Goal: Task Accomplishment & Management: Manage account settings

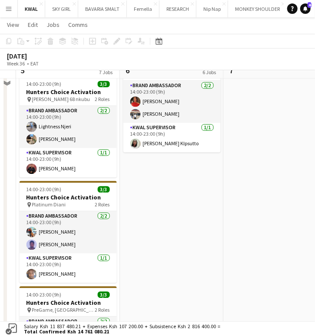
scroll to position [420, 0]
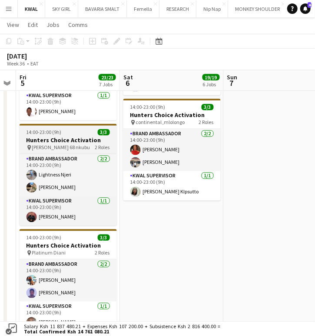
click at [52, 141] on h3 "Hunters Choice Activation" at bounding box center [68, 141] width 97 height 8
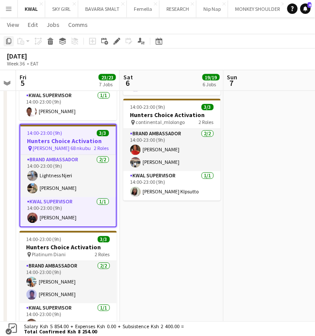
click at [6, 43] on icon at bounding box center [8, 41] width 5 height 6
click at [153, 229] on app-date-cell "14:00-23:00 (9h) 3/3 Hunters Choice Activation pin Tandoor lounge 2 Roles Brand…" at bounding box center [172, 187] width 104 height 605
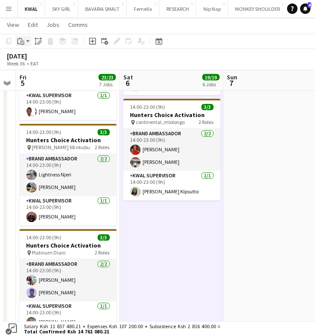
click at [28, 43] on app-action-btn "Paste" at bounding box center [24, 41] width 16 height 10
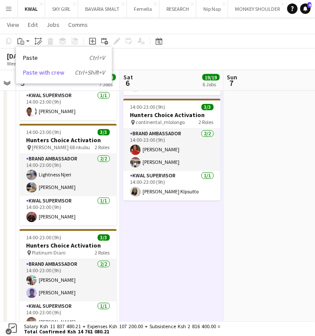
click at [25, 72] on link "Paste with crew Ctrl+Shift+V" at bounding box center [64, 73] width 82 height 8
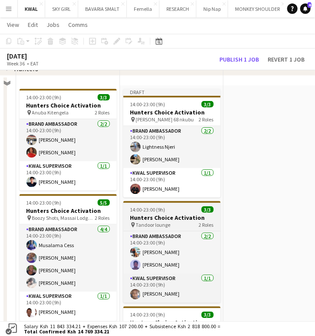
scroll to position [179, 0]
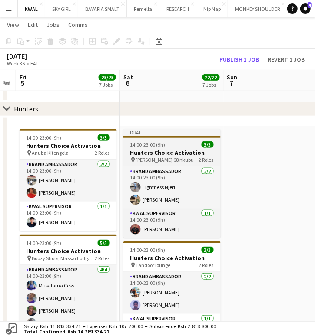
click at [166, 144] on div "14:00-23:00 (9h) 3/3" at bounding box center [171, 145] width 97 height 7
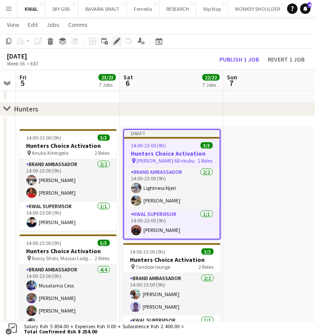
click at [116, 43] on icon at bounding box center [116, 41] width 5 height 5
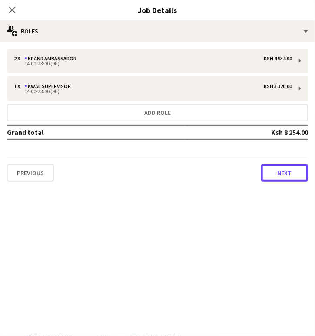
drag, startPoint x: 280, startPoint y: 172, endPoint x: 242, endPoint y: 147, distance: 45.4
click at [277, 174] on button "Next" at bounding box center [284, 173] width 47 height 17
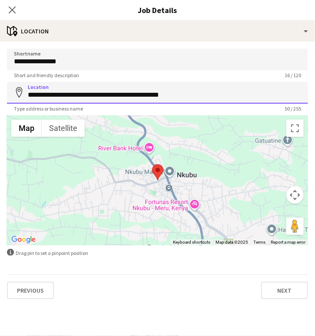
drag, startPoint x: 203, startPoint y: 98, endPoint x: 18, endPoint y: 104, distance: 185.0
click at [18, 104] on app-form-group "**********" at bounding box center [157, 97] width 301 height 30
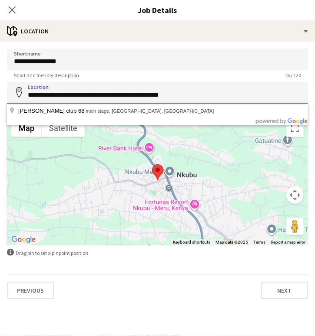
paste input
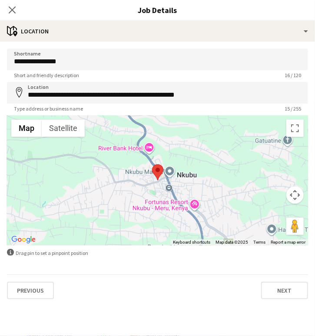
type input "**********"
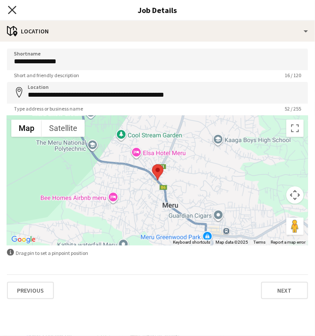
click at [15, 8] on icon "Close pop-in" at bounding box center [12, 10] width 8 height 8
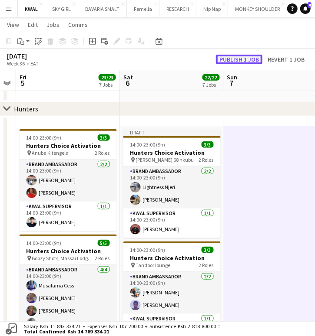
click at [241, 61] on button "Publish 1 job" at bounding box center [239, 60] width 46 height 10
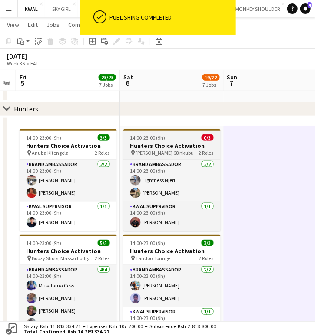
click at [164, 145] on h3 "Hunters Choice Activation" at bounding box center [171, 146] width 97 height 8
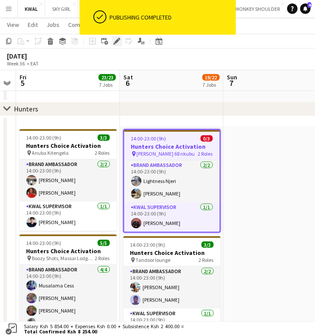
click at [120, 39] on div "Edit" at bounding box center [117, 41] width 10 height 10
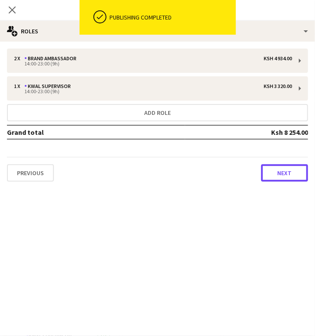
drag, startPoint x: 289, startPoint y: 168, endPoint x: 259, endPoint y: 129, distance: 49.3
click at [287, 168] on button "Next" at bounding box center [284, 173] width 47 height 17
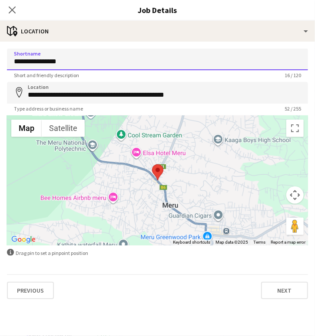
drag, startPoint x: 86, startPoint y: 59, endPoint x: -15, endPoint y: 55, distance: 100.8
paste input
type input "**********"
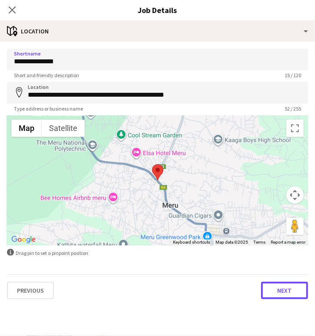
drag, startPoint x: 283, startPoint y: 287, endPoint x: 201, endPoint y: 215, distance: 108.9
click at [283, 287] on button "Next" at bounding box center [284, 290] width 47 height 17
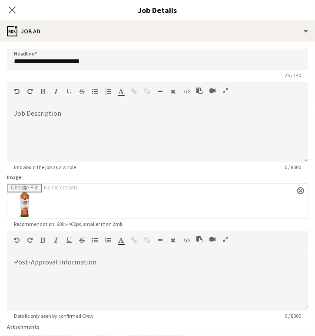
click at [16, 9] on app-icon "Close pop-in" at bounding box center [12, 10] width 10 height 10
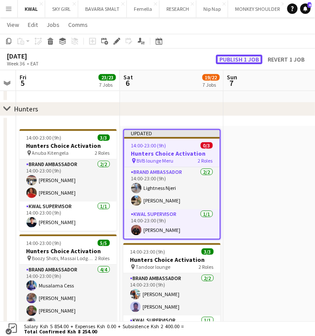
click at [257, 56] on button "Publish 1 job" at bounding box center [239, 60] width 46 height 10
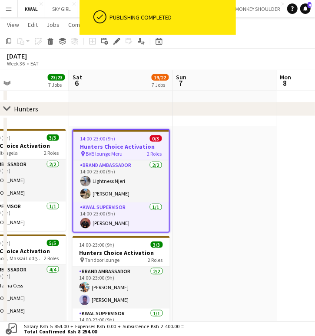
scroll to position [0, 256]
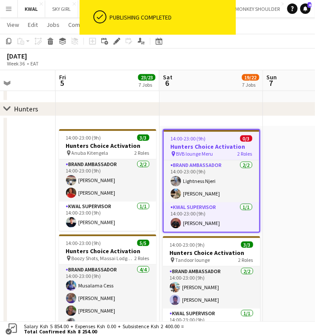
drag, startPoint x: 259, startPoint y: 237, endPoint x: 325, endPoint y: 242, distance: 66.6
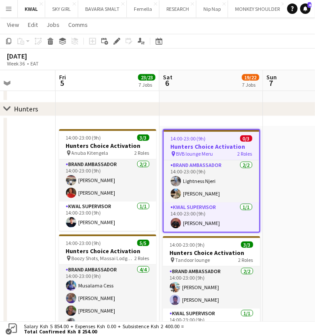
scroll to position [0, 215]
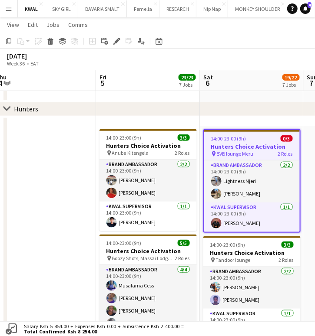
drag, startPoint x: 148, startPoint y: 248, endPoint x: 188, endPoint y: 244, distance: 40.6
click at [7, 109] on icon at bounding box center [6, 108] width 7 height 3
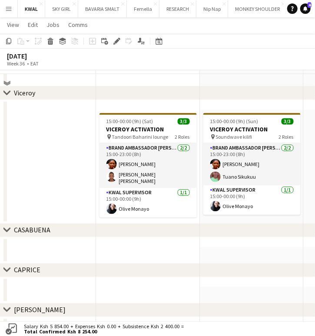
scroll to position [380, 0]
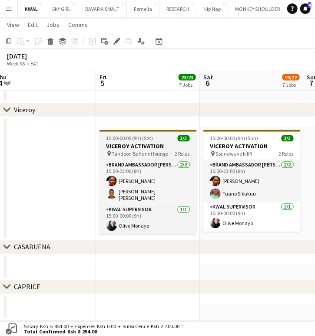
click at [129, 148] on h3 "VICEROY ACTIVATION" at bounding box center [147, 147] width 97 height 8
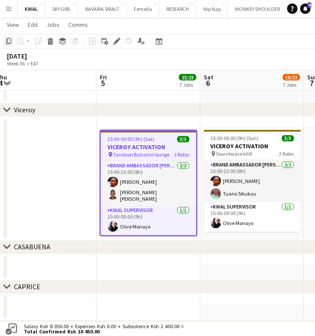
click at [5, 43] on icon "Copy" at bounding box center [8, 41] width 7 height 7
click at [129, 236] on app-date-cell "15:00-00:00 (9h) (Sat) 3/3 VICEROY ACTIVATION pin Tandoori Baharini lounge 2 Ro…" at bounding box center [148, 189] width 104 height 124
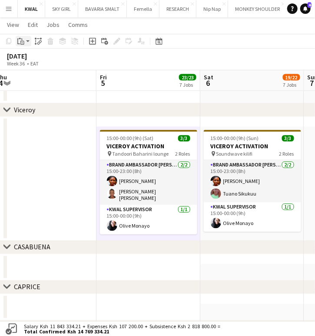
click at [28, 40] on app-action-btn "Paste" at bounding box center [24, 41] width 16 height 10
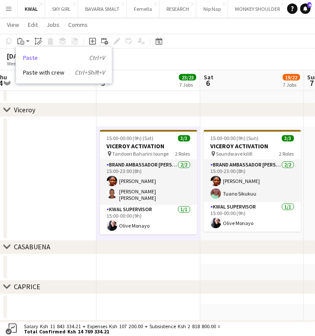
click at [30, 57] on link "Paste Ctrl+V" at bounding box center [64, 58] width 82 height 8
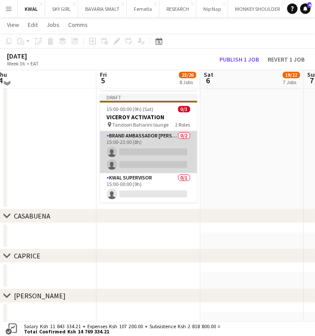
scroll to position [477, 0]
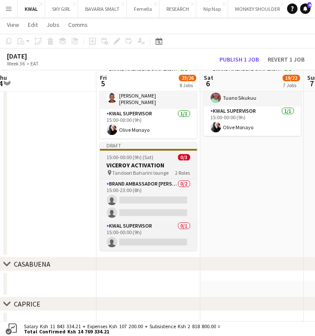
click at [131, 158] on app-job-card "Draft 15:00-00:00 (9h) (Sat) 0/3 VICEROY ACTIVATION pin Tandoori Baharini loung…" at bounding box center [148, 196] width 97 height 109
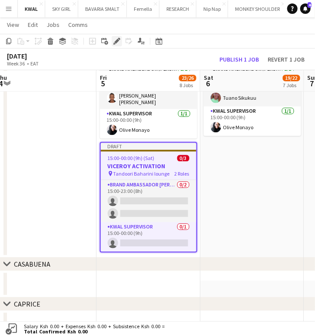
click at [117, 42] on icon "Edit" at bounding box center [116, 41] width 7 height 7
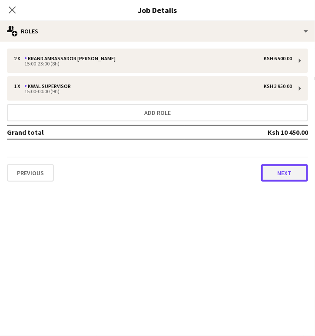
click at [293, 170] on button "Next" at bounding box center [284, 173] width 47 height 17
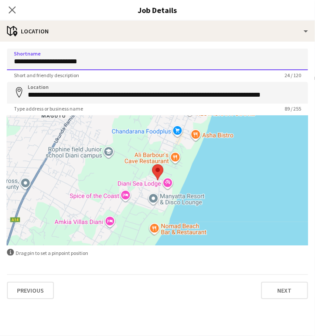
drag, startPoint x: 134, startPoint y: 60, endPoint x: -73, endPoint y: 72, distance: 207.5
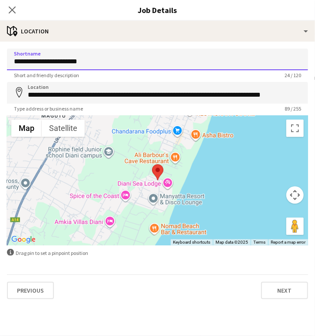
paste input
type input "**********"
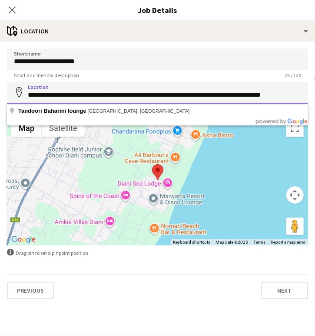
drag, startPoint x: 27, startPoint y: 94, endPoint x: 325, endPoint y: 92, distance: 298.2
paste input
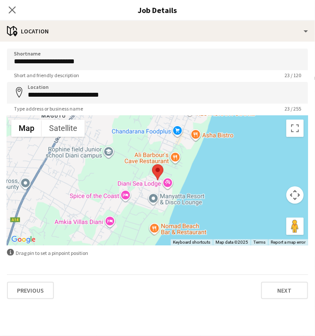
type input "**********"
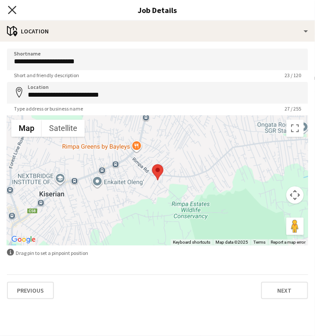
click at [14, 7] on icon "Close pop-in" at bounding box center [12, 10] width 8 height 8
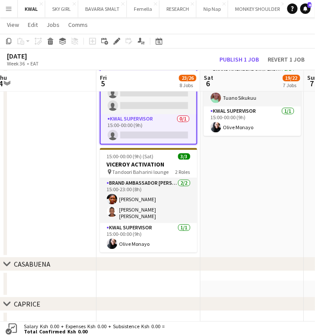
click at [133, 283] on app-date-cell at bounding box center [148, 294] width 104 height 26
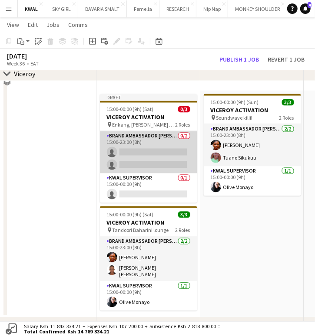
scroll to position [380, 0]
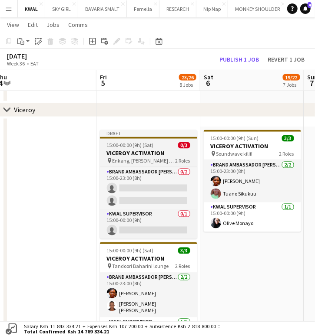
click at [144, 159] on span "Enkang, Rimpa Kiserian" at bounding box center [143, 161] width 63 height 7
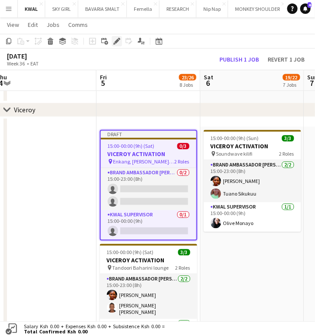
click at [115, 40] on icon "Edit" at bounding box center [116, 41] width 7 height 7
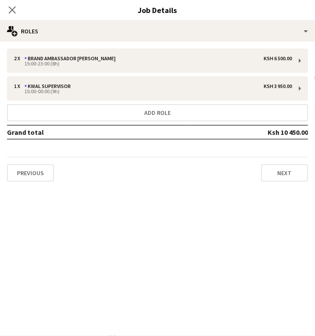
click at [162, 73] on div "2 x Brand Ambassador kwal Ksh 6 500.00 15:00-23:00 (8h) 1 x KWAL SUPERVISOR Ksh…" at bounding box center [157, 115] width 315 height 133
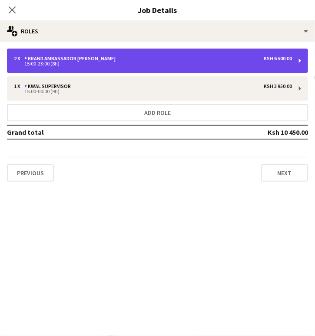
click at [168, 62] on div "15:00-23:00 (8h)" at bounding box center [153, 64] width 278 height 4
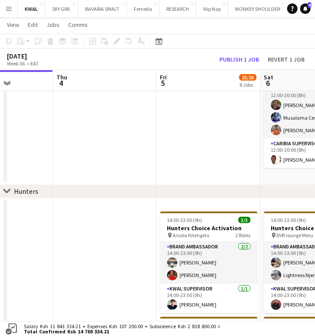
scroll to position [0, 424]
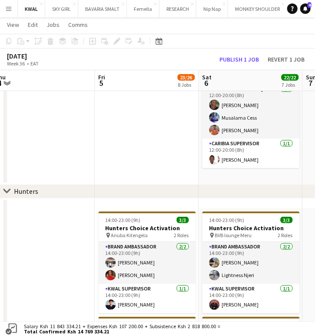
drag, startPoint x: 226, startPoint y: 245, endPoint x: -66, endPoint y: 252, distance: 291.8
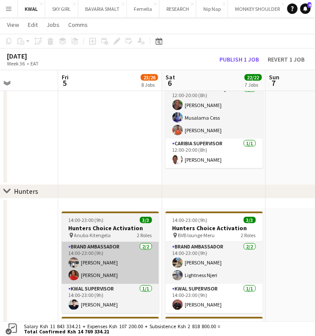
drag, startPoint x: 167, startPoint y: 248, endPoint x: 125, endPoint y: 250, distance: 42.1
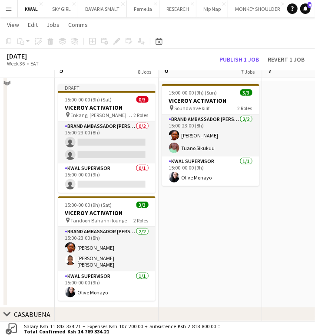
scroll to position [965, 0]
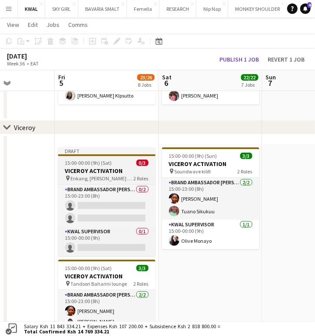
click at [108, 170] on h3 "VICEROY ACTIVATION" at bounding box center [106, 171] width 97 height 8
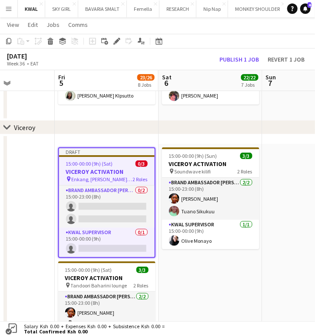
scroll to position [0, 257]
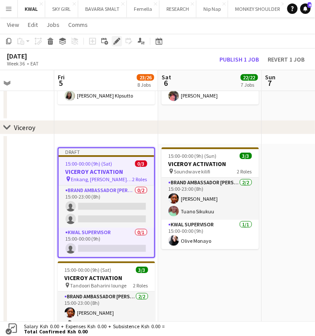
click at [119, 40] on icon at bounding box center [119, 39] width 2 height 2
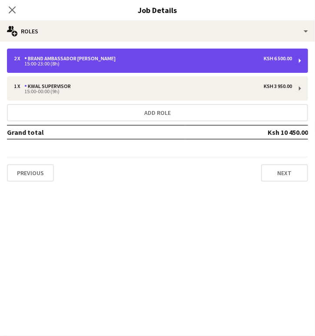
click at [188, 55] on div "2 x Brand Ambassador kwal Ksh 6 500.00 15:00-23:00 (8h)" at bounding box center [157, 61] width 301 height 24
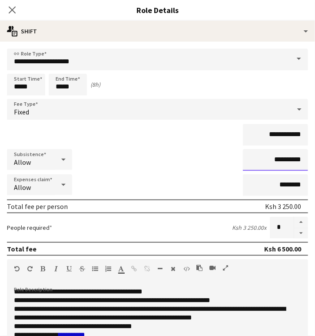
click at [275, 162] on input "**********" at bounding box center [275, 160] width 65 height 22
type input "**********"
click at [16, 10] on icon "Close pop-in" at bounding box center [12, 10] width 8 height 8
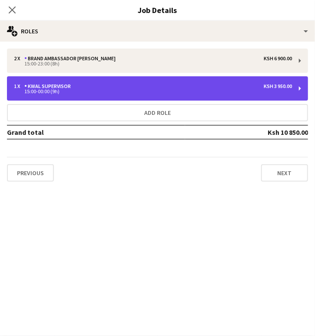
click at [115, 88] on div "1 x KWAL SUPERVISOR Ksh 3 950.00" at bounding box center [153, 86] width 278 height 6
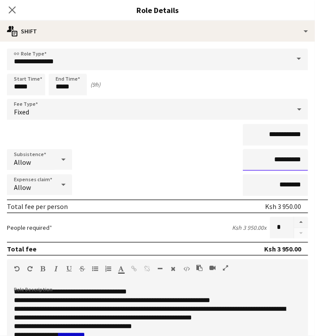
click at [275, 161] on input "**********" at bounding box center [275, 160] width 65 height 22
type input "**********"
click at [11, 9] on icon at bounding box center [12, 10] width 8 height 8
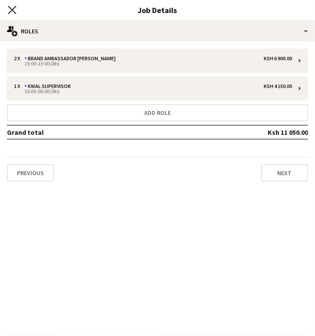
click at [14, 8] on icon at bounding box center [12, 10] width 8 height 8
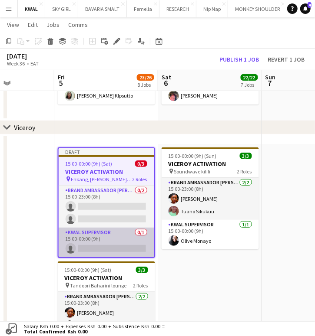
click at [127, 248] on app-card-role "KWAL SUPERVISOR 0/1 15:00-00:00 (9h) single-neutral-actions" at bounding box center [107, 243] width 96 height 30
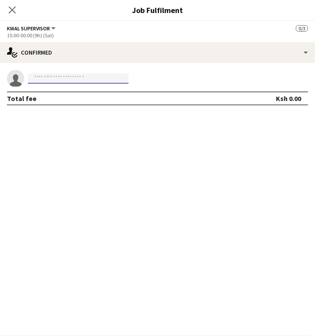
click at [64, 77] on input at bounding box center [78, 78] width 101 height 10
paste input "**********"
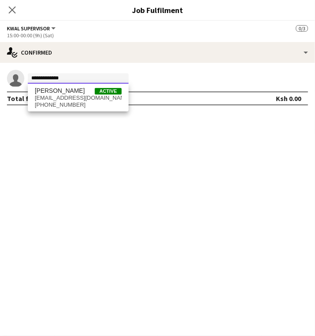
type input "**********"
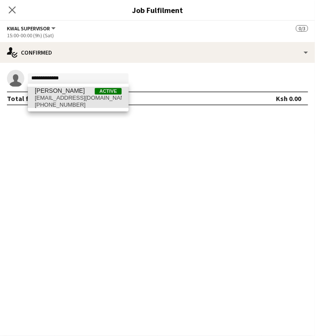
click at [63, 96] on span "ademasue96@gmail.com" at bounding box center [78, 98] width 87 height 7
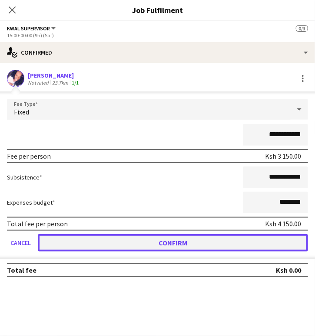
click at [139, 242] on button "Confirm" at bounding box center [173, 242] width 270 height 17
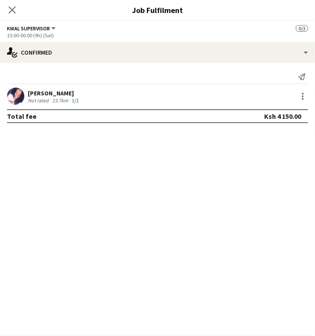
drag, startPoint x: 248, startPoint y: 202, endPoint x: 221, endPoint y: 183, distance: 33.3
click at [247, 202] on mat-expansion-panel "check Confirmed Send notification Susan Adema Not rated 23.7km 1/1 Total fee Ks…" at bounding box center [157, 199] width 315 height 273
click at [14, 10] on icon "Close pop-in" at bounding box center [12, 10] width 8 height 8
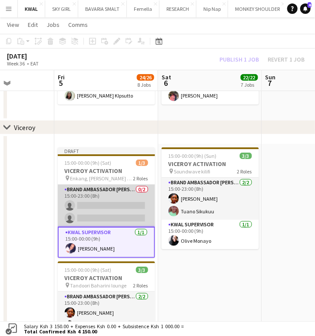
click at [114, 213] on app-card-role "Brand Ambassador kwal 0/2 15:00-23:00 (8h) single-neutral-actions single-neutra…" at bounding box center [106, 206] width 97 height 42
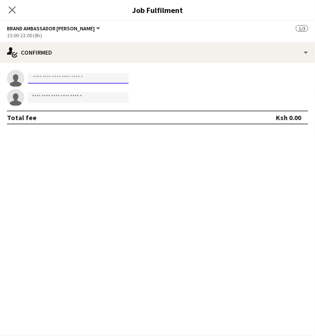
click at [45, 81] on input at bounding box center [78, 78] width 101 height 10
paste input "**********"
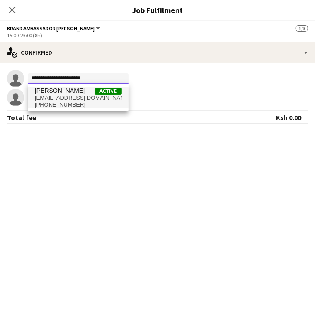
type input "**********"
click at [71, 100] on span "annetkathure7@gmail.com" at bounding box center [78, 98] width 87 height 7
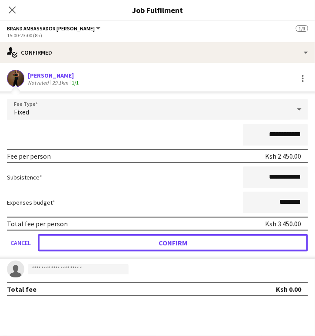
drag, startPoint x: 188, startPoint y: 241, endPoint x: 129, endPoint y: 210, distance: 67.0
click at [186, 242] on button "Confirm" at bounding box center [173, 242] width 270 height 17
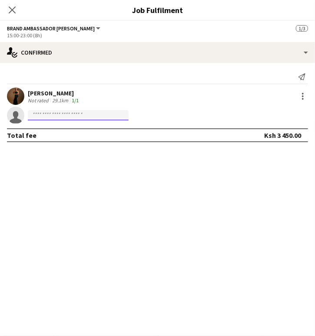
click at [119, 115] on input at bounding box center [78, 115] width 101 height 10
paste input "**********"
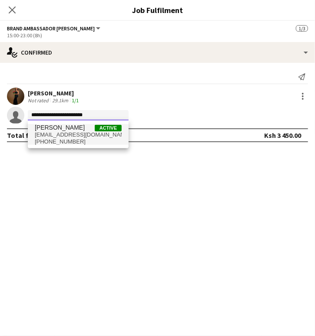
type input "**********"
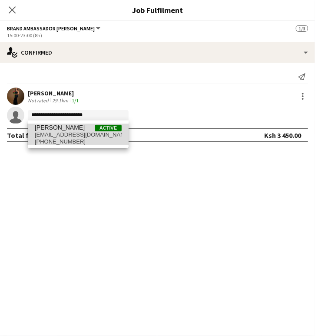
click at [62, 133] on span "trishantrivian@gmail.com" at bounding box center [78, 135] width 87 height 7
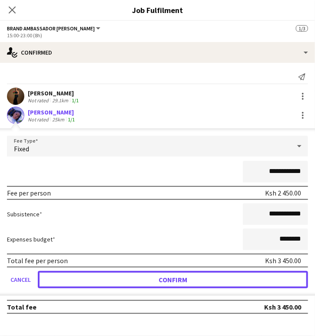
click at [135, 277] on button "Confirm" at bounding box center [173, 279] width 270 height 17
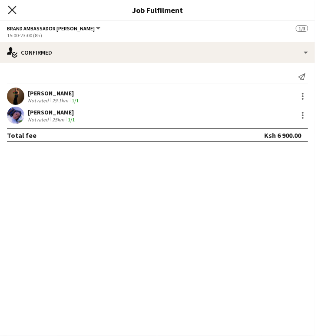
click at [13, 11] on icon at bounding box center [12, 10] width 8 height 8
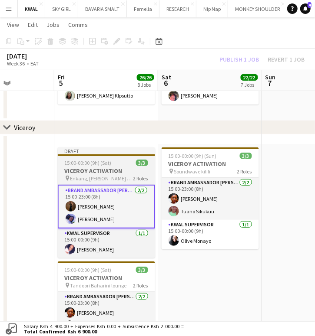
click at [114, 171] on h3 "VICEROY ACTIVATION" at bounding box center [106, 171] width 97 height 8
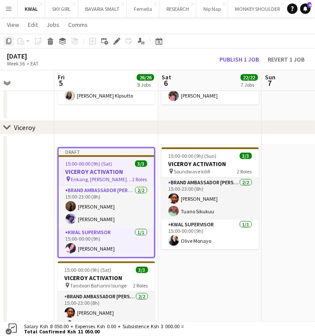
click at [6, 42] on icon at bounding box center [8, 41] width 5 height 6
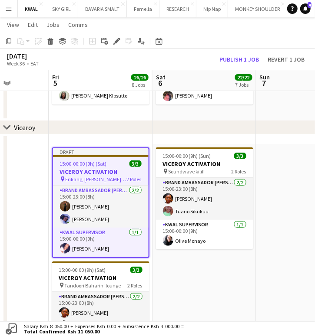
click at [191, 280] on app-date-cell "15:00-00:00 (9h) (Sun) 3/3 VICEROY ACTIVATION pin Soundwave kilifi 2 Roles Bran…" at bounding box center [204, 262] width 104 height 237
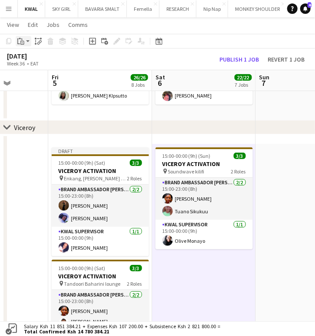
click at [28, 43] on app-action-btn "Paste" at bounding box center [24, 41] width 16 height 10
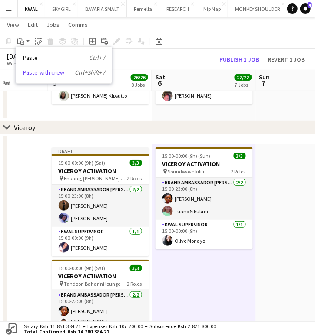
click at [31, 71] on link "Paste with crew Ctrl+Shift+V" at bounding box center [64, 73] width 82 height 8
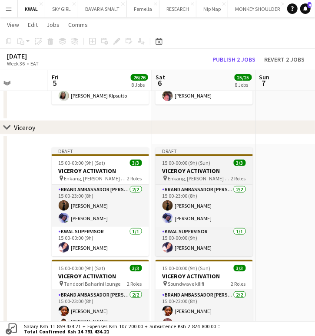
click at [218, 169] on h3 "VICEROY ACTIVATION" at bounding box center [203, 171] width 97 height 8
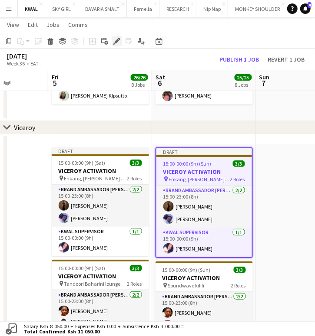
click at [116, 42] on icon at bounding box center [116, 41] width 5 height 5
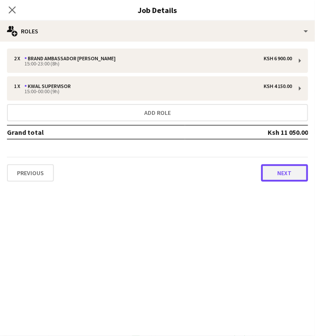
click at [267, 169] on button "Next" at bounding box center [284, 173] width 47 height 17
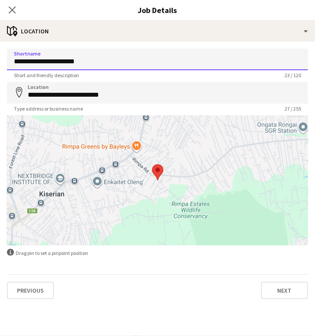
drag, startPoint x: 93, startPoint y: 61, endPoint x: -38, endPoint y: 56, distance: 131.2
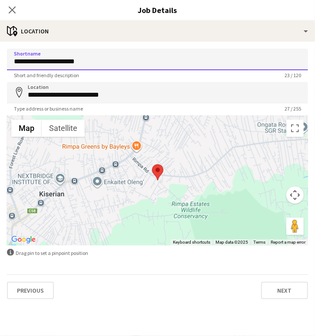
paste input "**********"
type input "**********"
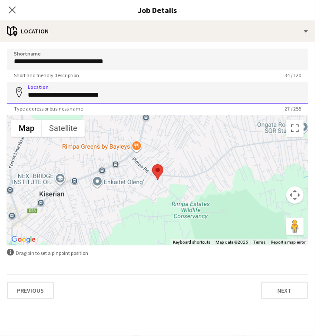
drag, startPoint x: 139, startPoint y: 92, endPoint x: 26, endPoint y: 90, distance: 112.9
click at [26, 90] on input "**********" at bounding box center [157, 93] width 301 height 22
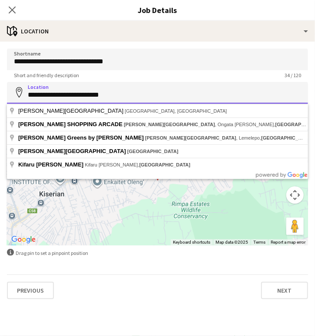
paste input "******"
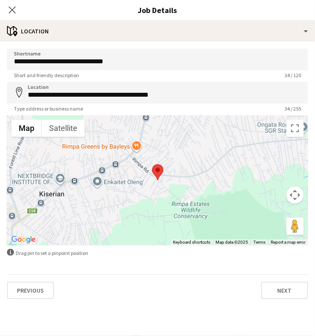
type input "**********"
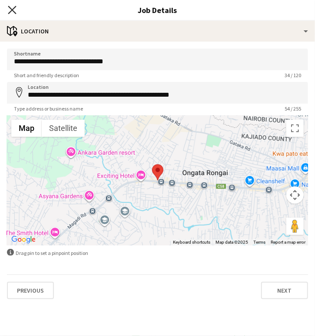
click at [9, 8] on icon "Close pop-in" at bounding box center [12, 10] width 8 height 8
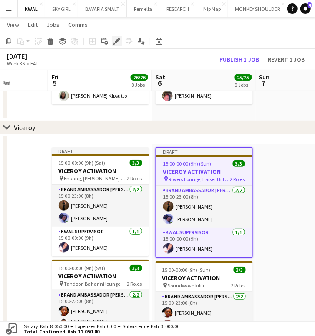
click at [119, 41] on icon "Edit" at bounding box center [116, 41] width 7 height 7
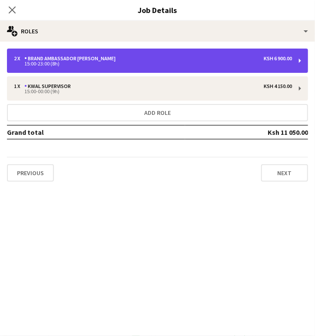
click at [83, 58] on div "Brand Ambassador [PERSON_NAME]" at bounding box center [71, 59] width 95 height 6
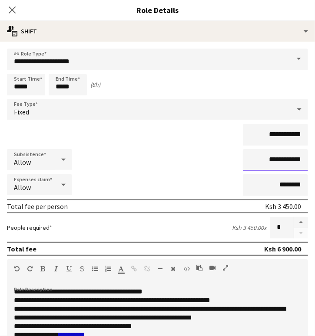
drag, startPoint x: 277, startPoint y: 161, endPoint x: 271, endPoint y: 161, distance: 6.5
click at [271, 161] on input "**********" at bounding box center [275, 160] width 65 height 22
type input "**********"
click at [13, 8] on icon "Close pop-in" at bounding box center [12, 10] width 8 height 8
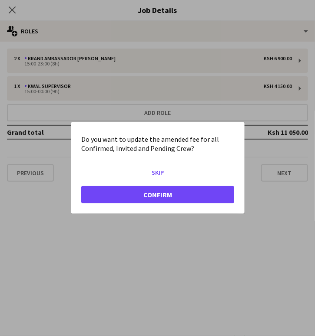
scroll to position [0, 0]
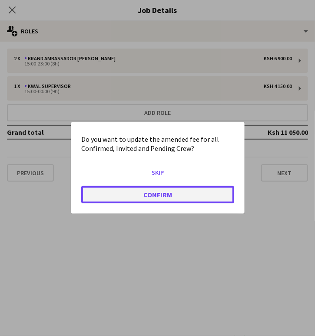
click at [189, 191] on button "Confirm" at bounding box center [157, 194] width 153 height 17
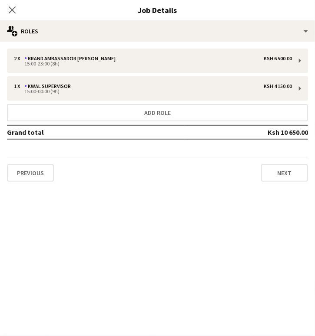
scroll to position [965, 0]
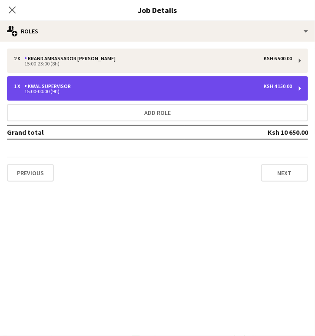
click at [181, 88] on div "1 x KWAL SUPERVISOR Ksh 4 150.00" at bounding box center [153, 86] width 278 height 6
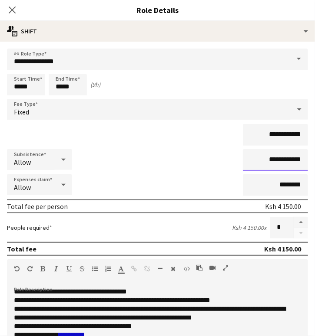
drag, startPoint x: 277, startPoint y: 161, endPoint x: 271, endPoint y: 162, distance: 5.7
click at [271, 162] on input "**********" at bounding box center [275, 160] width 65 height 22
type input "**********"
click at [13, 8] on icon "Close pop-in" at bounding box center [12, 10] width 8 height 8
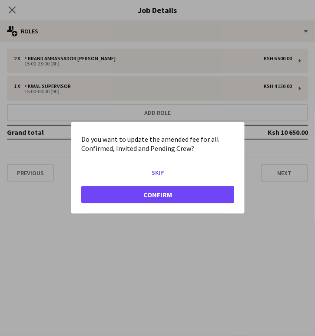
scroll to position [0, 0]
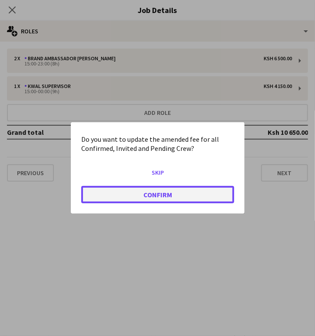
click at [175, 194] on button "Confirm" at bounding box center [157, 194] width 153 height 17
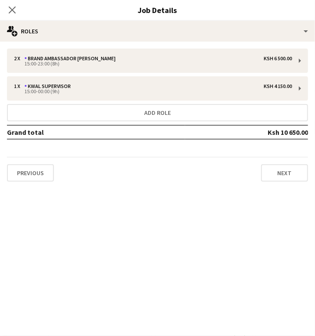
scroll to position [965, 0]
click at [13, 13] on icon "Close pop-in" at bounding box center [12, 10] width 8 height 8
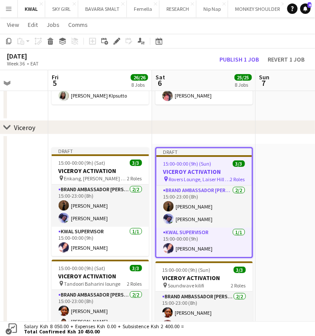
click at [281, 241] on app-date-cell at bounding box center [308, 262] width 104 height 237
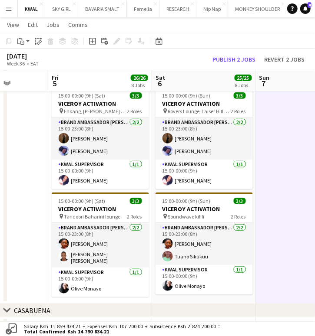
scroll to position [0, 264]
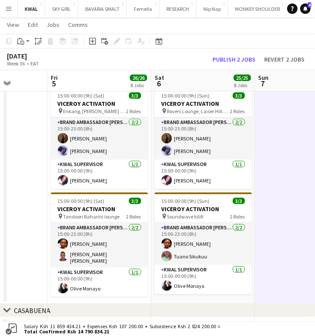
click at [281, 287] on app-date-cell at bounding box center [307, 195] width 104 height 237
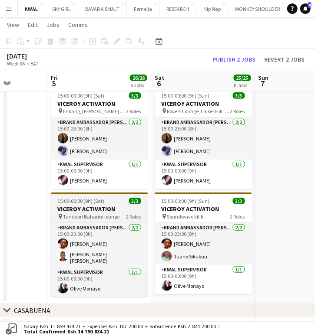
click at [107, 206] on h3 "VICEROY ACTIVATION" at bounding box center [99, 209] width 97 height 8
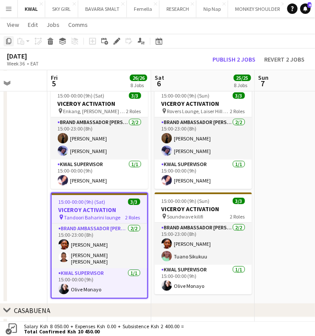
click at [7, 41] on icon at bounding box center [8, 41] width 5 height 6
click at [110, 299] on app-date-cell "Draft 15:00-00:00 (9h) (Sat) 3/3 VICEROY ACTIVATION pin Enkang, Rimpa Kiserian …" at bounding box center [99, 195] width 104 height 237
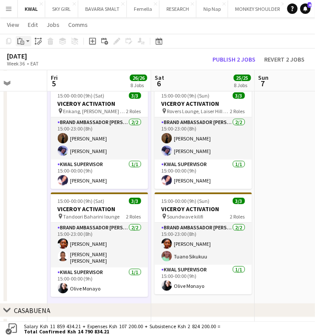
click at [24, 41] on icon at bounding box center [22, 43] width 4 height 4
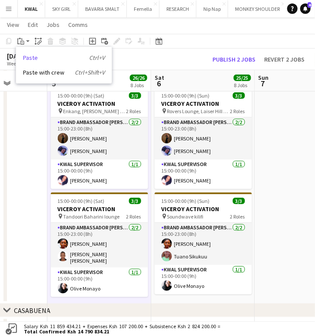
click at [29, 58] on link "Paste Ctrl+V" at bounding box center [64, 58] width 82 height 8
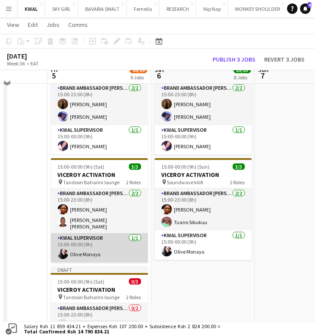
scroll to position [1080, 0]
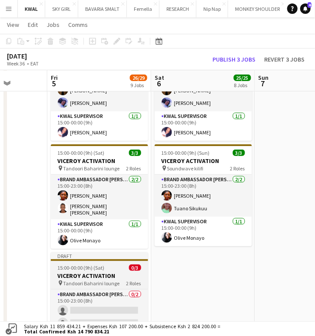
click at [101, 272] on h3 "VICEROY ACTIVATION" at bounding box center [99, 276] width 97 height 8
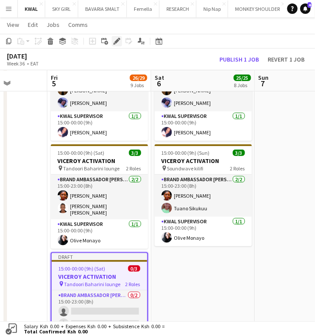
click at [113, 43] on icon "Edit" at bounding box center [116, 41] width 7 height 7
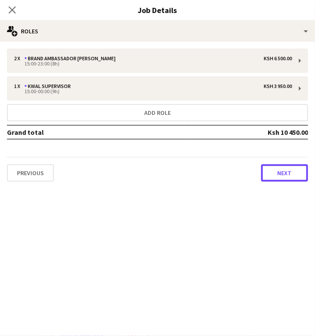
drag, startPoint x: 276, startPoint y: 177, endPoint x: 260, endPoint y: 167, distance: 18.5
click at [274, 177] on button "Next" at bounding box center [284, 173] width 47 height 17
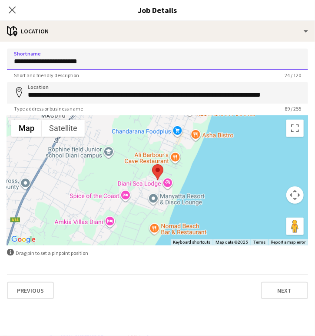
drag, startPoint x: 93, startPoint y: 63, endPoint x: -28, endPoint y: 58, distance: 120.8
paste input "**"
type input "**********"
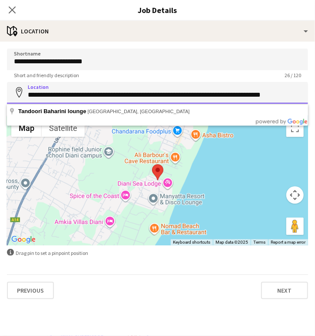
drag, startPoint x: 27, startPoint y: 92, endPoint x: 325, endPoint y: 87, distance: 298.3
paste input
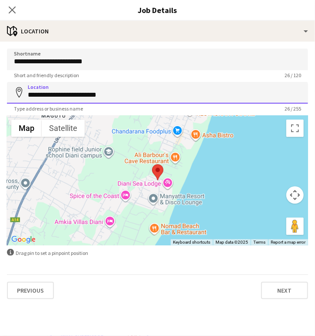
click at [85, 96] on input "**********" at bounding box center [157, 93] width 301 height 22
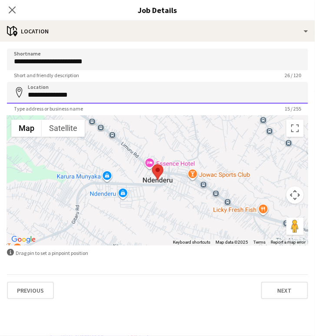
click at [83, 98] on input "**********" at bounding box center [157, 93] width 301 height 22
paste input "**********"
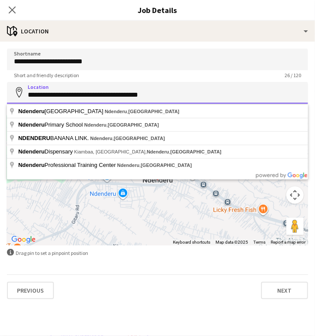
click at [78, 93] on input "**********" at bounding box center [157, 93] width 301 height 22
drag, startPoint x: 134, startPoint y: 93, endPoint x: 204, endPoint y: 88, distance: 70.1
click at [205, 89] on input "**********" at bounding box center [157, 93] width 301 height 22
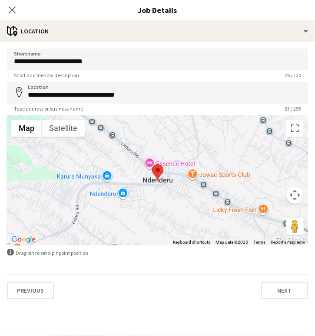
click at [140, 214] on div at bounding box center [157, 180] width 301 height 130
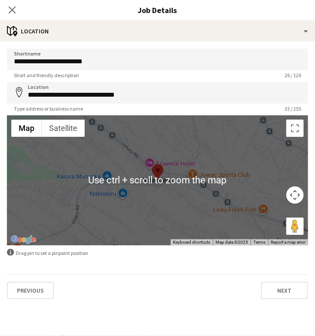
scroll to position [1032, 0]
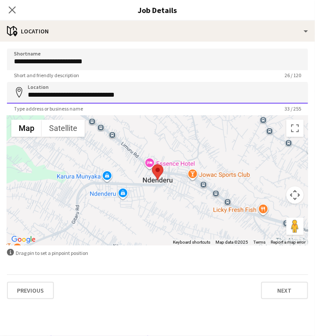
click at [137, 98] on input "**********" at bounding box center [157, 93] width 301 height 22
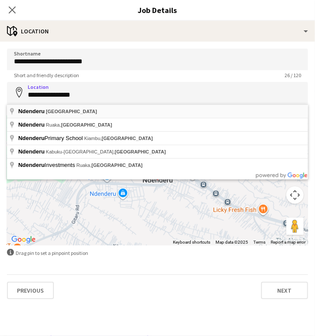
type input "**********"
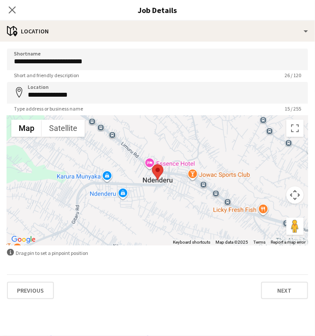
drag, startPoint x: 10, startPoint y: 12, endPoint x: 7, endPoint y: 28, distance: 16.3
click at [10, 13] on icon at bounding box center [12, 10] width 7 height 7
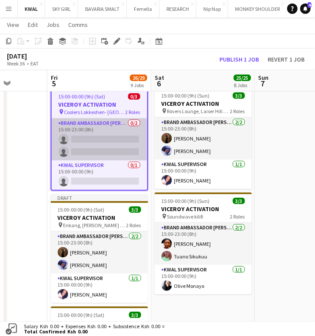
click at [119, 146] on app-card-role "Brand Ambassador kwal 0/2 15:00-23:00 (8h) single-neutral-actions single-neutra…" at bounding box center [100, 140] width 96 height 42
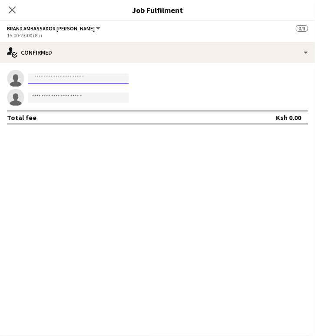
click at [39, 76] on input at bounding box center [78, 78] width 101 height 10
paste input "**********"
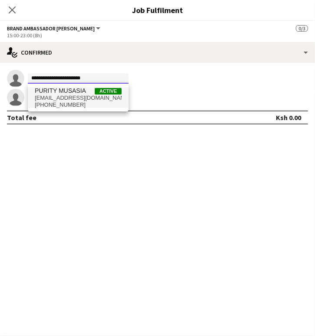
type input "**********"
click at [50, 93] on span "PURITY MUSASIA" at bounding box center [60, 90] width 51 height 7
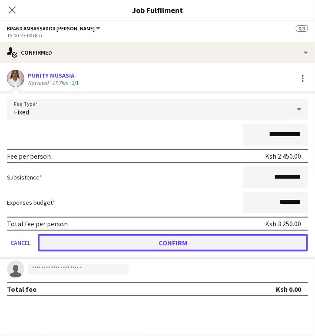
click at [144, 244] on button "Confirm" at bounding box center [173, 242] width 270 height 17
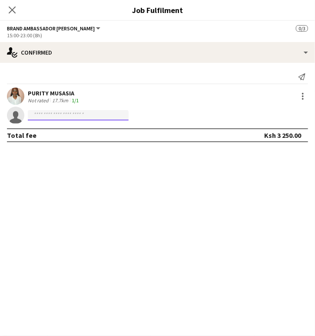
click at [103, 116] on input at bounding box center [78, 115] width 101 height 10
paste input "**********"
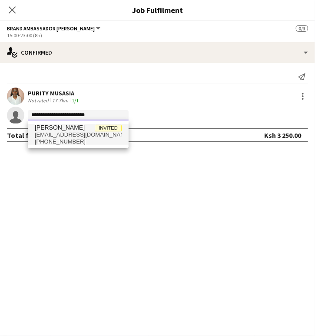
type input "**********"
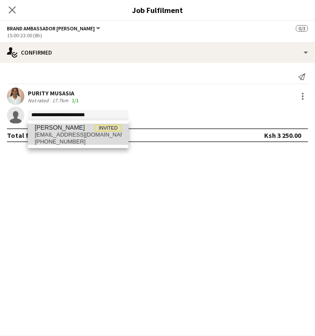
click at [56, 138] on span "+2540710513473" at bounding box center [78, 141] width 87 height 7
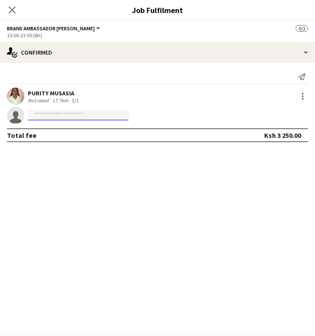
scroll to position [0, 0]
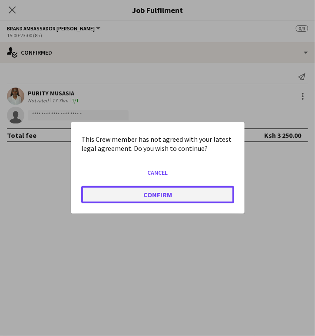
click at [140, 194] on button "Confirm" at bounding box center [157, 194] width 153 height 17
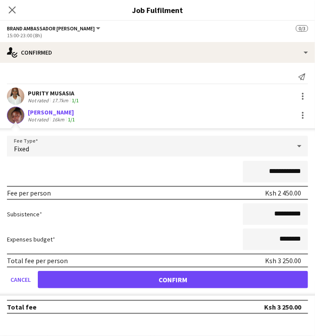
scroll to position [1032, 0]
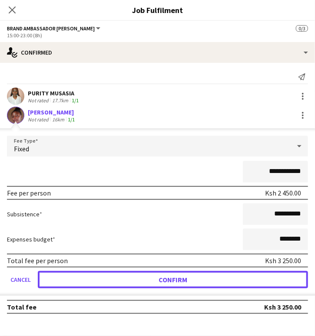
drag, startPoint x: 174, startPoint y: 273, endPoint x: 146, endPoint y: 260, distance: 30.9
click at [174, 274] on button "Confirm" at bounding box center [173, 279] width 270 height 17
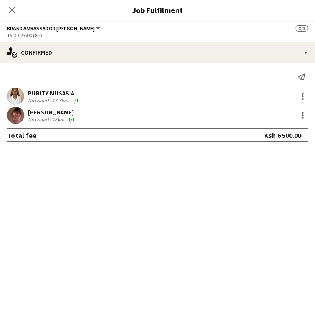
click at [158, 96] on div "PURITY MUSASIA Not rated 17.7km 1/1" at bounding box center [157, 96] width 315 height 17
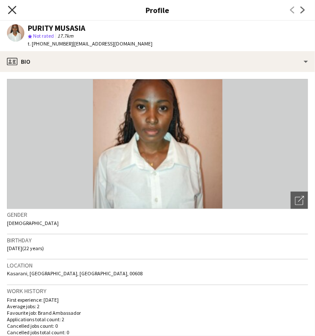
click at [11, 9] on icon at bounding box center [12, 10] width 8 height 8
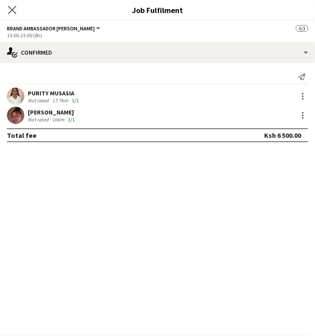
click at [7, 10] on app-icon "Close pop-in" at bounding box center [12, 10] width 13 height 13
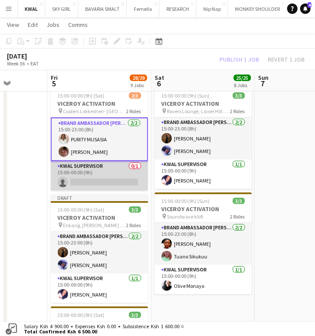
click at [74, 179] on app-card-role "KWAL SUPERVISOR 0/1 15:00-00:00 (9h) single-neutral-actions" at bounding box center [99, 176] width 97 height 30
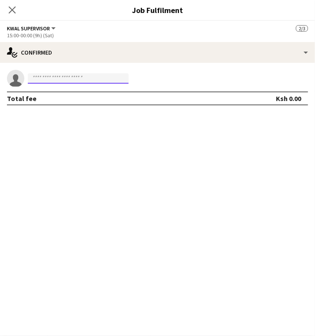
click at [53, 77] on input at bounding box center [78, 78] width 101 height 10
paste input "**********"
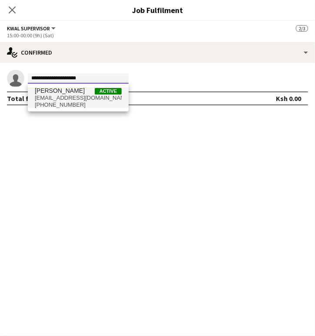
type input "**********"
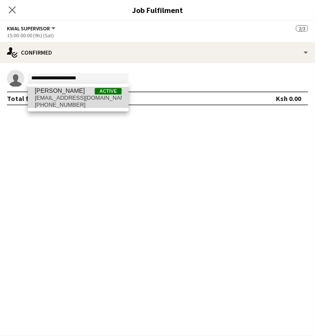
click at [62, 102] on span "+254706939529" at bounding box center [78, 105] width 87 height 7
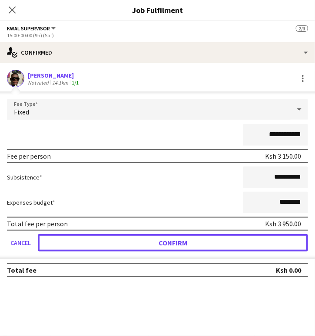
click at [130, 241] on button "Confirm" at bounding box center [173, 242] width 270 height 17
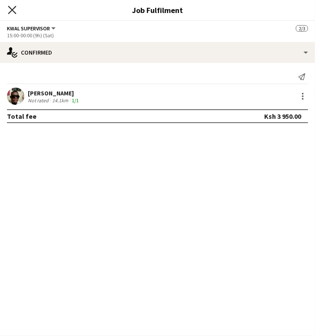
click at [14, 9] on icon "Close pop-in" at bounding box center [12, 10] width 8 height 8
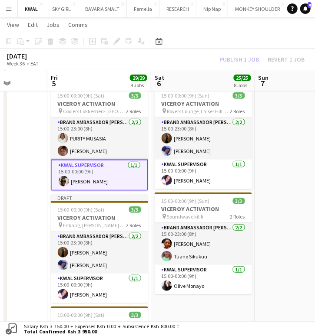
click at [302, 174] on app-date-cell at bounding box center [307, 252] width 104 height 350
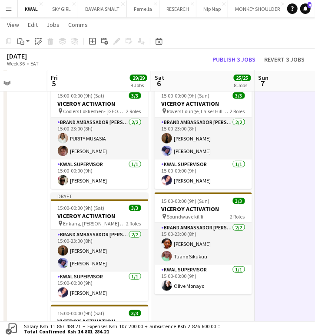
scroll to position [0, 283]
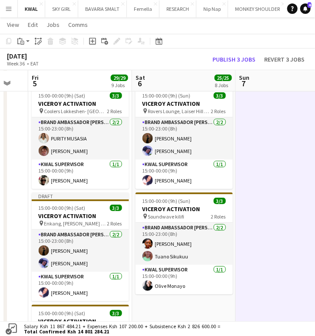
click at [274, 237] on app-date-cell at bounding box center [288, 252] width 104 height 350
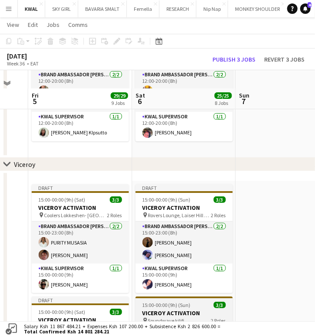
scroll to position [1032, 0]
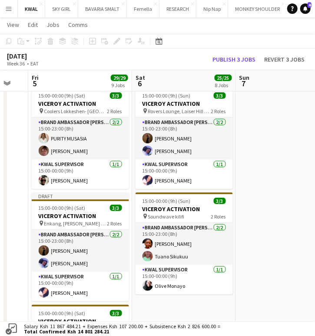
click at [175, 308] on app-date-cell "Draft 15:00-00:00 (9h) (Sun) 3/3 VICEROY ACTIVATION pin Rovers Lounge, Laiser H…" at bounding box center [184, 252] width 104 height 350
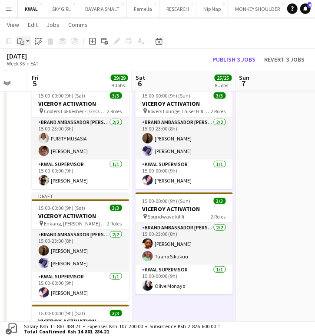
click at [27, 43] on app-action-btn "Paste" at bounding box center [24, 41] width 16 height 10
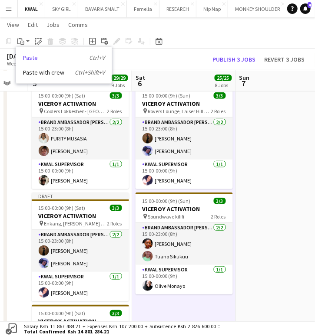
click at [26, 59] on link "Paste Ctrl+V" at bounding box center [64, 58] width 82 height 8
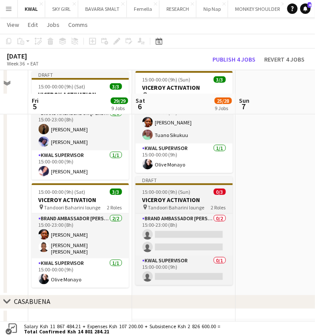
scroll to position [1177, 0]
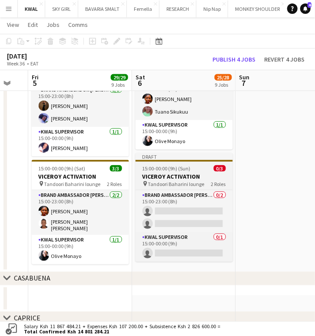
click at [162, 176] on h3 "VICEROY ACTIVATION" at bounding box center [183, 177] width 97 height 8
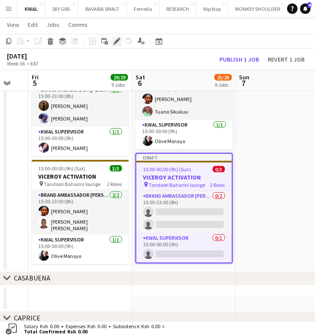
click at [116, 40] on icon at bounding box center [116, 41] width 5 height 5
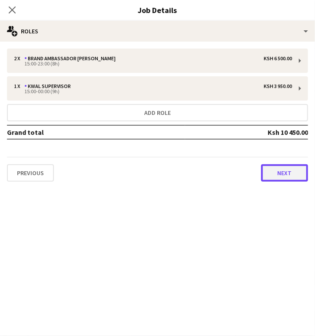
click at [292, 175] on button "Next" at bounding box center [284, 173] width 47 height 17
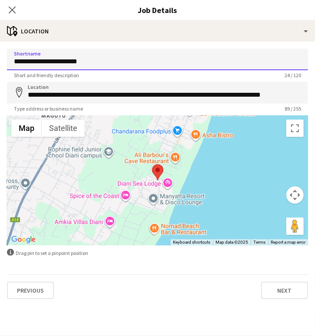
drag, startPoint x: 221, startPoint y: 56, endPoint x: 97, endPoint y: 61, distance: 124.3
click at [97, 61] on input "**********" at bounding box center [157, 60] width 301 height 22
drag, startPoint x: 97, startPoint y: 61, endPoint x: 3, endPoint y: 56, distance: 94.3
click at [1, 57] on form "**********" at bounding box center [157, 174] width 315 height 251
paste input
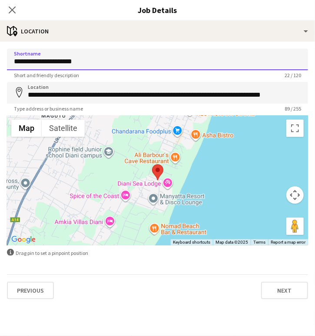
type input "**********"
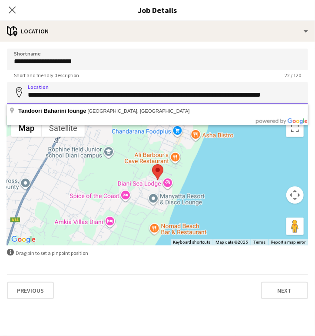
drag, startPoint x: 29, startPoint y: 93, endPoint x: 325, endPoint y: 81, distance: 296.3
paste input
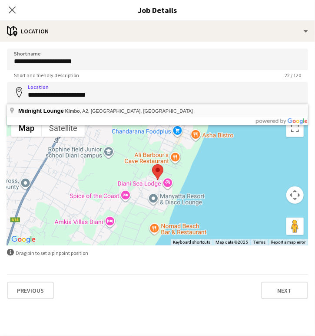
type input "**********"
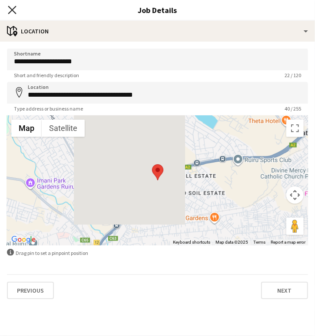
click at [13, 11] on icon at bounding box center [12, 10] width 8 height 8
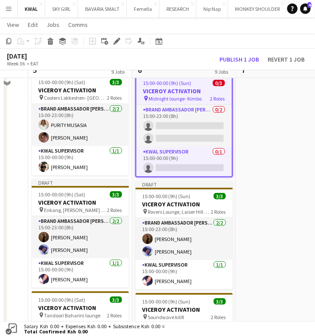
scroll to position [1032, 0]
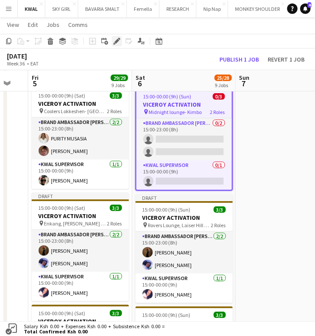
click at [114, 44] on icon at bounding box center [114, 44] width 2 height 2
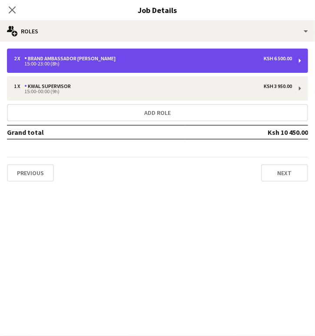
click at [98, 66] on div "2 x Brand Ambassador kwal Ksh 6 500.00 15:00-23:00 (8h)" at bounding box center [157, 61] width 301 height 24
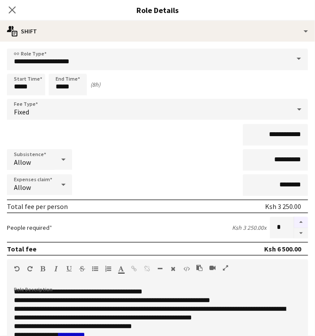
click at [294, 220] on button "button" at bounding box center [301, 222] width 14 height 11
type input "*"
click at [13, 9] on icon at bounding box center [12, 10] width 8 height 8
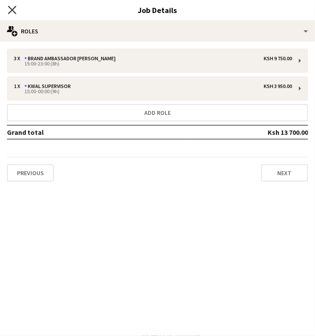
click at [16, 10] on icon "Close pop-in" at bounding box center [12, 10] width 8 height 8
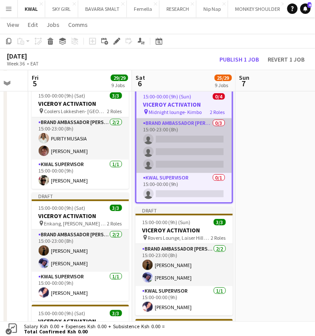
click at [174, 156] on app-card-role "Brand Ambassador kwal 0/3 15:00-23:00 (8h) single-neutral-actions single-neutra…" at bounding box center [184, 146] width 96 height 55
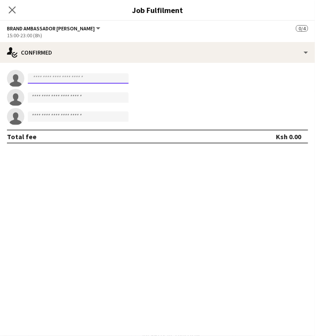
click at [54, 78] on input at bounding box center [78, 78] width 101 height 10
paste input "**********"
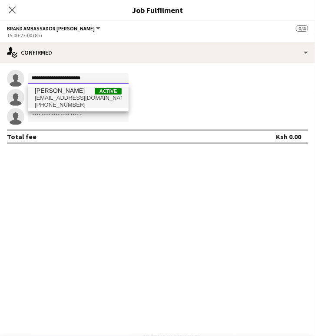
type input "**********"
click at [61, 99] on span "klareegathoni@gmail.com" at bounding box center [78, 98] width 87 height 7
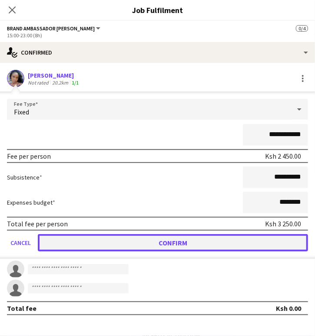
drag, startPoint x: 170, startPoint y: 244, endPoint x: 26, endPoint y: 238, distance: 144.7
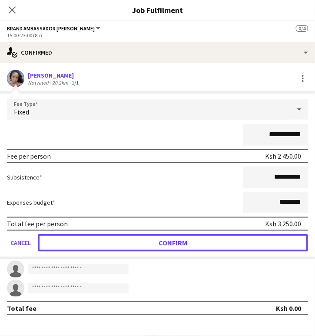
click at [168, 244] on button "Confirm" at bounding box center [173, 242] width 270 height 17
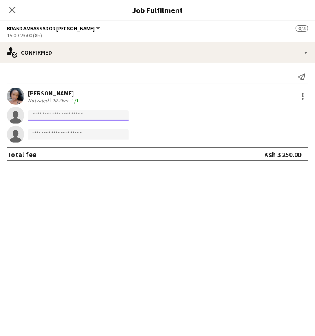
click at [123, 114] on input at bounding box center [78, 115] width 101 height 10
paste input "**********"
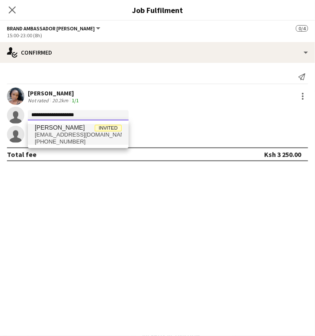
type input "**********"
click at [70, 136] on span "rmurugi181@gmail.com" at bounding box center [78, 135] width 87 height 7
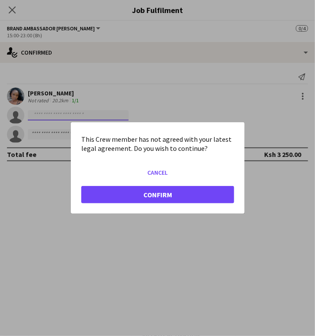
scroll to position [0, 0]
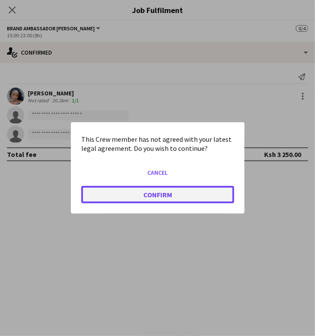
click at [172, 197] on button "Confirm" at bounding box center [157, 194] width 153 height 17
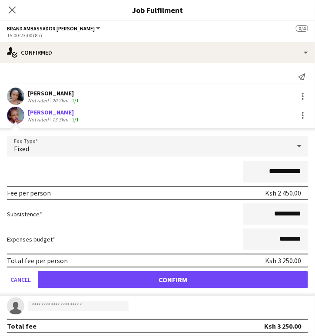
scroll to position [1032, 0]
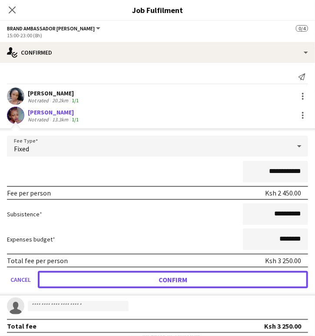
drag, startPoint x: 217, startPoint y: 277, endPoint x: 7, endPoint y: 237, distance: 213.8
click at [215, 277] on button "Confirm" at bounding box center [173, 279] width 270 height 17
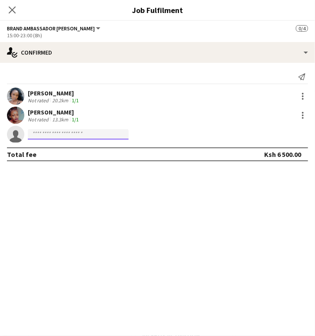
click at [113, 134] on input at bounding box center [78, 134] width 101 height 10
paste input "**********"
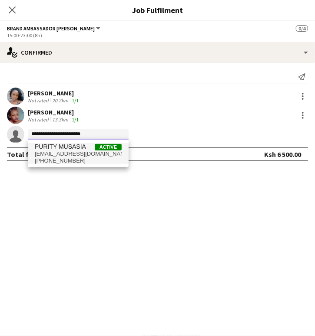
type input "**********"
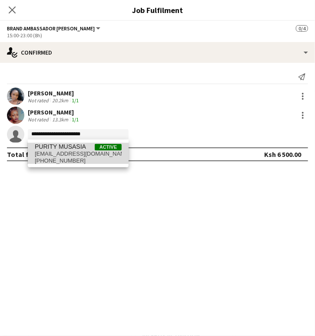
click at [69, 153] on span "musasiapurity@gmail.com" at bounding box center [78, 154] width 87 height 7
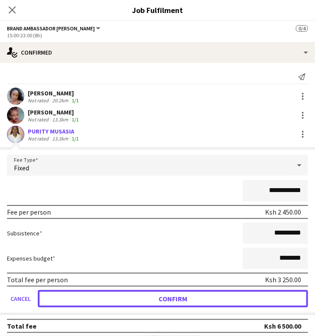
drag, startPoint x: 207, startPoint y: 302, endPoint x: 55, endPoint y: 271, distance: 155.0
click at [207, 302] on button "Confirm" at bounding box center [173, 298] width 270 height 17
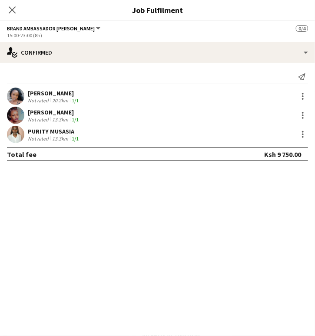
click at [170, 268] on mat-expansion-panel "check Confirmed Send notification Klaree Ndegwa Not rated 20.2km 1/1 Rachael Mu…" at bounding box center [157, 199] width 315 height 273
click at [11, 9] on icon at bounding box center [12, 10] width 8 height 8
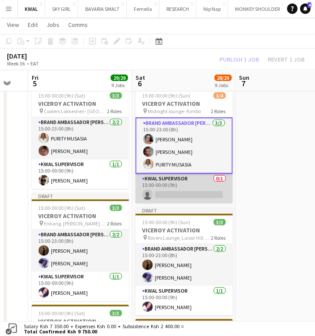
click at [183, 194] on app-card-role "KWAL SUPERVISOR 0/1 15:00-00:00 (9h) single-neutral-actions" at bounding box center [183, 189] width 97 height 30
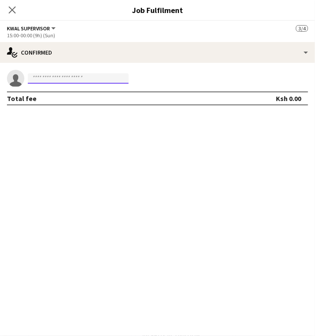
click at [44, 77] on input at bounding box center [78, 78] width 101 height 10
paste input "**********"
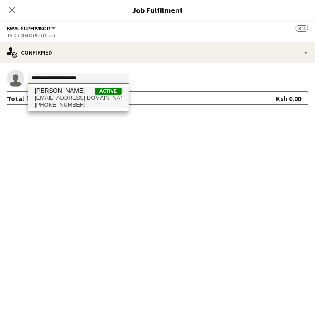
type input "**********"
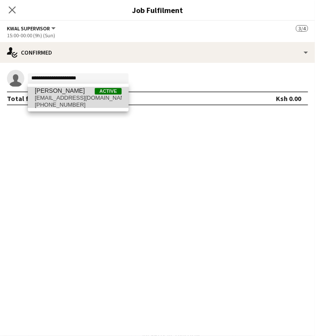
click at [63, 94] on span "[PERSON_NAME]" at bounding box center [60, 90] width 50 height 7
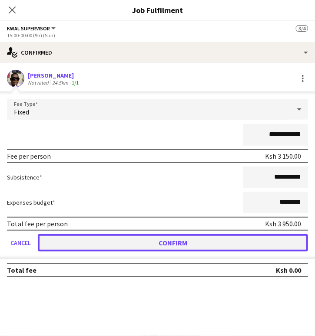
click at [183, 241] on button "Confirm" at bounding box center [173, 242] width 270 height 17
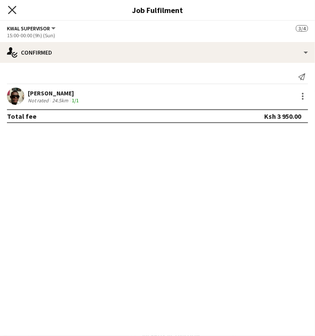
click at [14, 10] on icon "Close pop-in" at bounding box center [12, 10] width 8 height 8
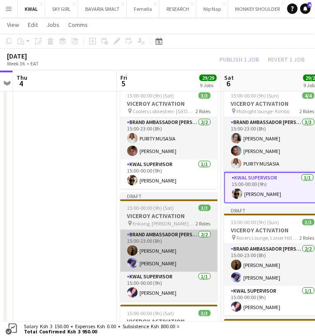
drag, startPoint x: 144, startPoint y: 269, endPoint x: 193, endPoint y: 261, distance: 50.2
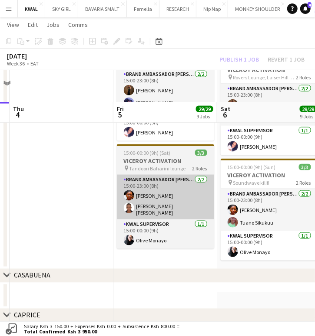
scroll to position [1177, 0]
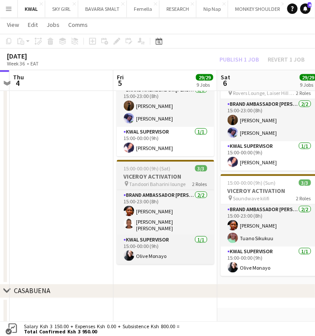
click at [137, 179] on h3 "VICEROY ACTIVATION" at bounding box center [165, 177] width 97 height 8
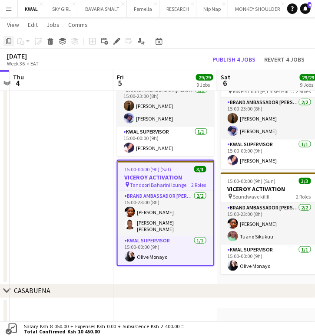
click at [9, 42] on icon "Copy" at bounding box center [8, 41] width 7 height 7
click at [103, 141] on app-date-cell at bounding box center [62, 113] width 104 height 362
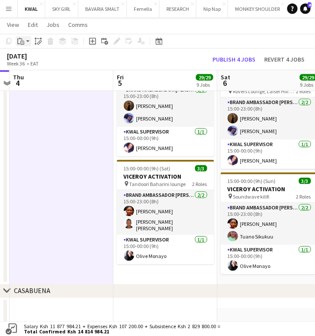
click at [27, 41] on app-action-btn "Paste" at bounding box center [24, 41] width 16 height 10
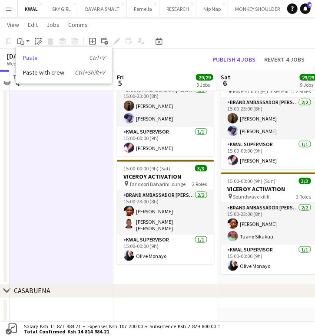
click at [29, 59] on link "Paste Ctrl+V" at bounding box center [64, 58] width 82 height 8
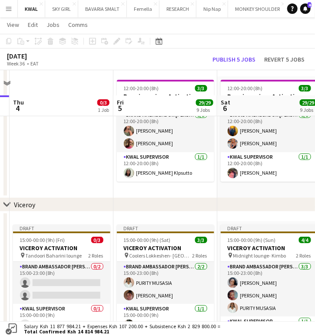
scroll to position [936, 0]
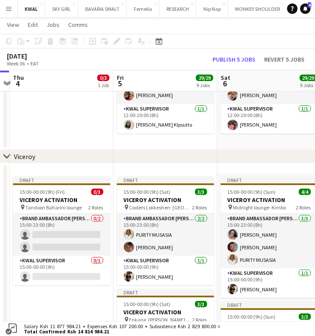
drag, startPoint x: 106, startPoint y: 306, endPoint x: 105, endPoint y: 300, distance: 6.6
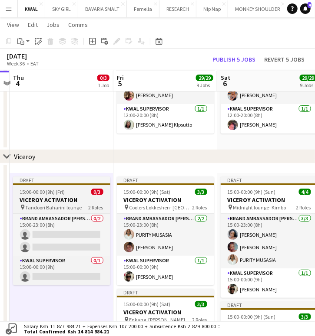
click at [46, 204] on span "Tandoori Baharini lounge" at bounding box center [54, 207] width 56 height 7
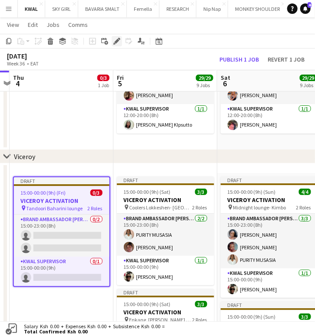
click at [112, 43] on div "Edit" at bounding box center [117, 41] width 10 height 10
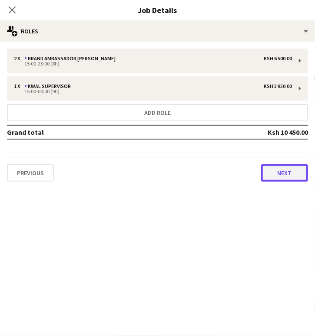
click at [283, 173] on button "Next" at bounding box center [284, 173] width 47 height 17
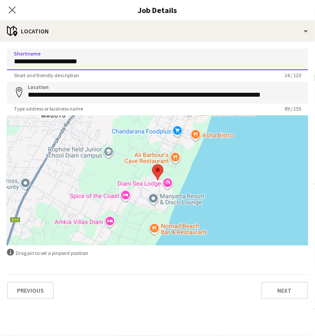
drag, startPoint x: 96, startPoint y: 61, endPoint x: -46, endPoint y: 67, distance: 141.2
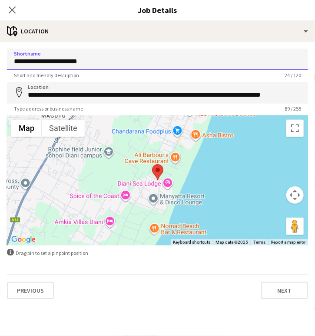
paste input
type input "**********"
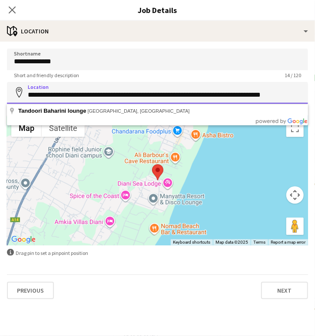
drag, startPoint x: 25, startPoint y: 94, endPoint x: 300, endPoint y: 79, distance: 275.2
paste input
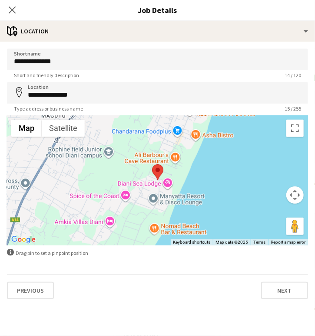
type input "**********"
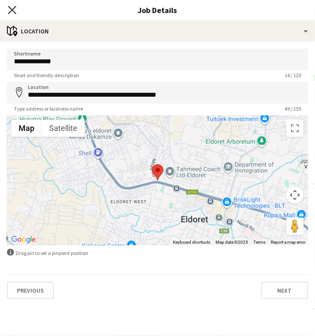
click at [14, 9] on icon "Close pop-in" at bounding box center [12, 10] width 8 height 8
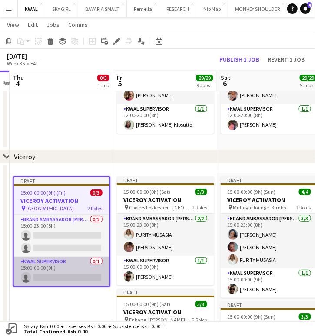
click at [97, 277] on app-card-role "KWAL SUPERVISOR 0/1 15:00-00:00 (9h) single-neutral-actions" at bounding box center [62, 272] width 96 height 30
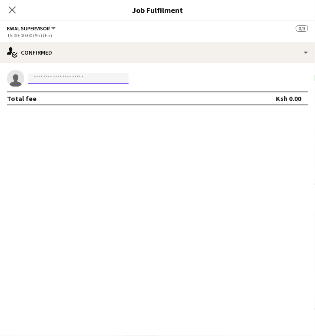
click at [55, 77] on input at bounding box center [78, 78] width 101 height 10
paste input "**********"
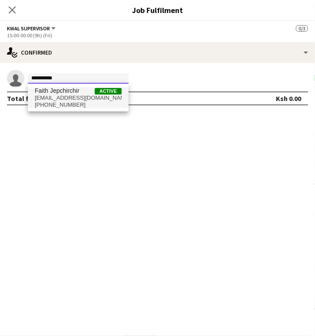
type input "**********"
click at [59, 94] on span "Faith Jepchirchir" at bounding box center [57, 90] width 45 height 7
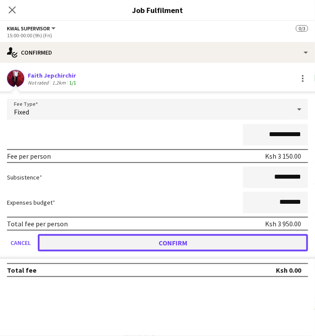
click at [129, 238] on button "Confirm" at bounding box center [173, 242] width 270 height 17
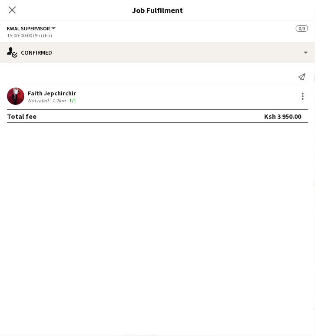
drag, startPoint x: 154, startPoint y: 196, endPoint x: 80, endPoint y: 76, distance: 141.1
click at [152, 192] on mat-expansion-panel "check Confirmed Send notification Faith Jepchirchir Not rated 1.2km 1/1 Total f…" at bounding box center [157, 199] width 315 height 273
click at [12, 10] on icon at bounding box center [12, 10] width 8 height 8
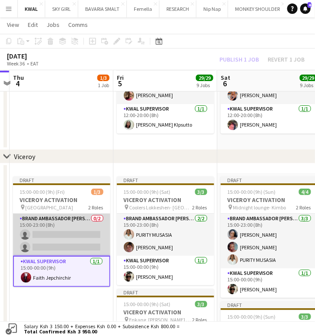
click at [76, 242] on app-card-role "Brand Ambassador kwal 0/2 15:00-23:00 (8h) single-neutral-actions single-neutra…" at bounding box center [61, 235] width 97 height 42
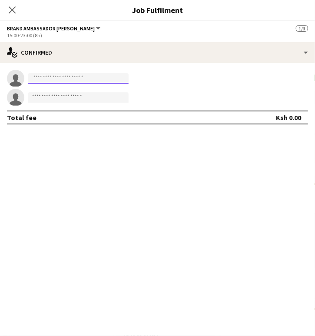
click at [59, 75] on input at bounding box center [78, 78] width 101 height 10
paste input "**********"
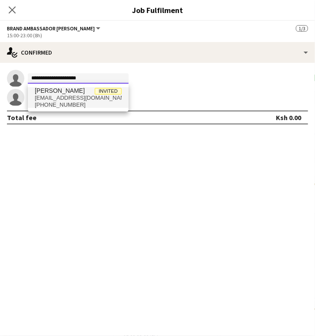
type input "**********"
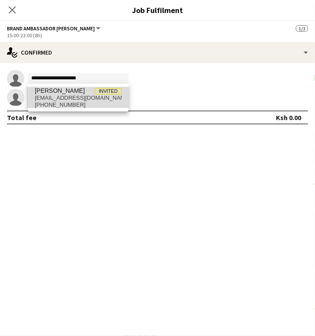
click at [58, 96] on span "chegelavina@gmail.com" at bounding box center [78, 98] width 87 height 7
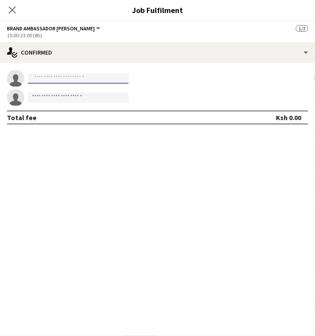
scroll to position [0, 0]
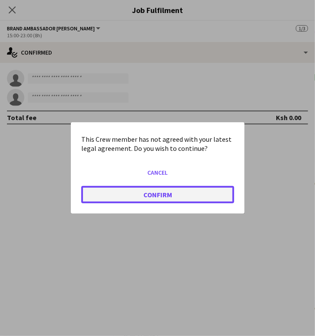
click at [146, 189] on button "Confirm" at bounding box center [157, 194] width 153 height 17
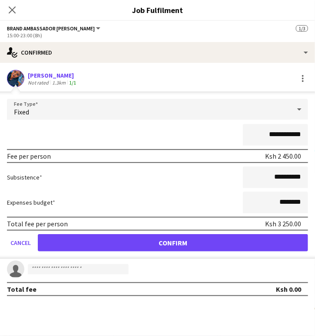
scroll to position [936, 0]
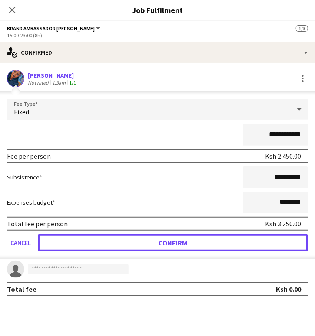
drag, startPoint x: 168, startPoint y: 243, endPoint x: 118, endPoint y: 243, distance: 49.5
click at [166, 243] on button "Confirm" at bounding box center [173, 242] width 270 height 17
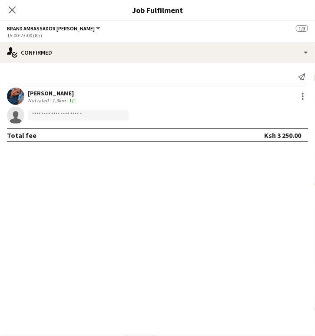
drag, startPoint x: 119, startPoint y: 202, endPoint x: 108, endPoint y: 178, distance: 26.6
click at [118, 201] on mat-expansion-panel "check Confirmed Send notification Lavina Chege Not rated 1.3km 1/1 single-neutr…" at bounding box center [157, 199] width 315 height 273
click at [65, 115] on input at bounding box center [78, 115] width 101 height 10
paste input "**********"
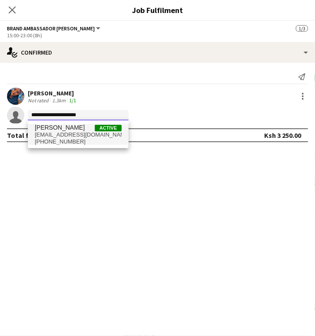
type input "**********"
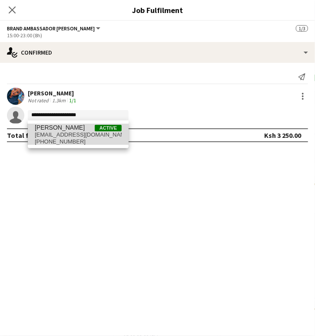
click at [69, 129] on span "Faith Matata Active" at bounding box center [78, 127] width 87 height 7
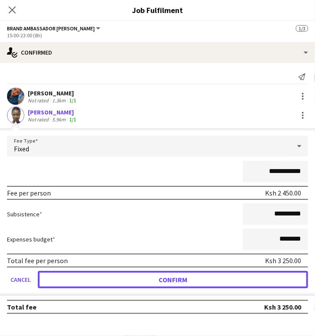
drag, startPoint x: 139, startPoint y: 280, endPoint x: 72, endPoint y: 207, distance: 99.3
click at [137, 281] on button "Confirm" at bounding box center [173, 279] width 270 height 17
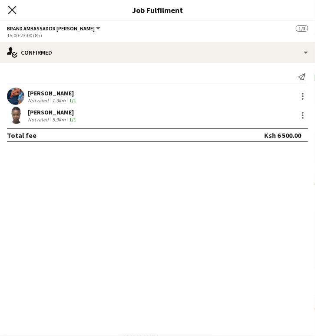
click at [8, 10] on icon "Close pop-in" at bounding box center [12, 10] width 8 height 8
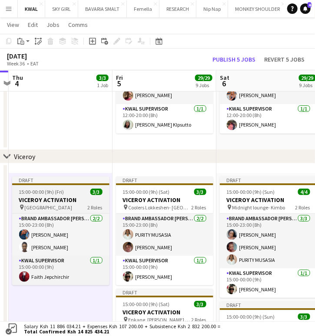
click at [56, 196] on h3 "VICEROY ACTIVATION" at bounding box center [60, 200] width 97 height 8
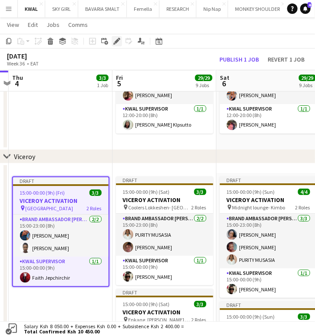
click at [115, 39] on icon "Edit" at bounding box center [116, 41] width 7 height 7
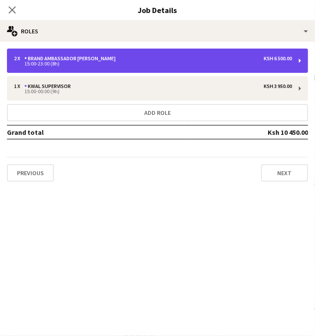
click at [155, 53] on div "2 x Brand Ambassador kwal Ksh 6 500.00 15:00-23:00 (8h)" at bounding box center [157, 61] width 301 height 24
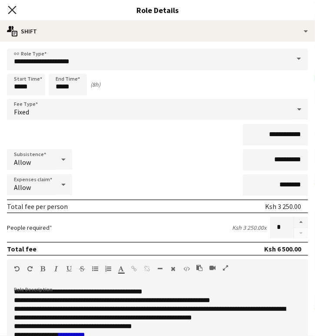
click at [13, 7] on icon "Close pop-in" at bounding box center [12, 10] width 8 height 8
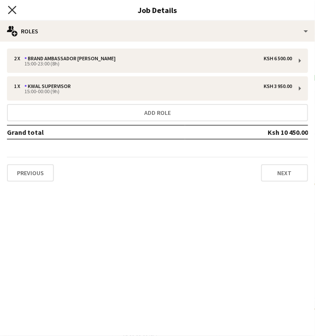
click at [10, 7] on icon at bounding box center [12, 10] width 8 height 8
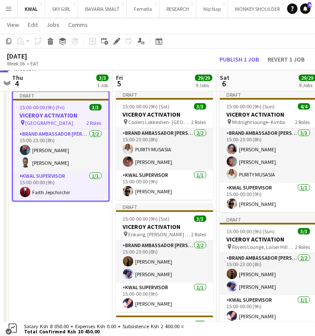
scroll to position [1032, 0]
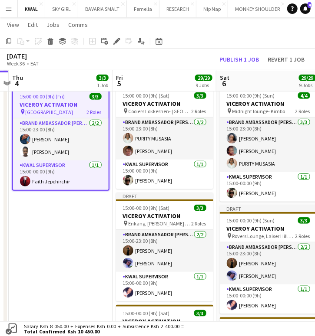
click at [104, 234] on app-date-cell "Draft 15:00-00:00 (9h) (Fri) 3/3 VICEROY ACTIVATION pin Baniyas square 2 Roles …" at bounding box center [61, 258] width 104 height 362
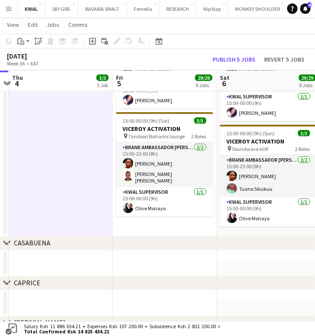
scroll to position [1225, 0]
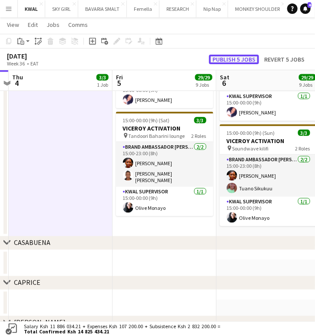
click at [241, 61] on button "Publish 5 jobs" at bounding box center [234, 60] width 50 height 10
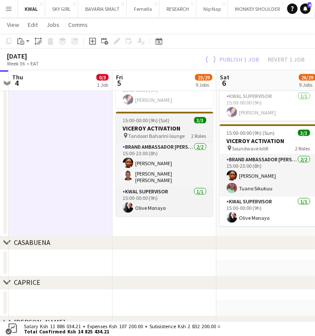
click at [151, 134] on span "Tandoori Baharini lounge" at bounding box center [157, 136] width 56 height 7
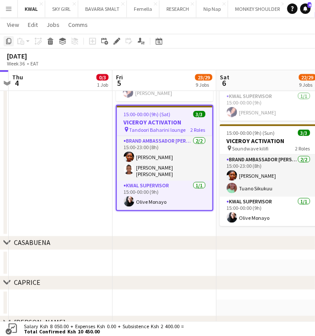
click at [10, 42] on icon at bounding box center [8, 41] width 5 height 6
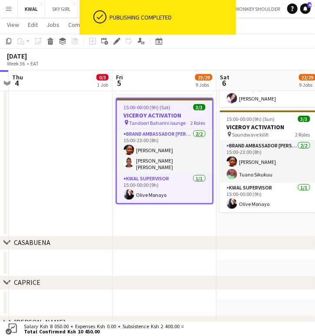
click at [151, 215] on app-date-cell "15:00-00:00 (9h) (Sat) 0/3 VICEROY ACTIVATION pin Coolers Lokkeshen- Denderu 2 …" at bounding box center [164, 65] width 104 height 362
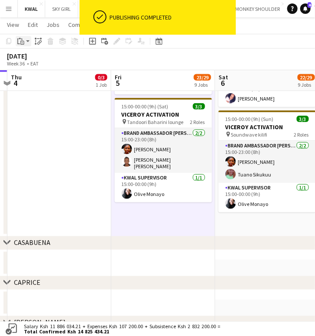
click at [28, 42] on app-action-btn "Paste" at bounding box center [24, 41] width 16 height 10
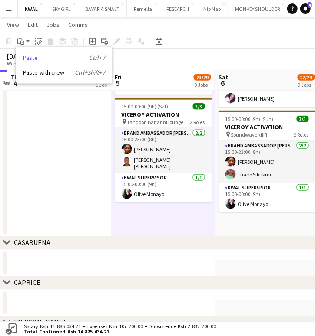
click at [34, 54] on link "Paste Ctrl+V" at bounding box center [64, 58] width 82 height 8
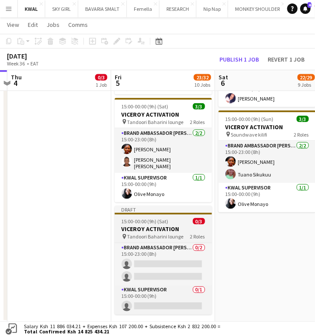
click at [134, 234] on span "Tandoori Baharini lounge" at bounding box center [155, 237] width 56 height 7
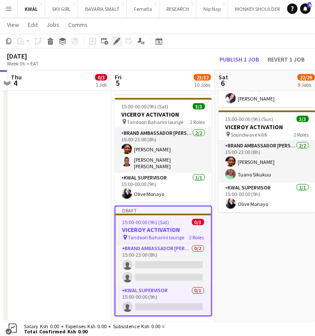
click at [118, 43] on icon "Edit" at bounding box center [116, 41] width 7 height 7
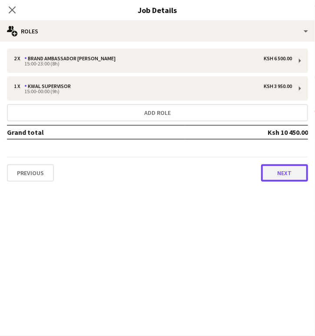
click at [297, 181] on button "Next" at bounding box center [284, 173] width 47 height 17
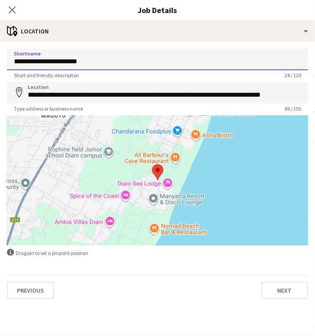
drag, startPoint x: 105, startPoint y: 65, endPoint x: -50, endPoint y: 67, distance: 155.0
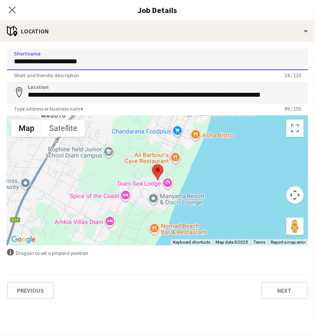
paste input
type input "**********"
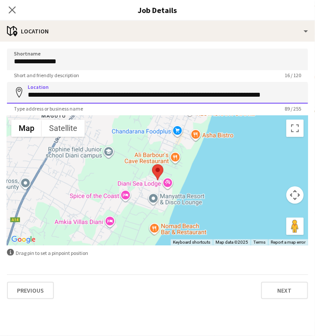
drag, startPoint x: 28, startPoint y: 92, endPoint x: 297, endPoint y: 71, distance: 269.5
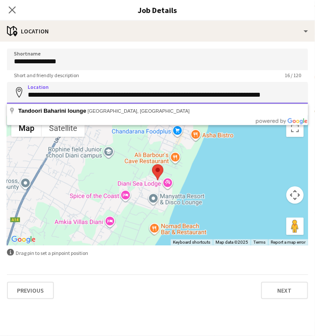
paste input
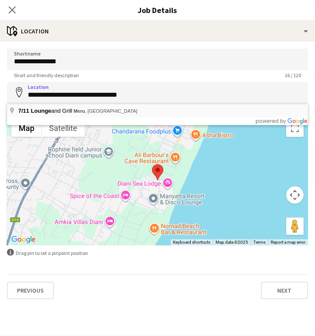
type input "**********"
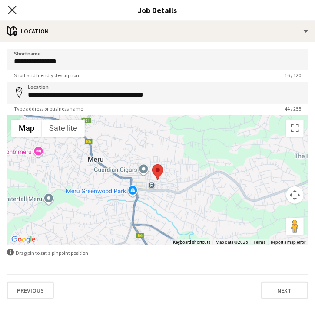
click at [14, 9] on icon "Close pop-in" at bounding box center [12, 10] width 8 height 8
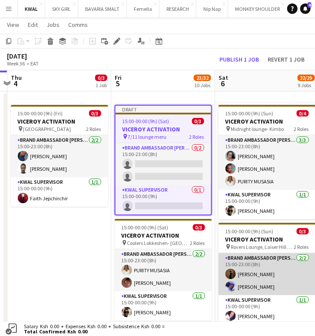
scroll to position [984, 0]
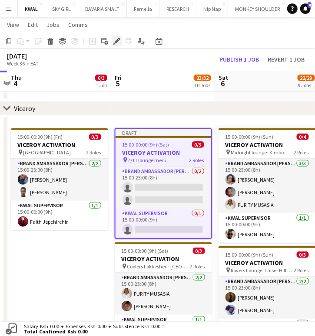
click at [118, 40] on icon at bounding box center [116, 41] width 5 height 5
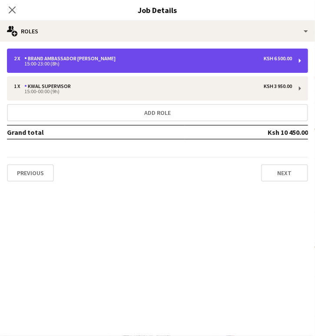
click at [127, 56] on div "2 x Brand Ambassador kwal Ksh 6 500.00" at bounding box center [153, 59] width 278 height 6
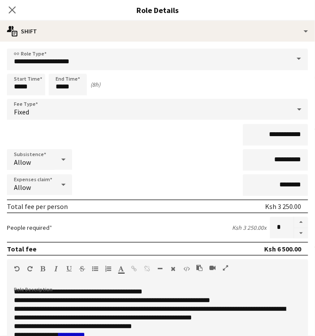
drag, startPoint x: 294, startPoint y: 224, endPoint x: 283, endPoint y: 225, distance: 11.0
click at [294, 224] on button "button" at bounding box center [301, 222] width 14 height 11
type input "*"
click at [276, 159] on input "**********" at bounding box center [275, 160] width 65 height 22
type input "**********"
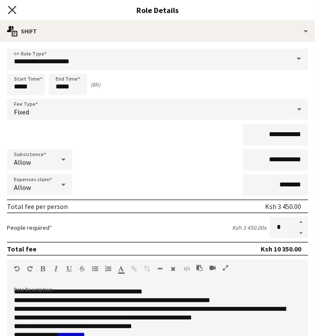
click at [9, 10] on icon "Close pop-in" at bounding box center [12, 10] width 8 height 8
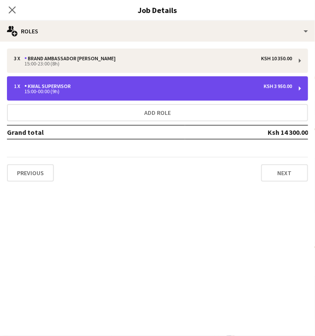
click at [220, 89] on div "15:00-00:00 (9h)" at bounding box center [153, 91] width 278 height 4
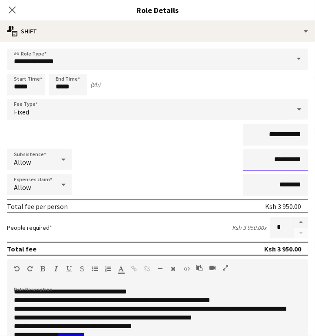
click at [274, 160] on input "**********" at bounding box center [275, 160] width 65 height 22
type input "**********"
click at [13, 11] on icon at bounding box center [12, 10] width 8 height 8
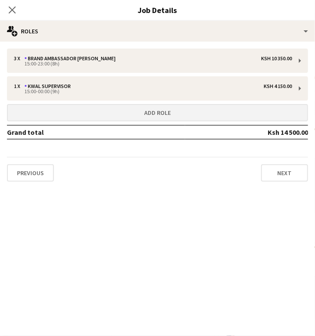
drag, startPoint x: 153, startPoint y: 198, endPoint x: 98, endPoint y: 121, distance: 95.3
click at [145, 185] on mat-expansion-panel "pencil3 General details 3 x Brand Ambassador kwal Ksh 10 350.00 15:00-23:00 (8h…" at bounding box center [157, 189] width 315 height 295
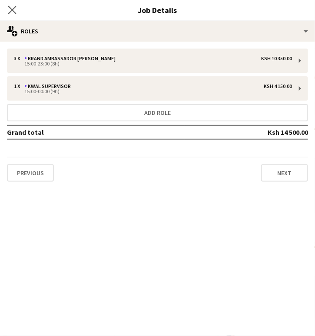
click at [8, 11] on icon "Close pop-in" at bounding box center [12, 10] width 8 height 8
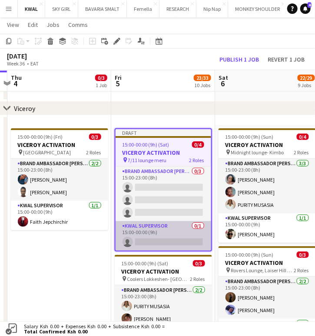
click at [151, 239] on app-card-role "KWAL SUPERVISOR 0/1 15:00-00:00 (9h) single-neutral-actions" at bounding box center [163, 236] width 96 height 30
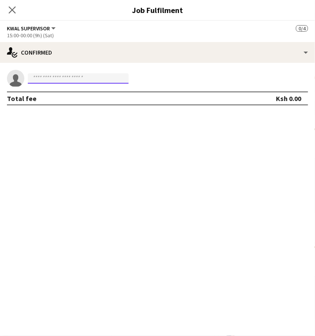
click at [56, 76] on input at bounding box center [78, 78] width 101 height 10
paste input "**********"
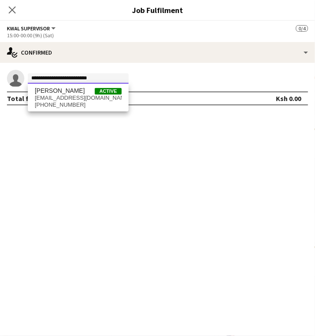
type input "**********"
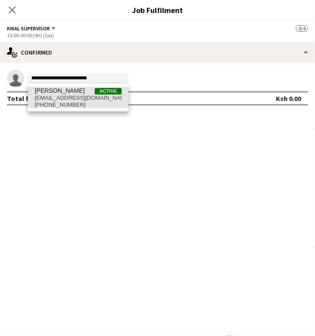
click at [69, 96] on span "muthonijayne2017@gmail.com" at bounding box center [78, 98] width 87 height 7
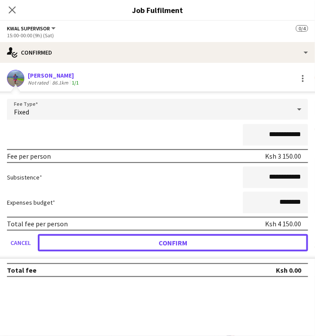
click at [171, 242] on button "Confirm" at bounding box center [173, 242] width 270 height 17
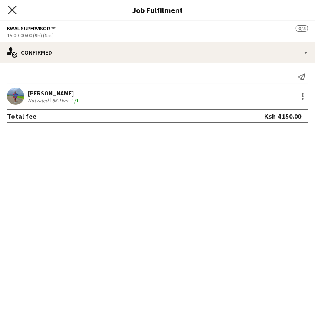
click at [15, 8] on icon "Close pop-in" at bounding box center [12, 10] width 8 height 8
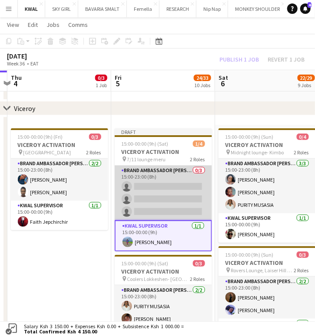
click at [162, 197] on app-card-role "Brand Ambassador kwal 0/3 15:00-23:00 (8h) single-neutral-actions single-neutra…" at bounding box center [163, 193] width 97 height 55
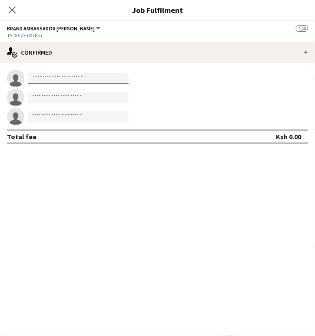
click at [87, 74] on input at bounding box center [78, 78] width 101 height 10
paste input "**********"
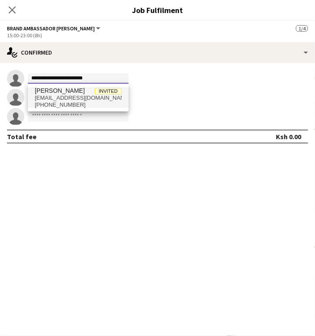
type input "**********"
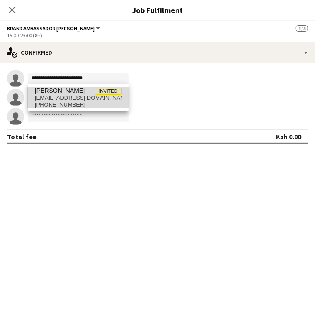
click at [65, 105] on span "+254723724757" at bounding box center [78, 105] width 87 height 7
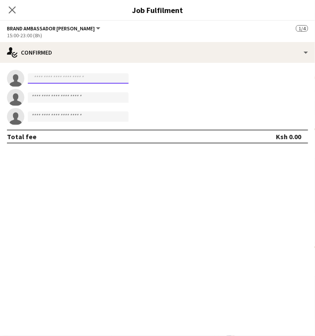
scroll to position [0, 0]
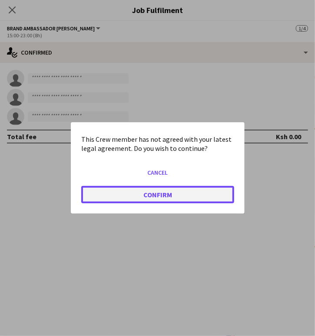
click at [165, 199] on button "Confirm" at bounding box center [157, 194] width 153 height 17
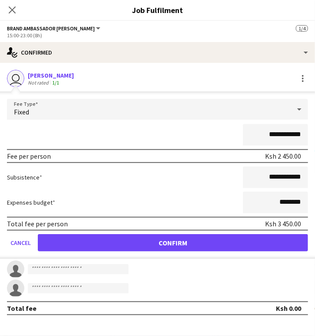
scroll to position [984, 0]
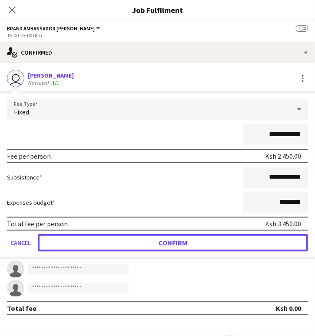
drag, startPoint x: 170, startPoint y: 239, endPoint x: 3, endPoint y: 227, distance: 167.6
click at [164, 240] on button "Confirm" at bounding box center [173, 242] width 270 height 17
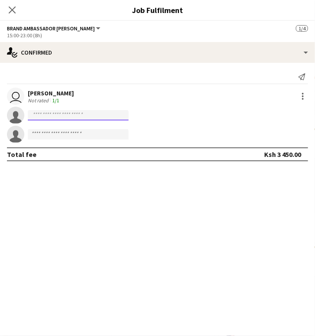
click at [109, 114] on input at bounding box center [78, 115] width 101 height 10
paste input "**********"
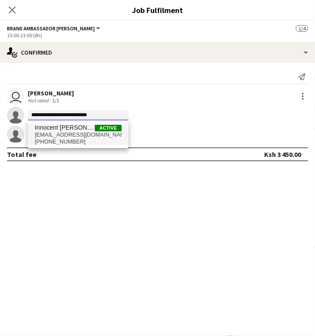
type input "**********"
click at [70, 136] on span "innocentnadia005@gmail.com" at bounding box center [78, 135] width 87 height 7
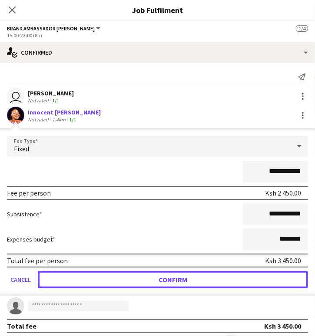
drag, startPoint x: 160, startPoint y: 282, endPoint x: 28, endPoint y: 244, distance: 137.3
click at [160, 282] on button "Confirm" at bounding box center [173, 279] width 270 height 17
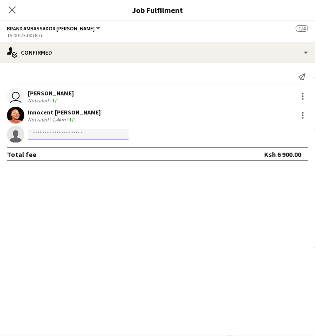
click at [107, 134] on input at bounding box center [78, 134] width 101 height 10
paste input "**********"
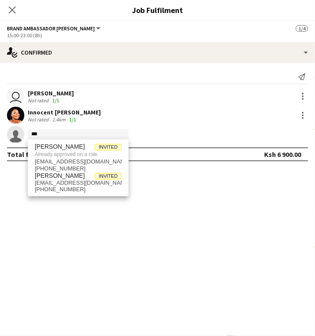
drag, startPoint x: 149, startPoint y: 236, endPoint x: 99, endPoint y: 175, distance: 78.7
click at [148, 236] on mat-expansion-panel "check Confirmed Send notification user Ann Nkirote Not rated 1/1 Innocent Nadia…" at bounding box center [157, 199] width 315 height 273
drag, startPoint x: 43, startPoint y: 132, endPoint x: 30, endPoint y: 130, distance: 13.1
click at [30, 130] on input "***" at bounding box center [78, 134] width 101 height 10
drag, startPoint x: 180, startPoint y: 228, endPoint x: 176, endPoint y: 226, distance: 4.5
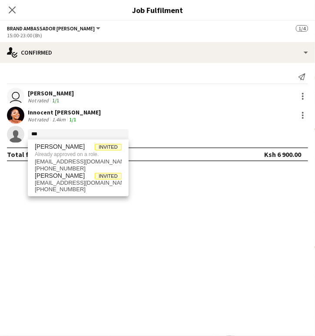
click at [178, 227] on mat-expansion-panel "check Confirmed Send notification user Ann Nkirote Not rated 1/1 Innocent Nadia…" at bounding box center [157, 199] width 315 height 273
drag, startPoint x: 45, startPoint y: 133, endPoint x: 29, endPoint y: 131, distance: 16.2
click at [29, 131] on input "***" at bounding box center [78, 134] width 101 height 10
paste input "**********"
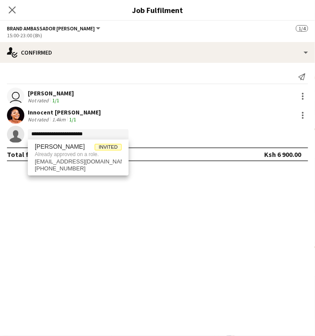
click at [227, 236] on mat-expansion-panel "**********" at bounding box center [157, 199] width 315 height 273
drag, startPoint x: 90, startPoint y: 130, endPoint x: -21, endPoint y: 135, distance: 111.2
paste input
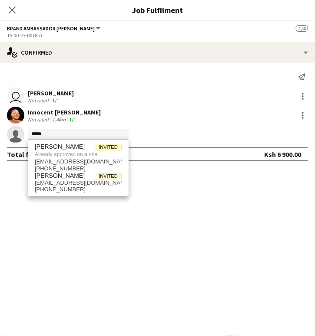
type input "*****"
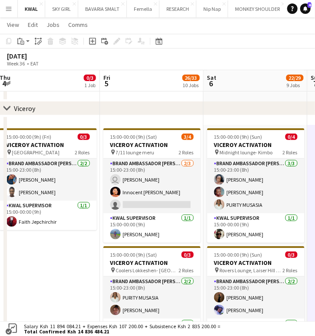
drag, startPoint x: 174, startPoint y: 258, endPoint x: 68, endPoint y: 243, distance: 106.9
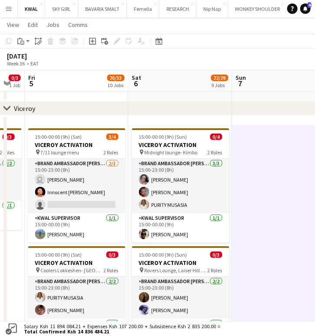
scroll to position [0, 391]
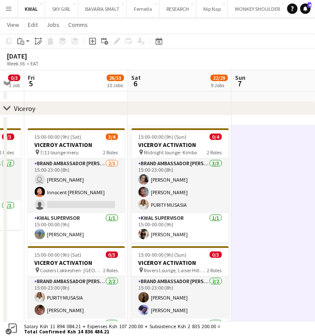
drag, startPoint x: 173, startPoint y: 258, endPoint x: 92, endPoint y: 236, distance: 83.3
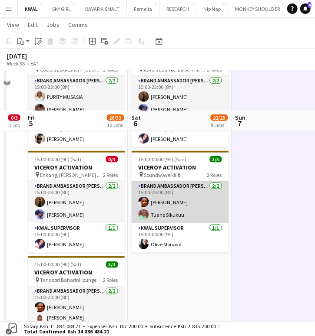
scroll to position [1129, 0]
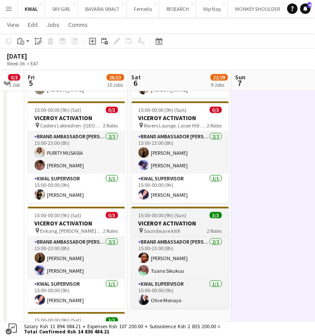
drag, startPoint x: 151, startPoint y: 221, endPoint x: 146, endPoint y: 212, distance: 10.3
click at [151, 221] on h3 "VICEROY ACTIVATION" at bounding box center [180, 224] width 97 height 8
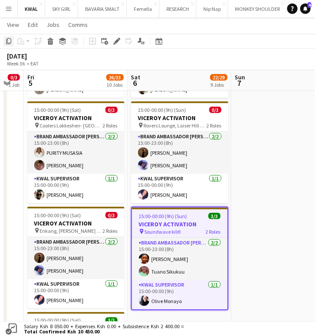
click at [7, 39] on icon at bounding box center [8, 41] width 5 height 6
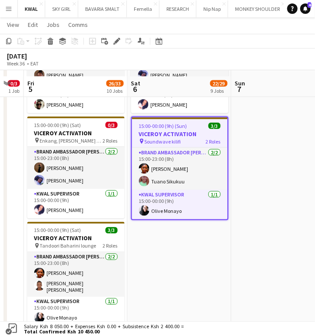
scroll to position [1225, 0]
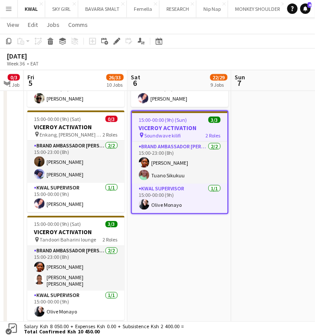
click at [147, 236] on app-date-cell "15:00-00:00 (9h) (Sun) 0/4 VICEROY ACTIVATION pin Midnight lounge- Kimbo 2 Role…" at bounding box center [180, 111] width 104 height 455
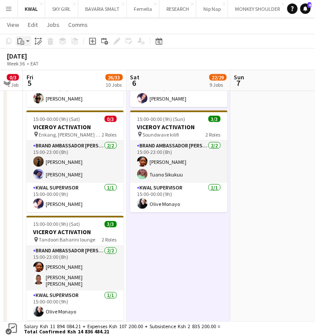
click at [26, 41] on app-action-btn "Paste" at bounding box center [24, 41] width 16 height 10
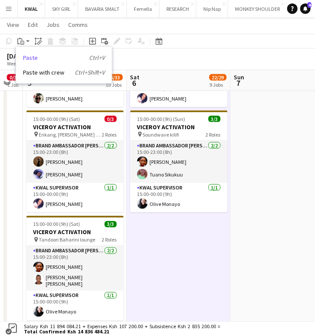
click at [24, 56] on link "Paste Ctrl+V" at bounding box center [64, 58] width 82 height 8
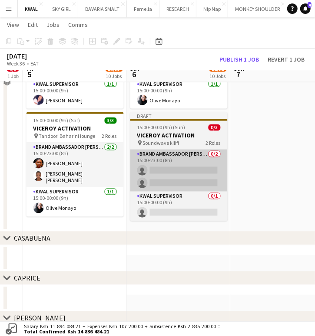
scroll to position [1320, 0]
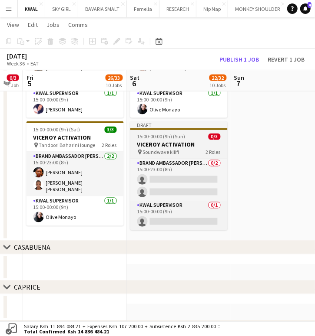
click at [156, 150] on span "Soundwave kilifi" at bounding box center [161, 152] width 36 height 7
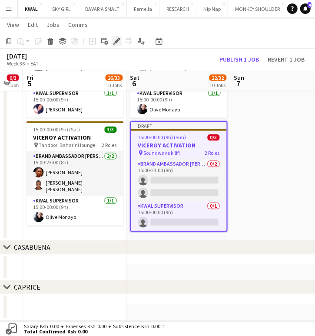
click at [118, 40] on icon at bounding box center [116, 41] width 5 height 5
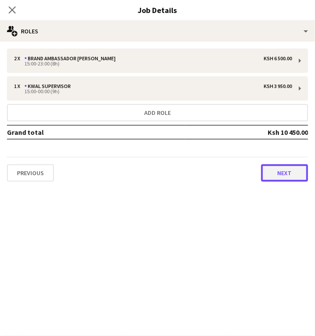
drag, startPoint x: 277, startPoint y: 178, endPoint x: 249, endPoint y: 151, distance: 38.7
click at [277, 177] on button "Next" at bounding box center [284, 173] width 47 height 17
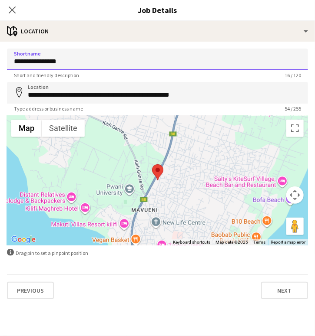
drag, startPoint x: 63, startPoint y: 58, endPoint x: 8, endPoint y: 58, distance: 54.3
click at [8, 58] on input "**********" at bounding box center [157, 60] width 301 height 22
paste input
type input "**********"
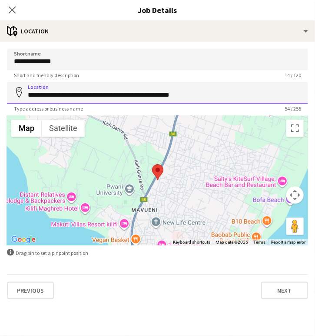
drag, startPoint x: 203, startPoint y: 93, endPoint x: 3, endPoint y: 93, distance: 199.3
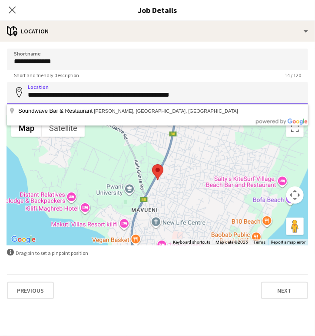
paste input
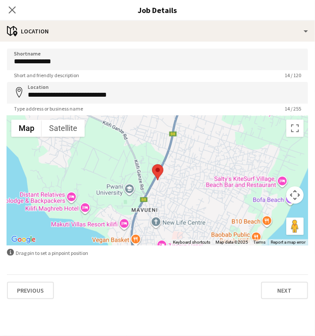
type input "**********"
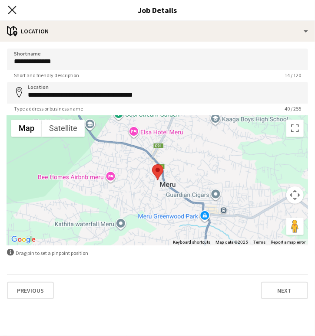
click at [8, 9] on icon "Close pop-in" at bounding box center [12, 10] width 8 height 8
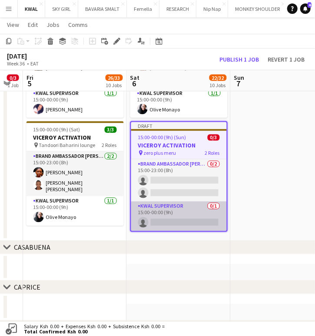
click at [173, 219] on app-card-role "KWAL SUPERVISOR 0/1 15:00-00:00 (9h) single-neutral-actions" at bounding box center [179, 217] width 96 height 30
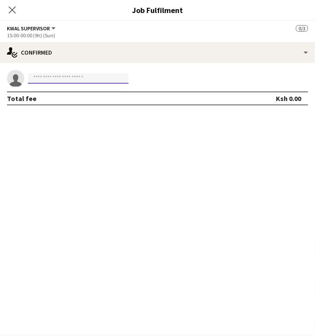
click at [67, 78] on input at bounding box center [78, 78] width 101 height 10
paste input "**********"
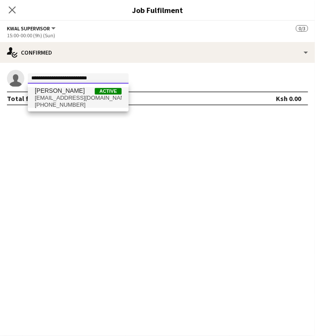
type input "**********"
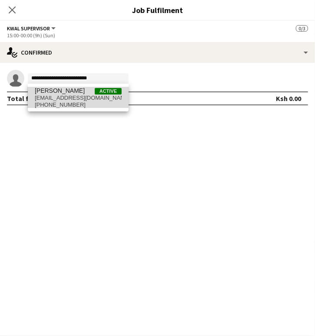
click at [61, 91] on span "[PERSON_NAME]" at bounding box center [60, 90] width 50 height 7
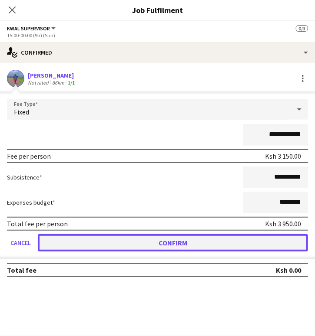
click at [174, 246] on button "Confirm" at bounding box center [173, 242] width 270 height 17
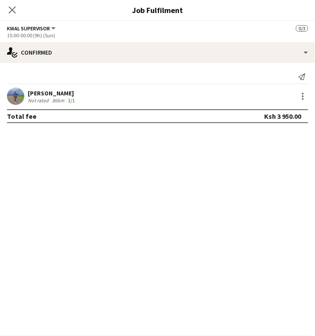
drag, startPoint x: 247, startPoint y: 197, endPoint x: 234, endPoint y: 188, distance: 14.9
click at [241, 192] on mat-expansion-panel "check Confirmed Send notification Jane Gathogo Not rated 86km 1/1 Total fee Ksh…" at bounding box center [157, 199] width 315 height 273
click at [17, 9] on app-icon "Close pop-in" at bounding box center [12, 10] width 13 height 13
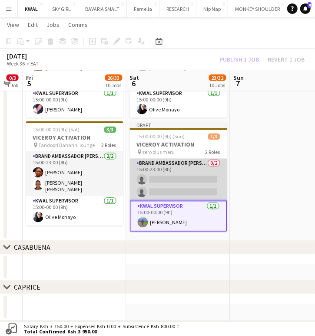
click at [173, 186] on app-card-role "Brand Ambassador kwal 0/2 15:00-23:00 (8h) single-neutral-actions single-neutra…" at bounding box center [178, 180] width 97 height 42
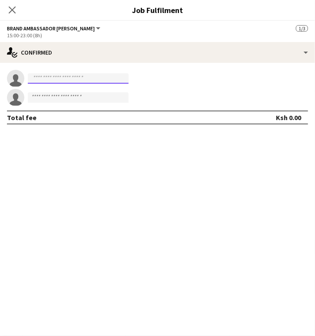
click at [63, 79] on input at bounding box center [78, 78] width 101 height 10
paste input "**********"
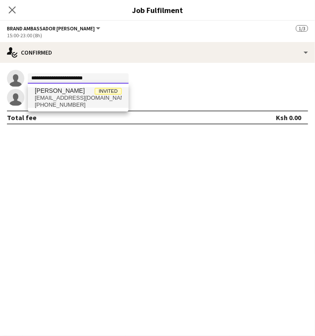
type input "**********"
click at [67, 92] on span "Ann Nkirote Invited" at bounding box center [78, 90] width 87 height 7
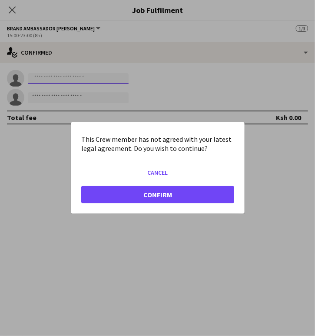
scroll to position [0, 0]
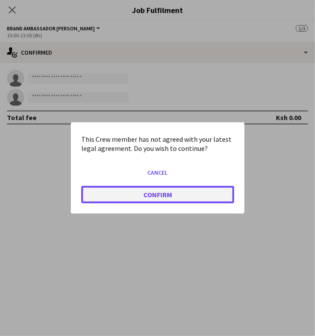
click at [166, 193] on button "Confirm" at bounding box center [157, 194] width 153 height 17
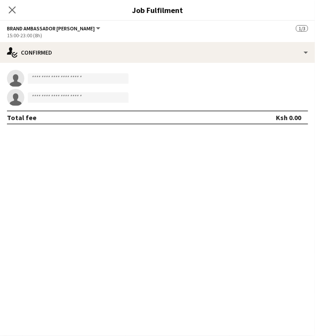
scroll to position [1320, 0]
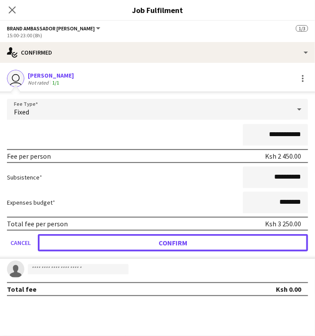
drag, startPoint x: 220, startPoint y: 241, endPoint x: 144, endPoint y: 239, distance: 76.4
click at [219, 241] on button "Confirm" at bounding box center [173, 242] width 270 height 17
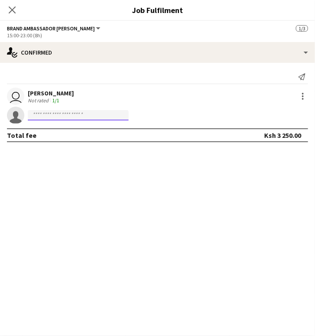
click at [108, 115] on input at bounding box center [78, 115] width 101 height 10
paste input "**********"
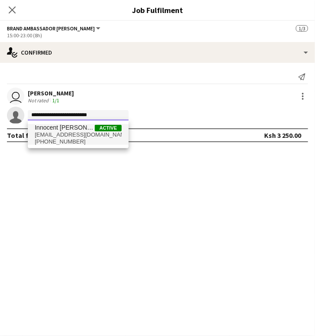
type input "**********"
click at [64, 130] on span "Innocent [PERSON_NAME]" at bounding box center [65, 127] width 60 height 7
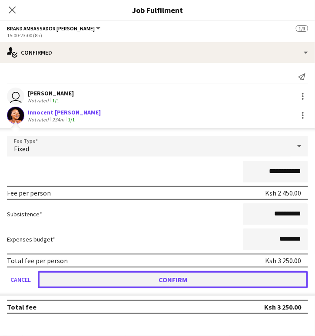
drag, startPoint x: 196, startPoint y: 280, endPoint x: 191, endPoint y: 275, distance: 6.5
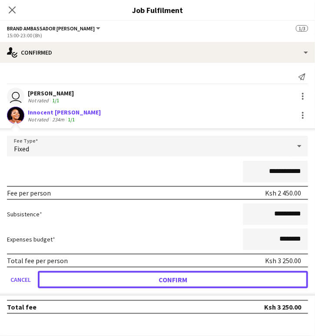
click at [195, 280] on button "Confirm" at bounding box center [173, 279] width 270 height 17
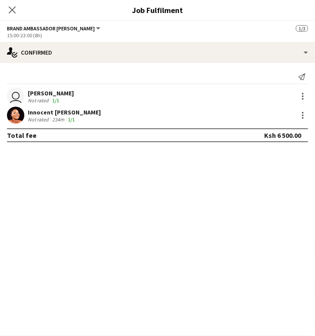
click at [16, 94] on app-user-avatar "user" at bounding box center [15, 96] width 17 height 17
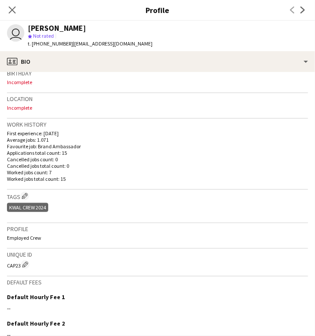
scroll to position [261, 0]
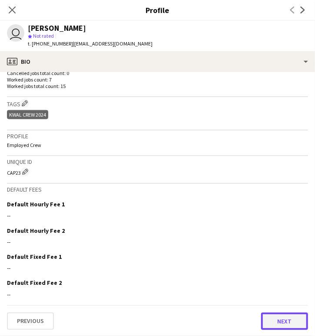
click at [270, 320] on button "Next" at bounding box center [284, 321] width 47 height 17
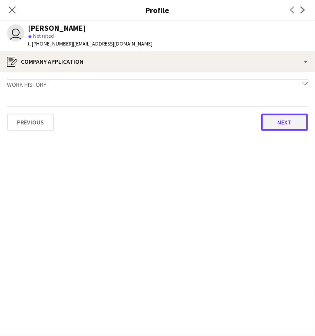
click at [275, 125] on button "Next" at bounding box center [284, 122] width 47 height 17
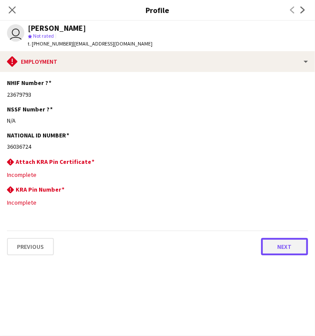
click at [275, 245] on button "Next" at bounding box center [284, 246] width 47 height 17
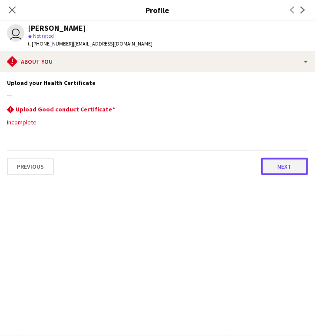
click at [283, 161] on button "Next" at bounding box center [284, 166] width 47 height 17
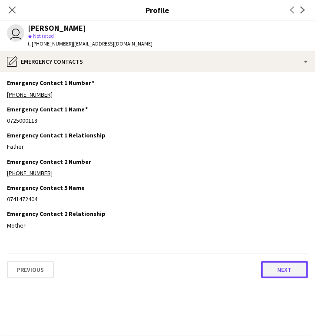
click at [280, 268] on button "Next" at bounding box center [284, 269] width 47 height 17
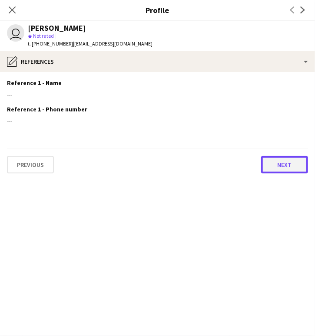
click at [285, 158] on button "Next" at bounding box center [284, 164] width 47 height 17
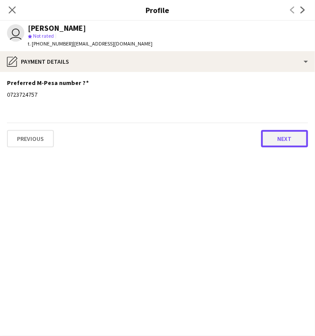
click at [273, 142] on button "Next" at bounding box center [284, 138] width 47 height 17
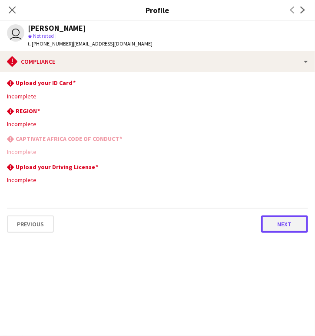
click at [276, 225] on button "Next" at bounding box center [284, 224] width 47 height 17
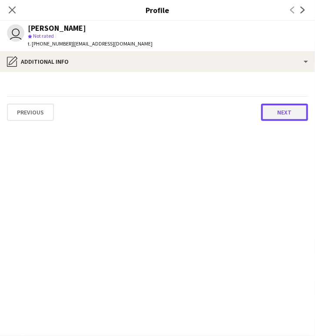
click at [292, 115] on button "Next" at bounding box center [284, 112] width 47 height 17
click at [291, 114] on button "Next" at bounding box center [284, 112] width 47 height 17
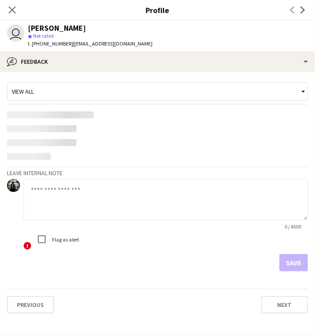
click at [291, 114] on app-content-placeholder at bounding box center [157, 115] width 301 height 7
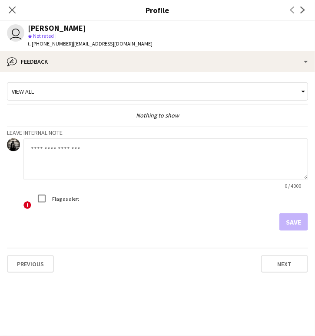
click at [14, 8] on app-icon "Close pop-in" at bounding box center [12, 10] width 10 height 10
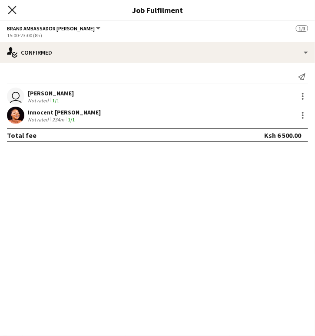
click at [9, 10] on icon "Close pop-in" at bounding box center [12, 10] width 8 height 8
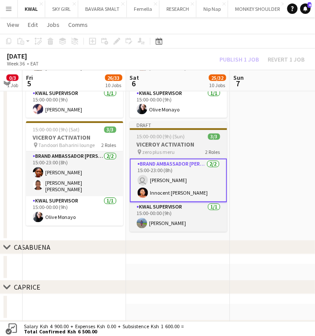
click at [156, 143] on h3 "VICEROY ACTIVATION" at bounding box center [178, 145] width 97 height 8
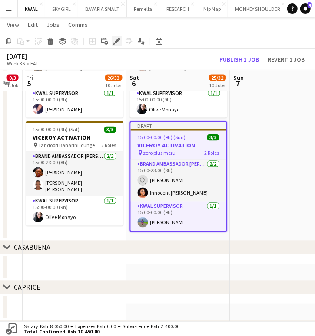
click at [117, 44] on icon "Edit" at bounding box center [116, 41] width 7 height 7
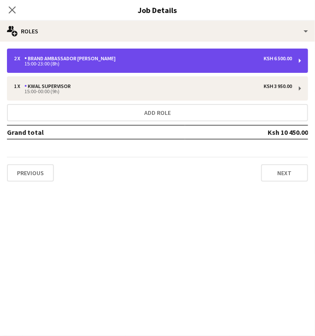
click at [157, 65] on div "15:00-23:00 (8h)" at bounding box center [153, 64] width 278 height 4
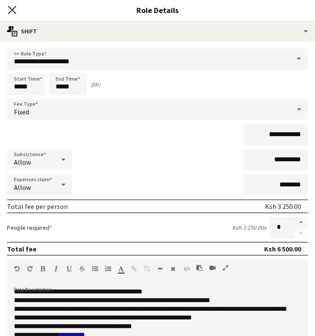
click at [14, 10] on icon "Close pop-in" at bounding box center [12, 10] width 8 height 8
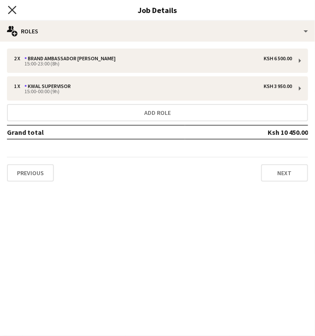
click at [12, 10] on icon at bounding box center [12, 10] width 8 height 8
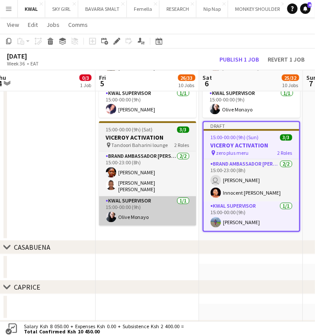
drag, startPoint x: 132, startPoint y: 219, endPoint x: 181, endPoint y: 220, distance: 49.5
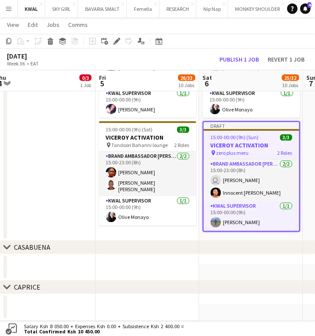
click at [156, 230] on app-date-cell "15:00-00:00 (9h) (Sat) 3/4 VICEROY ACTIVATION pin 7/11 lounge meru 2 Roles Bran…" at bounding box center [148, 19] width 104 height 461
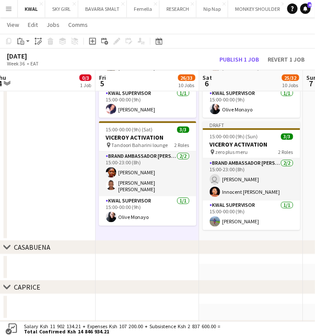
click at [31, 39] on div "Copy Paste Paste Ctrl+V Paste with crew Ctrl+Shift+V Paste linked Job Delete Gr…" at bounding box center [41, 41] width 76 height 10
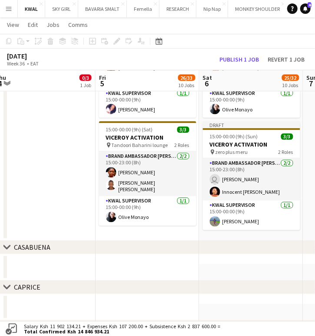
click at [154, 230] on app-date-cell "15:00-00:00 (9h) (Sat) 3/4 VICEROY ACTIVATION pin 7/11 lounge meru 2 Roles Bran…" at bounding box center [148, 19] width 104 height 461
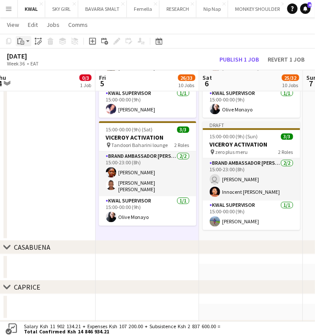
click at [27, 46] on app-action-btn "Paste" at bounding box center [24, 41] width 16 height 10
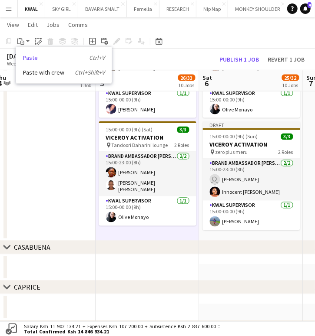
click at [25, 61] on link "Paste Ctrl+V" at bounding box center [64, 58] width 82 height 8
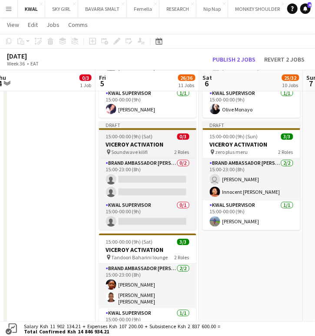
click at [123, 150] on span "Soundwave kilifi" at bounding box center [130, 152] width 36 height 7
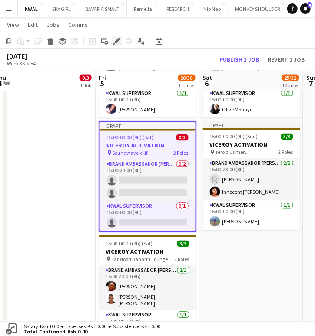
click at [119, 39] on icon at bounding box center [119, 39] width 2 height 2
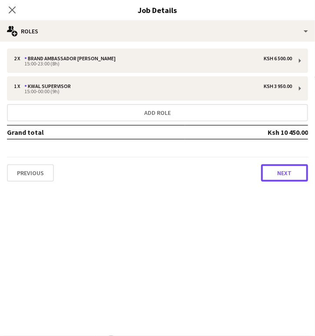
drag, startPoint x: 276, startPoint y: 170, endPoint x: 257, endPoint y: 157, distance: 23.0
click at [273, 168] on button "Next" at bounding box center [284, 173] width 47 height 17
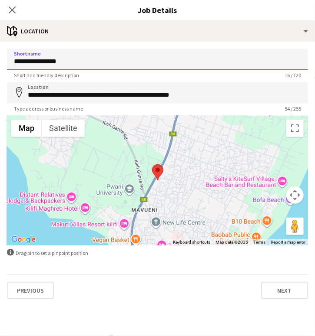
drag, startPoint x: 70, startPoint y: 66, endPoint x: -45, endPoint y: 59, distance: 114.8
paste input "*******"
type input "**********"
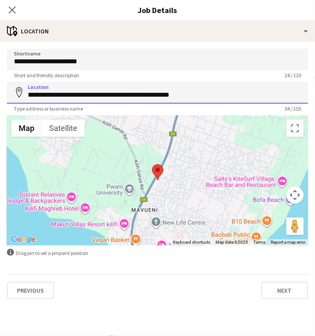
drag, startPoint x: 26, startPoint y: 92, endPoint x: 205, endPoint y: 92, distance: 178.9
click at [243, 92] on input "**********" at bounding box center [157, 93] width 301 height 22
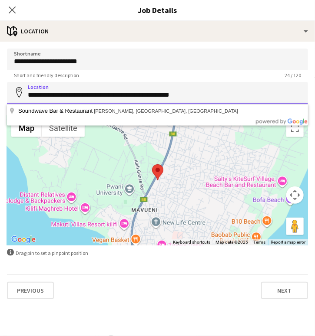
paste input
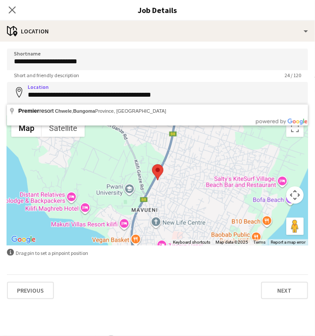
type input "**********"
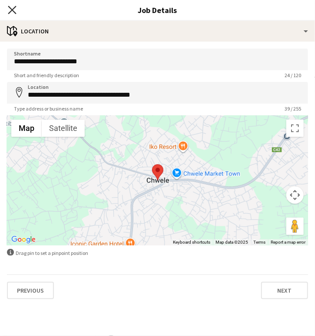
click at [13, 9] on icon at bounding box center [12, 10] width 8 height 8
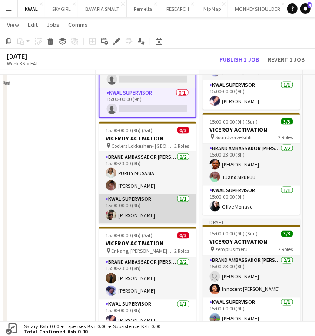
scroll to position [1175, 0]
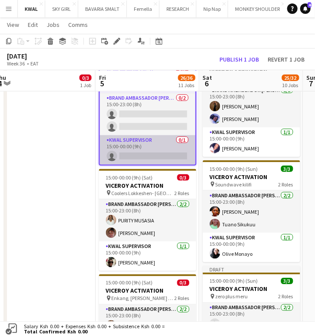
click at [154, 154] on app-card-role "KWAL SUPERVISOR 0/1 15:00-00:00 (9h) single-neutral-actions" at bounding box center [148, 150] width 96 height 30
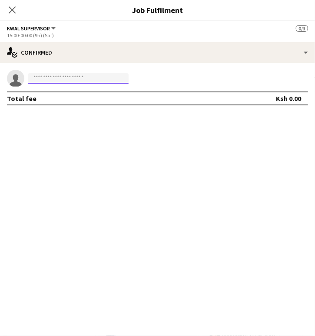
paste input "**********"
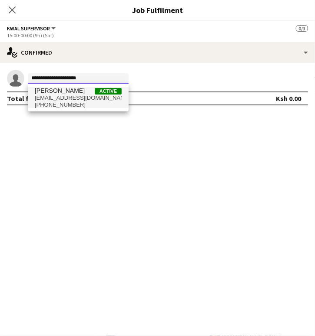
type input "**********"
click at [71, 100] on span "bikerinigel@gmail.com" at bounding box center [78, 98] width 87 height 7
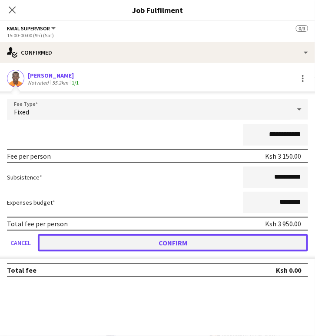
click at [185, 242] on button "Confirm" at bounding box center [173, 242] width 270 height 17
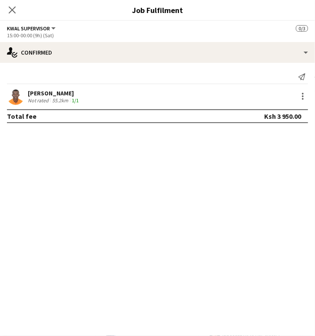
click at [13, 11] on icon at bounding box center [12, 10] width 7 height 7
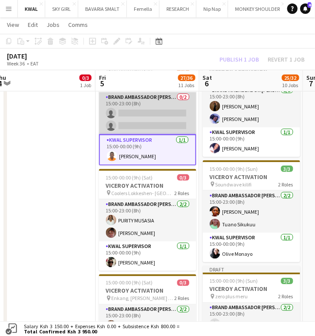
click at [135, 120] on app-card-role "Brand Ambassador kwal 0/2 15:00-23:00 (8h) single-neutral-actions single-neutra…" at bounding box center [147, 113] width 97 height 42
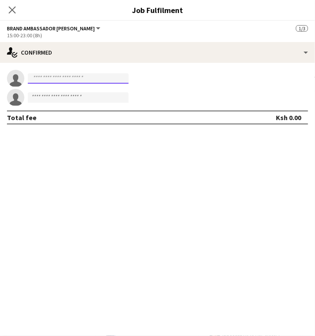
paste input "**********"
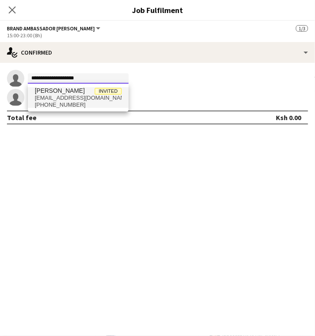
type input "**********"
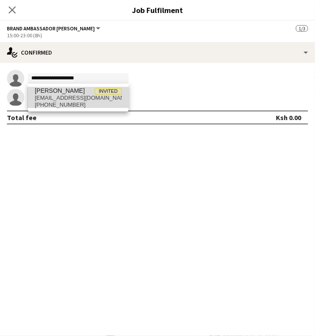
click at [49, 98] on span "cayton2030@gmail.com" at bounding box center [78, 98] width 87 height 7
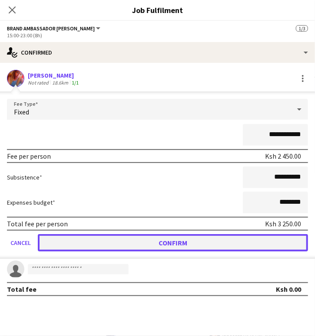
click at [161, 242] on button "Confirm" at bounding box center [173, 242] width 270 height 17
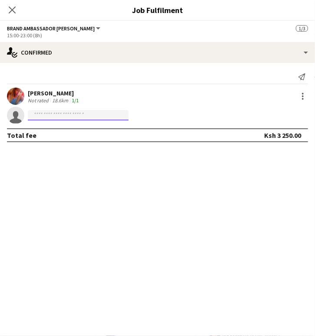
click at [111, 114] on input at bounding box center [78, 115] width 101 height 10
paste input "**********"
type input "*****"
click at [13, 9] on icon at bounding box center [12, 10] width 8 height 8
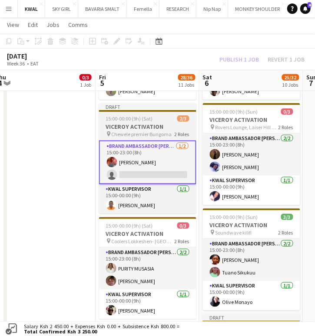
scroll to position [0, 320]
click at [126, 135] on span "Chewele premier Bungoma" at bounding box center [142, 134] width 60 height 7
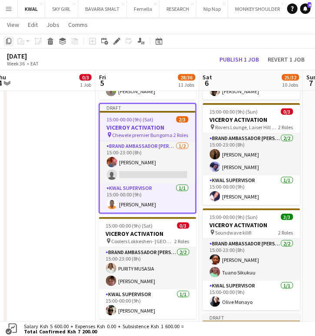
click at [9, 40] on icon "Copy" at bounding box center [8, 41] width 7 height 7
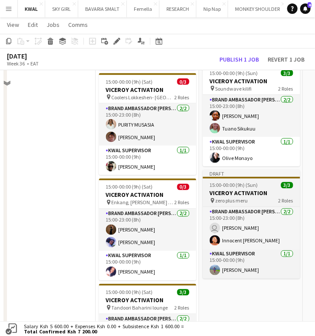
scroll to position [1272, 0]
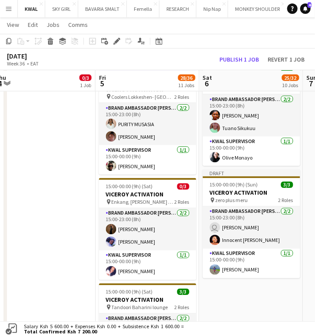
click at [237, 290] on app-date-cell "15:00-00:00 (9h) (Sun) 0/4 VICEROY ACTIVATION pin Midnight lounge- Kimbo 2 Role…" at bounding box center [251, 121] width 104 height 568
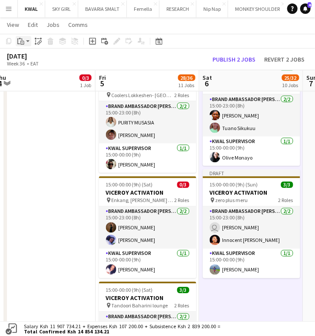
click at [29, 42] on app-action-btn "Paste" at bounding box center [24, 41] width 16 height 10
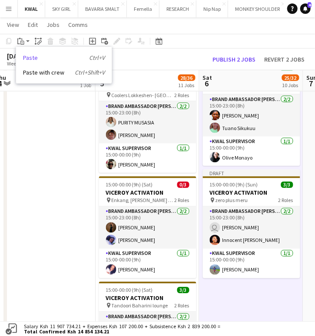
click at [30, 60] on link "Paste Ctrl+V" at bounding box center [64, 58] width 82 height 8
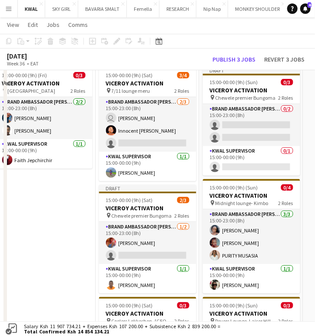
scroll to position [982, 0]
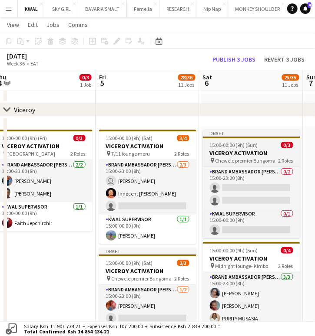
click at [244, 152] on h3 "VICEROY ACTIVATION" at bounding box center [251, 153] width 97 height 8
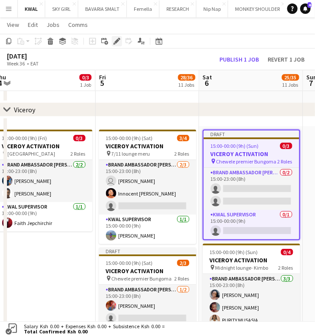
click at [114, 40] on icon "Edit" at bounding box center [116, 41] width 7 height 7
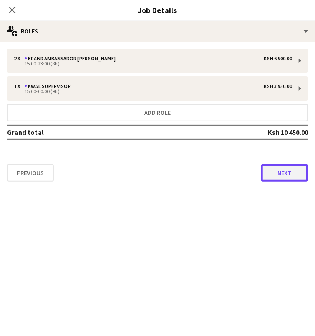
click at [294, 169] on button "Next" at bounding box center [284, 173] width 47 height 17
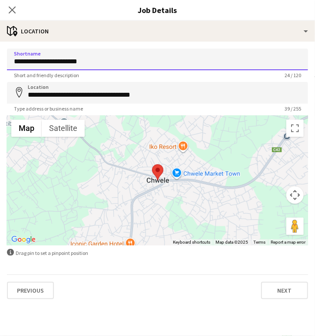
drag, startPoint x: 104, startPoint y: 66, endPoint x: -85, endPoint y: 65, distance: 188.4
paste input
click at [113, 54] on input "Shortname" at bounding box center [157, 60] width 301 height 22
paste input "**********"
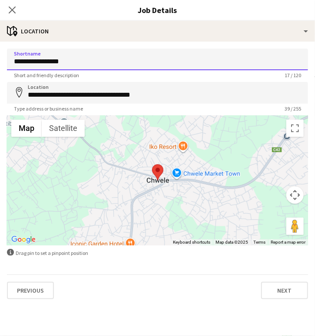
type input "**********"
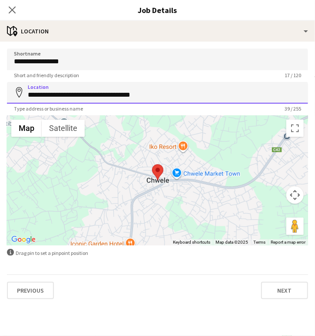
drag, startPoint x: 154, startPoint y: 98, endPoint x: -102, endPoint y: 102, distance: 256.2
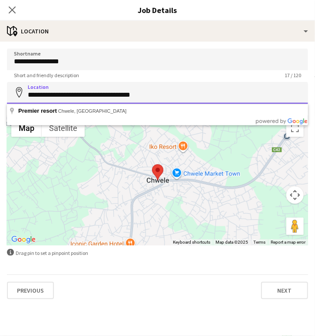
paste input
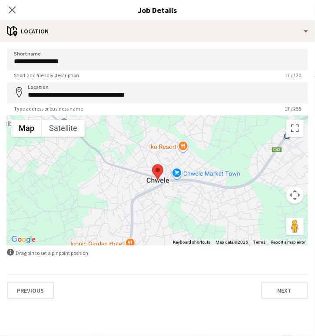
type input "**********"
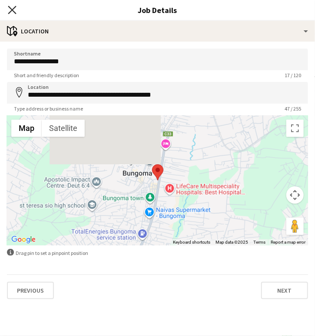
click at [13, 8] on icon at bounding box center [12, 10] width 8 height 8
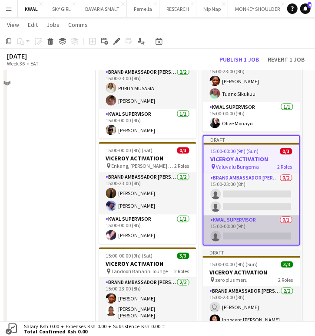
scroll to position [1320, 0]
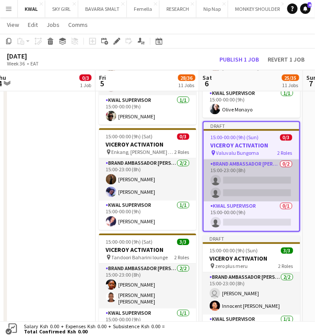
click at [236, 189] on app-card-role "Brand Ambassador kwal 0/2 15:00-23:00 (8h) single-neutral-actions single-neutra…" at bounding box center [252, 181] width 96 height 42
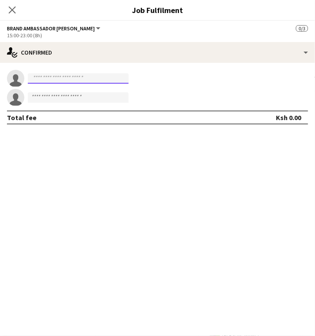
paste input "**********"
type input "*******"
paste input "**********"
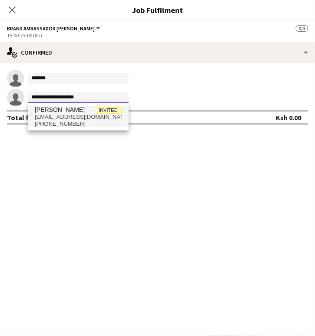
type input "**********"
click at [76, 116] on span "cayton2030@gmail.com" at bounding box center [78, 117] width 87 height 7
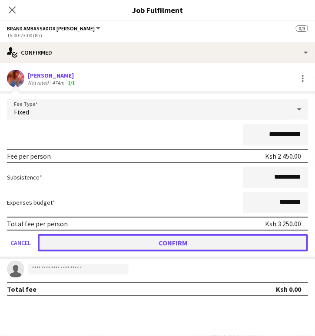
click at [151, 243] on button "Confirm" at bounding box center [173, 242] width 270 height 17
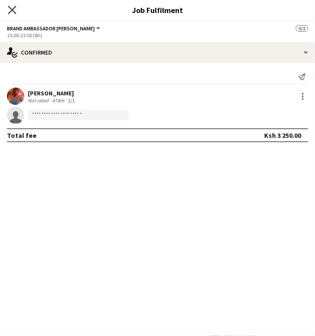
click at [13, 9] on icon at bounding box center [12, 10] width 8 height 8
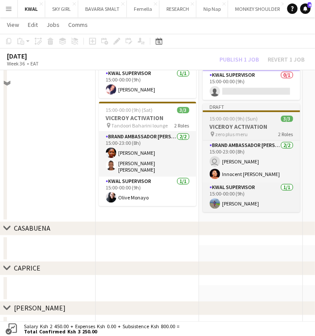
scroll to position [1465, 0]
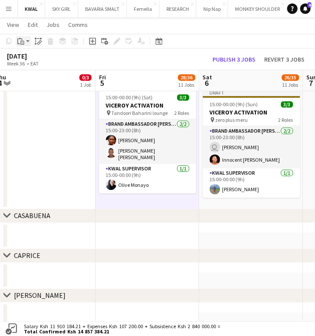
click at [27, 40] on app-action-btn "Paste" at bounding box center [24, 41] width 16 height 10
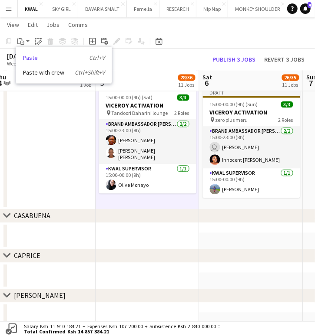
click at [31, 58] on link "Paste Ctrl+V" at bounding box center [64, 58] width 82 height 8
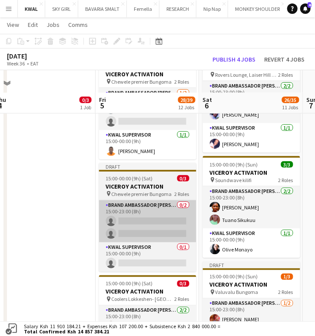
scroll to position [1175, 0]
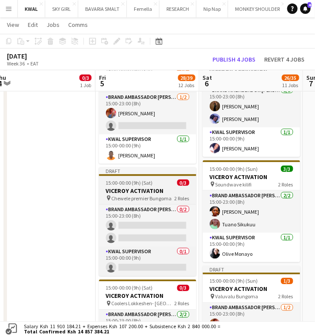
click at [129, 188] on h3 "VICEROY ACTIVATION" at bounding box center [147, 191] width 97 height 8
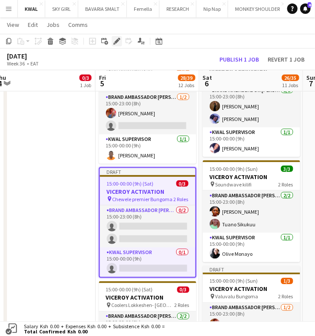
click at [116, 42] on icon at bounding box center [116, 41] width 5 height 5
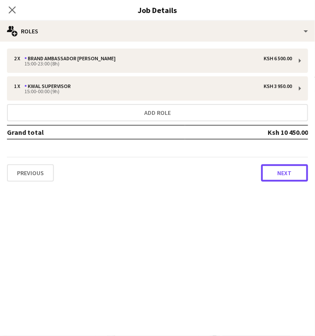
drag, startPoint x: 277, startPoint y: 168, endPoint x: 227, endPoint y: 146, distance: 53.9
click at [276, 168] on button "Next" at bounding box center [284, 173] width 47 height 17
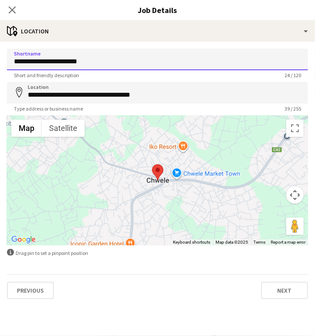
drag, startPoint x: 100, startPoint y: 62, endPoint x: -23, endPoint y: 61, distance: 122.4
paste input
type input "**********"
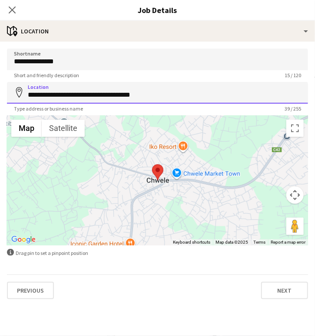
drag, startPoint x: 153, startPoint y: 94, endPoint x: 43, endPoint y: 95, distance: 109.8
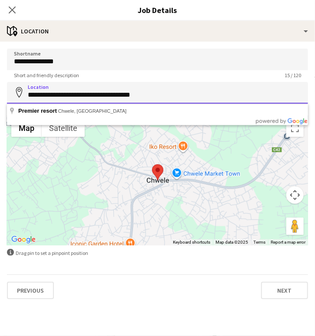
paste input
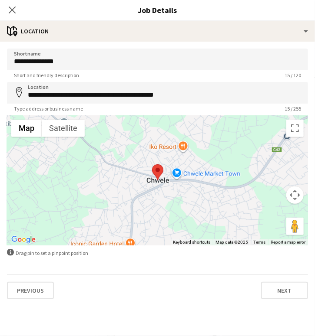
type input "**********"
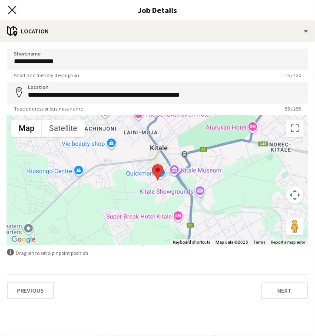
click at [10, 7] on icon at bounding box center [12, 10] width 8 height 8
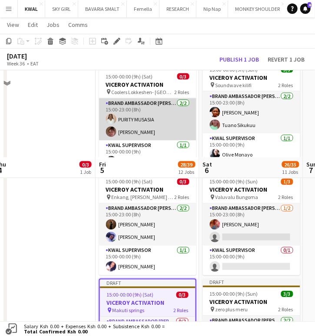
scroll to position [1368, 0]
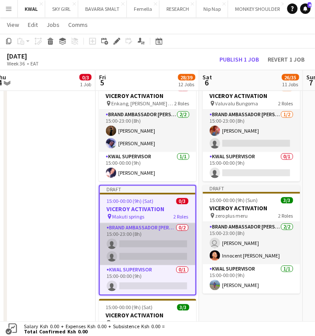
click at [130, 254] on app-card-role "Brand Ambassador kwal 0/2 15:00-23:00 (8h) single-neutral-actions single-neutra…" at bounding box center [148, 245] width 96 height 42
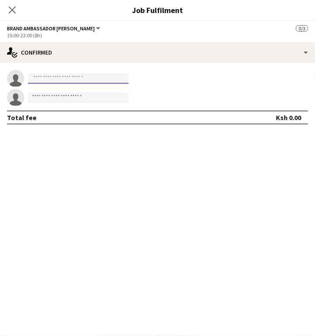
paste input "**********"
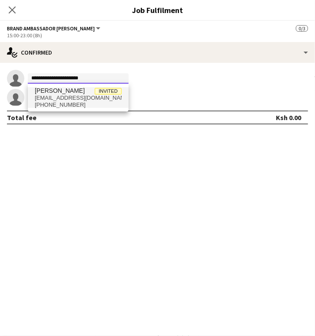
type input "**********"
click at [56, 99] on span "juliettorori@gmail.com" at bounding box center [78, 98] width 87 height 7
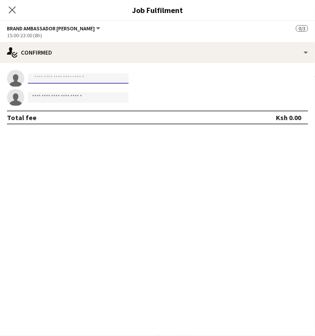
scroll to position [0, 0]
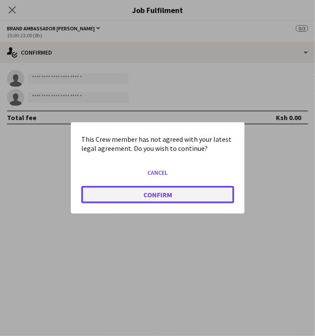
click at [170, 195] on button "Confirm" at bounding box center [157, 194] width 153 height 17
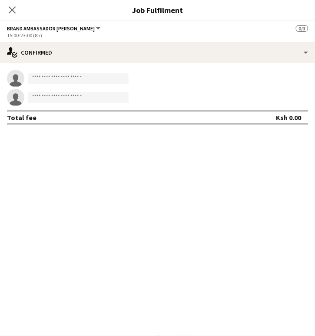
scroll to position [1368, 0]
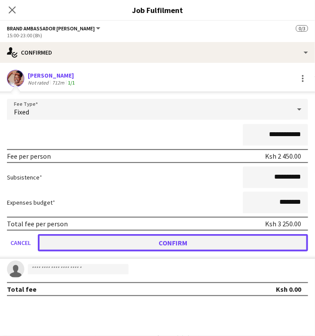
click at [216, 243] on button "Confirm" at bounding box center [173, 242] width 270 height 17
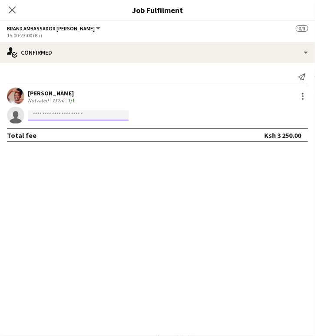
click at [114, 115] on input at bounding box center [78, 115] width 101 height 10
paste input "**********"
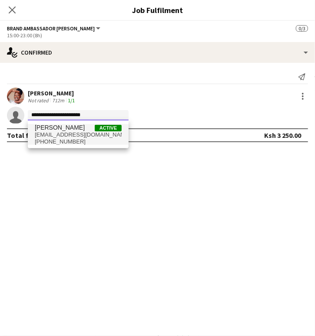
type input "**********"
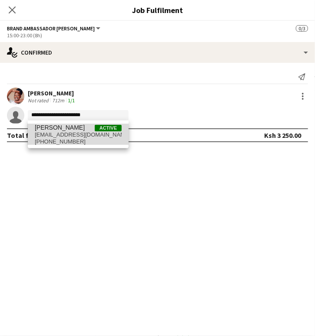
click at [65, 133] on span "jackynelima01@gmail.com" at bounding box center [78, 135] width 87 height 7
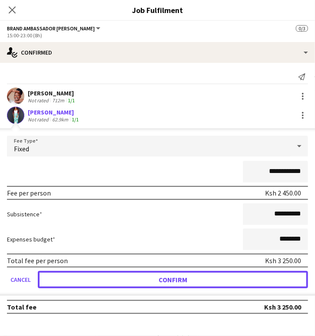
drag, startPoint x: 206, startPoint y: 279, endPoint x: 7, endPoint y: 256, distance: 199.7
click at [204, 278] on button "Confirm" at bounding box center [173, 279] width 270 height 17
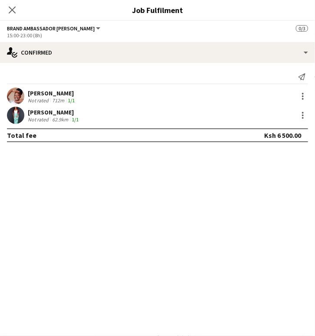
drag, startPoint x: 121, startPoint y: 211, endPoint x: 115, endPoint y: 188, distance: 23.8
click at [121, 211] on mat-expansion-panel "check Confirmed Send notification Juliet Torori Not rated 712m 1/1 Jackline Wek…" at bounding box center [157, 199] width 315 height 273
click at [8, 11] on icon "Close pop-in" at bounding box center [12, 10] width 8 height 8
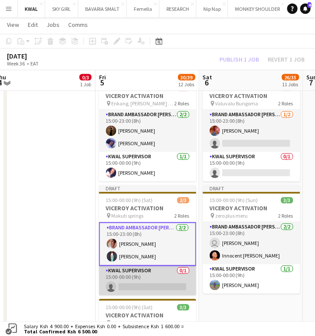
click at [135, 287] on app-card-role "KWAL SUPERVISOR 0/1 15:00-00:00 (9h) single-neutral-actions" at bounding box center [147, 282] width 97 height 30
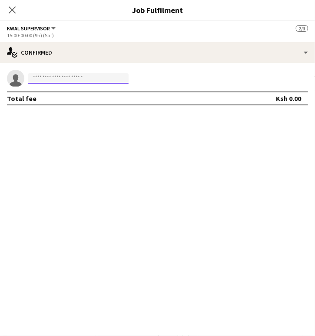
click at [50, 76] on input at bounding box center [78, 78] width 101 height 10
paste input "**********"
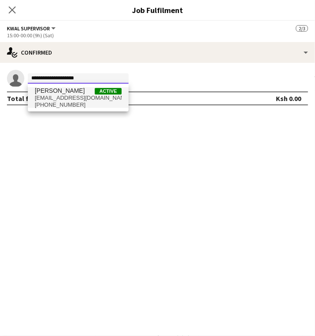
type input "**********"
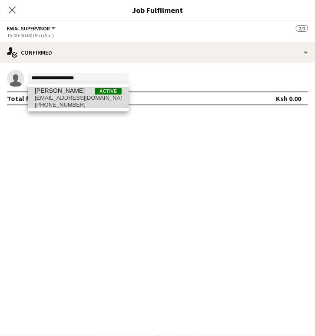
click at [63, 94] on span "[PERSON_NAME]" at bounding box center [60, 90] width 50 height 7
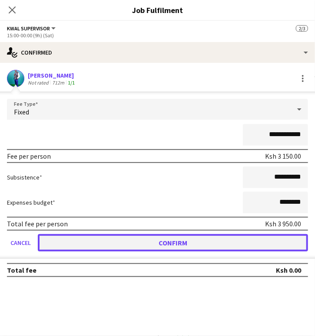
click at [164, 240] on button "Confirm" at bounding box center [173, 242] width 270 height 17
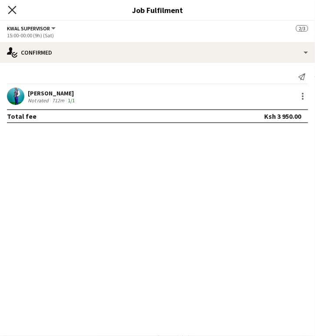
click at [14, 9] on icon "Close pop-in" at bounding box center [12, 10] width 8 height 8
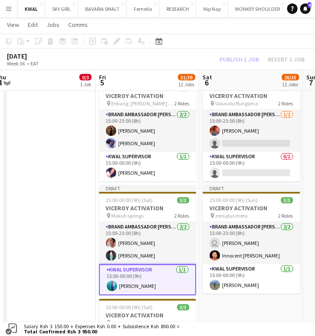
click at [76, 219] on app-date-cell "15:00-00:00 (9h) (Fri) 0/3 VICEROY ACTIVATION pin Baniyas square 2 Roles Brand …" at bounding box center [44, 80] width 104 height 681
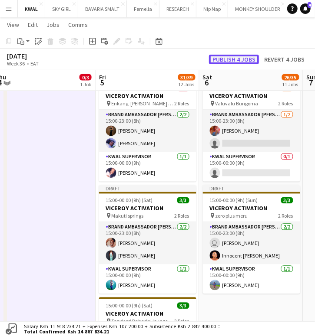
click at [249, 57] on button "Publish 4 jobs" at bounding box center [234, 60] width 50 height 10
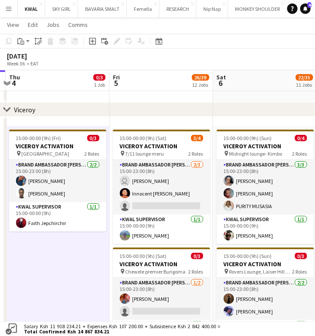
scroll to position [0, 306]
drag, startPoint x: 46, startPoint y: 279, endPoint x: 59, endPoint y: 279, distance: 13.5
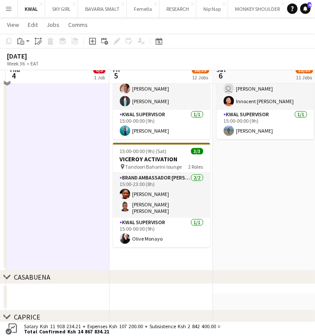
scroll to position [1513, 0]
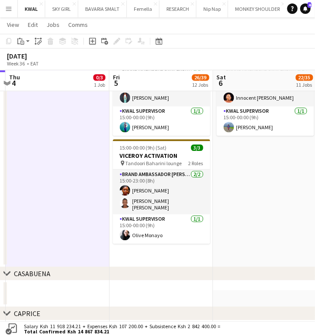
click at [9, 7] on app-icon "Menu" at bounding box center [8, 8] width 7 height 7
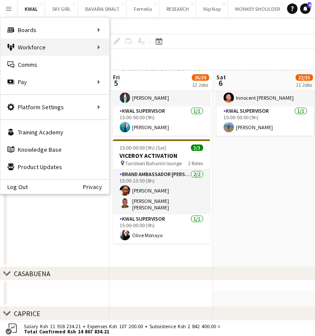
click at [59, 49] on div "Workforce Workforce" at bounding box center [54, 47] width 109 height 17
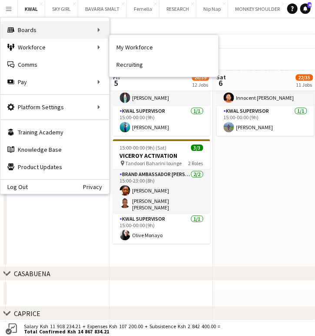
click at [70, 32] on div "Boards Boards" at bounding box center [54, 29] width 109 height 17
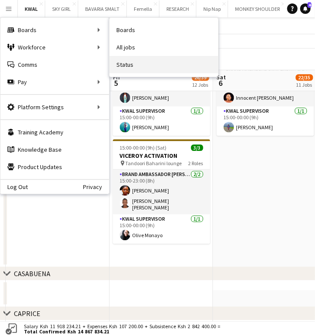
click at [141, 60] on link "Status" at bounding box center [163, 64] width 109 height 17
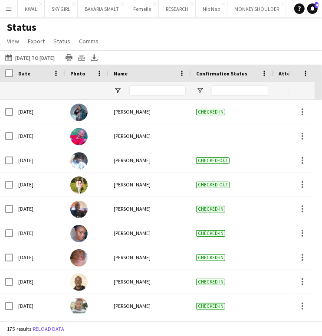
drag, startPoint x: 224, startPoint y: 30, endPoint x: 215, endPoint y: 32, distance: 8.5
click at [223, 30] on div "Status View Views Default view New view Update view Delete view Edit name Custo…" at bounding box center [161, 36] width 322 height 30
click at [8, 10] on app-icon "Menu" at bounding box center [8, 8] width 7 height 7
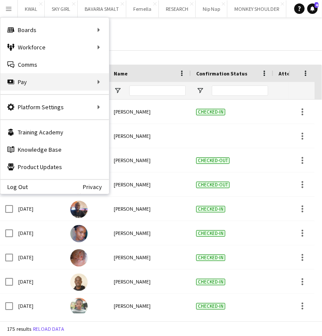
click at [53, 81] on div "Pay Pay" at bounding box center [54, 81] width 109 height 17
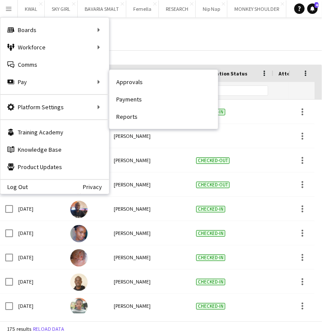
click at [131, 98] on link "Payments" at bounding box center [163, 99] width 109 height 17
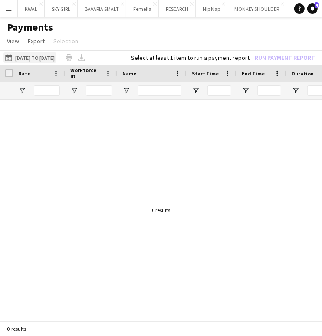
click at [45, 57] on button "01-06-2025 to 30-06-2025 01-06-2025 to 30-06-2025" at bounding box center [29, 58] width 53 height 10
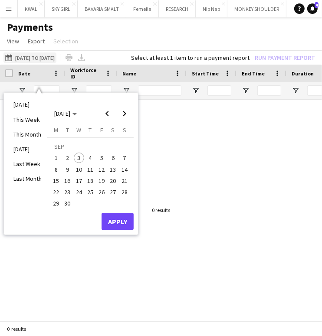
click at [55, 59] on button "01-06-2025 to 30-06-2025 01-06-2025 to 30-06-2025" at bounding box center [29, 58] width 53 height 10
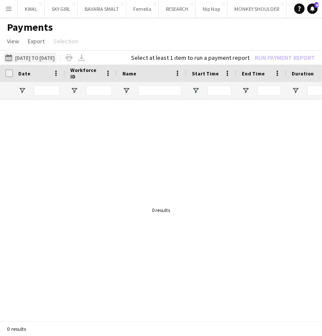
click at [54, 59] on button "01-06-2025 to 30-06-2025 01-06-2025 to 30-06-2025" at bounding box center [29, 58] width 53 height 10
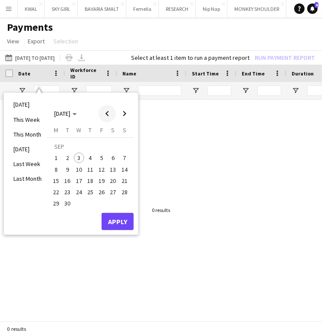
click at [106, 113] on span "Previous month" at bounding box center [107, 113] width 17 height 17
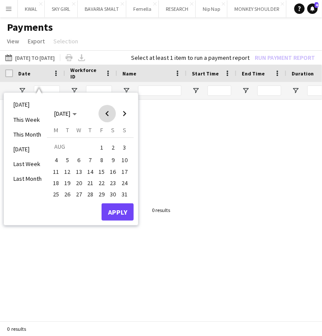
click at [106, 116] on span "Previous month" at bounding box center [107, 113] width 17 height 17
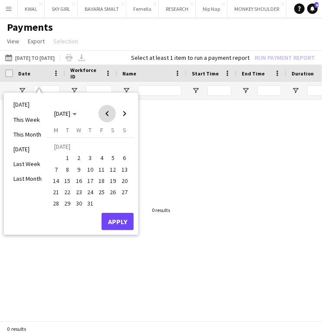
click at [107, 116] on span "Previous month" at bounding box center [107, 113] width 17 height 17
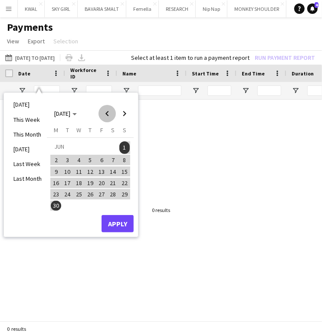
click at [107, 116] on span "Previous month" at bounding box center [107, 113] width 17 height 17
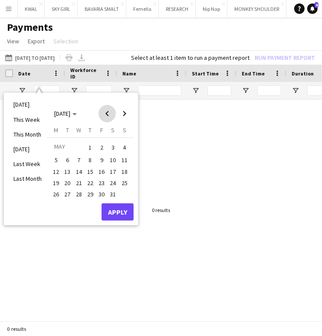
click at [107, 116] on span "Previous month" at bounding box center [107, 113] width 17 height 17
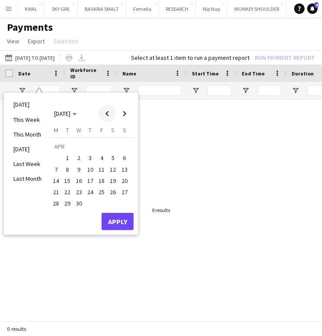
click at [107, 116] on span "Previous month" at bounding box center [107, 113] width 17 height 17
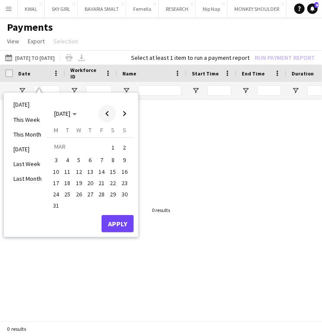
click at [107, 116] on span "Previous month" at bounding box center [107, 113] width 17 height 17
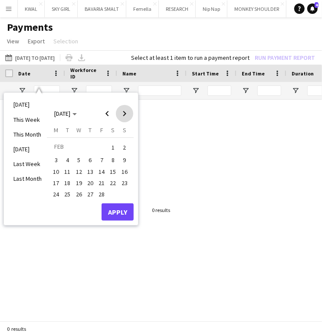
click at [126, 115] on span "Next month" at bounding box center [124, 113] width 17 height 17
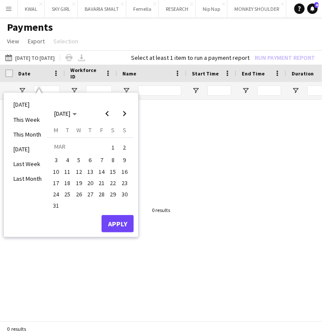
click at [56, 205] on span "31" at bounding box center [56, 206] width 10 height 10
click at [55, 202] on span "31" at bounding box center [56, 206] width 10 height 10
click at [58, 205] on span "31" at bounding box center [56, 206] width 10 height 10
click at [104, 115] on span "Previous month" at bounding box center [107, 113] width 17 height 17
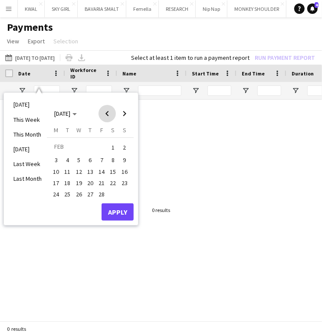
click at [105, 117] on span "Previous month" at bounding box center [107, 113] width 17 height 17
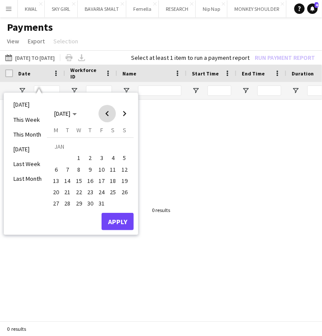
click at [105, 118] on span "Previous month" at bounding box center [107, 113] width 17 height 17
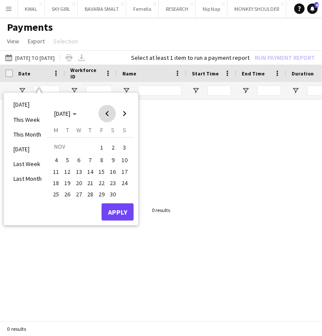
click at [105, 118] on span "Previous month" at bounding box center [107, 113] width 17 height 17
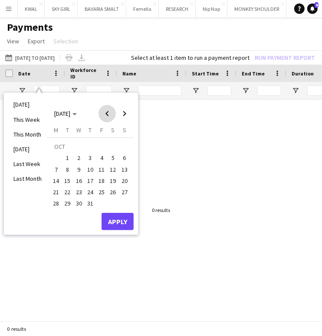
click at [105, 118] on span "Previous month" at bounding box center [107, 113] width 17 height 17
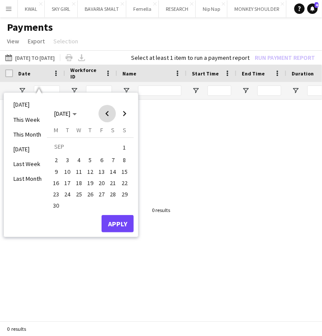
click at [105, 118] on span "Previous month" at bounding box center [107, 113] width 17 height 17
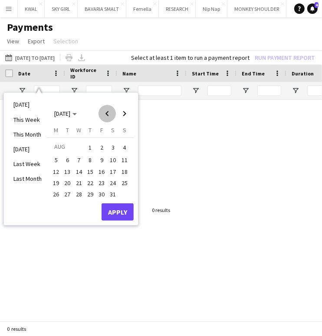
click at [105, 118] on span "Previous month" at bounding box center [107, 113] width 17 height 17
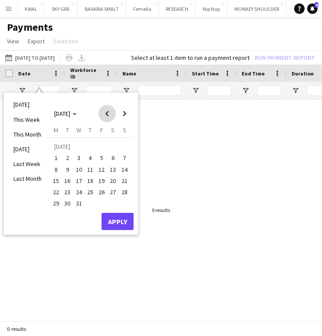
click at [105, 118] on span "Previous month" at bounding box center [107, 113] width 17 height 17
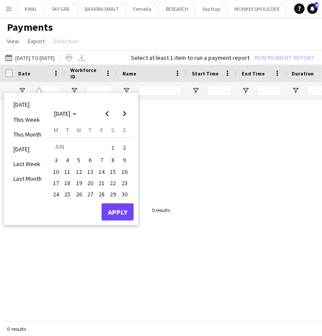
click at [108, 148] on span "1" at bounding box center [113, 148] width 10 height 12
click at [113, 148] on span "1" at bounding box center [113, 148] width 10 height 12
click at [121, 116] on span "Next month" at bounding box center [124, 113] width 17 height 17
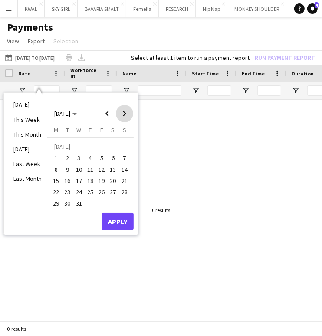
click at [121, 116] on span "Next month" at bounding box center [124, 113] width 17 height 17
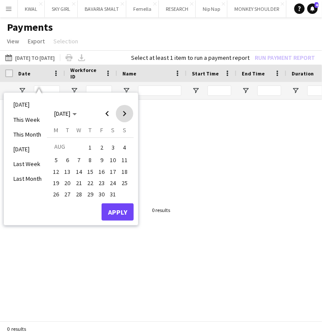
click at [122, 118] on span "Next month" at bounding box center [124, 113] width 17 height 17
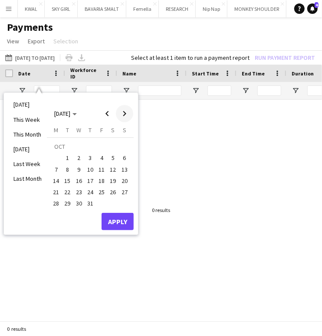
click at [122, 118] on span "Next month" at bounding box center [124, 113] width 17 height 17
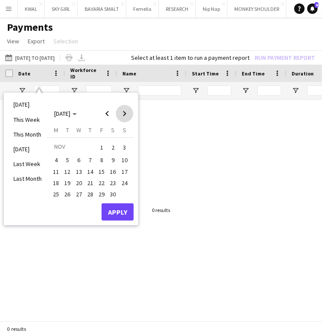
click at [122, 118] on span "Next month" at bounding box center [124, 113] width 17 height 17
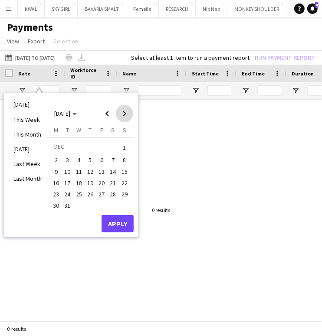
click at [122, 118] on span "Next month" at bounding box center [124, 113] width 17 height 17
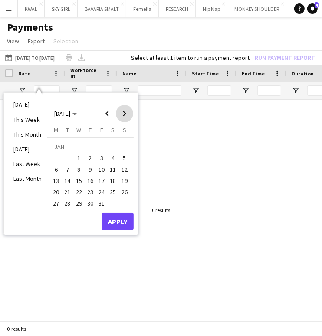
click at [122, 118] on span "Next month" at bounding box center [124, 113] width 17 height 17
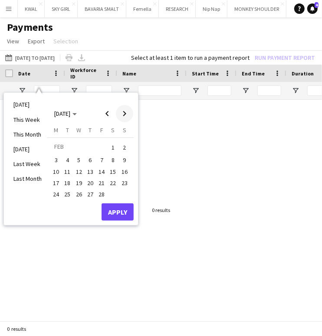
click at [122, 118] on span "Next month" at bounding box center [124, 113] width 17 height 17
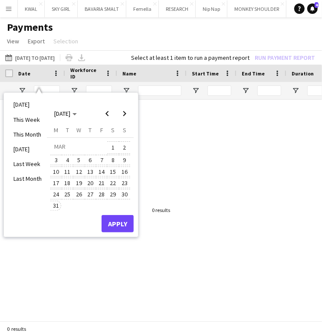
click at [59, 205] on span "31" at bounding box center [56, 206] width 10 height 10
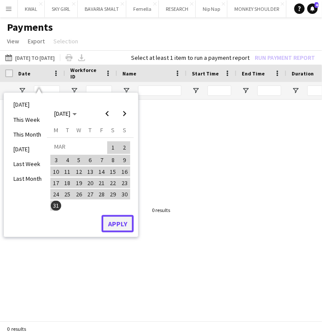
click at [118, 222] on button "Apply" at bounding box center [118, 223] width 32 height 17
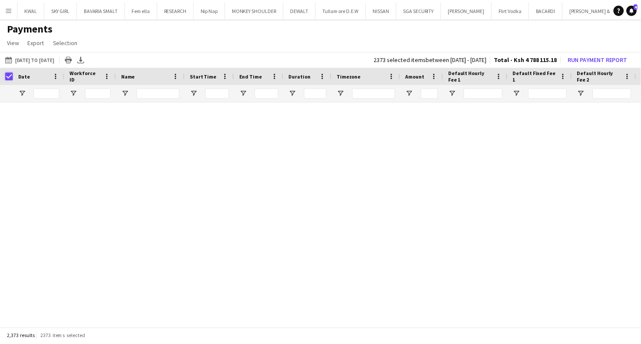
scroll to position [57468, 0]
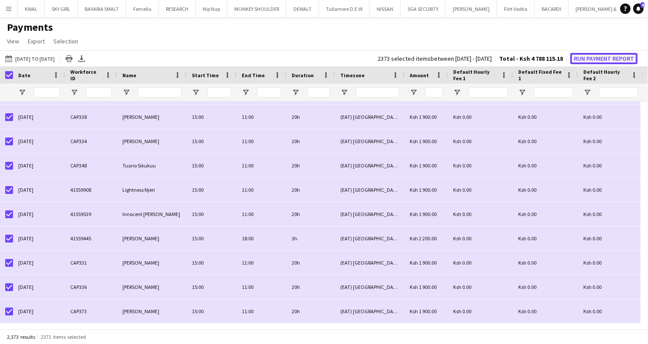
click at [322, 59] on button "Run Payment Report" at bounding box center [603, 58] width 67 height 11
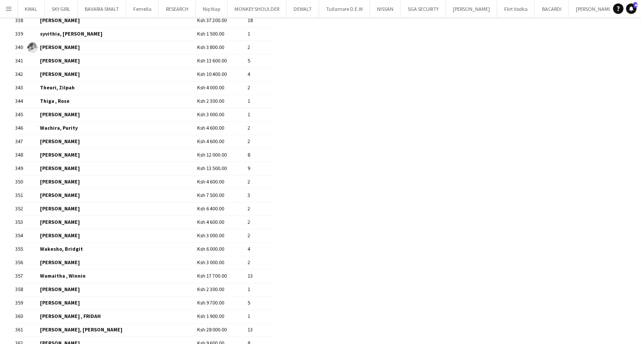
scroll to position [4932, 0]
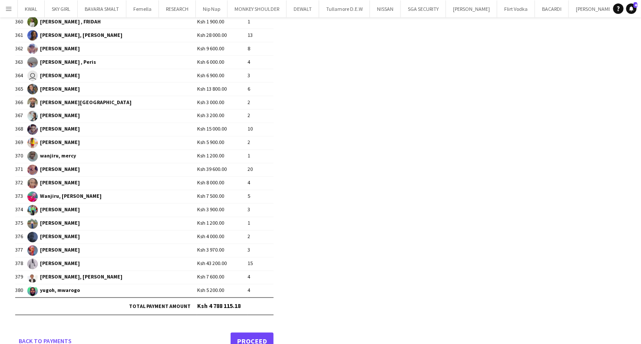
click at [248, 333] on link "Proceed" at bounding box center [252, 341] width 43 height 17
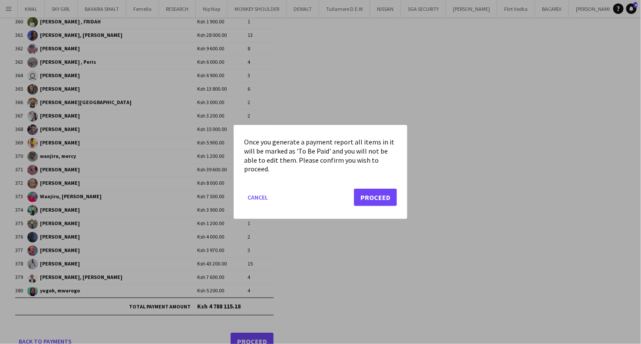
scroll to position [0, 0]
click at [322, 200] on button "Proceed" at bounding box center [375, 197] width 43 height 17
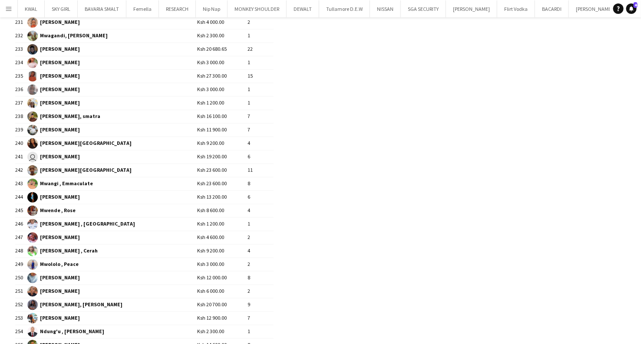
scroll to position [2996, 0]
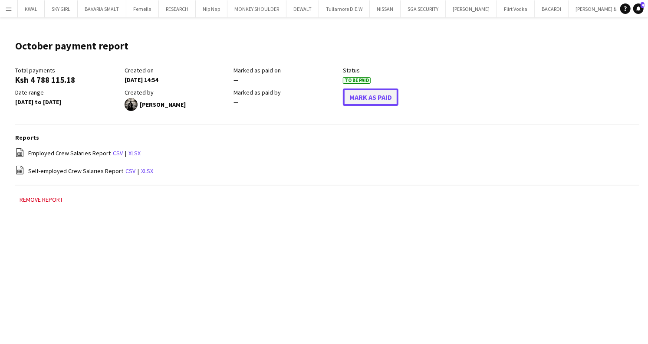
click at [322, 99] on button "Mark As Paid" at bounding box center [371, 97] width 56 height 17
click at [10, 8] on app-icon "Menu" at bounding box center [8, 8] width 7 height 7
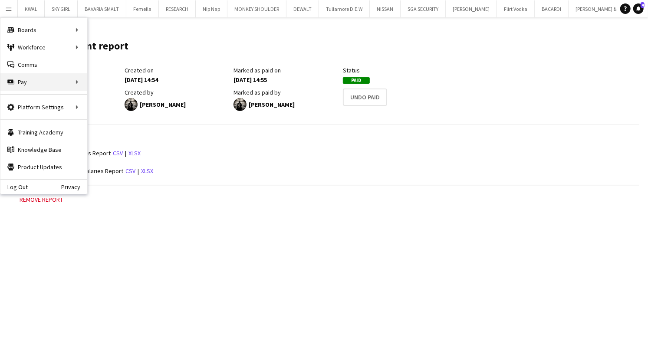
click at [49, 83] on div "Pay Pay" at bounding box center [43, 81] width 87 height 17
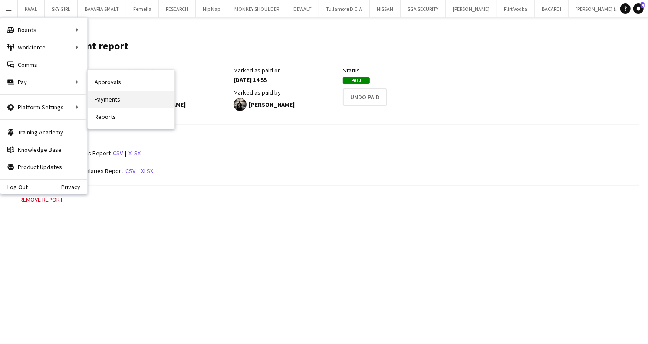
click at [106, 99] on link "Payments" at bounding box center [131, 99] width 87 height 17
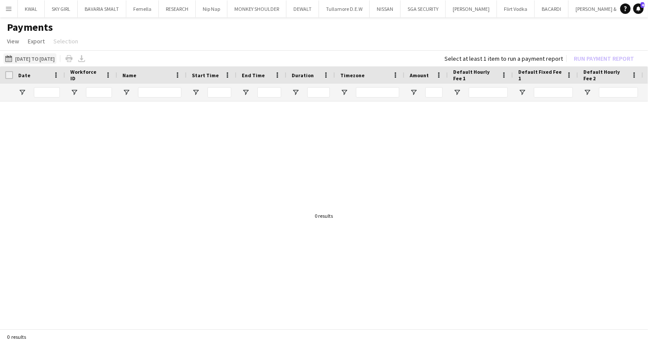
click at [48, 56] on button "01-06-2024 to 31-03-2025 01-06-2024 to 31-03-2025" at bounding box center [29, 58] width 53 height 10
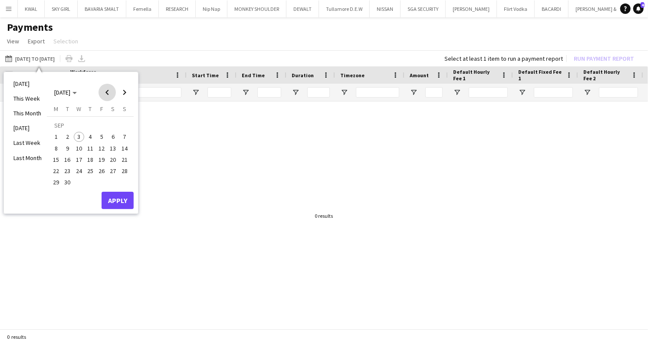
click at [106, 91] on span "Previous month" at bounding box center [107, 92] width 17 height 17
click at [107, 91] on span "Previous month" at bounding box center [107, 92] width 17 height 17
click at [108, 91] on span "Previous month" at bounding box center [107, 92] width 17 height 17
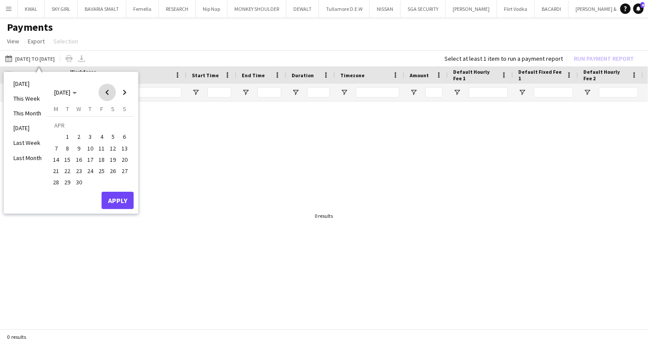
click at [108, 91] on span "Previous month" at bounding box center [107, 92] width 17 height 17
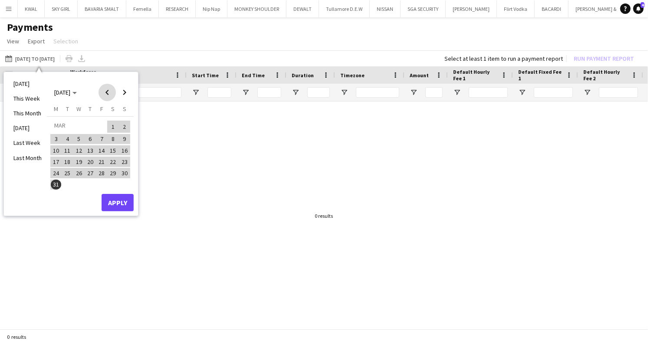
click at [108, 91] on span "Previous month" at bounding box center [107, 92] width 17 height 17
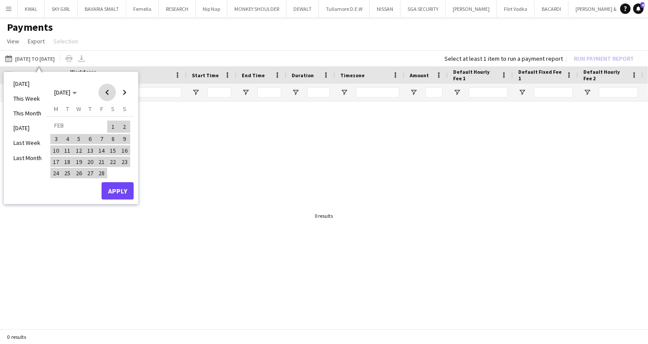
click at [108, 91] on span "Previous month" at bounding box center [107, 92] width 17 height 17
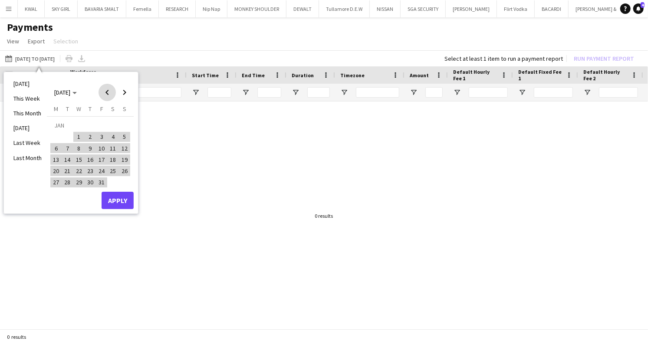
click at [108, 91] on span "Previous month" at bounding box center [107, 92] width 17 height 17
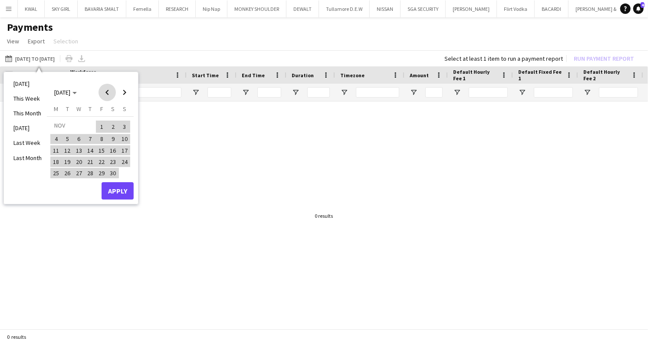
click at [108, 91] on span "Previous month" at bounding box center [107, 92] width 17 height 17
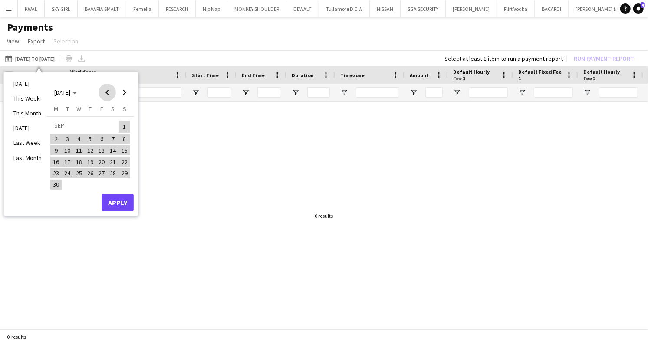
click at [108, 91] on span "Previous month" at bounding box center [107, 92] width 17 height 17
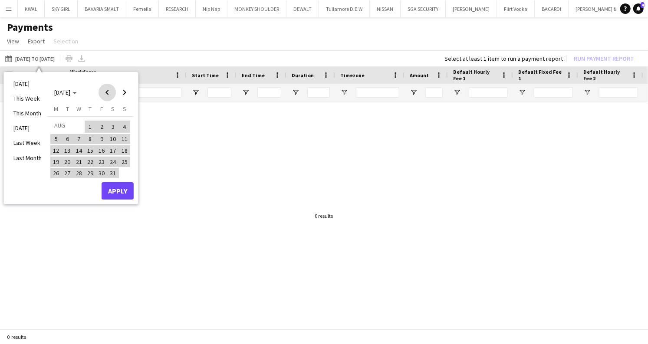
click at [108, 91] on span "Previous month" at bounding box center [107, 92] width 17 height 17
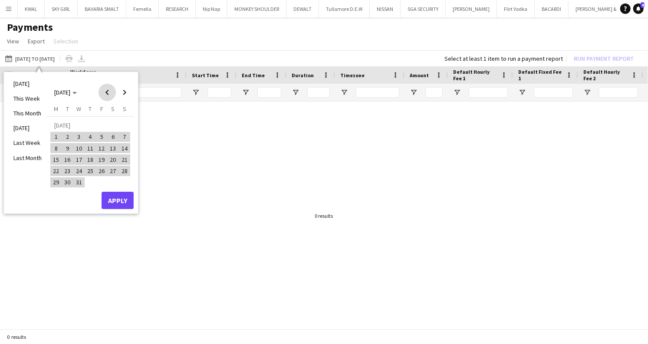
click at [108, 91] on span "Previous month" at bounding box center [107, 92] width 17 height 17
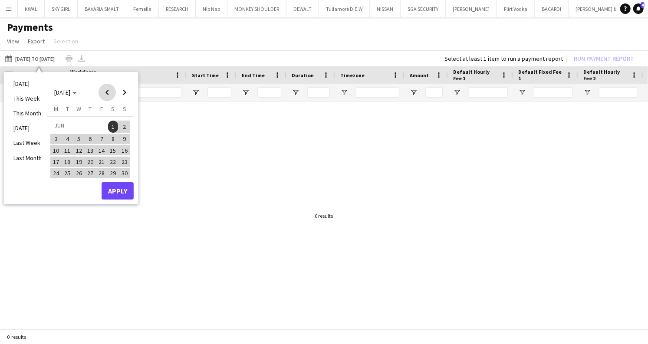
click at [108, 91] on span "Previous month" at bounding box center [107, 92] width 17 height 17
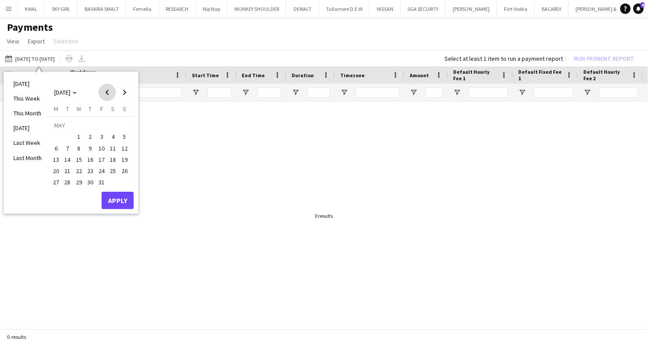
click at [108, 91] on span "Previous month" at bounding box center [107, 92] width 17 height 17
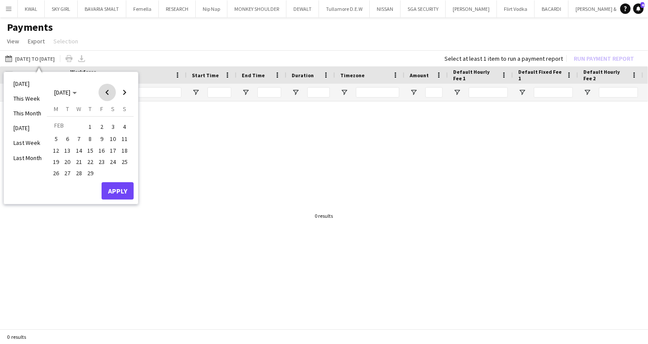
click at [108, 91] on span "Previous month" at bounding box center [107, 92] width 17 height 17
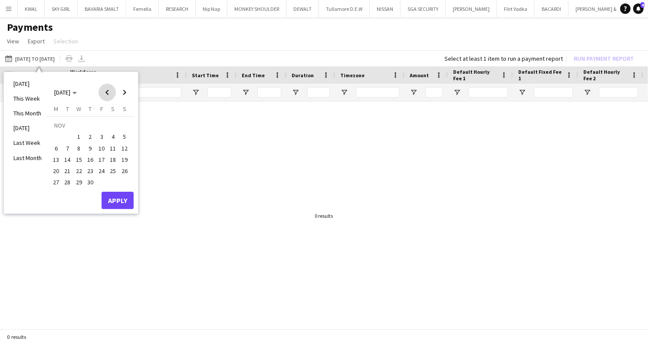
click at [108, 91] on span "Previous month" at bounding box center [107, 92] width 17 height 17
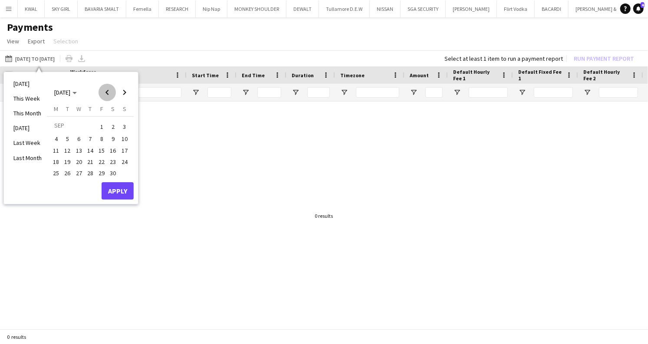
click at [108, 91] on span "Previous month" at bounding box center [107, 92] width 17 height 17
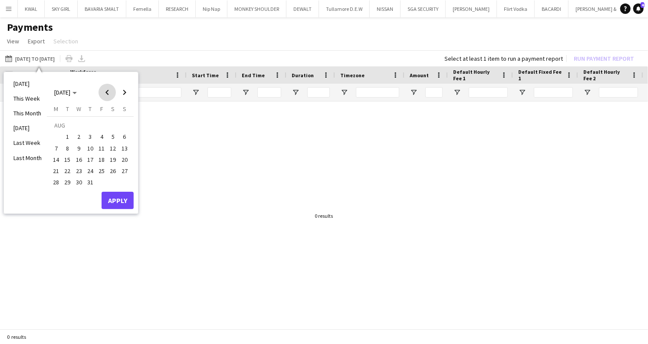
click at [108, 91] on span "Previous month" at bounding box center [107, 92] width 17 height 17
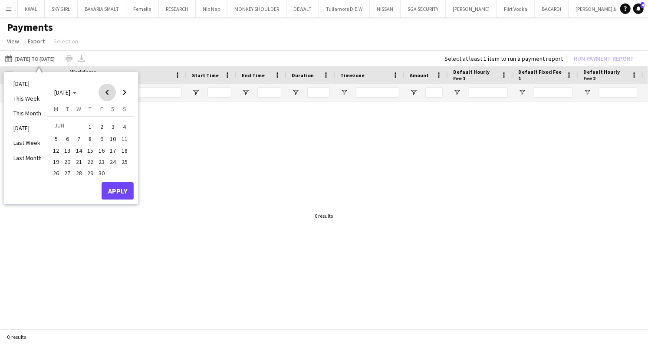
click at [108, 91] on span "Previous month" at bounding box center [107, 92] width 17 height 17
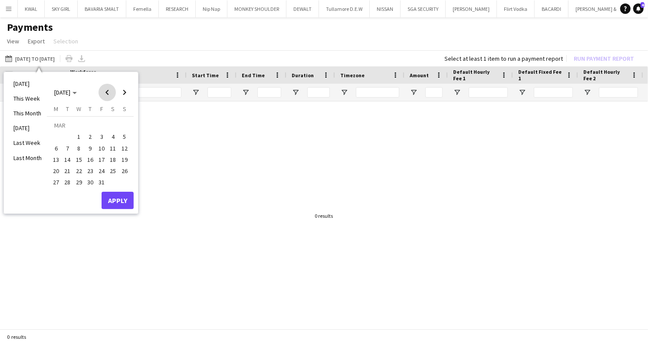
click at [108, 91] on span "Previous month" at bounding box center [107, 92] width 17 height 17
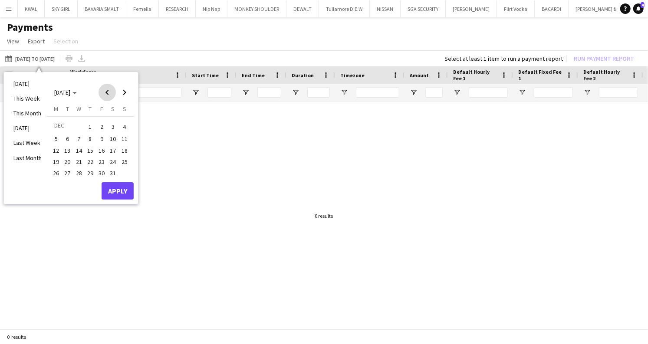
click at [108, 91] on span "Previous month" at bounding box center [107, 92] width 17 height 17
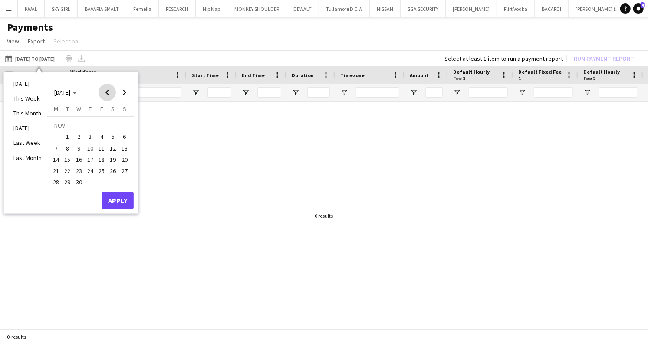
click at [108, 91] on span "Previous month" at bounding box center [107, 92] width 17 height 17
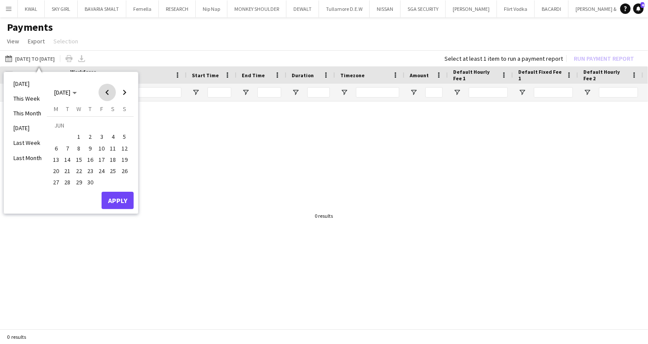
click at [108, 91] on span "Previous month" at bounding box center [107, 92] width 17 height 17
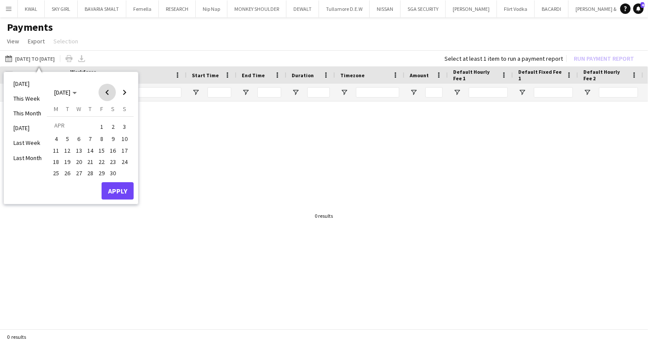
click at [108, 91] on span "Previous month" at bounding box center [107, 92] width 17 height 17
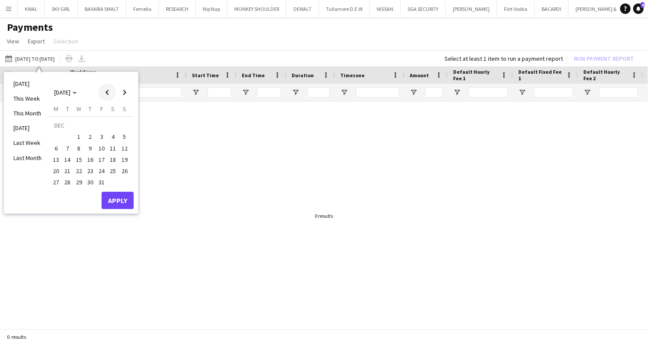
click at [108, 91] on span "Previous month" at bounding box center [107, 92] width 17 height 17
click at [123, 91] on span "Next month" at bounding box center [124, 92] width 17 height 17
click at [115, 126] on span "1" at bounding box center [113, 127] width 10 height 12
click at [121, 91] on span "Next month" at bounding box center [124, 92] width 17 height 17
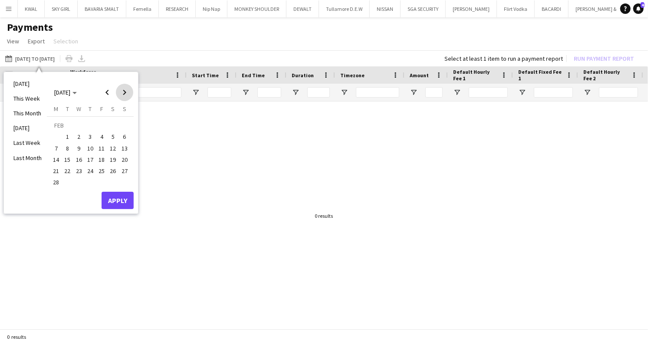
click at [121, 91] on span "Next month" at bounding box center [124, 92] width 17 height 17
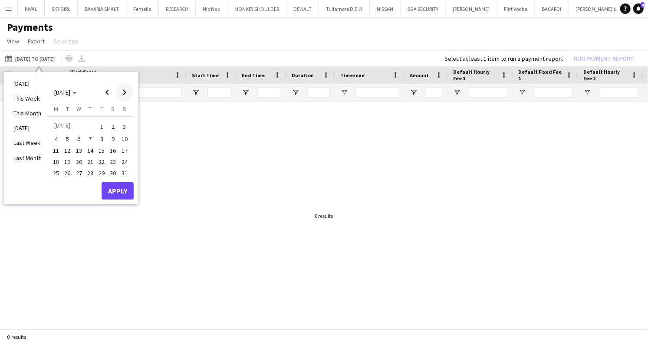
click at [121, 91] on span "Next month" at bounding box center [124, 92] width 17 height 17
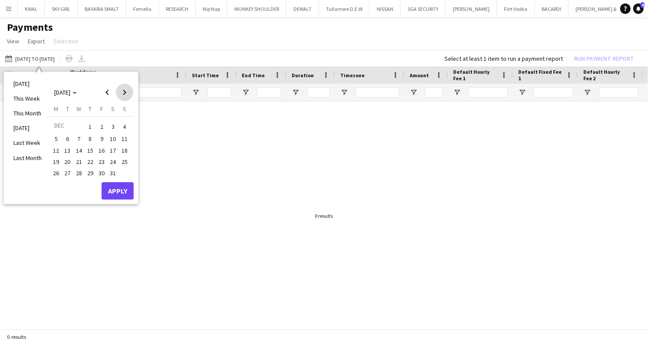
click at [121, 91] on span "Next month" at bounding box center [124, 92] width 17 height 17
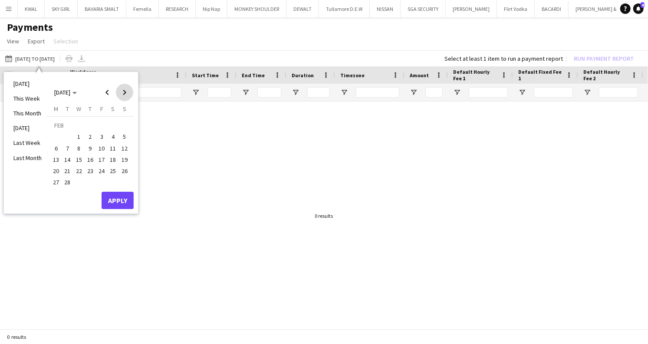
click at [121, 91] on span "Next month" at bounding box center [124, 92] width 17 height 17
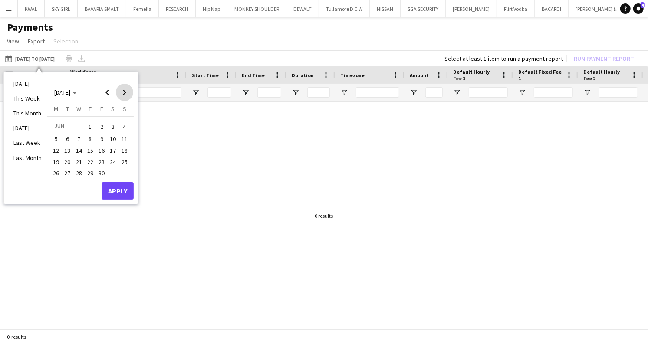
click at [121, 91] on span "Next month" at bounding box center [124, 92] width 17 height 17
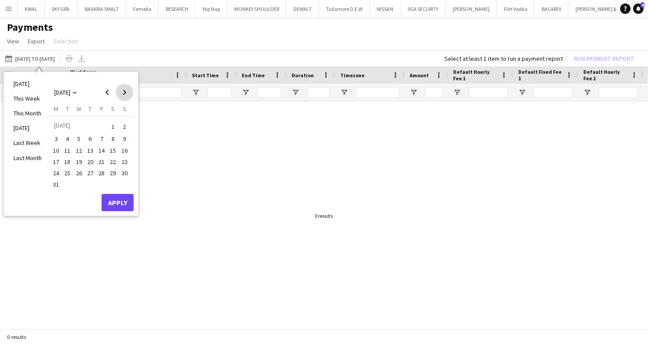
click at [121, 91] on span "Next month" at bounding box center [124, 92] width 17 height 17
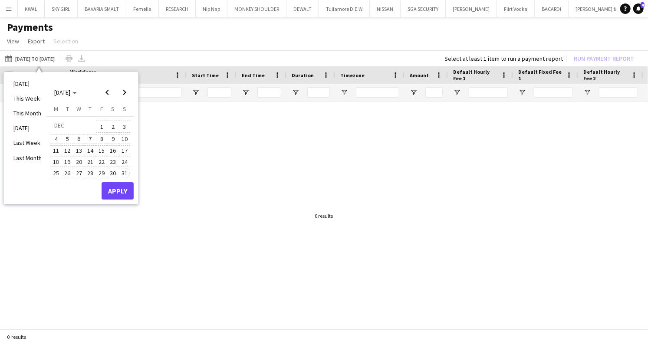
click at [125, 171] on span "31" at bounding box center [124, 173] width 10 height 10
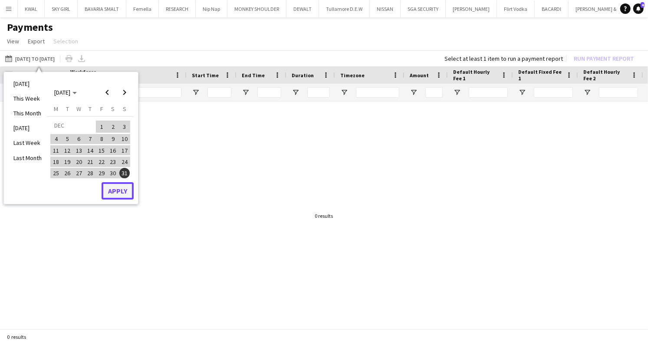
click at [121, 190] on button "Apply" at bounding box center [118, 190] width 32 height 17
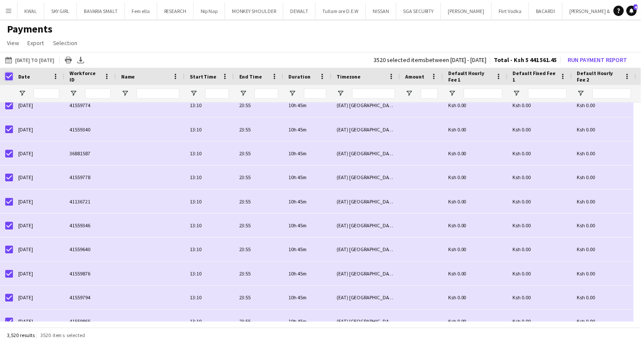
scroll to position [85352, 0]
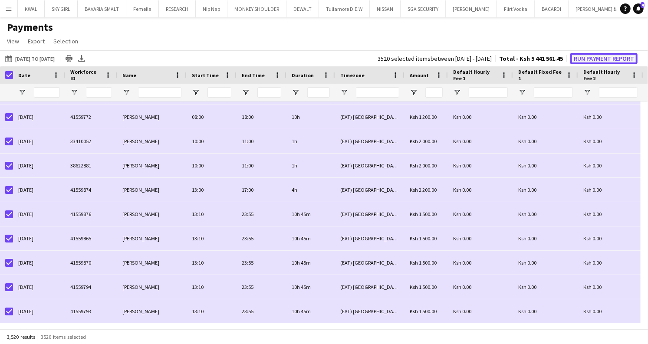
click at [322, 58] on button "Run Payment Report" at bounding box center [603, 58] width 67 height 11
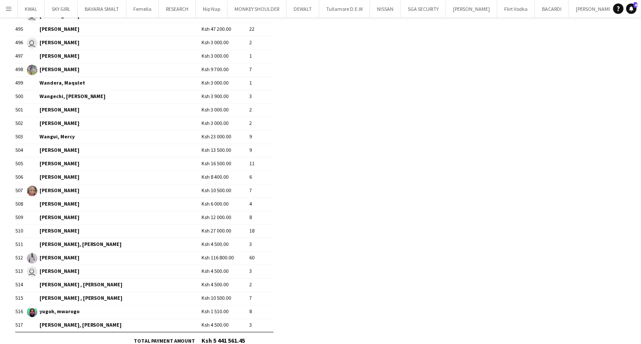
scroll to position [6769, 0]
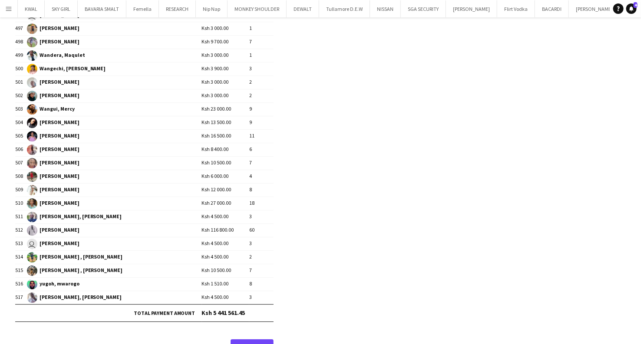
click at [253, 336] on link "Proceed" at bounding box center [252, 347] width 43 height 17
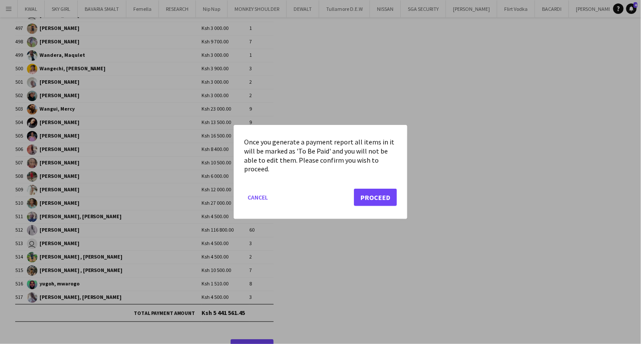
scroll to position [0, 0]
click at [322, 200] on button "Proceed" at bounding box center [375, 197] width 43 height 17
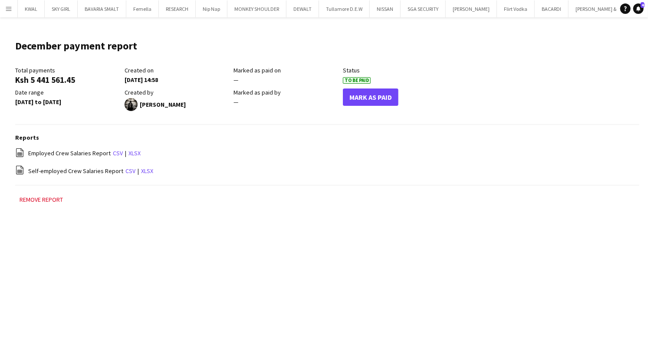
click at [9, 8] on app-icon "Menu" at bounding box center [8, 8] width 7 height 7
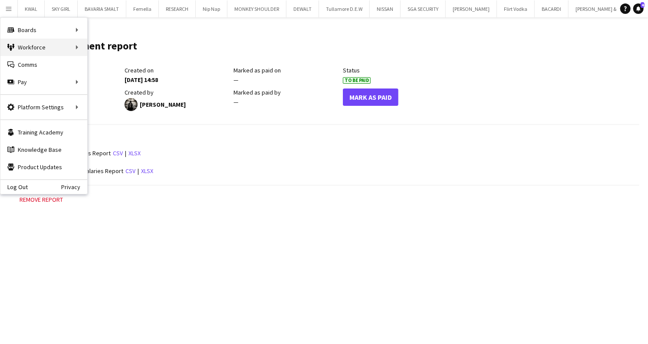
click at [39, 47] on div "Workforce Workforce" at bounding box center [43, 47] width 87 height 17
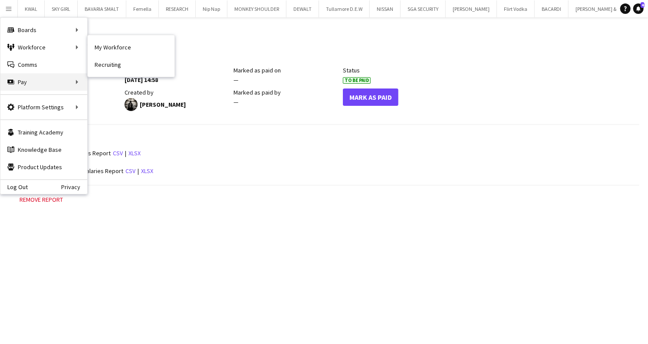
click at [34, 83] on div "Pay Pay" at bounding box center [43, 81] width 87 height 17
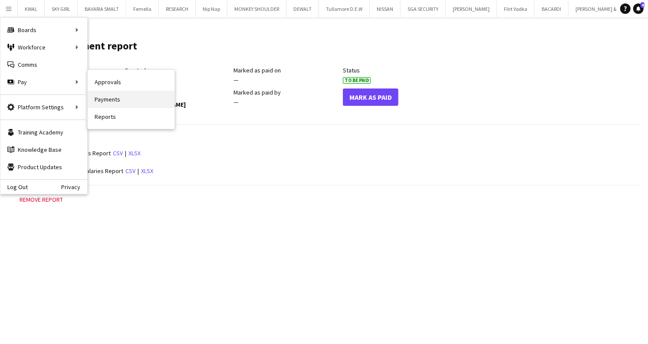
click at [112, 97] on link "Payments" at bounding box center [131, 99] width 87 height 17
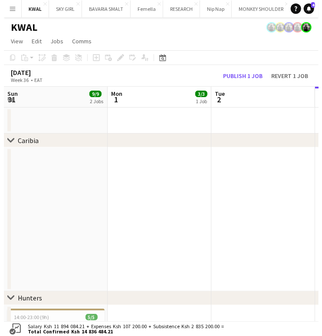
scroll to position [0, 208]
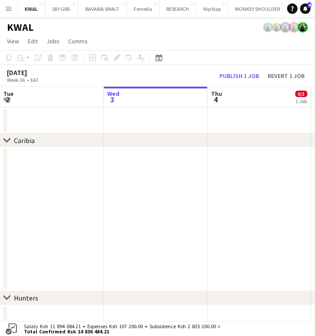
click at [5, 11] on app-icon "Menu" at bounding box center [8, 8] width 7 height 7
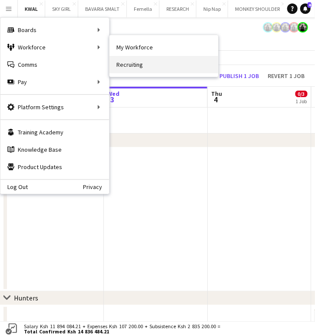
click at [140, 60] on link "Recruiting" at bounding box center [163, 64] width 109 height 17
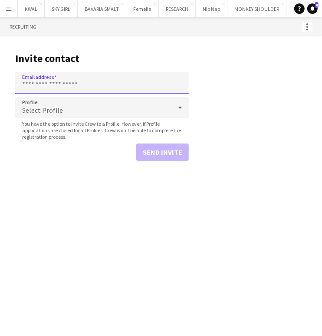
paste input "**********"
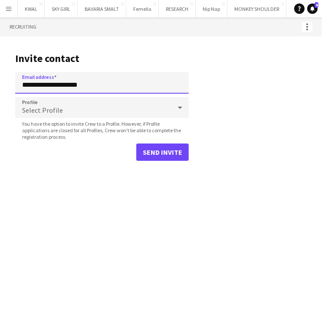
type input "**********"
click at [159, 149] on button "Send invite" at bounding box center [162, 152] width 53 height 17
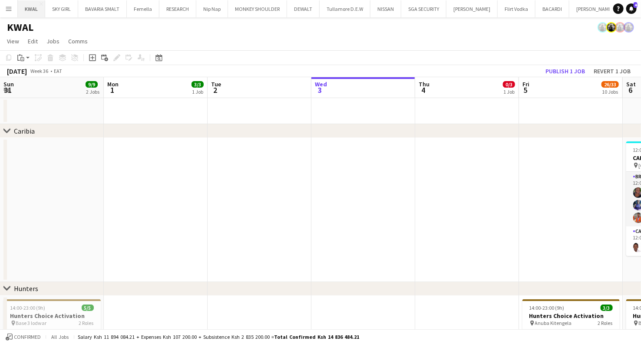
scroll to position [0, 208]
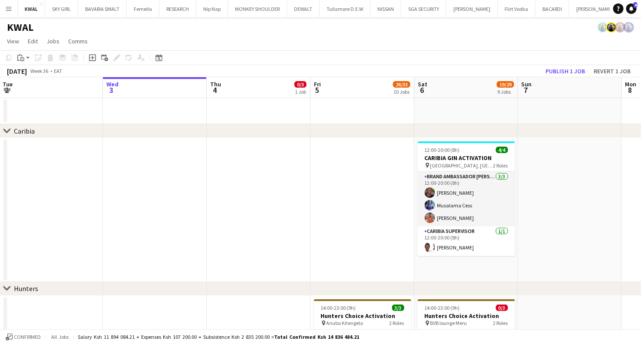
click at [10, 6] on app-icon "Menu" at bounding box center [8, 8] width 7 height 7
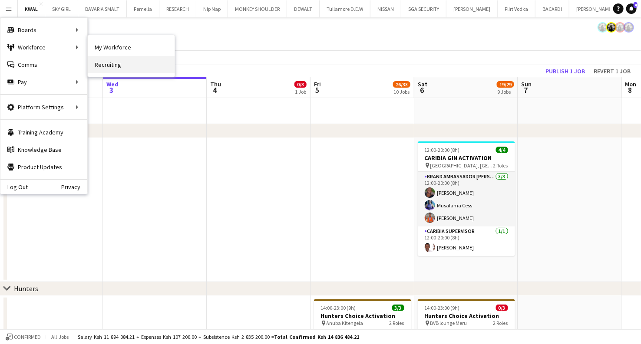
click at [108, 62] on link "Recruiting" at bounding box center [131, 64] width 87 height 17
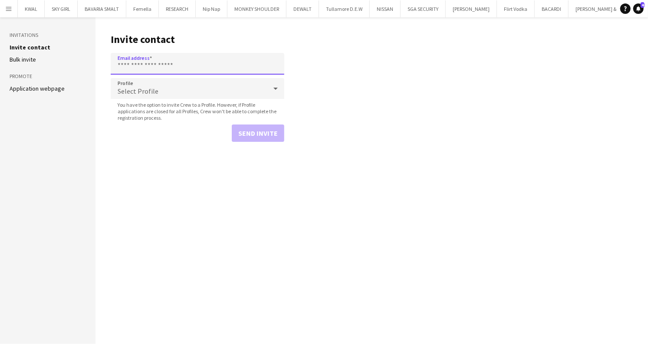
paste input "**********"
type input "**********"
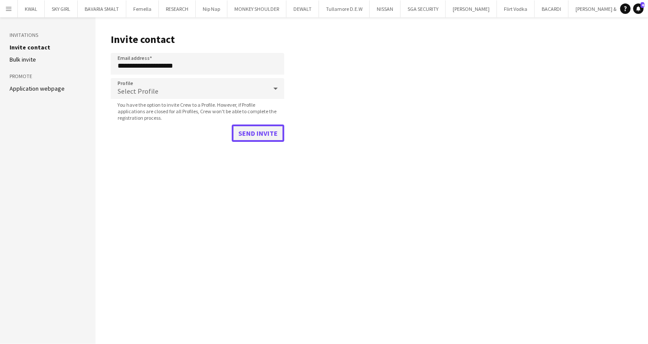
click at [249, 134] on button "Send invite" at bounding box center [258, 133] width 53 height 17
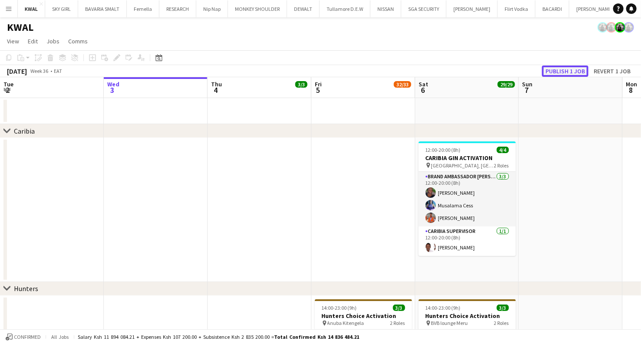
click at [560, 71] on button "Publish 1 job" at bounding box center [565, 71] width 46 height 11
click at [13, 10] on button "Menu" at bounding box center [8, 8] width 17 height 17
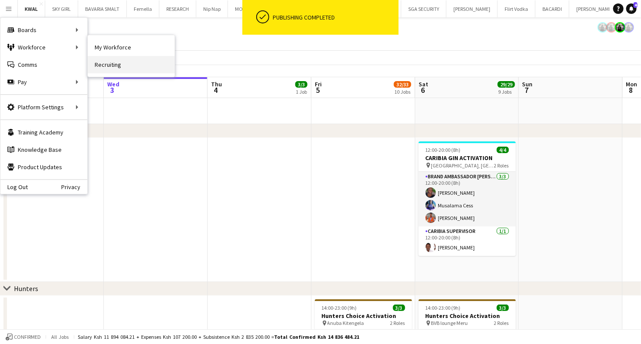
click at [104, 65] on link "Recruiting" at bounding box center [131, 64] width 87 height 17
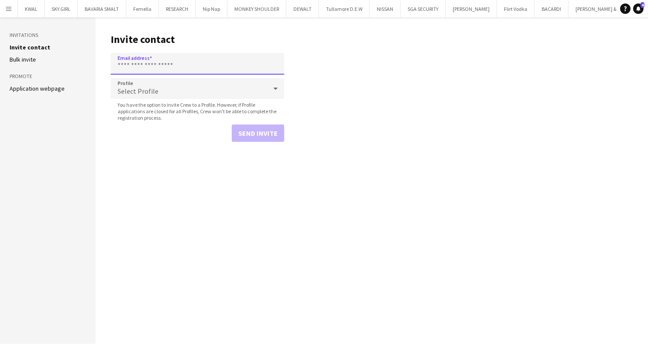
paste input "**********"
type input "**********"
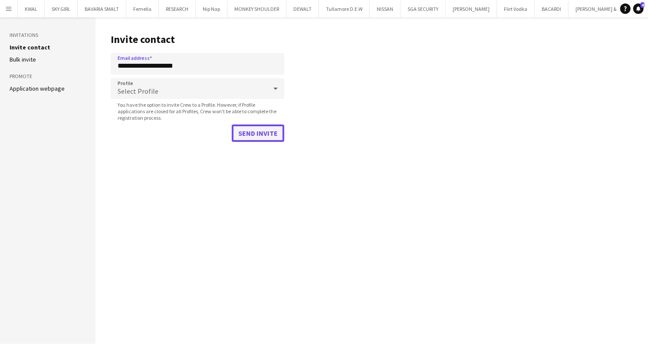
click at [264, 136] on button "Send invite" at bounding box center [258, 133] width 53 height 17
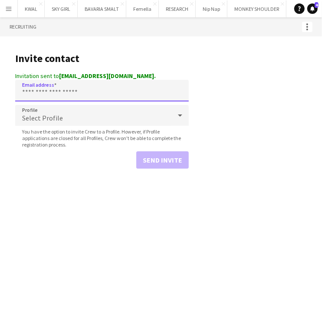
paste input "**********"
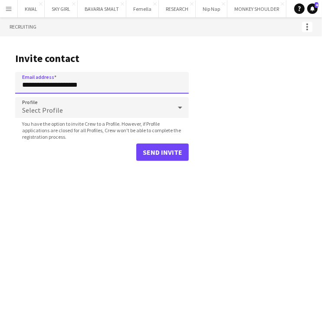
type input "**********"
click at [145, 147] on button "Send invite" at bounding box center [162, 152] width 53 height 17
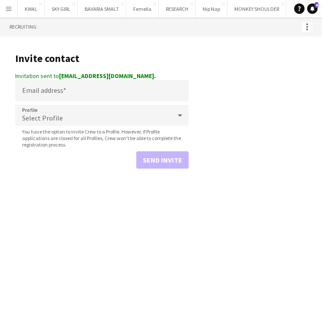
click at [118, 240] on div "Menu Boards Boards Boards All jobs Status Workforce Workforce My Workforce Recr…" at bounding box center [161, 168] width 322 height 336
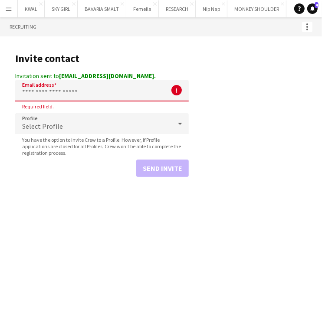
click at [108, 91] on input "Email address" at bounding box center [102, 91] width 174 height 22
paste input "**********"
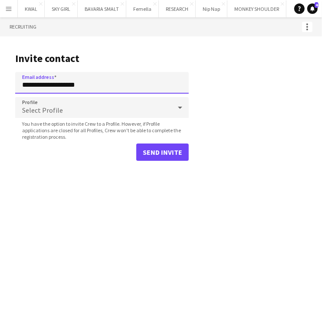
type input "**********"
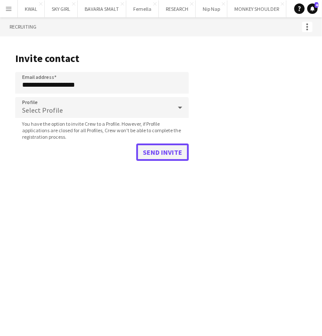
click at [155, 153] on button "Send invite" at bounding box center [162, 152] width 53 height 17
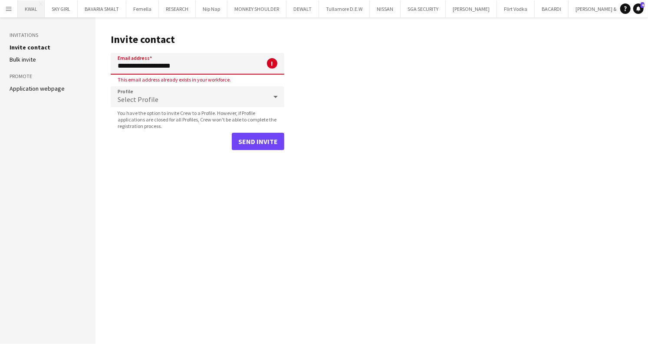
click at [29, 11] on button "KWAL Close" at bounding box center [31, 8] width 27 height 17
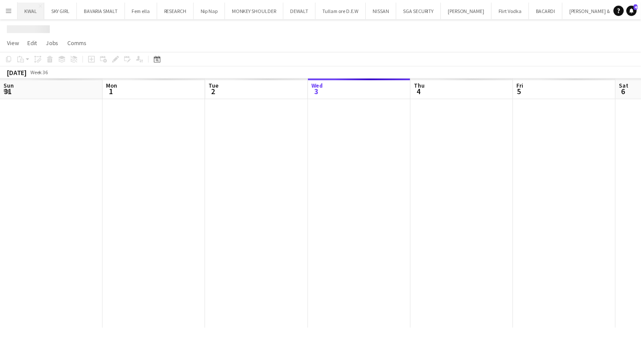
scroll to position [0, 208]
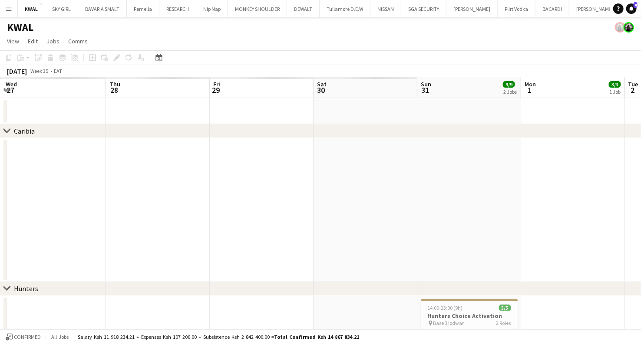
drag, startPoint x: 61, startPoint y: 211, endPoint x: 493, endPoint y: 216, distance: 432.0
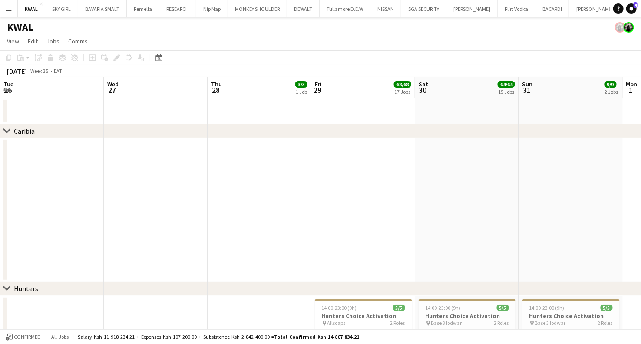
drag, startPoint x: 24, startPoint y: 231, endPoint x: 390, endPoint y: 205, distance: 366.5
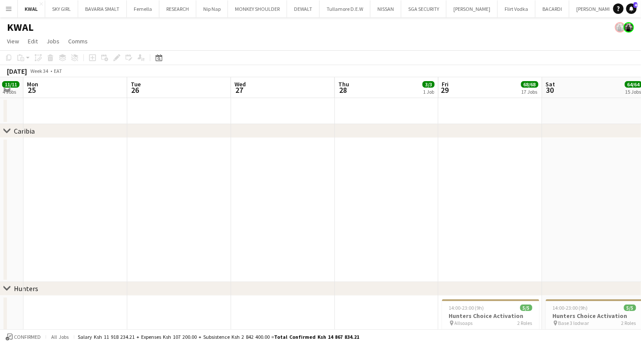
drag, startPoint x: 61, startPoint y: 225, endPoint x: 494, endPoint y: 194, distance: 434.4
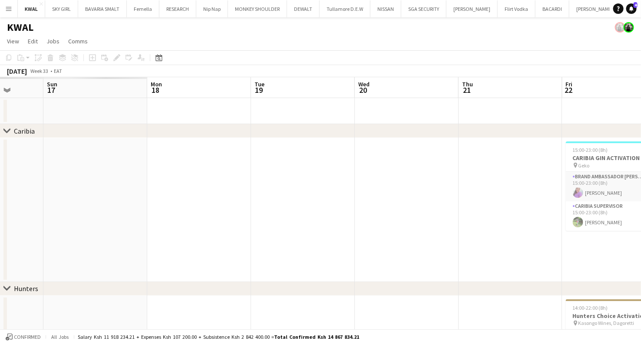
drag, startPoint x: 79, startPoint y: 210, endPoint x: 448, endPoint y: 201, distance: 370.0
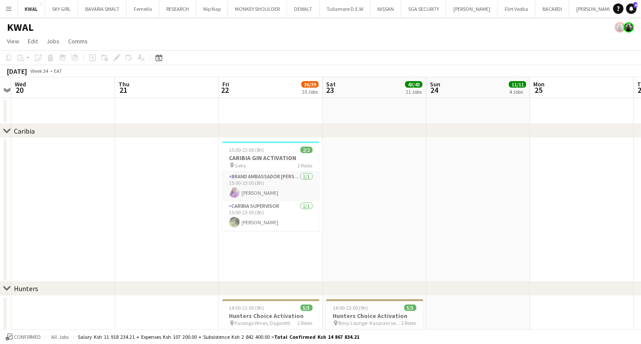
drag, startPoint x: 42, startPoint y: 218, endPoint x: 150, endPoint y: 206, distance: 108.8
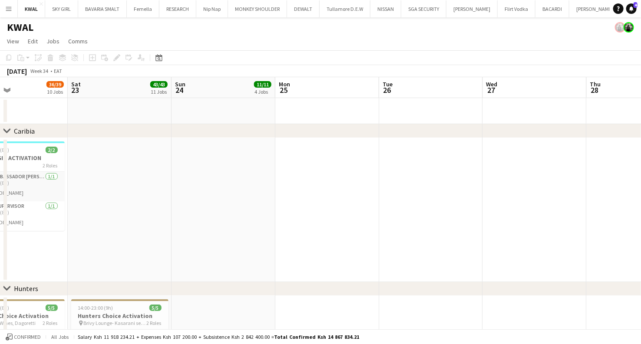
drag, startPoint x: 426, startPoint y: 207, endPoint x: 414, endPoint y: 196, distance: 16.0
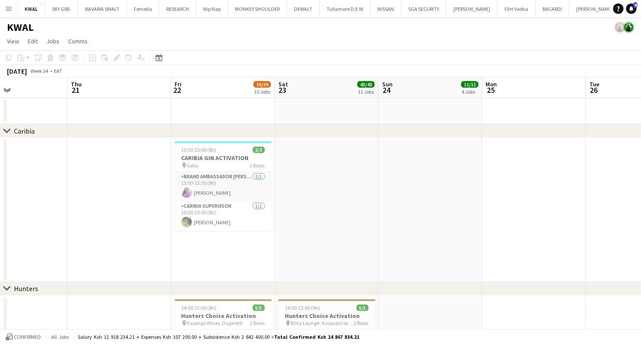
scroll to position [0, 0]
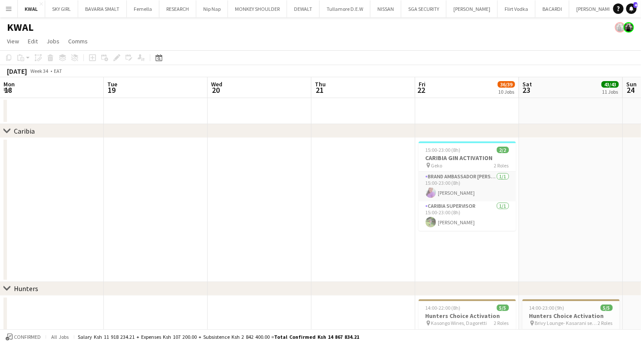
drag, startPoint x: 106, startPoint y: 232, endPoint x: 332, endPoint y: 190, distance: 229.2
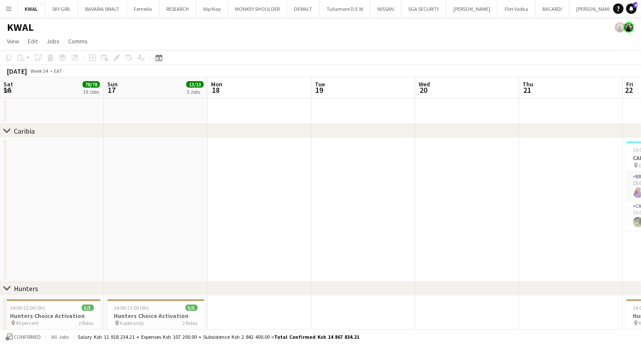
scroll to position [0, 208]
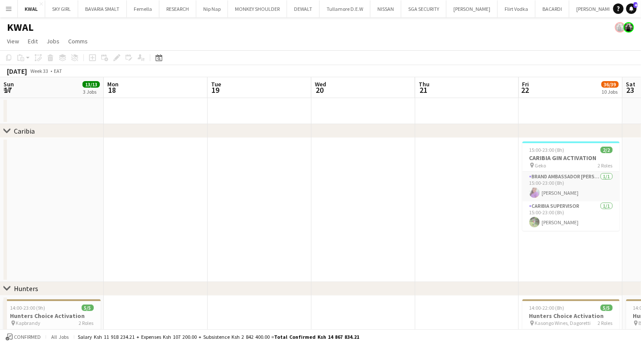
drag, startPoint x: 10, startPoint y: 211, endPoint x: 263, endPoint y: 216, distance: 253.6
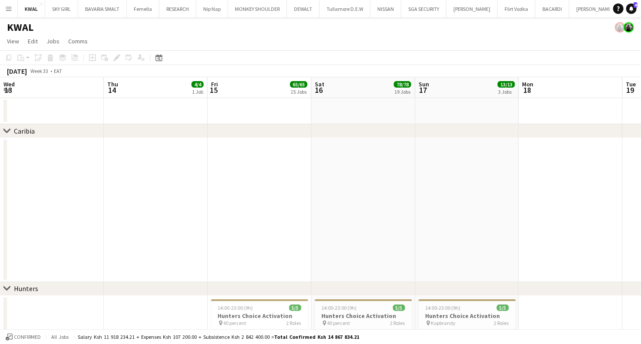
drag, startPoint x: 507, startPoint y: 207, endPoint x: 346, endPoint y: 220, distance: 160.7
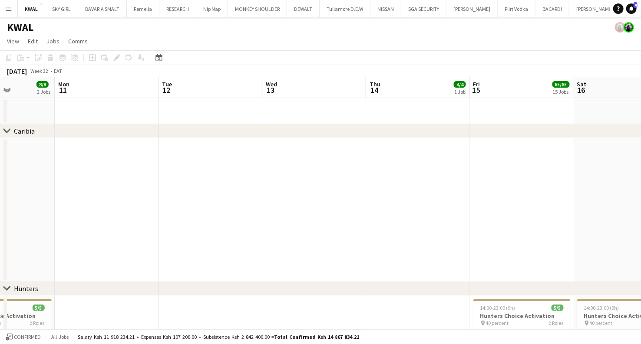
drag, startPoint x: 171, startPoint y: 222, endPoint x: 431, endPoint y: 207, distance: 260.5
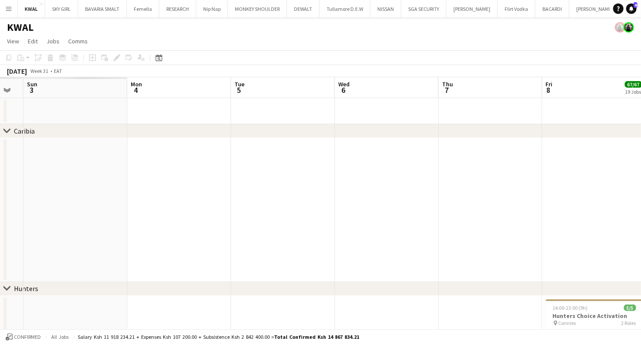
drag, startPoint x: 78, startPoint y: 216, endPoint x: 419, endPoint y: 214, distance: 341.2
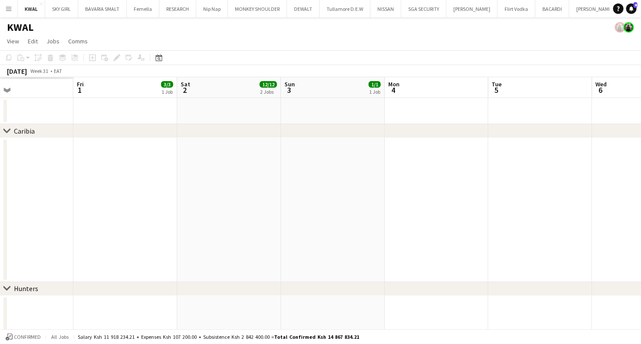
drag, startPoint x: 186, startPoint y: 219, endPoint x: 403, endPoint y: 211, distance: 216.8
click at [5, 130] on icon at bounding box center [6, 130] width 7 height 3
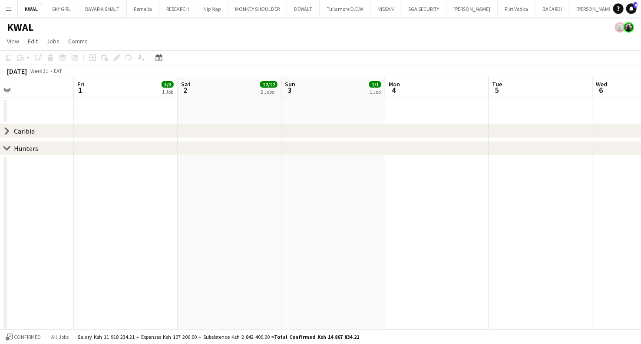
click at [6, 147] on icon "chevron-right" at bounding box center [6, 148] width 7 height 7
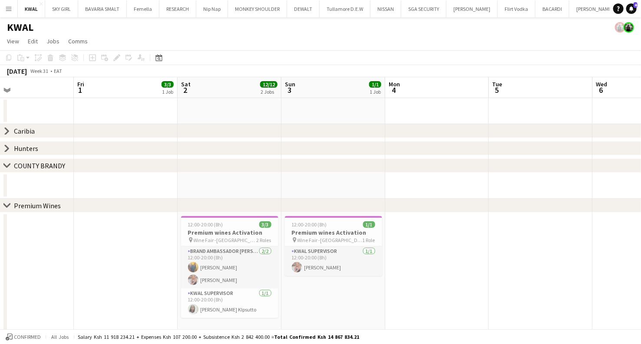
click at [6, 207] on icon at bounding box center [6, 205] width 7 height 3
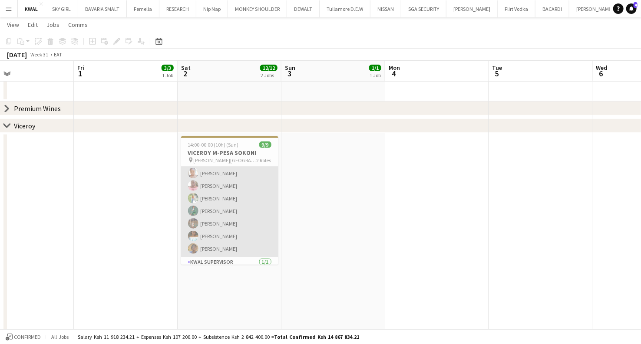
scroll to position [49, 0]
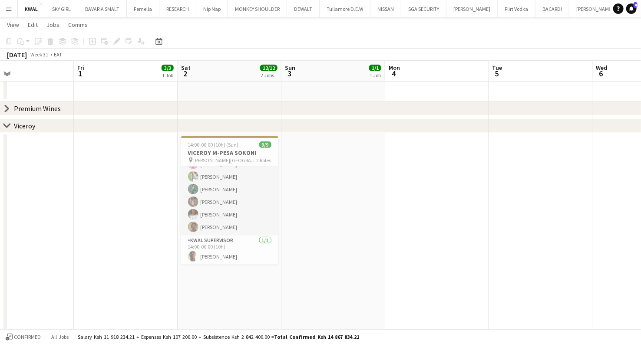
click at [7, 126] on icon "chevron-right" at bounding box center [6, 125] width 7 height 7
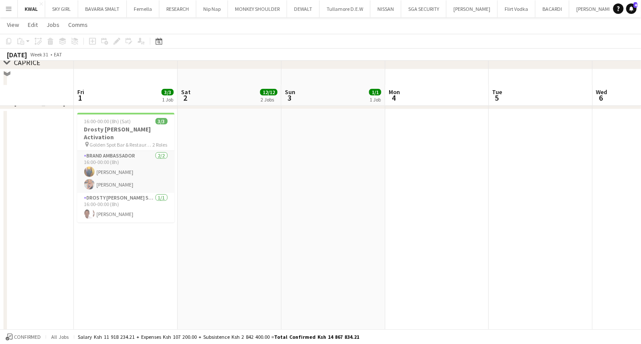
scroll to position [241, 0]
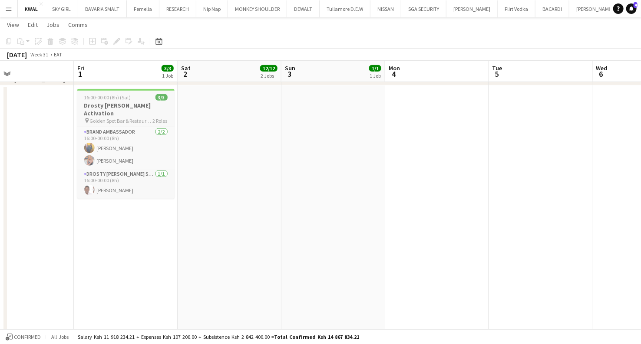
click at [117, 103] on h3 "Drosty [PERSON_NAME] Activation" at bounding box center [125, 110] width 97 height 16
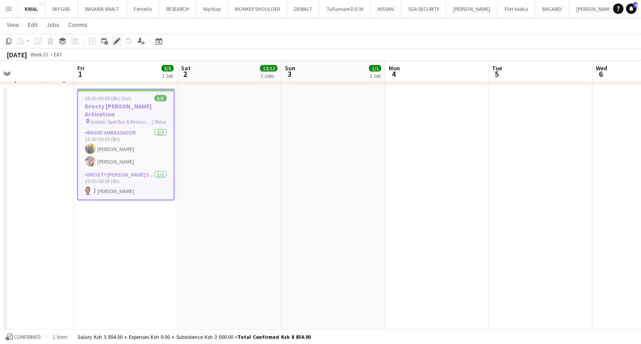
click at [116, 39] on icon "Edit" at bounding box center [116, 41] width 7 height 7
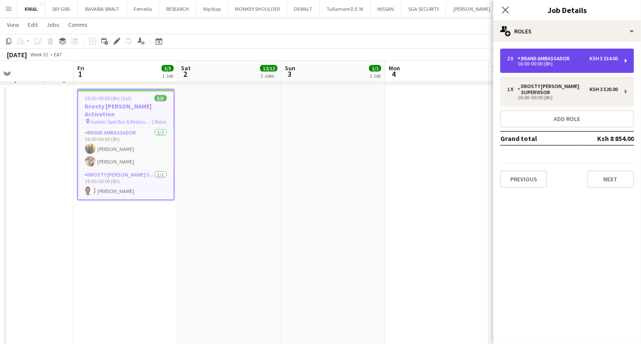
click at [563, 61] on div "Brand Ambassador" at bounding box center [545, 59] width 56 height 6
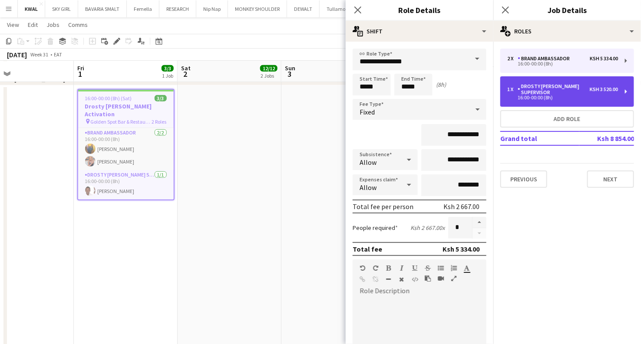
click at [573, 96] on div "16:00-00:00 (8h)" at bounding box center [562, 98] width 111 height 4
type input "**********"
type input "*"
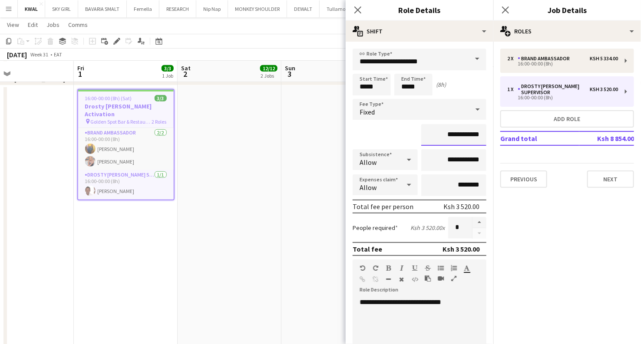
click at [459, 135] on input "**********" at bounding box center [453, 135] width 65 height 22
click at [471, 136] on input "**********" at bounding box center [453, 135] width 65 height 22
type input "*********"
click at [284, 146] on app-date-cell at bounding box center [333, 238] width 104 height 305
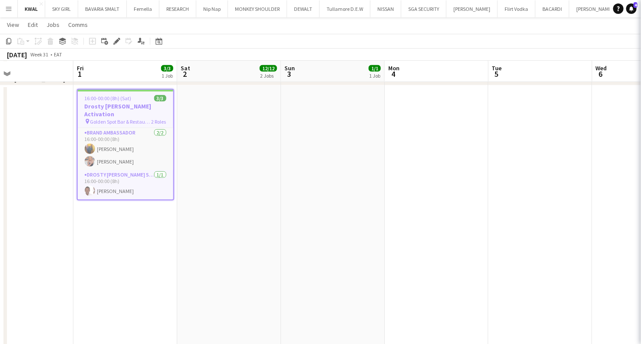
scroll to position [0, 0]
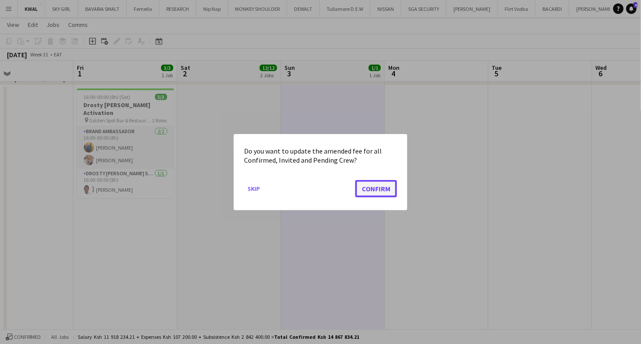
click at [386, 194] on button "Confirm" at bounding box center [376, 188] width 42 height 17
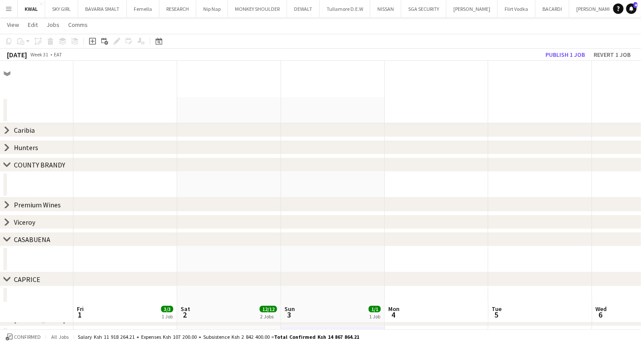
scroll to position [241, 0]
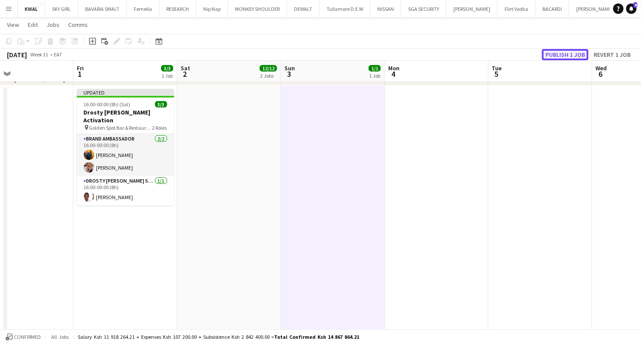
click at [574, 55] on button "Publish 1 job" at bounding box center [565, 54] width 46 height 11
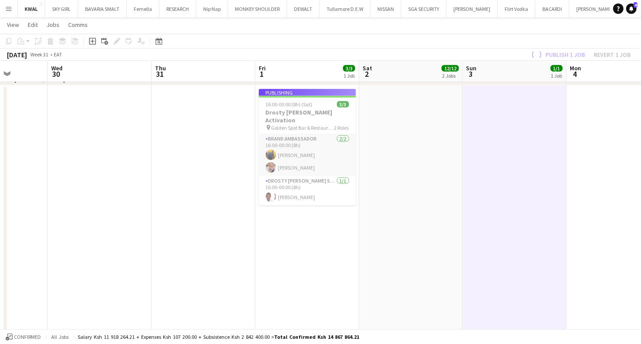
drag, startPoint x: 61, startPoint y: 164, endPoint x: 243, endPoint y: 177, distance: 182.4
click at [243, 177] on app-calendar-viewport "Sun 27 Mon 28 Tue 29 Wed 30 Thu 31 Fri 1 3/3 1 Job Sat 2 12/12 2 Jobs Sun 3 1/1…" at bounding box center [320, 91] width 641 height 597
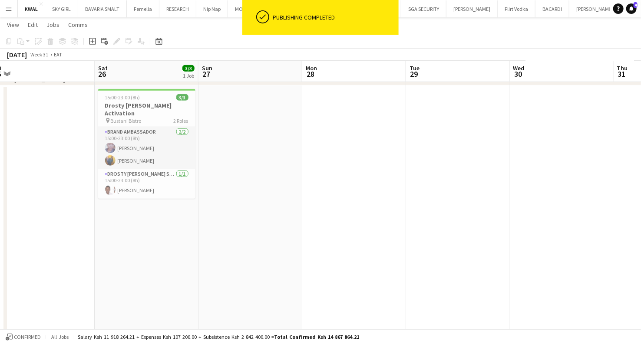
drag, startPoint x: 132, startPoint y: 183, endPoint x: 374, endPoint y: 217, distance: 244.2
click at [517, 216] on app-calendar-viewport "Wed 23 Thu 24 Fri 25 Sat 26 3/3 1 Job Sun 27 Mon 28 Tue 29 Wed 30 Thu 31 Fri 1 …" at bounding box center [320, 91] width 641 height 597
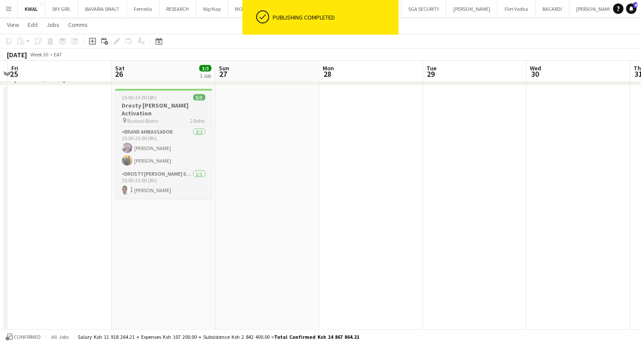
click at [162, 117] on div "pin Bustani Bistro 2 Roles" at bounding box center [163, 120] width 97 height 7
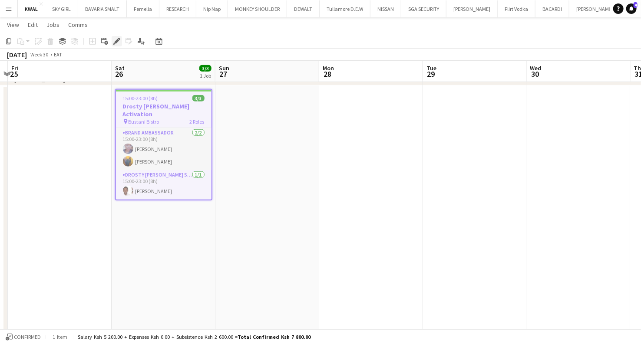
click at [116, 44] on icon "Edit" at bounding box center [116, 41] width 7 height 7
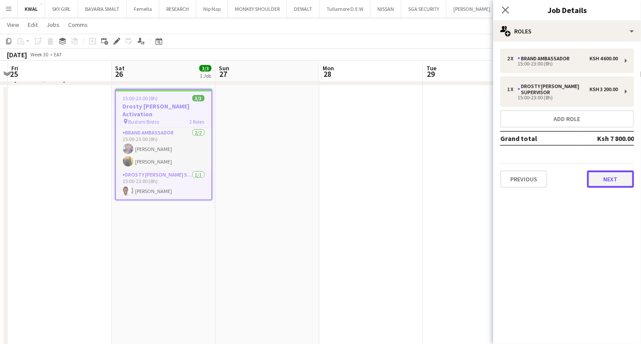
click at [602, 178] on button "Next" at bounding box center [610, 179] width 47 height 17
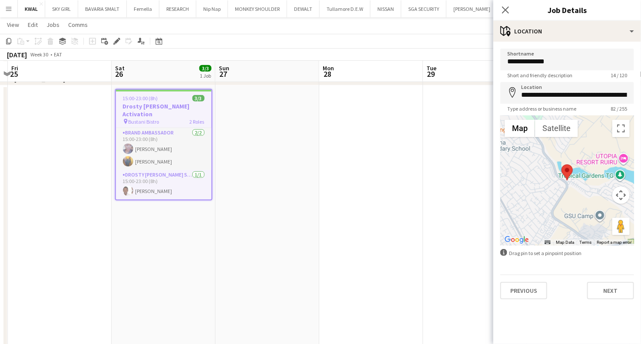
click at [399, 187] on app-date-cell at bounding box center [371, 238] width 104 height 305
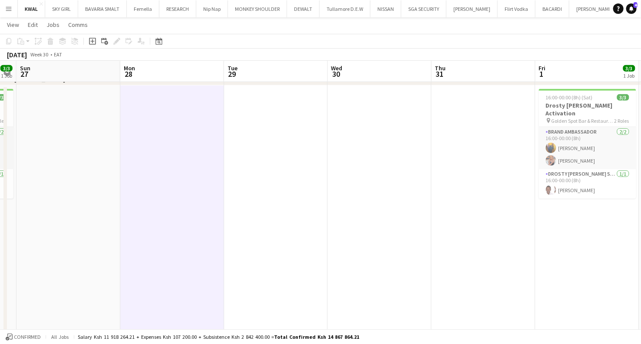
drag, startPoint x: 510, startPoint y: 179, endPoint x: 0, endPoint y: 130, distance: 512.5
click at [0, 131] on app-calendar-viewport "Wed 23 Thu 24 Fri 25 Sat 26 3/3 1 Job Sun 27 Mon 28 Tue 29 Wed 30 Thu 31 Fri 1 …" at bounding box center [320, 91] width 641 height 597
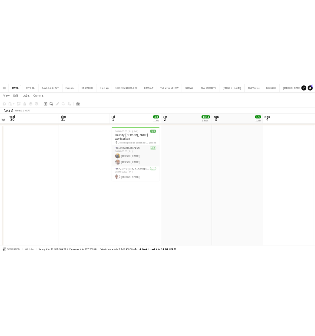
scroll to position [0, 241]
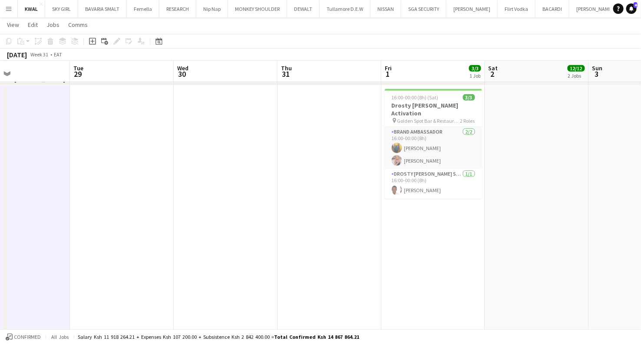
drag, startPoint x: 468, startPoint y: 146, endPoint x: 249, endPoint y: 96, distance: 224.5
click at [246, 104] on app-calendar-viewport "Sat 26 3/3 1 Job Sun 27 Mon 28 Tue 29 Wed 30 Thu 31 Fri 1 3/3 1 Job Sat 2 12/12…" at bounding box center [320, 91] width 641 height 597
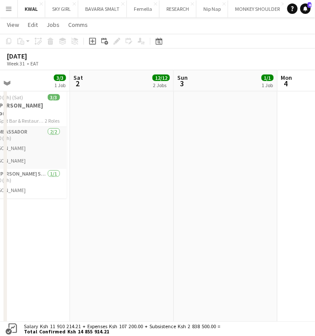
click at [11, 10] on app-icon "Menu" at bounding box center [8, 8] width 7 height 7
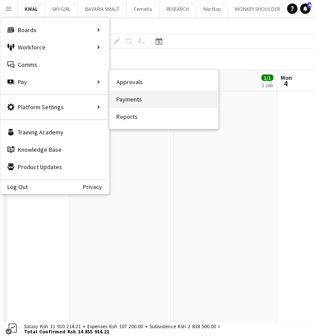
click at [131, 99] on link "Payments" at bounding box center [163, 99] width 109 height 17
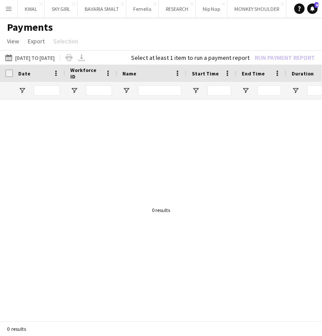
click at [13, 10] on button "Menu" at bounding box center [8, 8] width 17 height 17
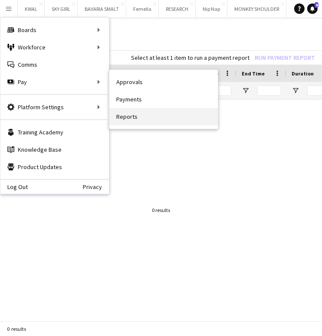
click at [128, 115] on link "Reports" at bounding box center [163, 116] width 109 height 17
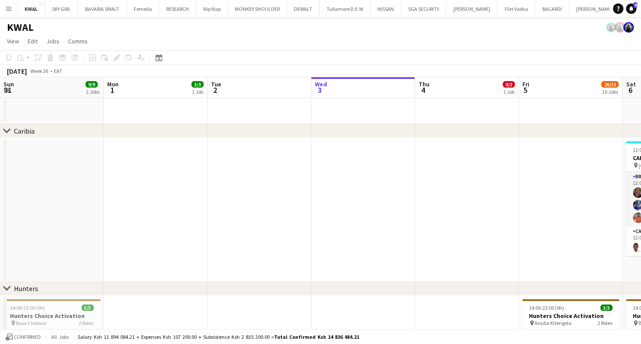
scroll to position [0, 208]
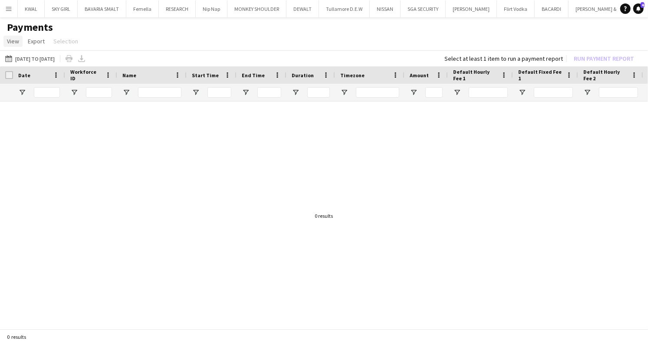
click at [20, 40] on link "View" at bounding box center [12, 41] width 19 height 11
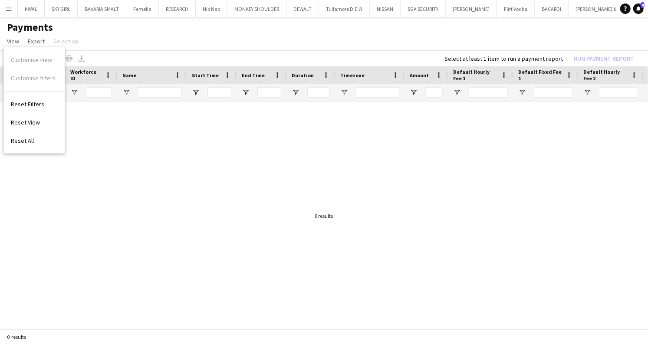
click at [7, 12] on button "Menu" at bounding box center [8, 8] width 17 height 17
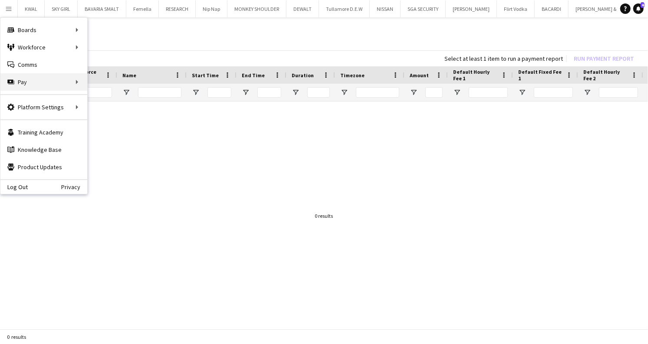
click at [76, 84] on div "Pay Pay" at bounding box center [43, 81] width 87 height 17
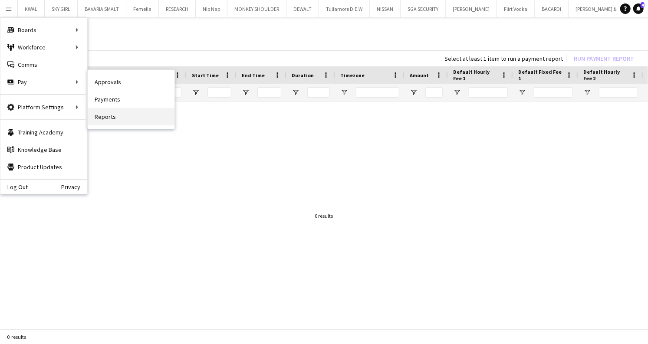
click at [117, 117] on link "Reports" at bounding box center [131, 116] width 87 height 17
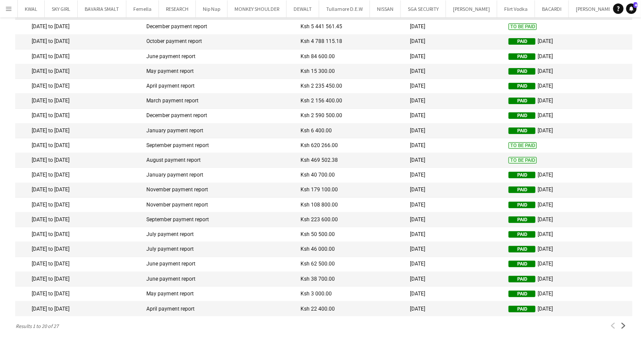
scroll to position [59, 0]
click at [624, 329] on app-icon "Next" at bounding box center [623, 326] width 6 height 6
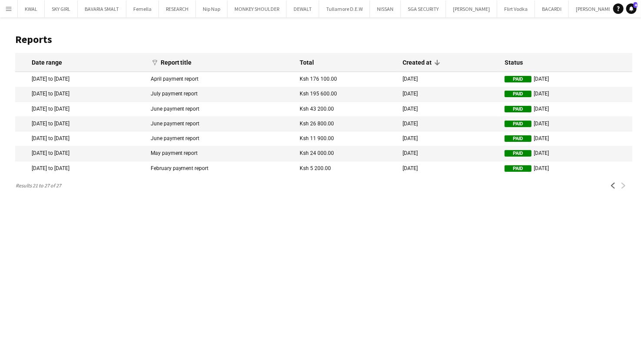
scroll to position [0, 0]
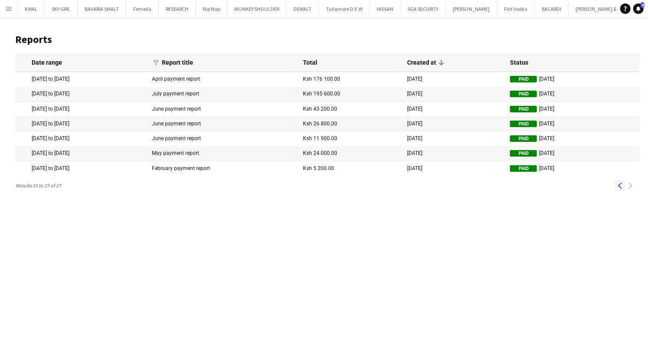
click at [620, 189] on app-icon "Previous" at bounding box center [620, 186] width 6 height 6
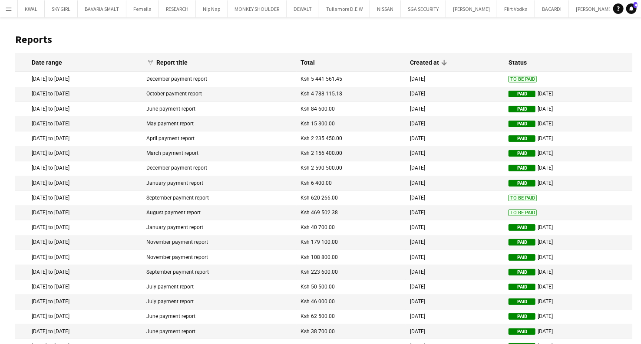
click at [194, 81] on mat-cell "December payment report" at bounding box center [219, 79] width 154 height 15
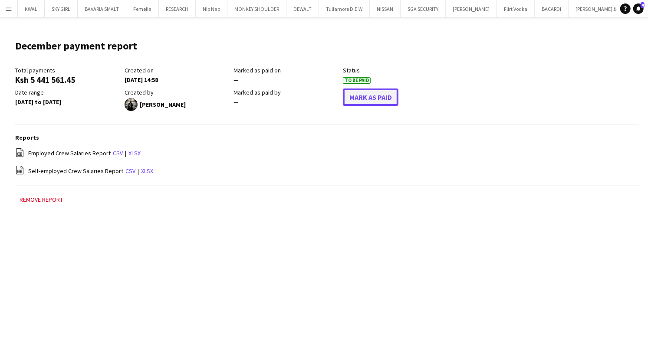
click at [375, 95] on button "Mark As Paid" at bounding box center [371, 97] width 56 height 17
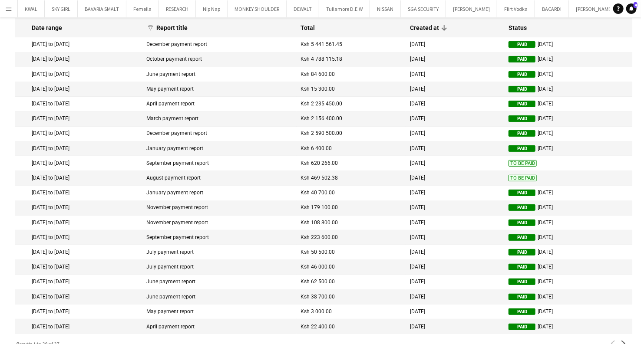
scroll to position [59, 0]
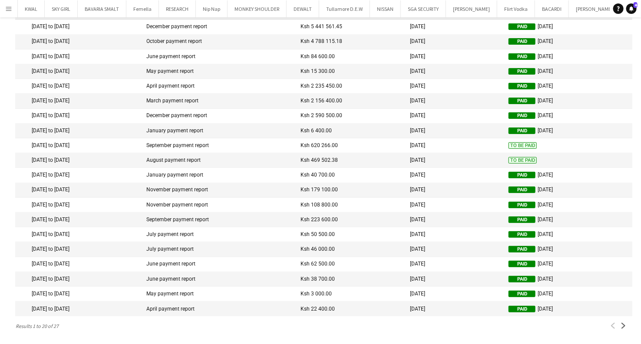
click at [546, 144] on mat-cell "To Be Paid" at bounding box center [568, 145] width 128 height 15
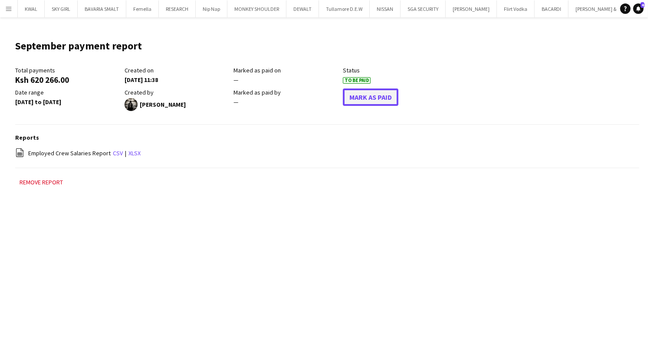
click at [375, 95] on button "Mark As Paid" at bounding box center [371, 97] width 56 height 17
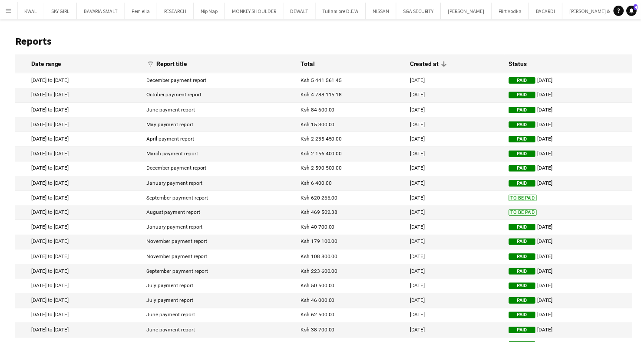
scroll to position [59, 0]
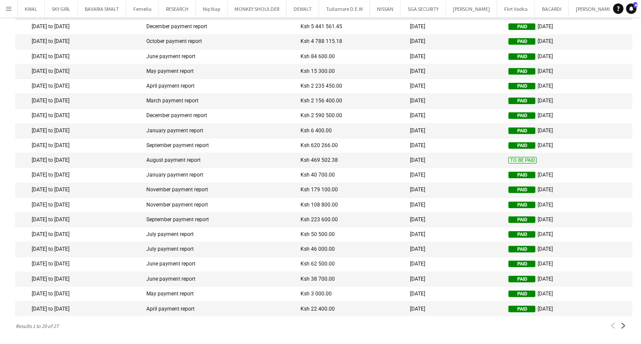
click at [540, 158] on mat-cell "To Be Paid" at bounding box center [568, 160] width 128 height 15
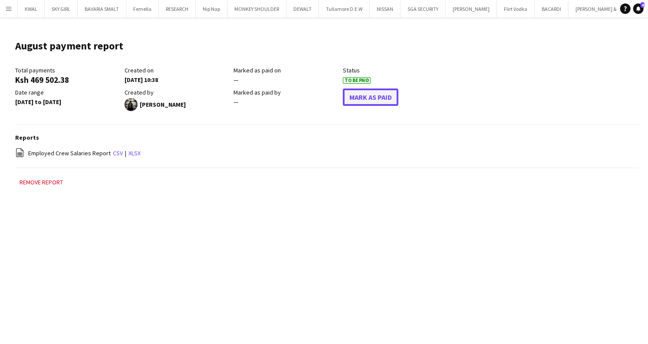
click at [353, 95] on button "Mark As Paid" at bounding box center [371, 97] width 56 height 17
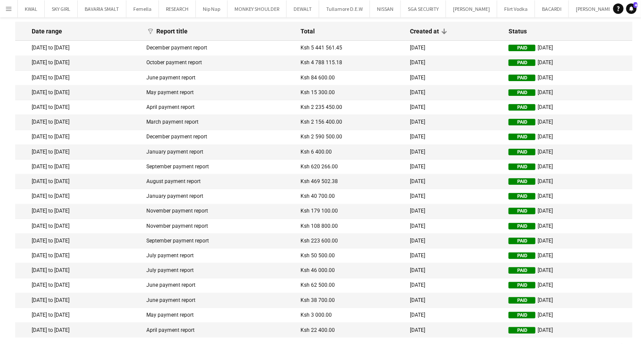
scroll to position [59, 0]
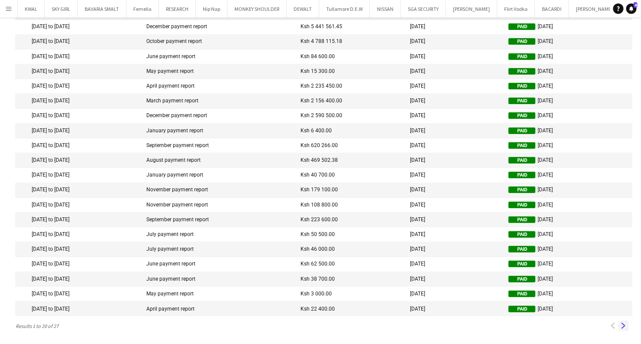
click at [621, 325] on app-icon "Next" at bounding box center [623, 326] width 6 height 6
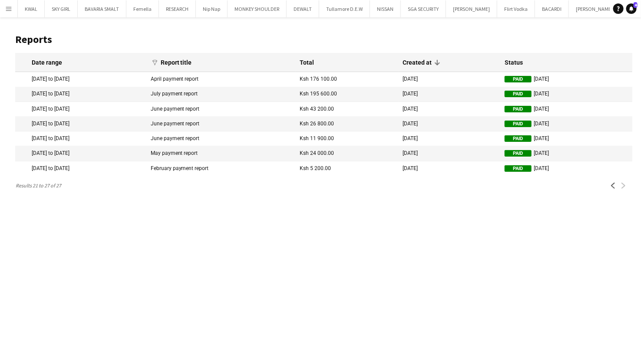
scroll to position [0, 0]
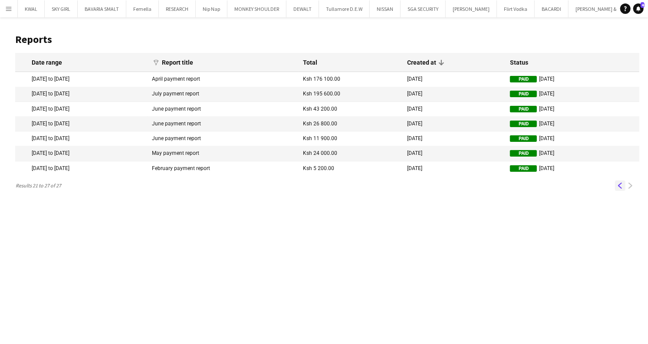
click at [616, 188] on button "Previous" at bounding box center [620, 186] width 10 height 10
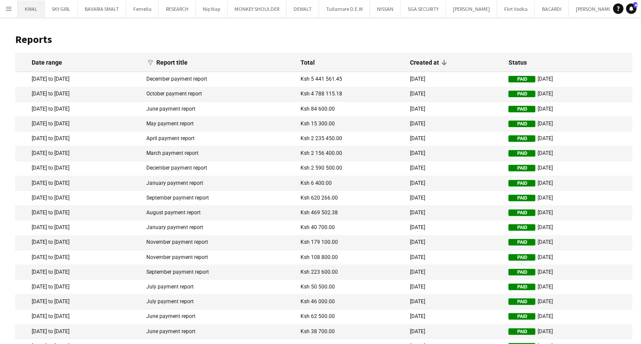
click at [31, 12] on button "KWAL Close" at bounding box center [31, 8] width 27 height 17
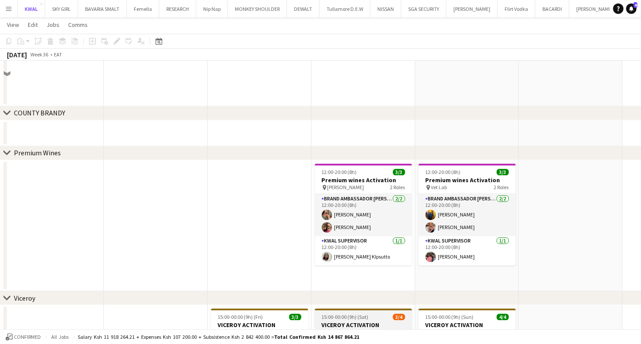
scroll to position [771, 0]
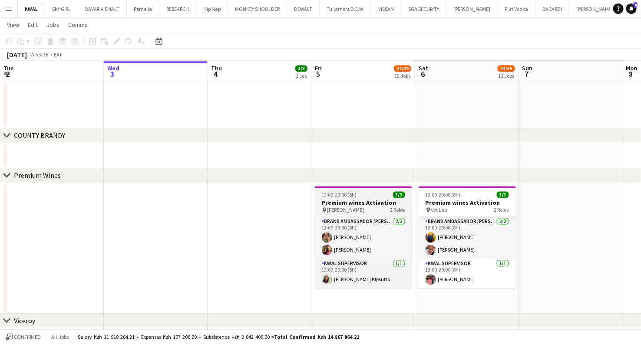
click at [371, 210] on div "pin [PERSON_NAME] 2 Roles" at bounding box center [363, 210] width 97 height 7
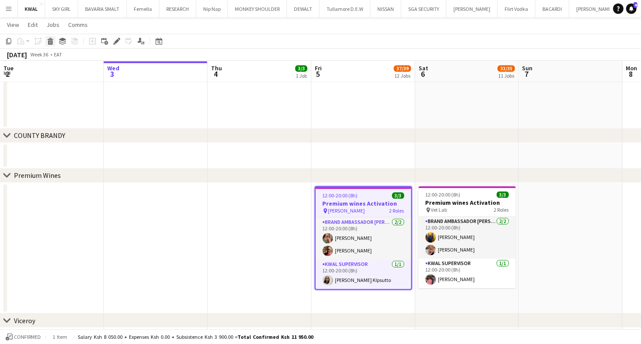
click at [52, 43] on icon at bounding box center [50, 42] width 5 height 4
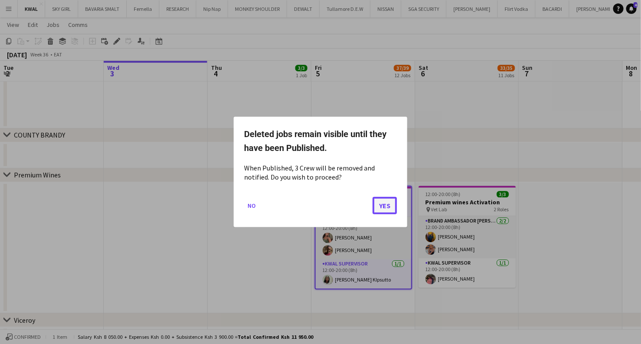
click at [383, 203] on button "Yes" at bounding box center [384, 205] width 24 height 17
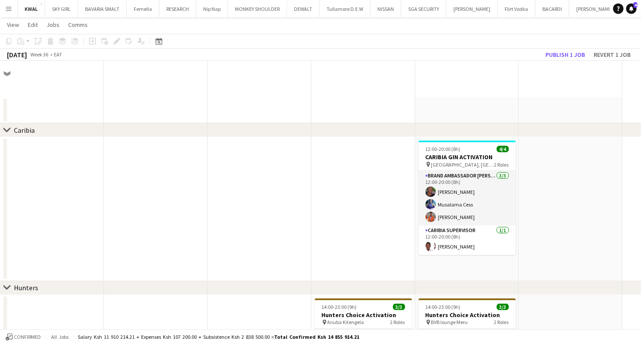
scroll to position [771, 0]
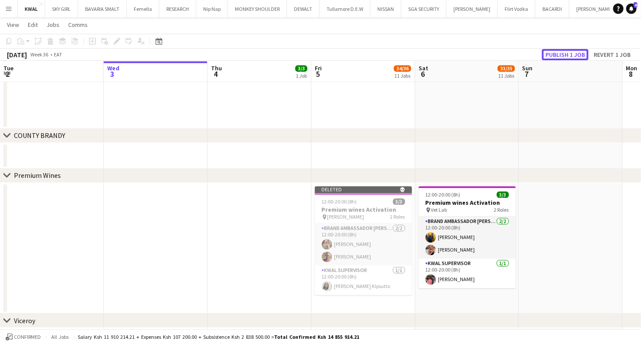
drag, startPoint x: 564, startPoint y: 56, endPoint x: 564, endPoint y: 64, distance: 8.2
click at [565, 57] on button "Publish 1 job" at bounding box center [565, 54] width 46 height 11
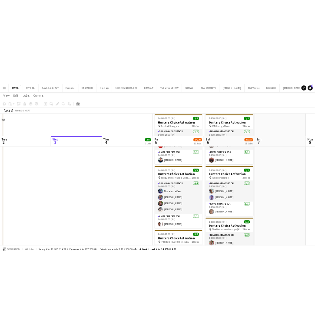
scroll to position [205, 0]
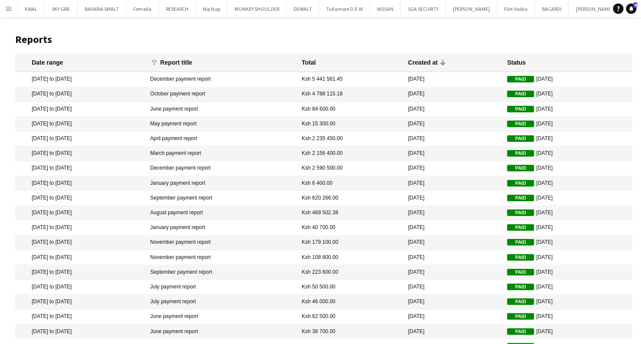
click at [13, 79] on main "Reports Date range funnel Filter magnifier Clear View Results Report title Tota…" at bounding box center [320, 206] width 641 height 379
click at [323, 82] on mat-cell "[DATE]" at bounding box center [453, 79] width 99 height 15
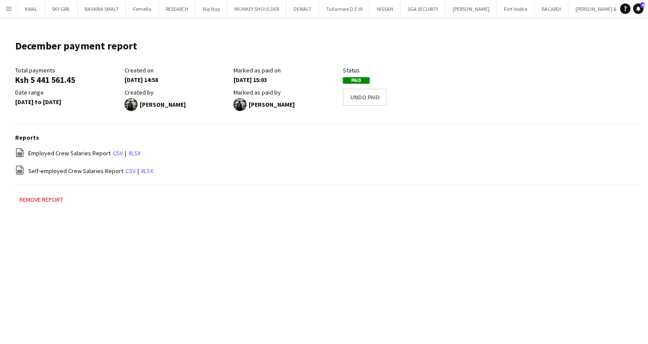
click at [164, 79] on div "[DATE] 14:58" at bounding box center [177, 80] width 105 height 8
click at [165, 79] on div "[DATE] 14:58" at bounding box center [177, 80] width 105 height 8
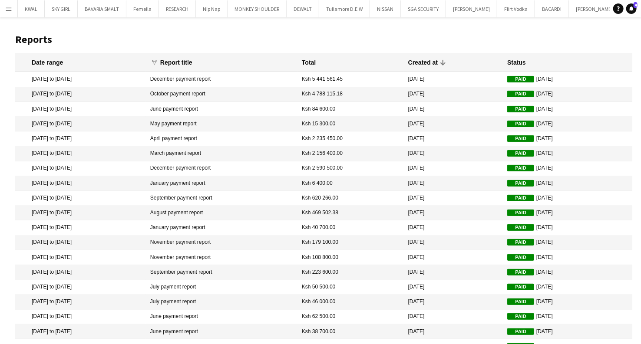
click at [238, 79] on mat-cell "December payment report" at bounding box center [222, 79] width 152 height 15
click at [323, 64] on div "Created at" at bounding box center [423, 63] width 30 height 8
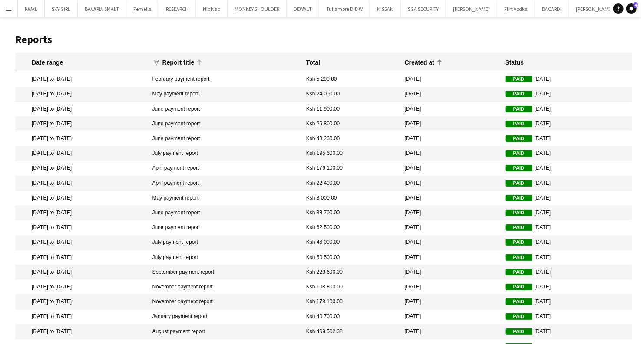
click at [194, 63] on div "Report title" at bounding box center [178, 63] width 32 height 8
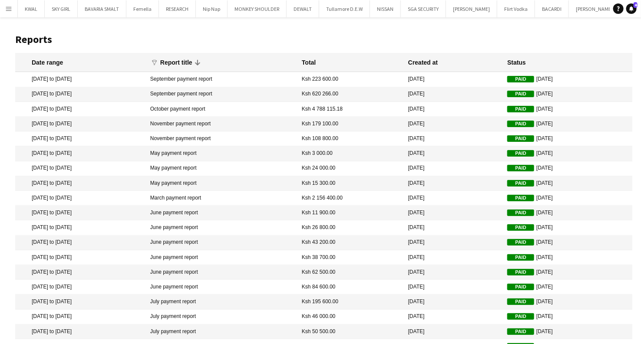
click at [192, 66] on div "Report title" at bounding box center [176, 63] width 32 height 8
click at [323, 63] on div "Created at" at bounding box center [422, 63] width 30 height 8
click at [323, 63] on div "Created at" at bounding box center [423, 63] width 30 height 8
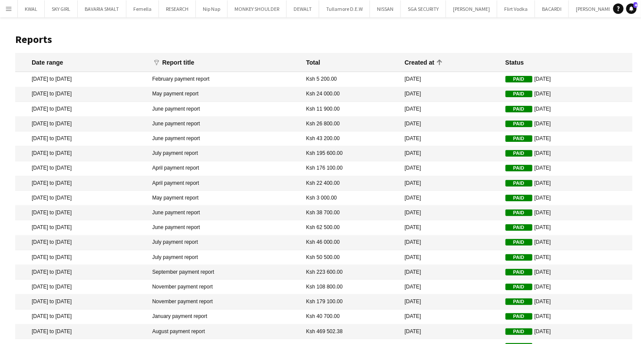
click at [13, 8] on button "Menu" at bounding box center [8, 8] width 17 height 17
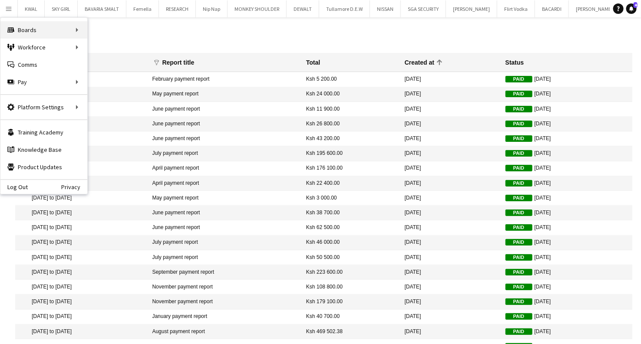
click at [80, 32] on div "Boards Boards" at bounding box center [43, 29] width 87 height 17
click at [112, 63] on link "Status" at bounding box center [131, 64] width 87 height 17
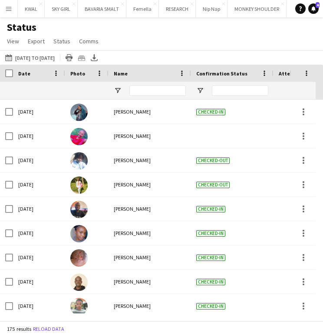
click at [192, 39] on div "Status View Views Default view New view Update view Delete view Edit name Custo…" at bounding box center [161, 36] width 323 height 30
click at [7, 12] on button "Menu" at bounding box center [8, 8] width 17 height 17
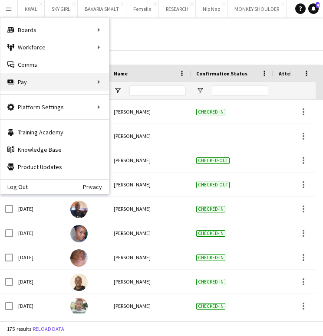
click at [46, 82] on div "Pay Pay" at bounding box center [54, 81] width 109 height 17
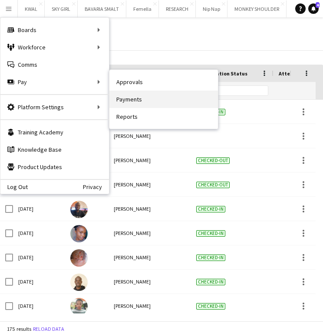
click at [151, 103] on link "Payments" at bounding box center [163, 99] width 109 height 17
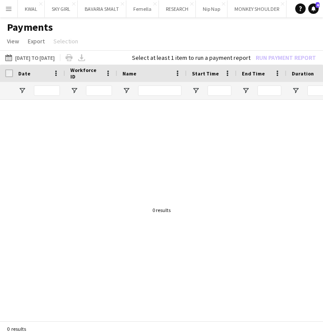
click at [193, 152] on div at bounding box center [161, 207] width 323 height 214
click at [38, 56] on button "01-01-2022 to 31-12-2023 01-01-2022 to 31-12-2023" at bounding box center [29, 58] width 53 height 10
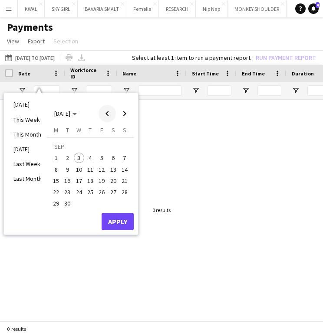
click at [107, 115] on span "Previous month" at bounding box center [107, 113] width 17 height 17
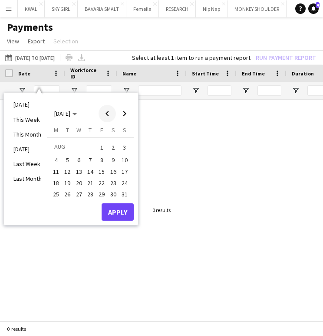
click at [107, 115] on span "Previous month" at bounding box center [107, 113] width 17 height 17
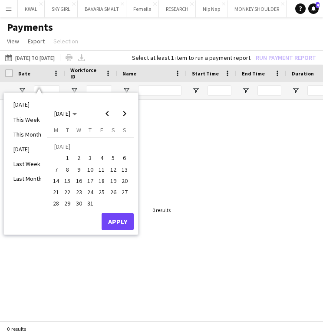
click at [66, 157] on span "1" at bounding box center [68, 158] width 10 height 10
click at [88, 203] on span "31" at bounding box center [90, 204] width 10 height 10
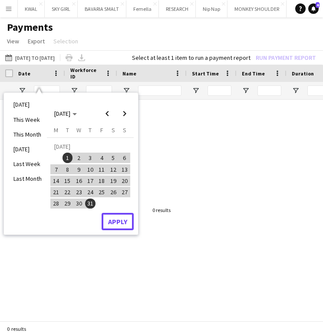
click at [114, 217] on button "Apply" at bounding box center [118, 221] width 32 height 17
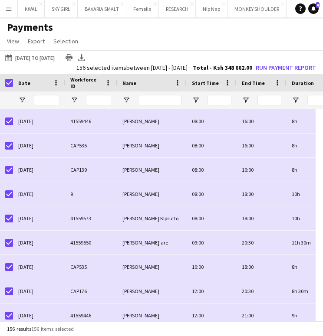
click at [185, 41] on app-page-menu "View Customise view Customise filters Reset Filters Reset View Reset All Export…" at bounding box center [161, 42] width 323 height 16
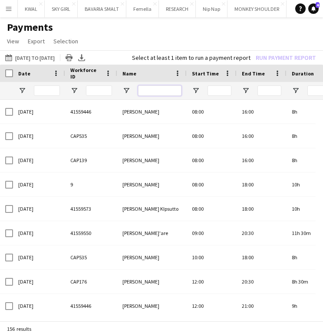
click at [166, 90] on input "Name Filter Input" at bounding box center [159, 91] width 43 height 10
click at [129, 90] on span "Open Filter Menu" at bounding box center [126, 91] width 8 height 8
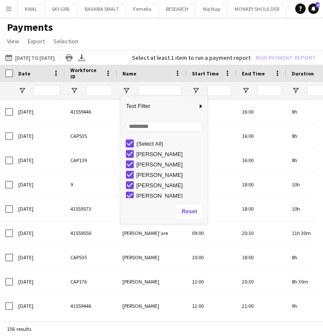
type input "***"
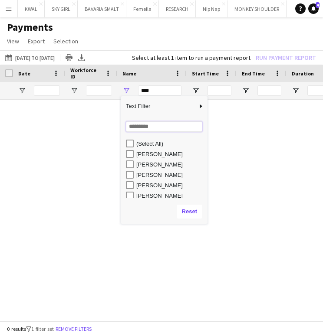
click at [138, 129] on input "Search filter values" at bounding box center [164, 127] width 76 height 10
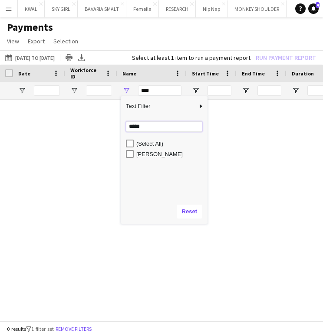
type input "*****"
type input "**********"
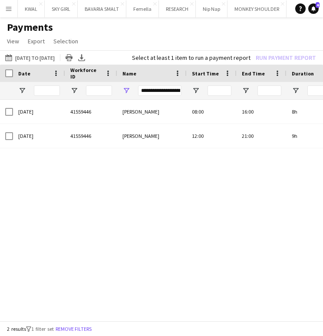
click at [63, 245] on div "01-07-2025 41559446 Maryanne Jerono 08:00 16:00 8h (EAT) Nairobi Ksh 4 000.00 0…" at bounding box center [161, 207] width 323 height 214
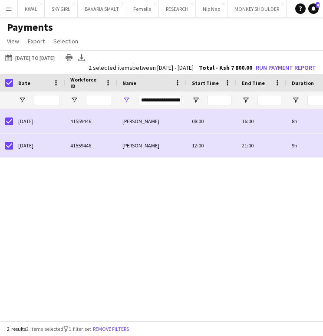
click at [207, 200] on div "(EAT) Nairobi Ksh 4 000.00 8h 08:00 16:00 Maryanne Jerono 41559446 01-07-2025 (…" at bounding box center [161, 216] width 323 height 214
click at [278, 65] on button "Run Payment Report" at bounding box center [285, 68] width 67 height 10
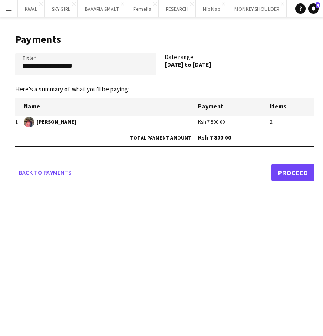
click at [282, 175] on link "Proceed" at bounding box center [292, 172] width 43 height 17
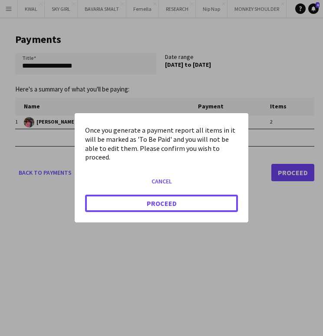
click at [150, 201] on button "Proceed" at bounding box center [161, 203] width 153 height 17
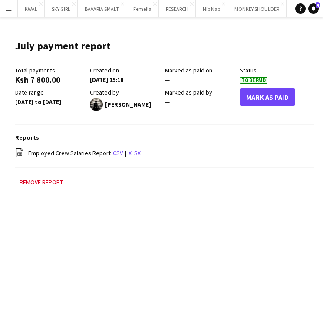
drag, startPoint x: 7, startPoint y: 8, endPoint x: 11, endPoint y: 11, distance: 5.2
click at [7, 8] on app-icon "Menu" at bounding box center [8, 8] width 7 height 7
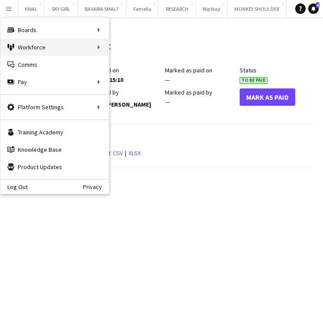
click at [52, 46] on div "Workforce Workforce" at bounding box center [54, 47] width 109 height 17
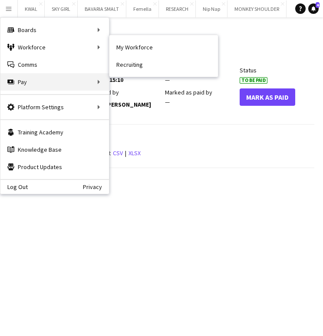
click at [91, 82] on div "Pay Pay" at bounding box center [54, 81] width 109 height 17
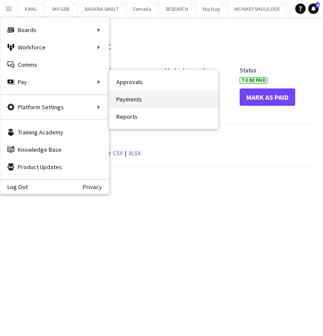
click at [133, 103] on link "Payments" at bounding box center [163, 99] width 109 height 17
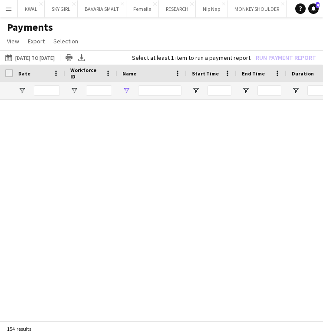
type input "***"
click at [175, 214] on link "Reset filters" at bounding box center [176, 215] width 31 height 7
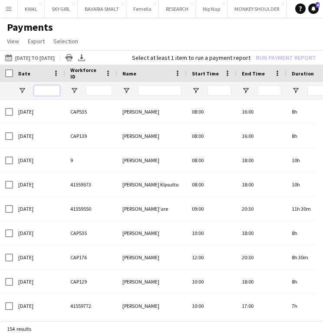
click at [49, 92] on input "Date Filter Input" at bounding box center [47, 91] width 26 height 10
click at [143, 92] on input "Name Filter Input" at bounding box center [159, 91] width 43 height 10
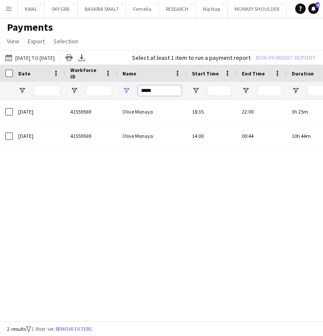
type input "*****"
click at [219, 226] on div "11-07-2025 41559569 Olive Monayo 18:35 22:00 3h 25m (EAT) Nairobi Ksh 3 950.00 …" at bounding box center [161, 207] width 323 height 214
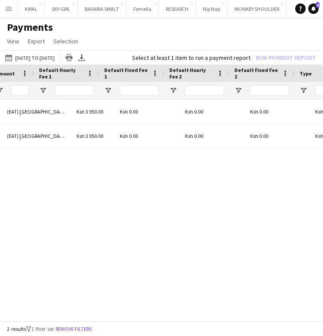
scroll to position [0, 414]
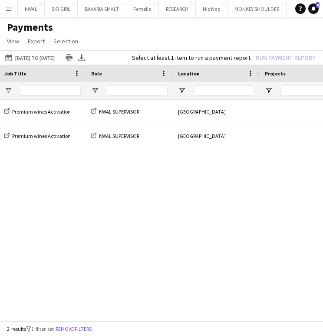
drag, startPoint x: 226, startPoint y: 191, endPoint x: 219, endPoint y: 189, distance: 7.3
click at [223, 191] on div "Employed Crew KWAL Premium wines Activation KWAL SUPERVISOR Tamarind Mombasa Ho…" at bounding box center [161, 207] width 323 height 214
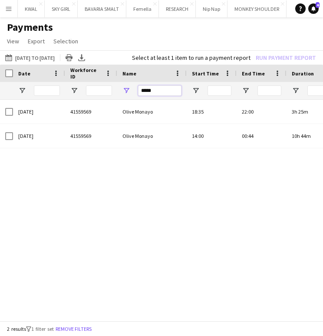
drag, startPoint x: 162, startPoint y: 88, endPoint x: 139, endPoint y: 88, distance: 23.4
click at [139, 88] on input "*****" at bounding box center [159, 91] width 43 height 10
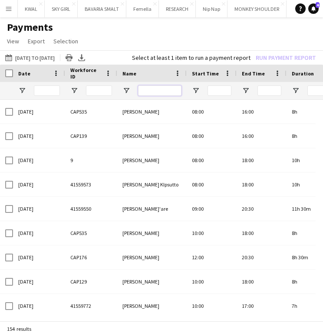
click at [170, 89] on input "Name Filter Input" at bounding box center [159, 91] width 43 height 10
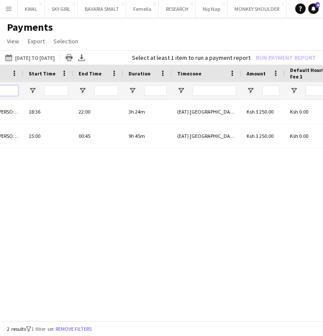
type input "******"
click at [267, 218] on div "Ksh 0.00 Ksh 0.00 Ksh 3 250.00 (EAT) Nairobi 3h 24m 22:00 18:36 Rachel Natasia …" at bounding box center [161, 207] width 323 height 214
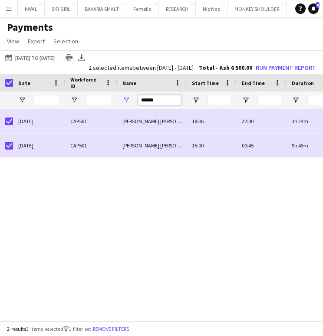
drag, startPoint x: 160, startPoint y: 99, endPoint x: 129, endPoint y: 97, distance: 31.3
click at [129, 97] on div "******" at bounding box center [151, 100] width 69 height 17
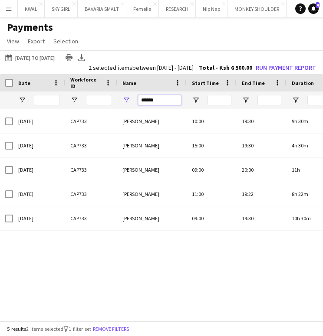
type input "******"
click at [181, 280] on div "19-07-2025 CAP733 Juliet Maina 10:00 19:30 9h 30m (EAT) Nairobi Ksh 1 500.00 20…" at bounding box center [161, 216] width 323 height 214
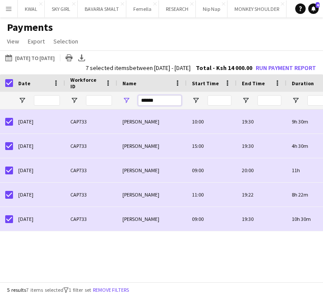
drag, startPoint x: 155, startPoint y: 99, endPoint x: 130, endPoint y: 100, distance: 24.3
click at [130, 100] on div "******" at bounding box center [151, 100] width 69 height 17
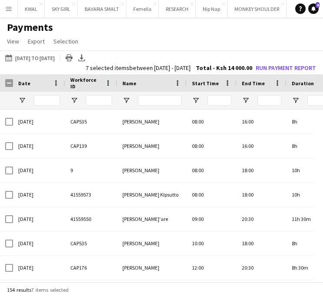
click at [241, 46] on app-page-menu "View Customise view Customise filters Reset Filters Reset View Reset All Export…" at bounding box center [161, 42] width 323 height 16
click at [94, 100] on input "Workforce ID Filter Input" at bounding box center [99, 100] width 26 height 10
click at [157, 100] on input "Name Filter Input" at bounding box center [159, 100] width 43 height 10
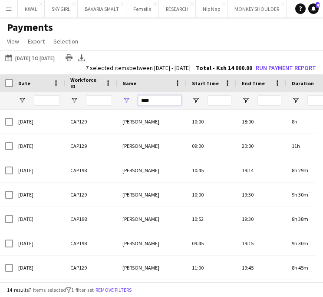
type input "****"
click at [203, 24] on h1 "Payments" at bounding box center [161, 27] width 323 height 13
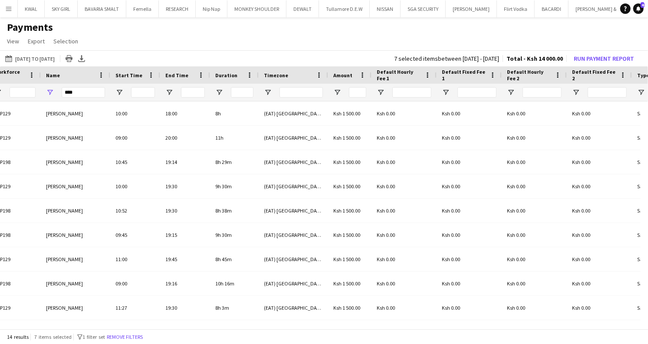
scroll to position [0, 107]
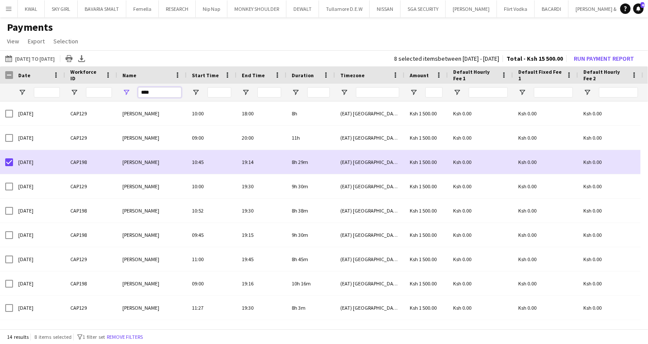
click at [158, 91] on input "****" at bounding box center [159, 92] width 43 height 10
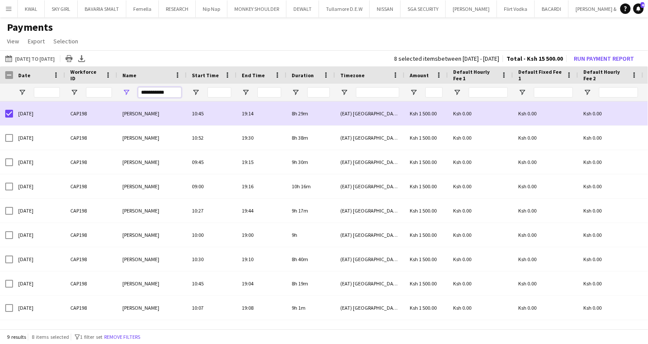
type input "**********"
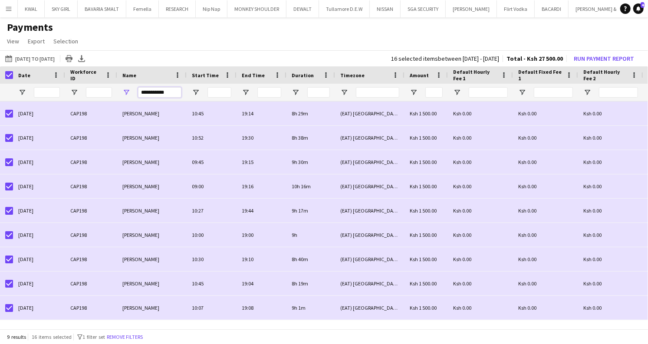
drag, startPoint x: 168, startPoint y: 91, endPoint x: 129, endPoint y: 90, distance: 39.9
click at [129, 90] on div "**********" at bounding box center [151, 92] width 69 height 17
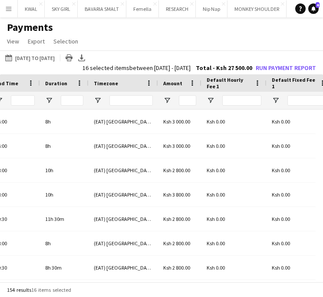
click at [226, 33] on h1 "Payments" at bounding box center [161, 27] width 323 height 13
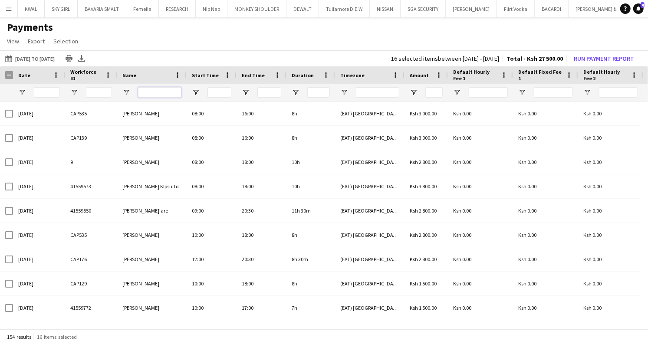
click at [159, 90] on input "Name Filter Input" at bounding box center [159, 92] width 43 height 10
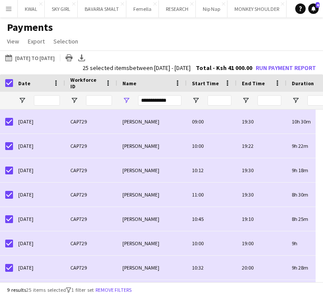
click at [274, 27] on h1 "Payments" at bounding box center [161, 27] width 323 height 13
drag, startPoint x: 170, startPoint y: 101, endPoint x: 99, endPoint y: 96, distance: 71.0
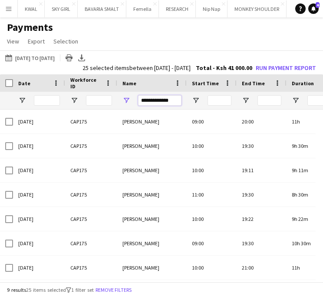
type input "**********"
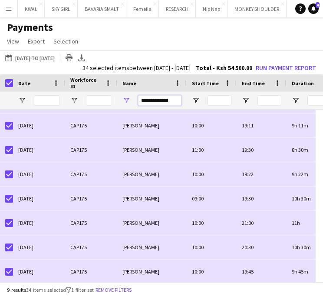
drag, startPoint x: 175, startPoint y: 99, endPoint x: 114, endPoint y: 98, distance: 60.8
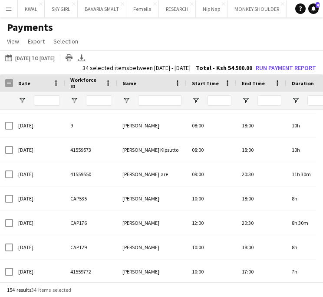
click at [238, 40] on app-page-menu "View Customise view Customise filters Reset Filters Reset View Reset All Export…" at bounding box center [161, 42] width 323 height 16
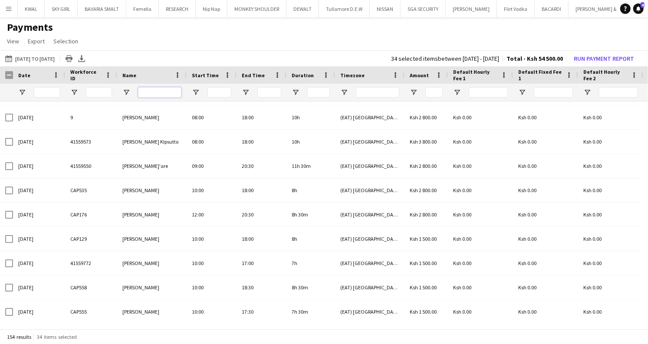
click at [149, 91] on input "Name Filter Input" at bounding box center [159, 92] width 43 height 10
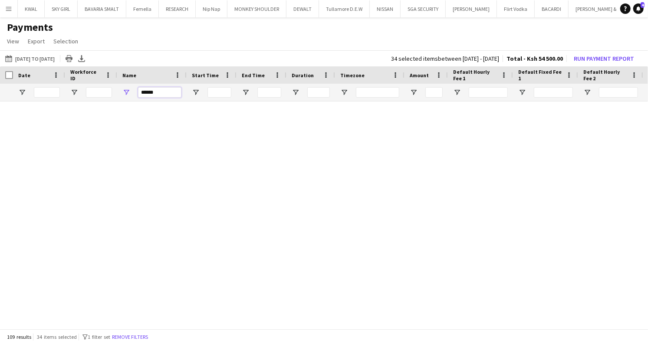
scroll to position [0, 0]
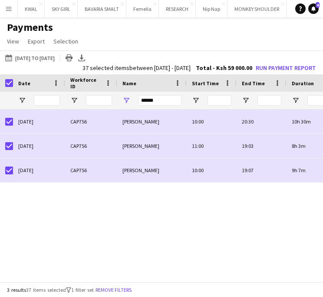
click at [255, 54] on div "01-07-2025 to 31-07-2025 01-07-2025 to 31-07-2025 Today This Week This Month Ye…" at bounding box center [161, 62] width 323 height 24
drag, startPoint x: 162, startPoint y: 101, endPoint x: 122, endPoint y: 102, distance: 40.4
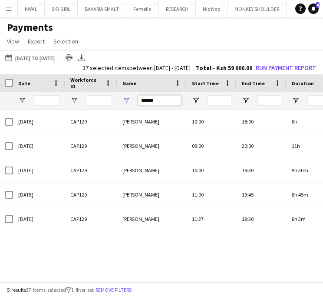
type input "******"
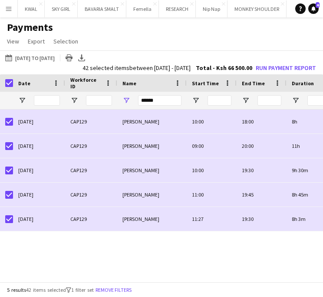
click at [198, 259] on div "10-07-2025 CAP129 sabina mumbi 10:00 18:00 8h (EAT) Nairobi Ksh 1 500.00 11-07-…" at bounding box center [161, 196] width 323 height 174
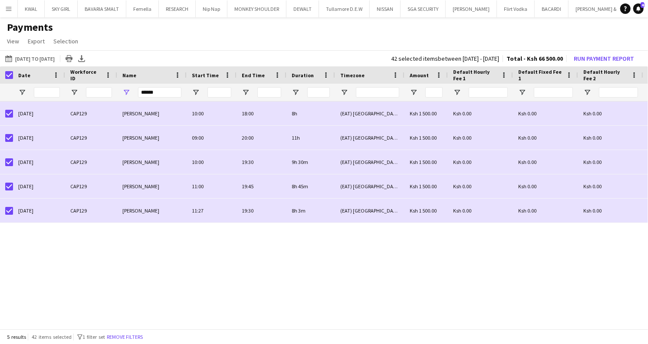
drag, startPoint x: 252, startPoint y: 329, endPoint x: 354, endPoint y: 327, distance: 102.0
click at [323, 327] on div "01-07-2025 to 31-07-2025 01-07-2025 to 31-07-2025 Today This Week This Month Ye…" at bounding box center [324, 190] width 648 height 280
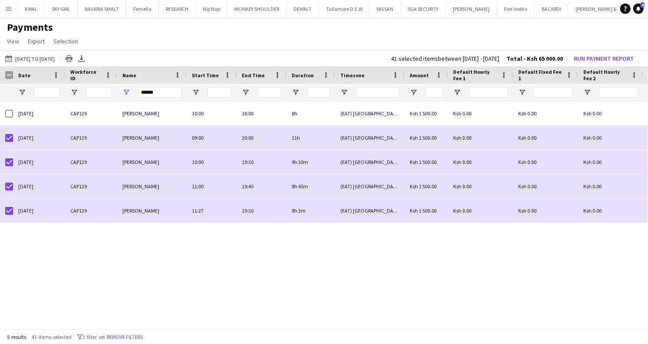
click at [204, 284] on div "18:00 8h (EAT) Nairobi Ksh 1 500.00 Ksh 0.00 Ksh 0.00 Ksh 0.00 Ksh 0.00 Salary …" at bounding box center [324, 213] width 648 height 222
drag, startPoint x: 160, startPoint y: 91, endPoint x: 133, endPoint y: 89, distance: 26.5
click at [133, 89] on div "******" at bounding box center [151, 92] width 69 height 17
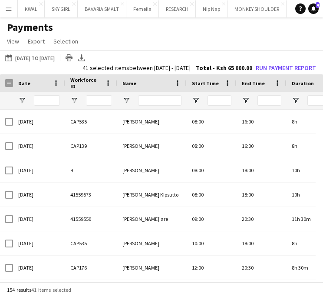
drag, startPoint x: 259, startPoint y: 32, endPoint x: 250, endPoint y: 38, distance: 10.7
click at [259, 32] on h1 "Payments" at bounding box center [161, 27] width 323 height 13
drag, startPoint x: 161, startPoint y: 100, endPoint x: 169, endPoint y: 98, distance: 8.6
click at [162, 99] on input "Name Filter Input" at bounding box center [159, 100] width 43 height 10
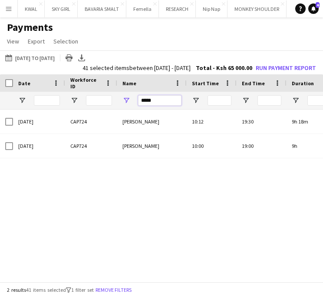
type input "*****"
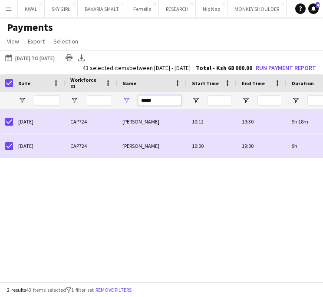
drag, startPoint x: 161, startPoint y: 100, endPoint x: 94, endPoint y: 105, distance: 67.9
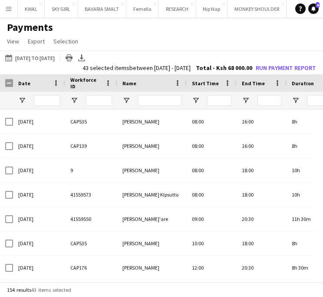
click at [232, 46] on app-page-menu "View Customise view Customise filters Reset Filters Reset View Reset All Export…" at bounding box center [161, 42] width 323 height 16
click at [157, 102] on input "Name Filter Input" at bounding box center [159, 100] width 43 height 10
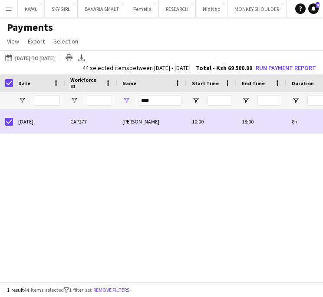
click at [258, 175] on div "10-07-2025 CAP277 Billian Wanjiru 10:00 18:00 8h (EAT) Nairobi Ksh 1 500.00" at bounding box center [161, 196] width 323 height 174
click at [217, 193] on div "10-07-2025 CAP277 Billian Wanjiru 10:00 18:00 8h (EAT) Nairobi Ksh 1 500.00" at bounding box center [161, 196] width 323 height 174
click at [199, 192] on div "10-07-2025 CAP277 Billian Wanjiru 10:00 18:00 8h (EAT) Nairobi Ksh 1 500.00" at bounding box center [161, 196] width 323 height 174
drag, startPoint x: 154, startPoint y: 101, endPoint x: 137, endPoint y: 101, distance: 17.4
click at [137, 101] on div "****" at bounding box center [151, 100] width 69 height 17
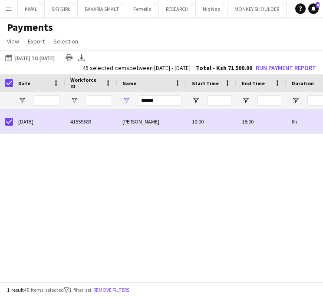
click at [217, 157] on div "20-07-2025 41559389 Violet Mulwa 10:00 18:00 8h (EAT) Nairobi Ksh 2 000.00" at bounding box center [161, 196] width 323 height 174
click at [231, 207] on div "20-07-2025 41559389 Violet Mulwa 10:00 18:00 8h (EAT) Nairobi Ksh 2 000.00" at bounding box center [161, 196] width 323 height 174
drag, startPoint x: 158, startPoint y: 96, endPoint x: 119, endPoint y: 97, distance: 39.1
click at [119, 97] on div "******" at bounding box center [151, 100] width 69 height 17
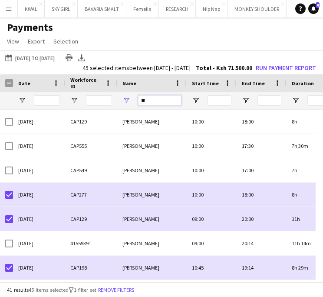
type input "***"
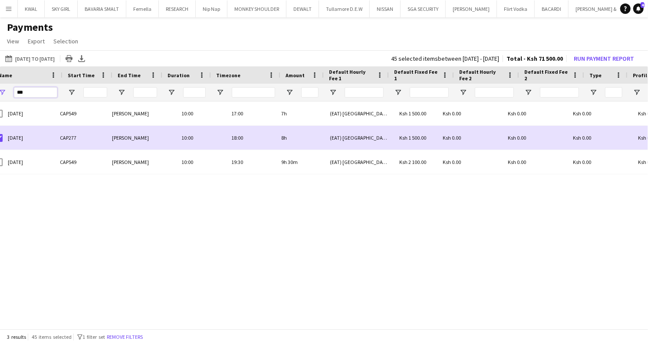
scroll to position [0, 124]
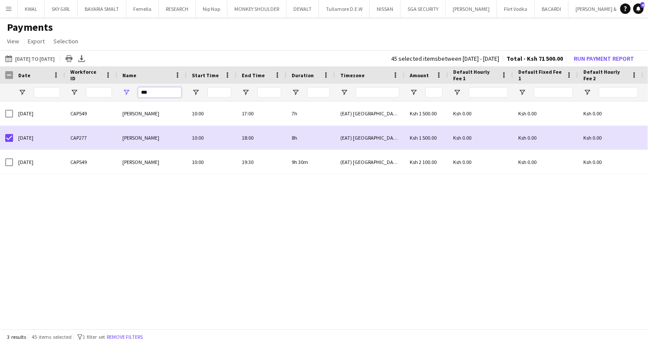
drag, startPoint x: 152, startPoint y: 92, endPoint x: 138, endPoint y: 93, distance: 13.9
click at [138, 93] on input "***" at bounding box center [159, 92] width 43 height 10
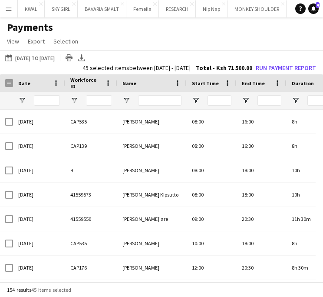
click at [247, 55] on div "01-07-2025 to 31-07-2025 01-07-2025 to 31-07-2025 Today This Week This Month Ye…" at bounding box center [161, 62] width 323 height 24
click at [235, 30] on h1 "Payments" at bounding box center [161, 27] width 323 height 13
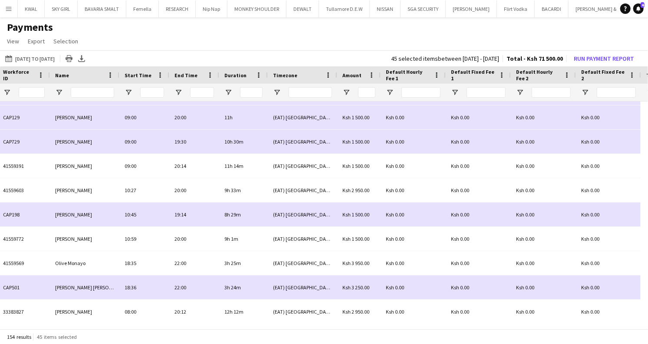
scroll to position [0, 340]
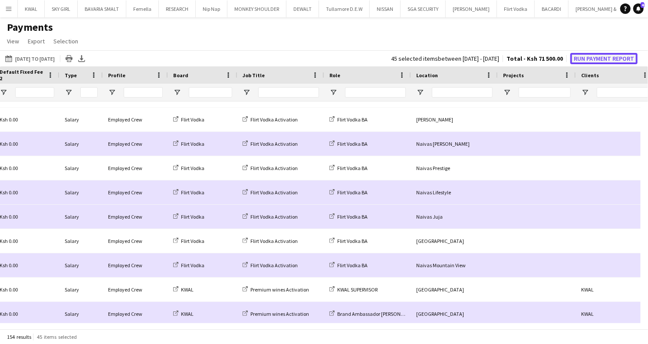
click at [323, 56] on button "Run Payment Report" at bounding box center [603, 58] width 67 height 11
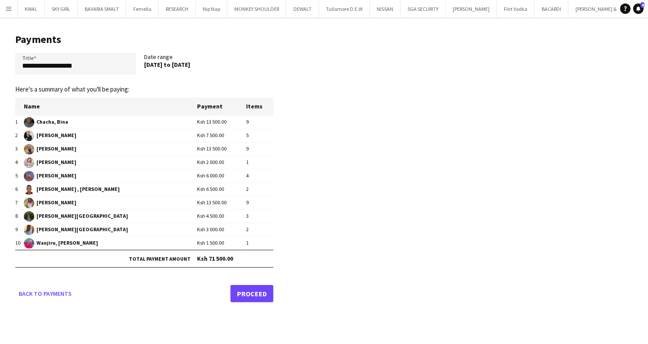
click at [260, 295] on link "Proceed" at bounding box center [252, 293] width 43 height 17
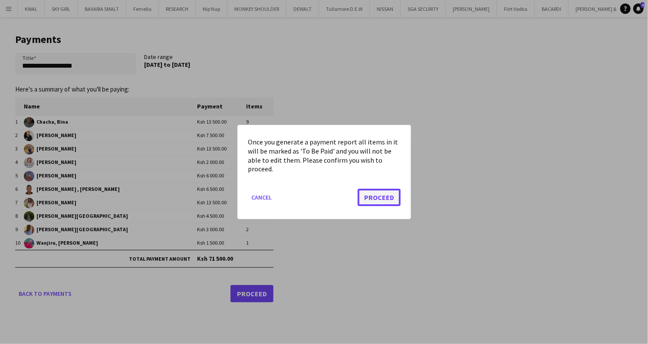
click at [323, 200] on button "Proceed" at bounding box center [379, 197] width 43 height 17
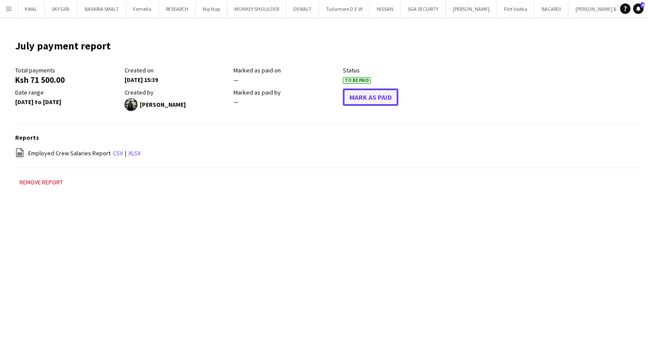
click at [323, 97] on button "Mark As Paid" at bounding box center [371, 97] width 56 height 17
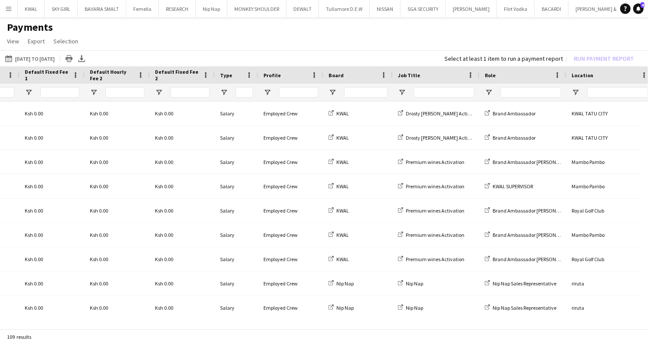
scroll to position [0, 553]
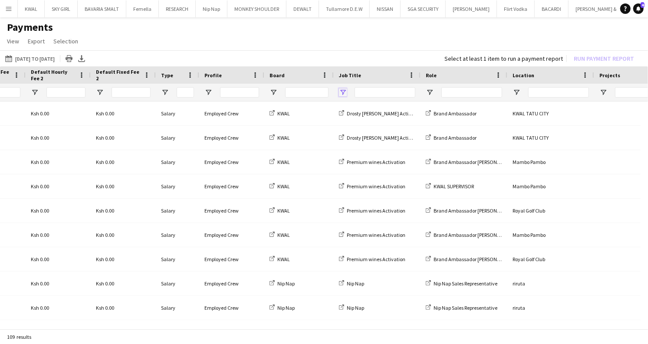
click at [323, 91] on span "Open Filter Menu" at bounding box center [343, 93] width 8 height 8
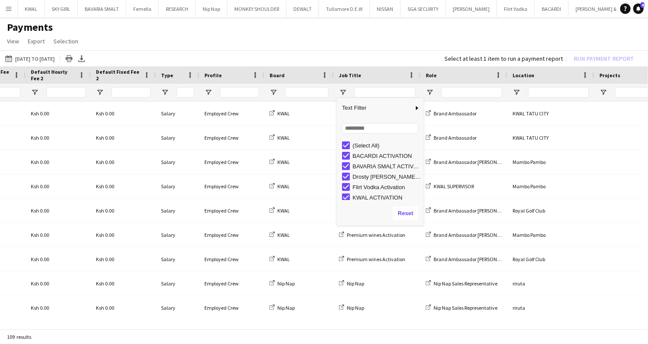
click at [323, 99] on div "Text Filter Loading... No matches. (Select All) BACARDI ACTIVATION BAVARIA SMAL…" at bounding box center [380, 162] width 87 height 128
click at [35, 59] on button "01-07-2025 to 31-07-2025 01-07-2025 to 31-07-2025" at bounding box center [29, 58] width 53 height 10
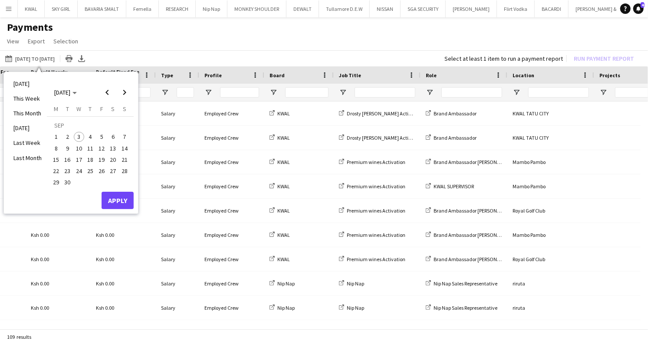
click at [280, 44] on app-page-menu "View Customise view Customise filters Reset Filters Reset View Reset All Export…" at bounding box center [324, 42] width 648 height 16
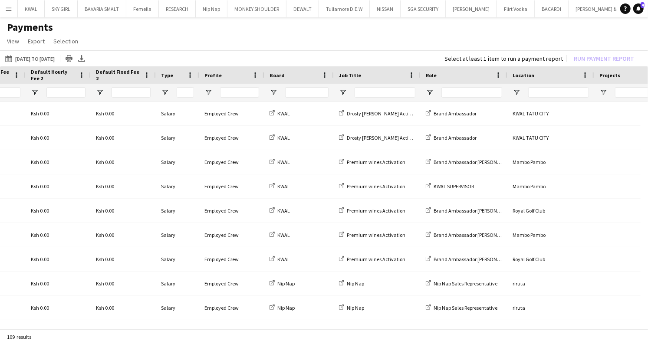
click at [323, 41] on app-page-menu "View Customise view Customise filters Reset Filters Reset View Reset All Export…" at bounding box center [324, 42] width 648 height 16
click at [38, 57] on button "01-07-2025 to 31-07-2025 01-07-2025 to 31-07-2025" at bounding box center [29, 58] width 53 height 10
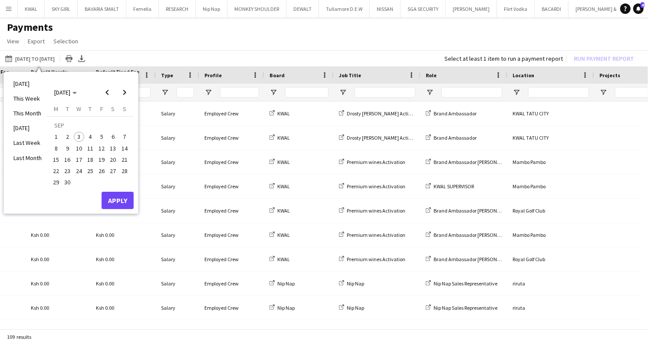
click at [243, 38] on app-page-menu "View Customise view Customise filters Reset Filters Reset View Reset All Export…" at bounding box center [324, 42] width 648 height 16
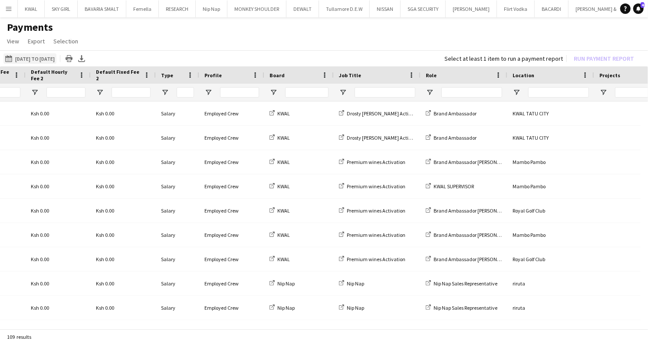
click at [35, 60] on button "01-07-2025 to 31-07-2025 01-07-2025 to 31-07-2025" at bounding box center [29, 58] width 53 height 10
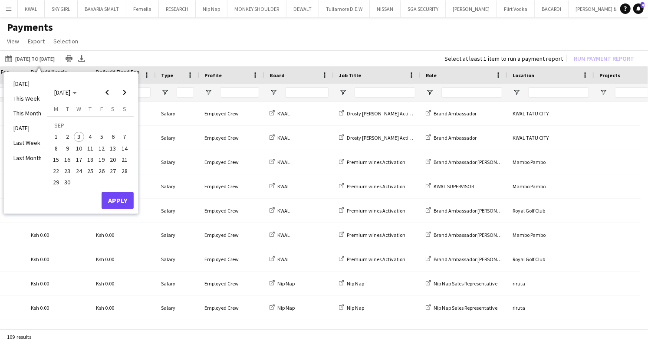
click at [217, 44] on app-page-menu "View Customise view Customise filters Reset Filters Reset View Reset All Export…" at bounding box center [324, 42] width 648 height 16
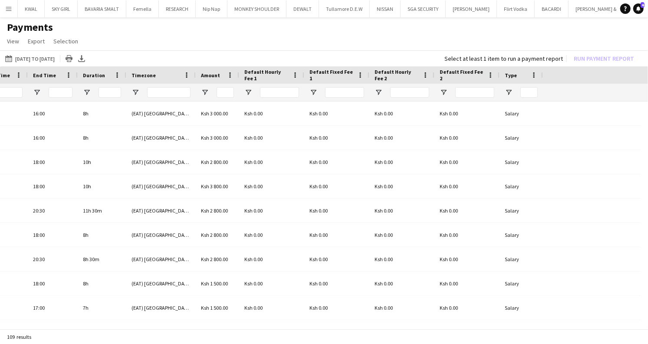
scroll to position [0, 0]
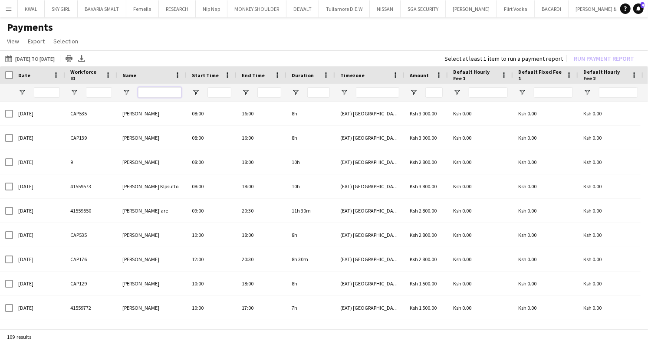
click at [168, 95] on input "Name Filter Input" at bounding box center [159, 92] width 43 height 10
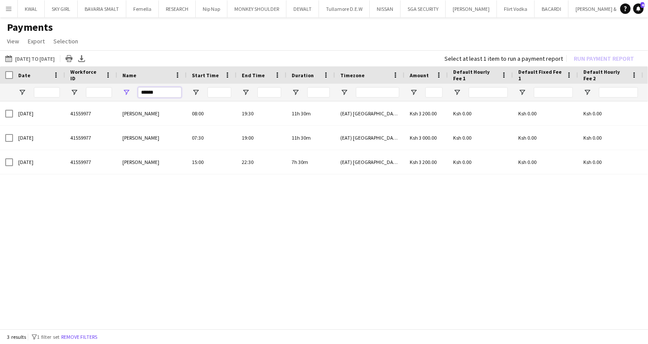
type input "******"
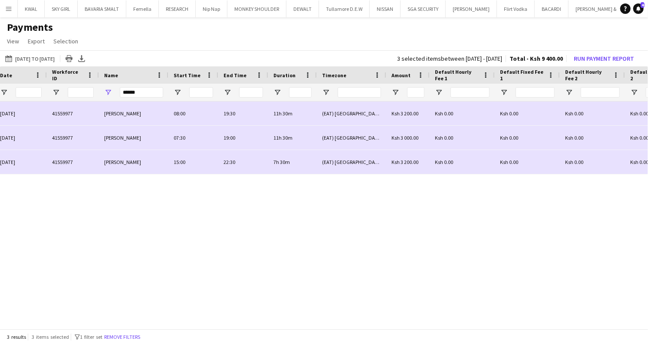
scroll to position [0, 209]
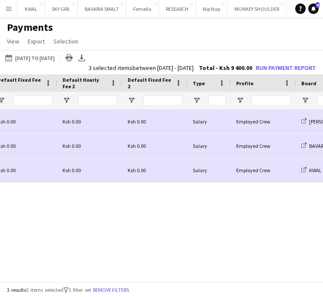
click at [238, 241] on div "Ksh 3 200.00 Ksh 0.00 Ksh 0.00 Ksh 0.00 Ksh 0.00 Salary Employed Crew Slater & …" at bounding box center [161, 196] width 323 height 174
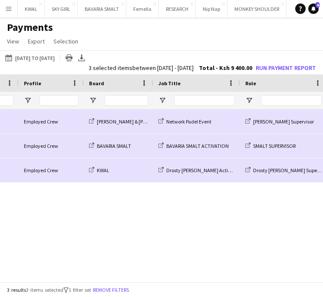
click at [234, 237] on div "Ksh 0.00 Salary Employed Crew Slater & Whittaker Network Padel Event Slater Sup…" at bounding box center [161, 196] width 323 height 174
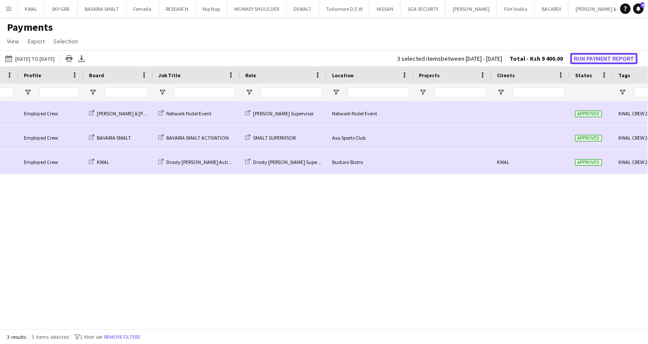
click at [323, 57] on button "Run Payment Report" at bounding box center [603, 58] width 67 height 11
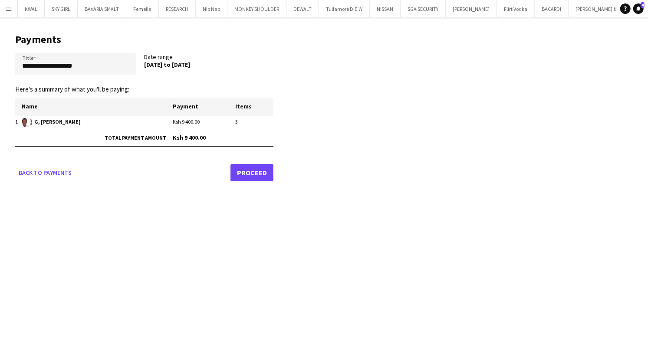
click at [251, 177] on link "Proceed" at bounding box center [252, 172] width 43 height 17
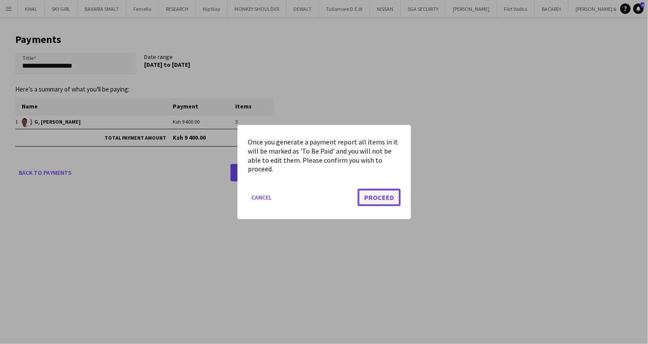
click at [323, 205] on button "Proceed" at bounding box center [379, 197] width 43 height 17
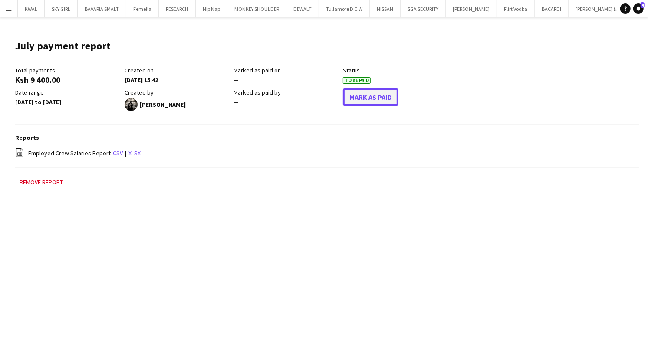
click at [323, 97] on button "Mark As Paid" at bounding box center [371, 97] width 56 height 17
click at [116, 152] on link "csv" at bounding box center [118, 153] width 10 height 8
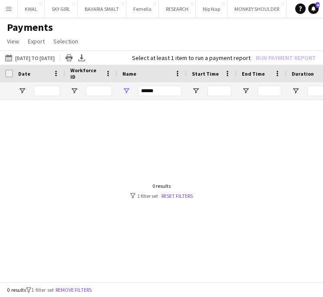
click at [197, 155] on div at bounding box center [161, 187] width 323 height 174
drag, startPoint x: 159, startPoint y: 89, endPoint x: 118, endPoint y: 89, distance: 40.8
click at [118, 89] on div "******" at bounding box center [151, 90] width 69 height 17
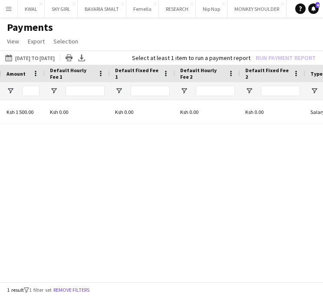
scroll to position [0, 462]
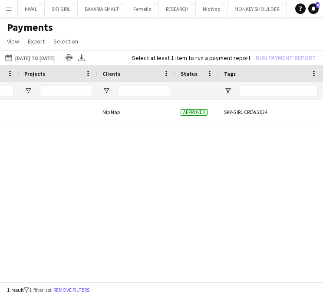
type input "******"
click at [155, 89] on input "Clients Filter Input" at bounding box center [144, 91] width 52 height 10
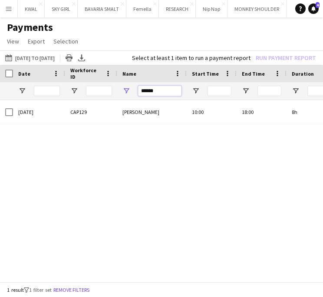
drag, startPoint x: 158, startPoint y: 88, endPoint x: 131, endPoint y: 89, distance: 26.5
click at [131, 89] on div "******" at bounding box center [151, 90] width 69 height 17
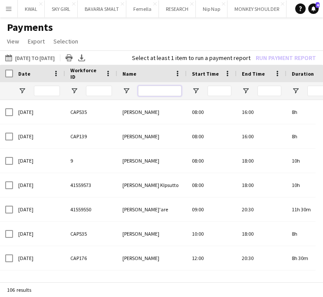
click at [152, 93] on input "Name Filter Input" at bounding box center [159, 91] width 43 height 10
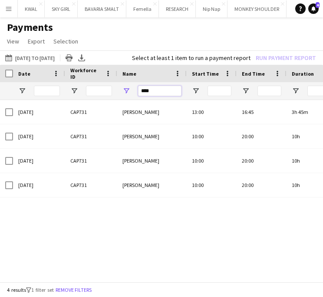
type input "****"
drag, startPoint x: 220, startPoint y: 267, endPoint x: 219, endPoint y: 259, distance: 7.8
click at [219, 259] on div "19-07-2025 CAP731 JOAN NJENGA 13:00 16:45 3h 45m (EAT) Nairobi Ksh 1 500.00 25-…" at bounding box center [161, 187] width 323 height 174
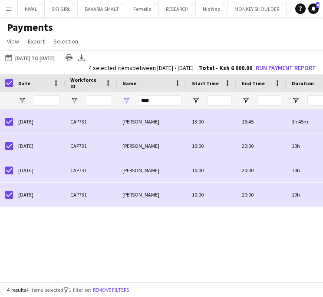
click at [159, 230] on div "19-07-2025 CAP731 JOAN NJENGA 13:00 16:45 3h 45m (EAT) Nairobi Ksh 1 500.00 25-…" at bounding box center [161, 196] width 323 height 174
drag, startPoint x: 158, startPoint y: 100, endPoint x: 120, endPoint y: 97, distance: 38.3
click at [120, 97] on div "****" at bounding box center [151, 100] width 69 height 17
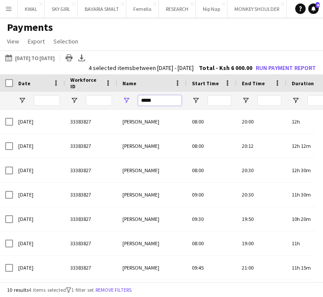
type input "*****"
click at [217, 32] on h1 "Payments" at bounding box center [161, 27] width 323 height 13
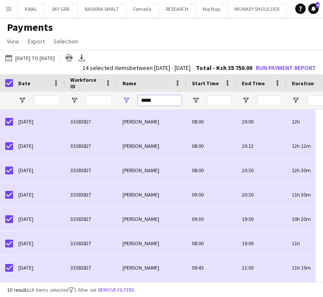
drag, startPoint x: 154, startPoint y: 99, endPoint x: 136, endPoint y: 95, distance: 18.1
click at [136, 95] on div "*****" at bounding box center [151, 100] width 69 height 17
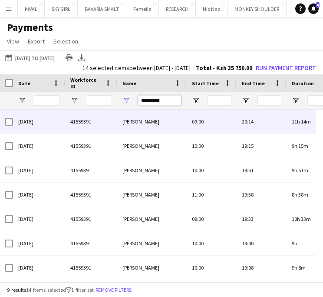
type input "*********"
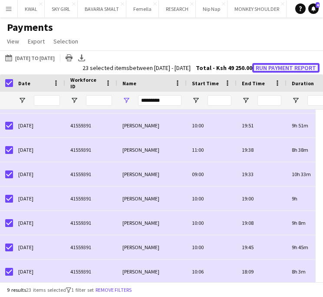
click at [297, 68] on button "Run Payment Report" at bounding box center [285, 68] width 67 height 10
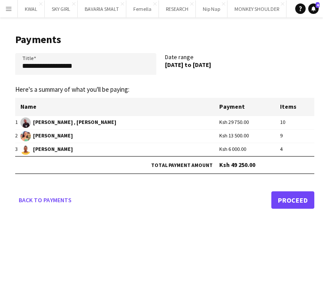
click at [290, 201] on link "Proceed" at bounding box center [292, 199] width 43 height 17
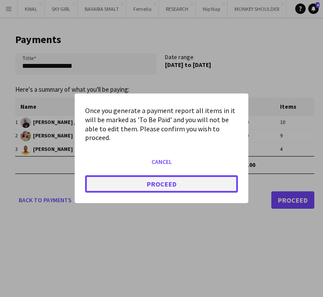
click at [168, 187] on button "Proceed" at bounding box center [161, 183] width 153 height 17
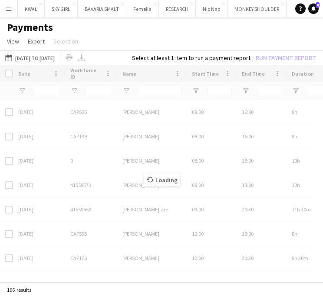
type input "*********"
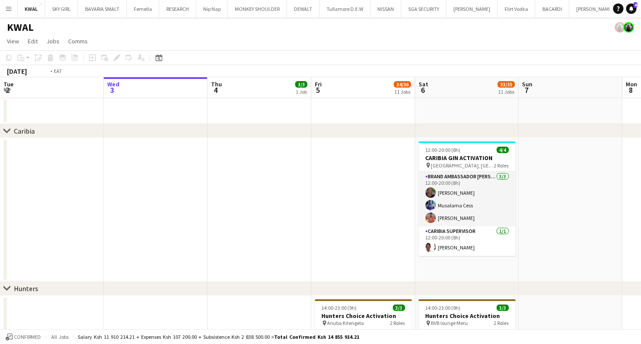
scroll to position [0, 208]
drag, startPoint x: 63, startPoint y: 211, endPoint x: 594, endPoint y: 185, distance: 532.4
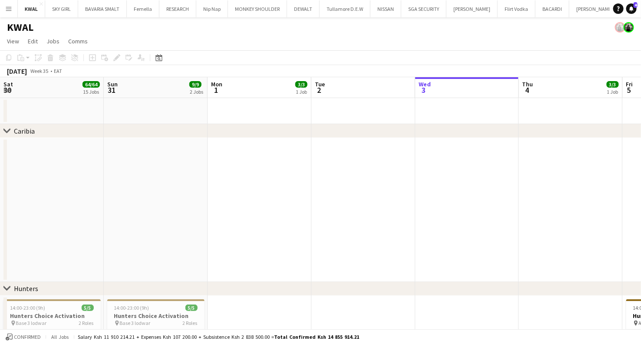
drag, startPoint x: 429, startPoint y: 208, endPoint x: 519, endPoint y: 188, distance: 92.0
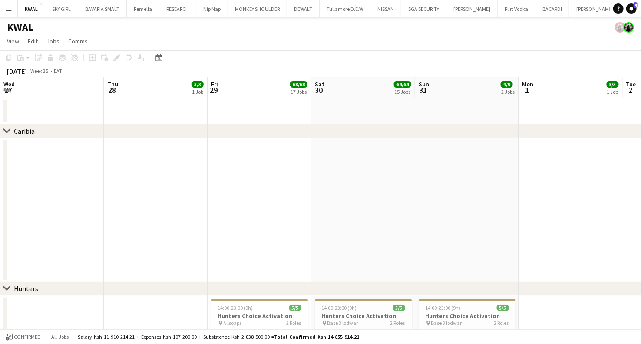
drag, startPoint x: 456, startPoint y: 198, endPoint x: 641, endPoint y: 198, distance: 184.9
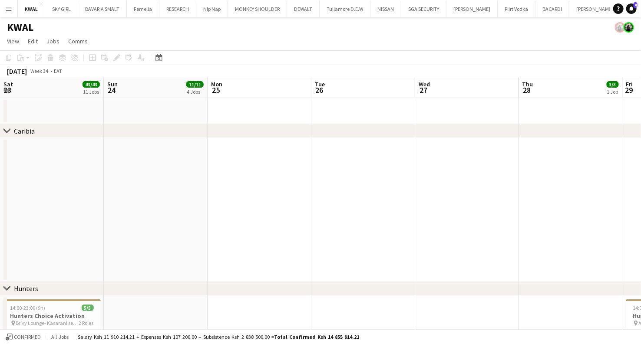
drag, startPoint x: 144, startPoint y: 228, endPoint x: 545, endPoint y: 209, distance: 402.0
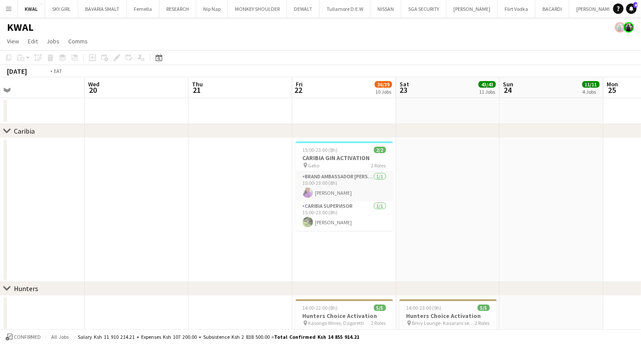
drag, startPoint x: 17, startPoint y: 233, endPoint x: 616, endPoint y: 208, distance: 599.6
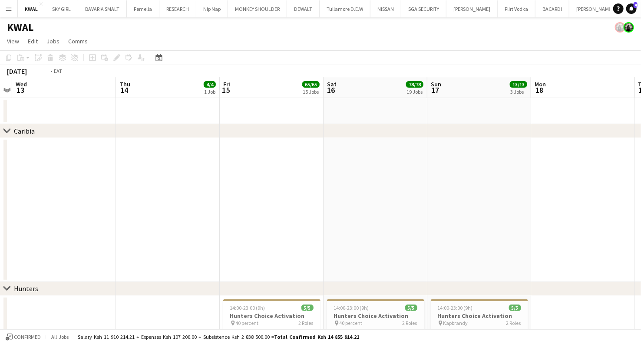
drag, startPoint x: 119, startPoint y: 256, endPoint x: 561, endPoint y: 230, distance: 443.1
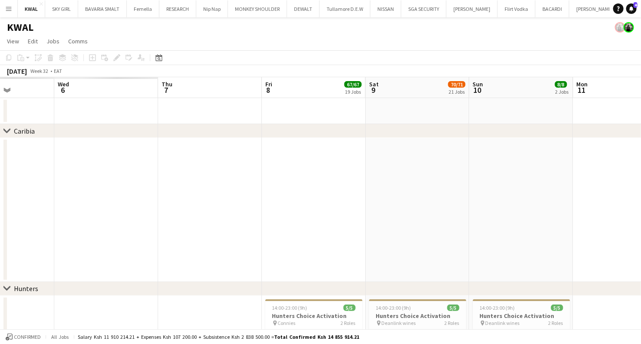
drag, startPoint x: 81, startPoint y: 252, endPoint x: 599, endPoint y: 224, distance: 518.7
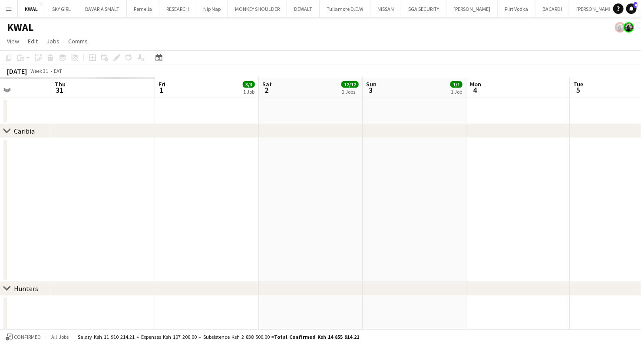
scroll to position [0, 247]
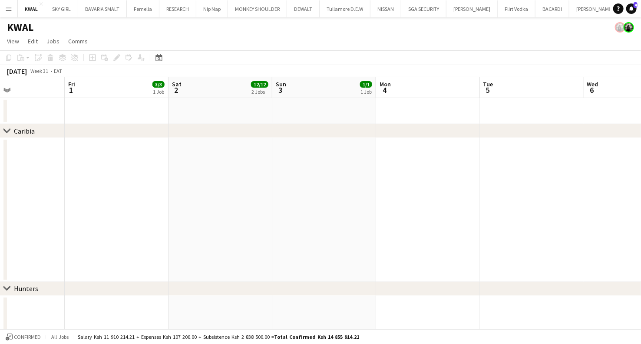
drag, startPoint x: 48, startPoint y: 245, endPoint x: 475, endPoint y: 224, distance: 427.7
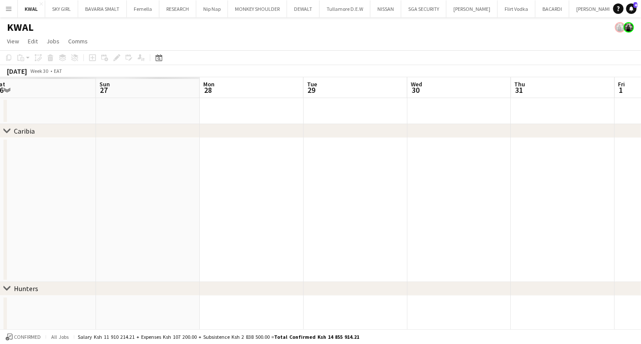
scroll to position [0, 212]
drag, startPoint x: 68, startPoint y: 218, endPoint x: 622, endPoint y: 192, distance: 554.6
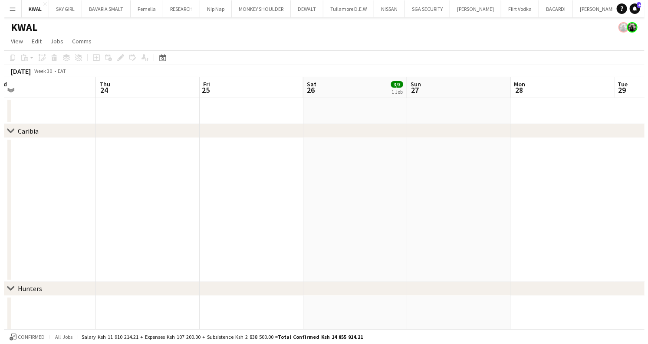
scroll to position [0, 185]
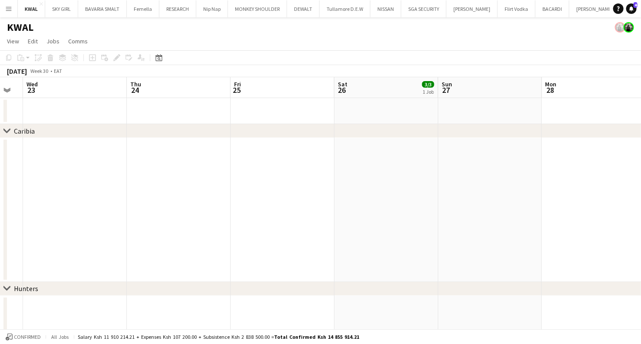
drag, startPoint x: 101, startPoint y: 220, endPoint x: 417, endPoint y: 204, distance: 316.4
click at [12, 11] on app-icon "Menu" at bounding box center [8, 8] width 7 height 7
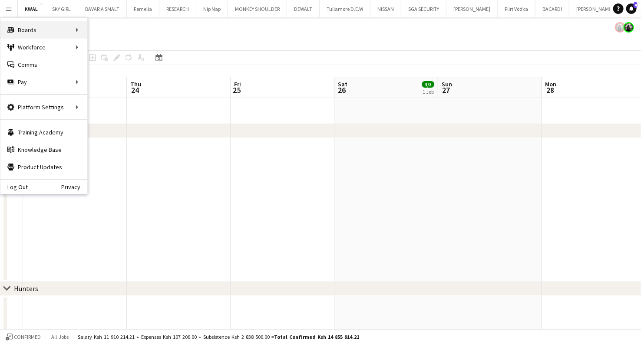
click at [82, 30] on div "Boards Boards" at bounding box center [43, 29] width 87 height 17
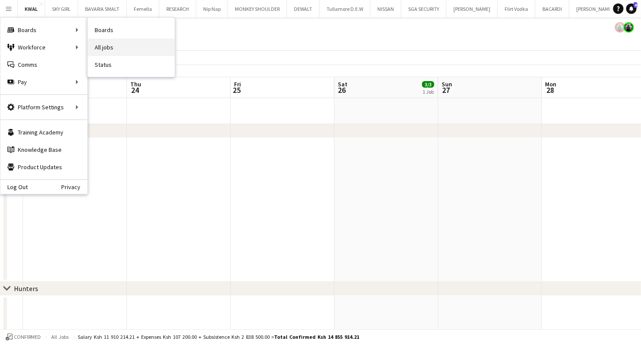
click at [109, 48] on link "All jobs" at bounding box center [131, 47] width 87 height 17
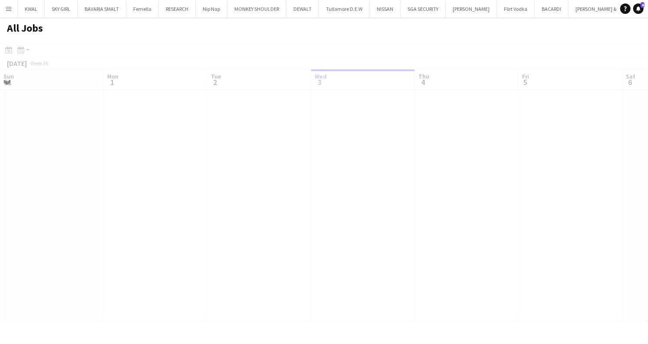
scroll to position [0, 208]
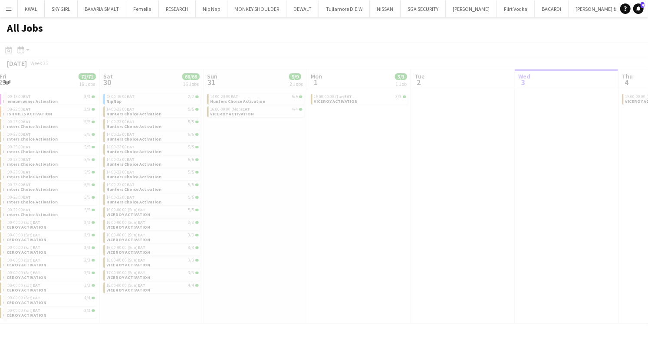
drag, startPoint x: 115, startPoint y: 230, endPoint x: 645, endPoint y: 220, distance: 529.3
click at [640, 221] on app-all-jobs "All Jobs Date picker SEP 2025 SEP 2025 Monday M Tuesday T Wednesday W Thursday …" at bounding box center [324, 170] width 648 height 306
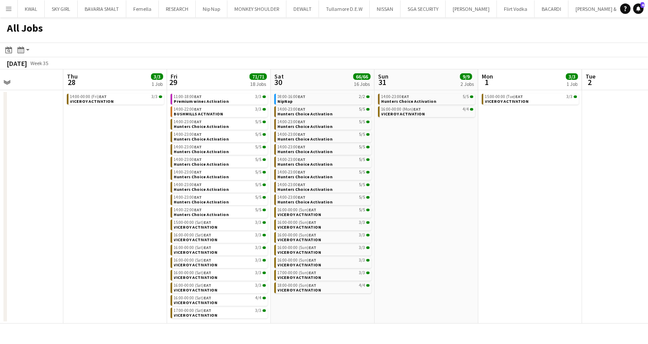
scroll to position [0, 247]
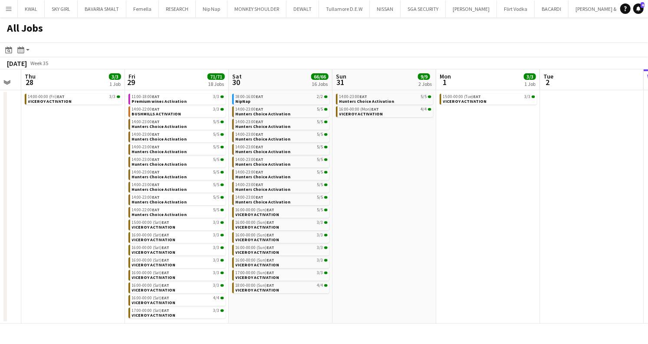
click at [640, 228] on app-all-jobs "All Jobs Date picker SEP 2025 SEP 2025 Monday M Tuesday T Wednesday W Thursday …" at bounding box center [324, 170] width 648 height 306
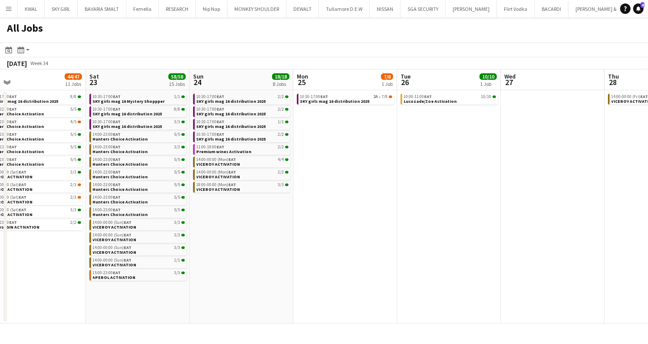
drag, startPoint x: 70, startPoint y: 219, endPoint x: 446, endPoint y: 207, distance: 376.1
click at [446, 207] on app-calendar-viewport "Wed 20 13/14 2 Jobs Thu 21 7/7 1 Job Fri 22 44/47 11 Jobs Sat 23 58/58 15 Jobs …" at bounding box center [324, 196] width 648 height 254
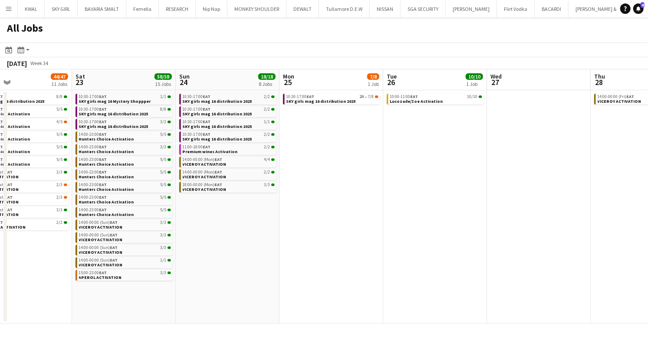
click at [640, 230] on app-all-jobs "All Jobs Date picker SEP 2025 SEP 2025 Monday M Tuesday T Wednesday W Thursday …" at bounding box center [324, 170] width 648 height 306
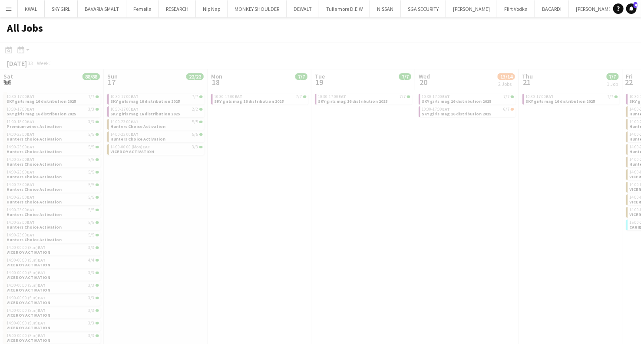
drag, startPoint x: 45, startPoint y: 237, endPoint x: 648, endPoint y: 199, distance: 603.7
click at [640, 199] on html "Menu Boards Boards Boards All jobs Status Workforce Workforce My Workforce Recr…" at bounding box center [320, 179] width 641 height 358
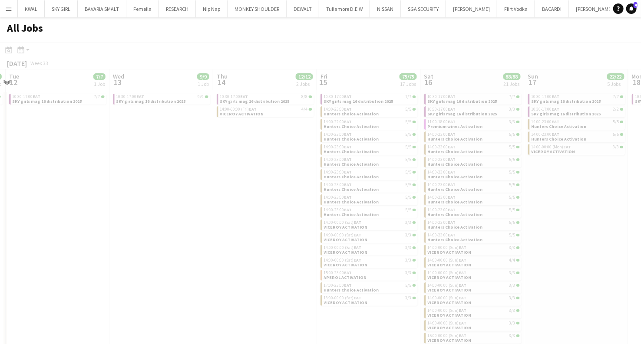
drag, startPoint x: 76, startPoint y: 234, endPoint x: 622, endPoint y: 177, distance: 548.2
click at [640, 178] on html "Menu Boards Boards Boards All jobs Status Workforce Workforce My Workforce Recr…" at bounding box center [320, 179] width 641 height 358
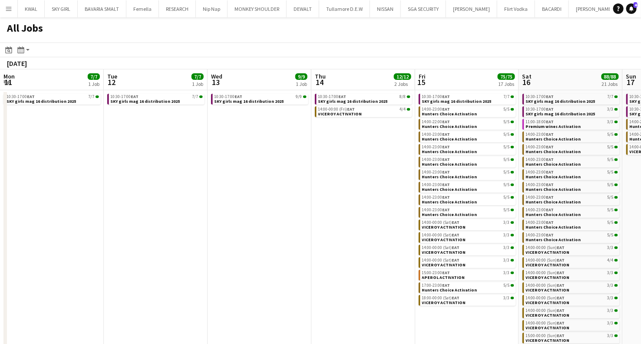
drag, startPoint x: 56, startPoint y: 206, endPoint x: 648, endPoint y: 155, distance: 593.9
click at [640, 155] on html "Menu Boards Boards Boards All jobs Status Workforce Workforce My Workforce Recr…" at bounding box center [320, 193] width 641 height 387
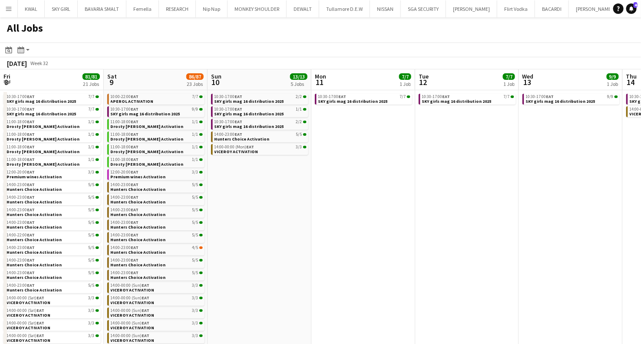
scroll to position [0, 208]
drag, startPoint x: 0, startPoint y: 216, endPoint x: 647, endPoint y: 147, distance: 651.0
click at [640, 147] on html "Menu Boards Boards Boards All jobs Status Workforce Workforce My Workforce Recr…" at bounding box center [320, 193] width 641 height 387
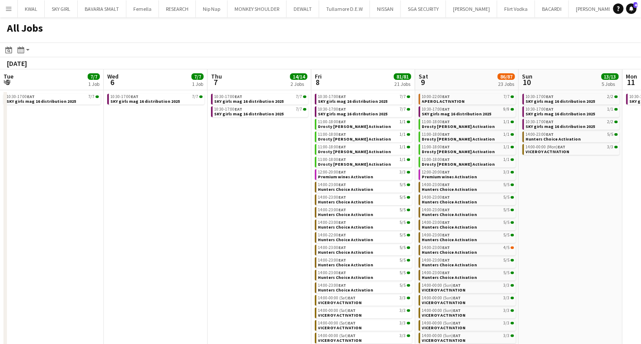
scroll to position [0, 0]
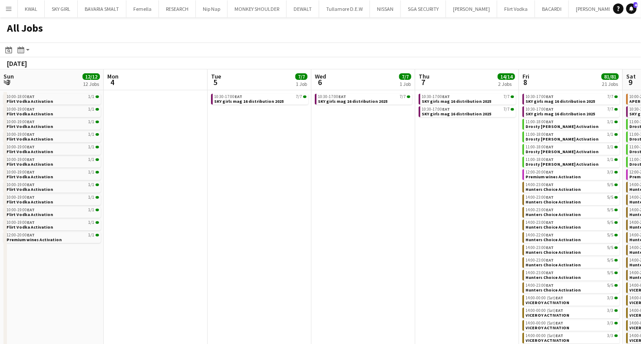
drag, startPoint x: 0, startPoint y: 203, endPoint x: 646, endPoint y: 153, distance: 648.3
click at [640, 154] on html "Menu Boards Boards Boards All jobs Status Workforce Workforce My Workforce Recr…" at bounding box center [320, 193] width 641 height 387
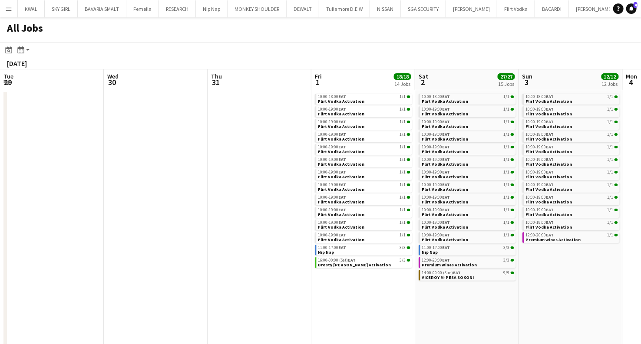
drag, startPoint x: 58, startPoint y: 203, endPoint x: 645, endPoint y: 122, distance: 592.6
click at [640, 122] on html "Menu Boards Boards Boards All jobs Status Workforce Workforce My Workforce Recr…" at bounding box center [320, 193] width 641 height 387
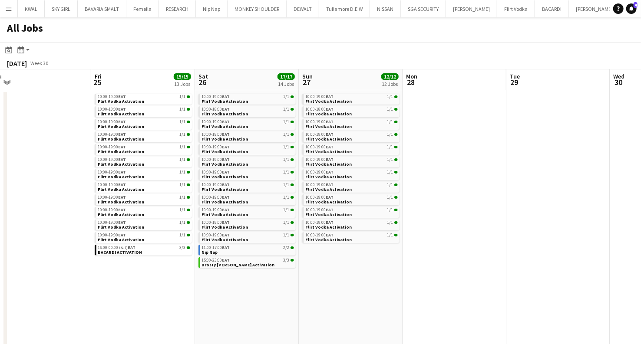
drag, startPoint x: 36, startPoint y: 171, endPoint x: 648, endPoint y: 97, distance: 615.7
click at [640, 97] on html "Menu Boards Boards Boards All jobs Status Workforce Workforce My Workforce Recr…" at bounding box center [320, 193] width 641 height 387
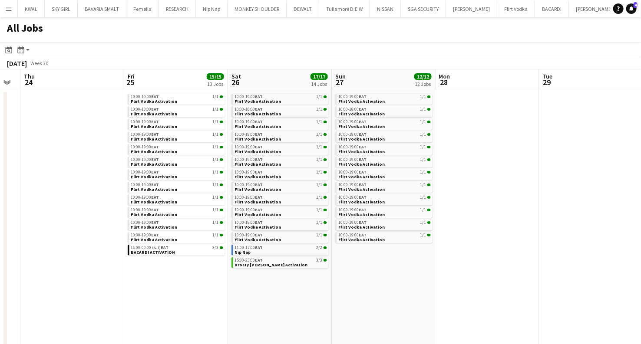
drag, startPoint x: 76, startPoint y: 159, endPoint x: 639, endPoint y: 90, distance: 567.8
click at [639, 90] on app-calendar-viewport "Mon 21 Tue 22 Wed 23 Thu 24 Fri 25 15/15 13 Jobs Sat 26 17/17 14 Jobs Sun 27 12…" at bounding box center [320, 227] width 641 height 317
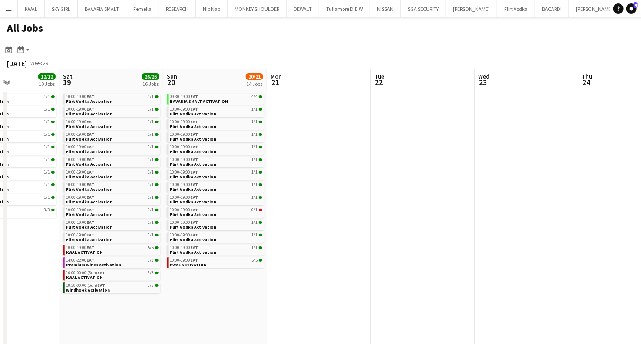
click at [537, 110] on app-all-jobs "All Jobs Date picker SEP 2025 SEP 2025 Monday M Tuesday T Wednesday W Thursday …" at bounding box center [320, 201] width 641 height 369
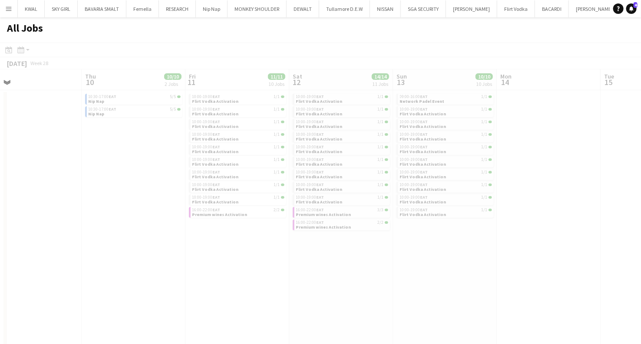
drag, startPoint x: 224, startPoint y: 147, endPoint x: 611, endPoint y: 94, distance: 390.8
click at [617, 96] on app-all-jobs "All Jobs Date picker SEP 2025 SEP 2025 Monday M Tuesday T Wednesday W Thursday …" at bounding box center [320, 201] width 641 height 369
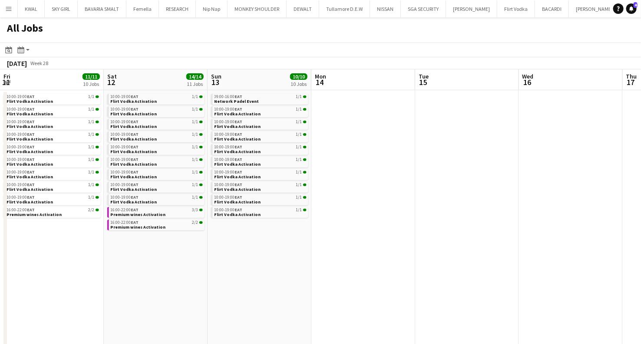
scroll to position [0, 295]
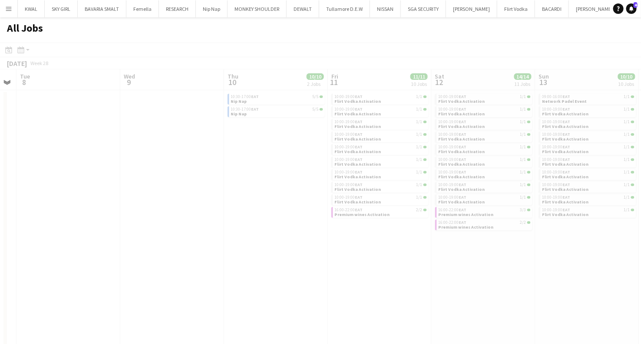
drag, startPoint x: 419, startPoint y: 129, endPoint x: 566, endPoint y: 91, distance: 151.6
click at [640, 92] on html "Menu Boards Boards Boards All jobs Status Workforce Workforce My Workforce Recr…" at bounding box center [320, 193] width 641 height 387
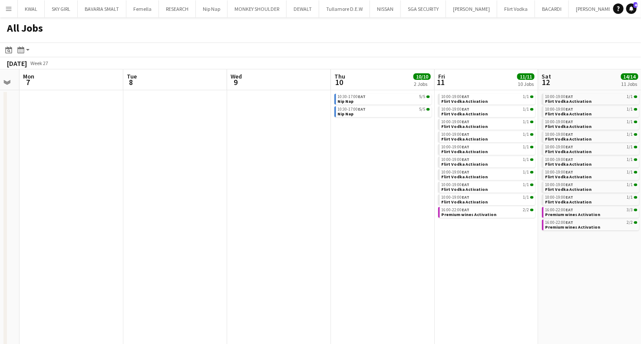
scroll to position [0, 231]
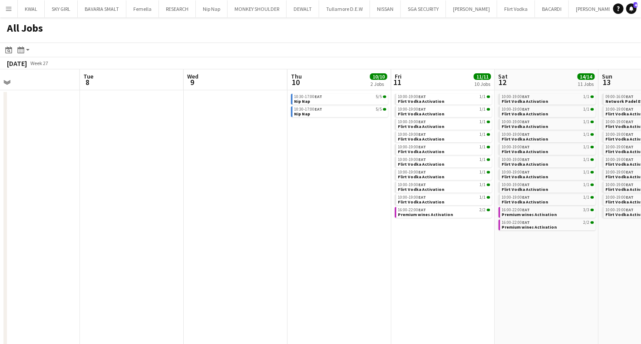
drag, startPoint x: 64, startPoint y: 158, endPoint x: 643, endPoint y: 81, distance: 583.5
click at [640, 83] on html "Menu Boards Boards Boards All jobs Status Workforce Workforce My Workforce Recr…" at bounding box center [320, 193] width 641 height 387
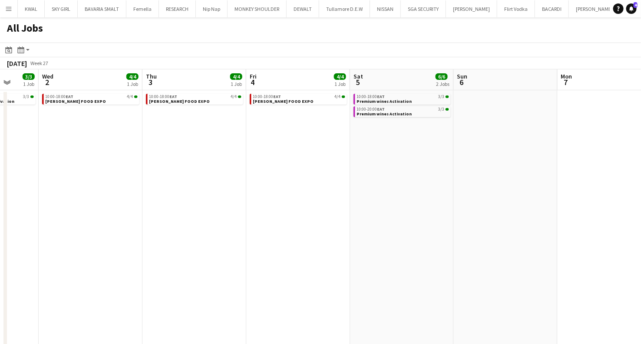
scroll to position [0, 253]
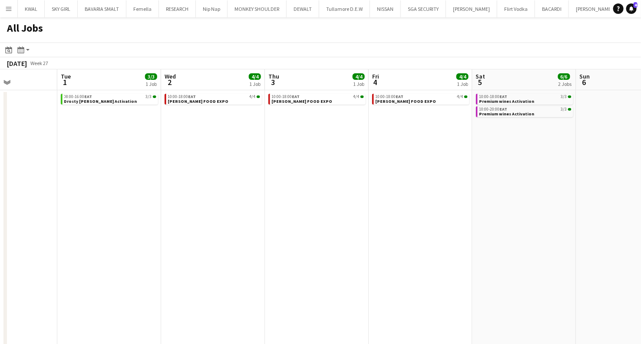
drag, startPoint x: 160, startPoint y: 168, endPoint x: 445, endPoint y: 178, distance: 285.0
click at [446, 179] on app-calendar-viewport "Sat 28 3/3 1 Job Sun 29 Mon 30 Tue 1 3/3 1 Job Wed 2 4/4 1 Job Thu 3 4/4 1 Job …" at bounding box center [320, 227] width 641 height 317
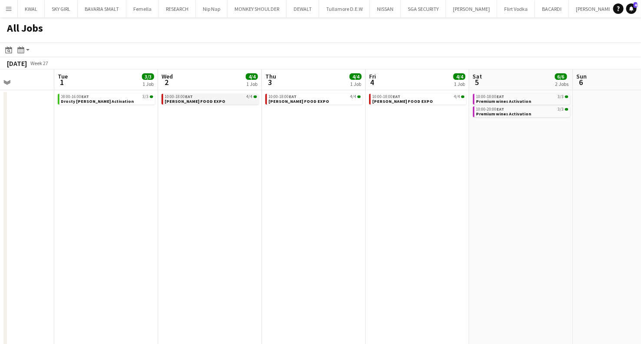
scroll to position [0, 257]
click at [194, 102] on span "[PERSON_NAME] FOOD EXPO" at bounding box center [195, 102] width 61 height 6
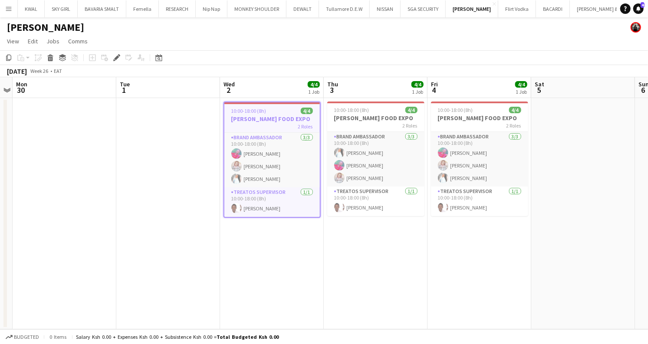
click at [11, 7] on app-icon "Menu" at bounding box center [8, 8] width 7 height 7
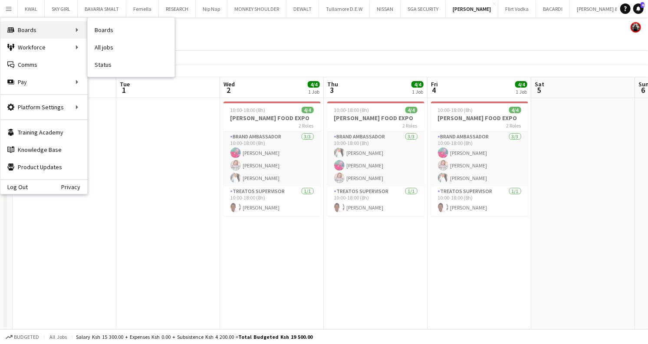
click at [72, 30] on div "Boards Boards" at bounding box center [43, 29] width 87 height 17
click at [103, 62] on link "Status" at bounding box center [131, 64] width 87 height 17
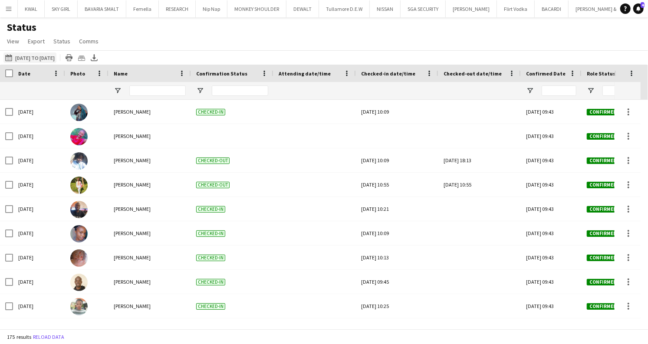
click at [42, 59] on button "[DATE] to [DATE] [DATE] to [DATE]" at bounding box center [29, 58] width 53 height 10
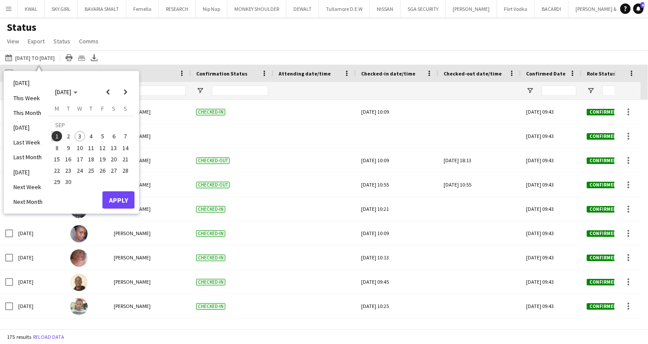
click at [113, 137] on span "6" at bounding box center [114, 136] width 10 height 10
click at [115, 200] on button "Apply" at bounding box center [118, 199] width 32 height 17
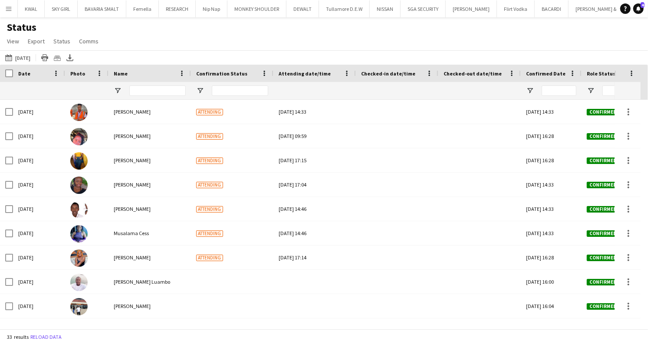
drag, startPoint x: 150, startPoint y: 324, endPoint x: 203, endPoint y: 326, distance: 52.6
click at [203, 326] on div "Crew Shift Details Date Photo Name" at bounding box center [324, 197] width 648 height 264
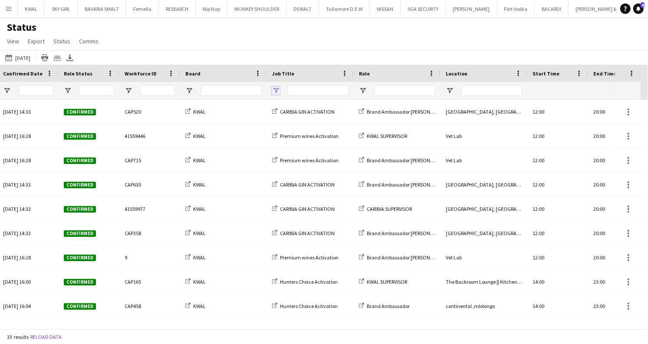
click at [275, 90] on span "Open Filter Menu" at bounding box center [276, 91] width 8 height 8
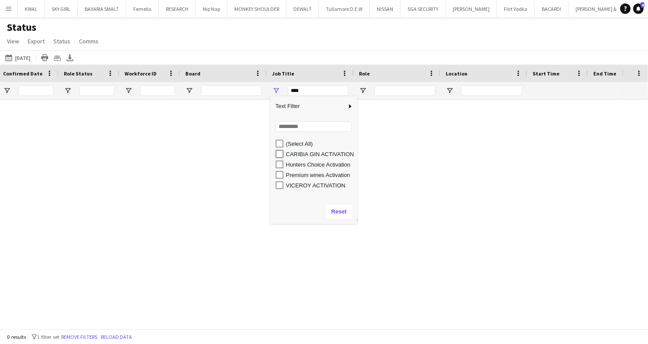
type input "**********"
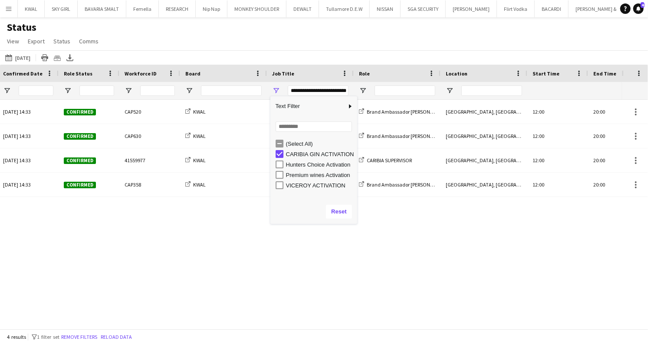
click at [313, 52] on main "Status View Views Default view New view Update view Delete view Edit name Custo…" at bounding box center [324, 174] width 648 height 315
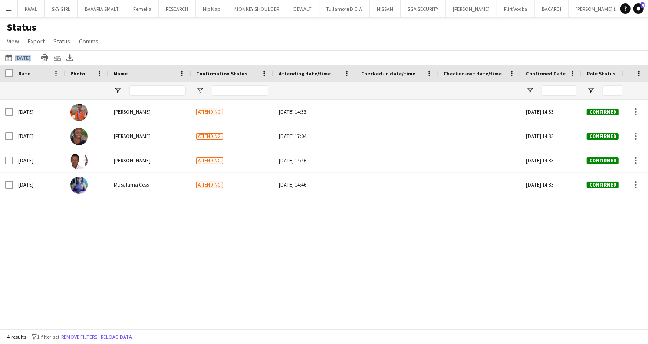
click at [515, 283] on div "Tue, 2 Sep 2025 14:33 Confirmed CAP520 KWAL Tue, 2 Sep 2025 14:33 Attending Sat…" at bounding box center [311, 211] width 622 height 222
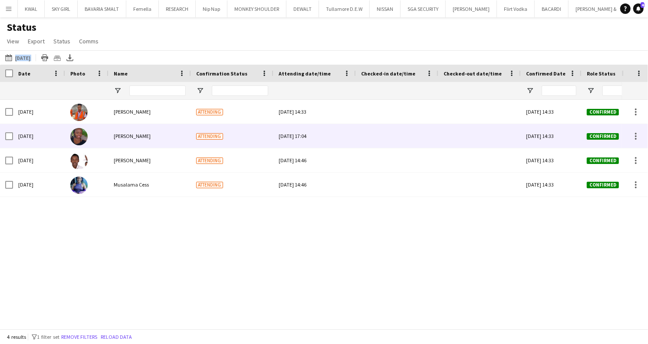
click at [128, 139] on span "[PERSON_NAME]" at bounding box center [132, 136] width 37 height 7
click at [78, 137] on img at bounding box center [78, 136] width 17 height 17
click at [198, 133] on span "Attending" at bounding box center [209, 136] width 27 height 7
click at [139, 140] on div "[PERSON_NAME]" at bounding box center [150, 136] width 82 height 24
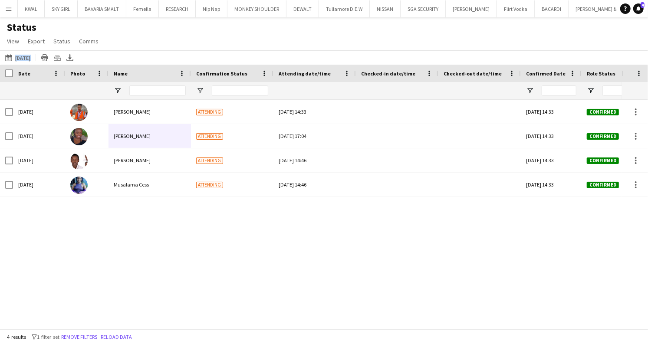
click at [647, 320] on main "Status View Views Default view New view Update view Delete view Edit name Custo…" at bounding box center [324, 174] width 648 height 315
click at [322, 290] on div "Tue, 2 Sep 2025 14:33 Confirmed CAP520 KWAL Tue, 2 Sep 2025 14:33 Attending Sat…" at bounding box center [311, 211] width 622 height 222
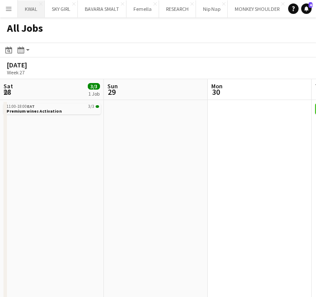
scroll to position [0, 257]
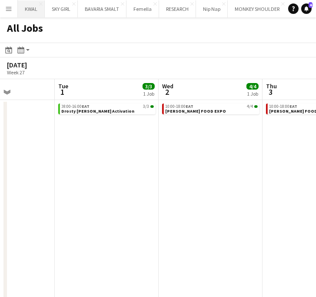
click at [30, 8] on button "KWAL Close" at bounding box center [31, 8] width 27 height 17
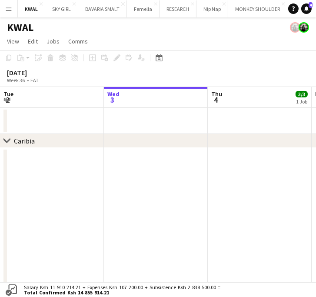
click at [171, 183] on app-date-cell at bounding box center [156, 220] width 104 height 144
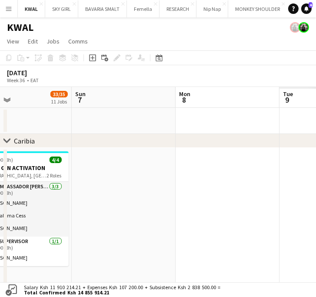
scroll to position [0, 250]
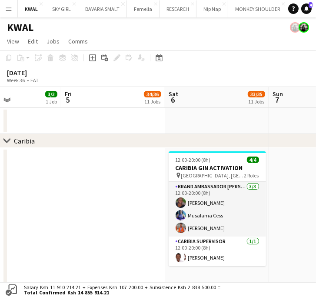
drag, startPoint x: 252, startPoint y: 205, endPoint x: 1, endPoint y: 212, distance: 251.0
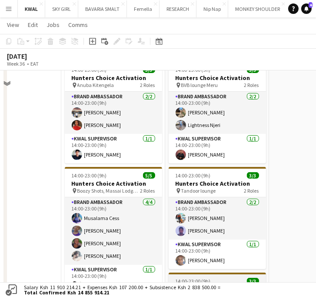
scroll to position [193, 0]
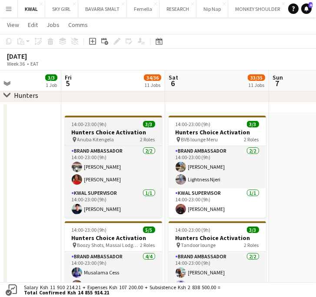
click at [102, 132] on h3 "Hunters Choice Activation" at bounding box center [113, 132] width 97 height 8
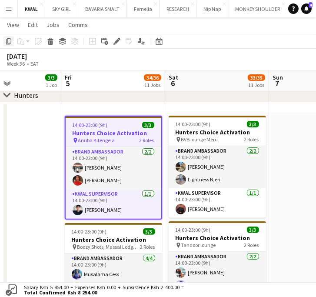
click at [9, 43] on icon "Copy" at bounding box center [8, 41] width 7 height 7
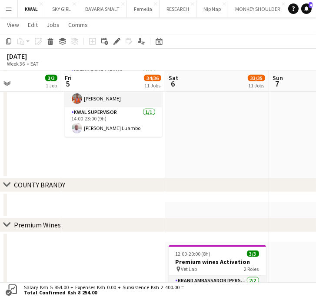
scroll to position [868, 0]
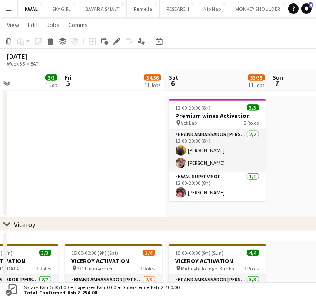
click at [97, 169] on app-date-cell at bounding box center [113, 162] width 104 height 132
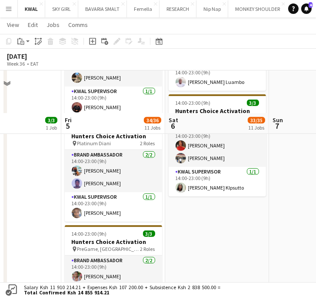
scroll to position [675, 0]
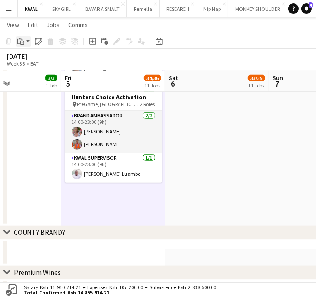
click at [29, 42] on app-action-btn "Paste" at bounding box center [24, 41] width 16 height 10
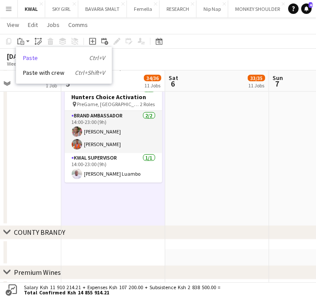
click at [28, 60] on link "Paste Ctrl+V" at bounding box center [64, 58] width 82 height 8
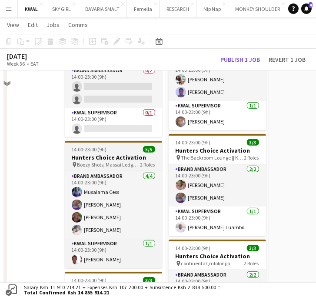
scroll to position [241, 0]
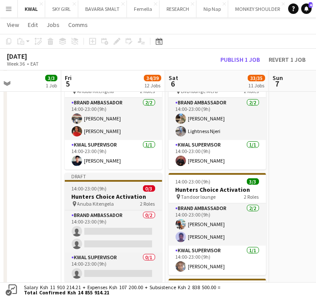
click at [94, 201] on span "Anuba Kitengela" at bounding box center [95, 203] width 37 height 7
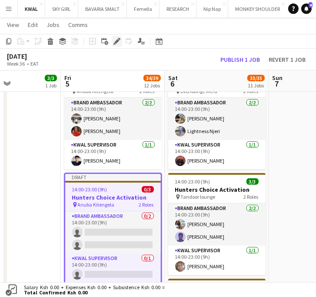
click at [115, 43] on icon "Edit" at bounding box center [116, 41] width 7 height 7
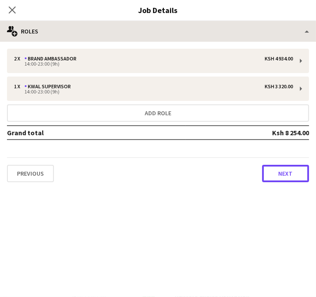
drag, startPoint x: 282, startPoint y: 169, endPoint x: 96, endPoint y: 28, distance: 233.0
click at [281, 168] on button "Next" at bounding box center [285, 173] width 47 height 17
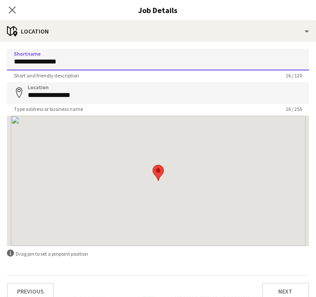
drag, startPoint x: 67, startPoint y: 67, endPoint x: 16, endPoint y: 64, distance: 51.8
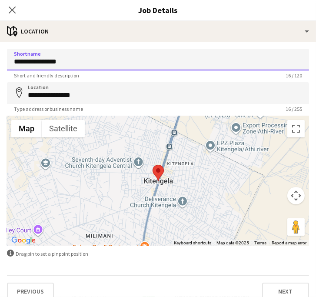
paste input "*****"
type input "**********"
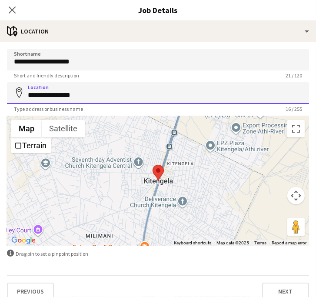
drag, startPoint x: 99, startPoint y: 93, endPoint x: 7, endPoint y: 92, distance: 92.0
click at [7, 92] on form "**********" at bounding box center [158, 174] width 316 height 251
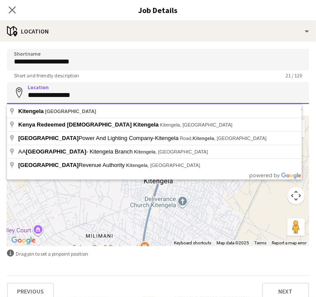
paste input "****"
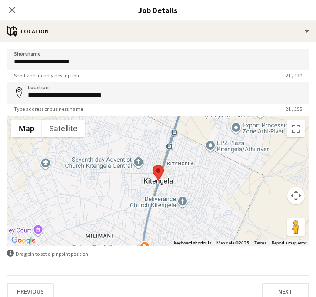
type input "**********"
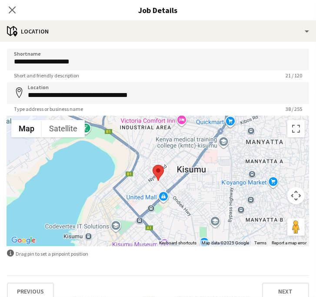
click at [14, 4] on div "Close pop-in" at bounding box center [12, 10] width 24 height 20
click at [16, 11] on icon "Close pop-in" at bounding box center [12, 10] width 8 height 8
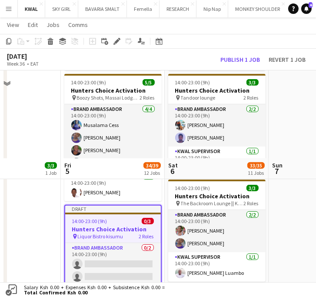
scroll to position [434, 0]
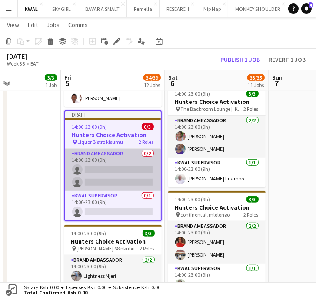
click at [118, 180] on app-card-role "Brand Ambassador 0/2 14:00-23:00 (9h) single-neutral-actions single-neutral-act…" at bounding box center [113, 169] width 96 height 42
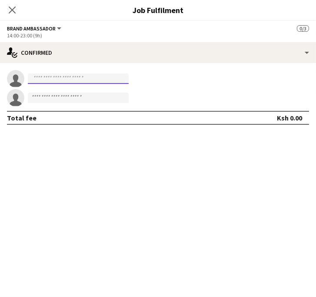
paste input "**********"
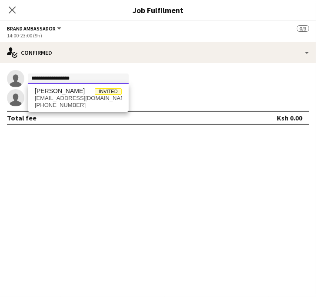
type input "**********"
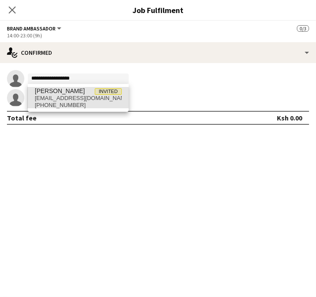
click at [69, 106] on span "+254759584992" at bounding box center [78, 105] width 87 height 7
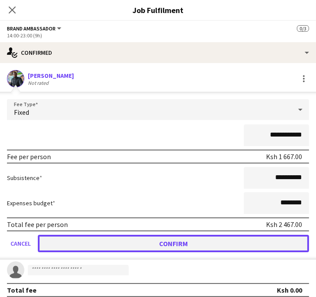
click at [145, 243] on button "Confirm" at bounding box center [173, 242] width 271 height 17
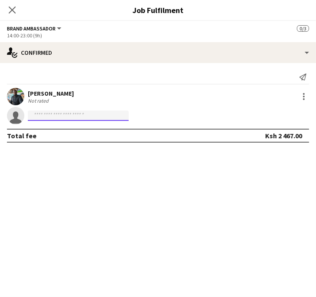
click at [68, 115] on input at bounding box center [78, 115] width 101 height 10
paste input "**********"
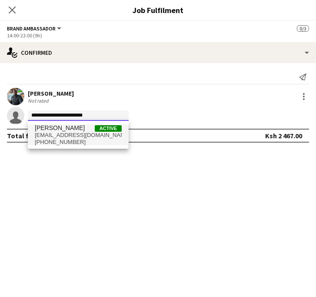
type input "**********"
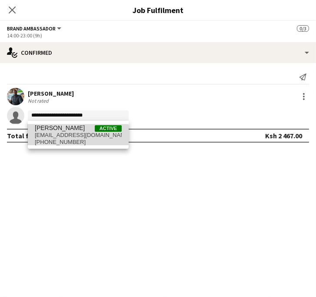
click at [67, 138] on span "gracekimani003@gmail.com" at bounding box center [78, 135] width 87 height 7
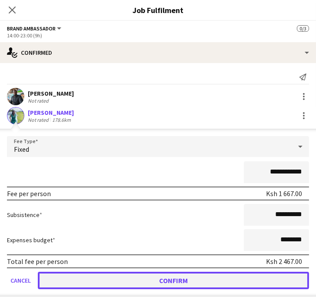
drag, startPoint x: 174, startPoint y: 278, endPoint x: 154, endPoint y: 266, distance: 23.4
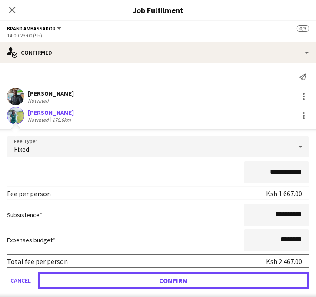
click at [174, 278] on button "Confirm" at bounding box center [173, 279] width 271 height 17
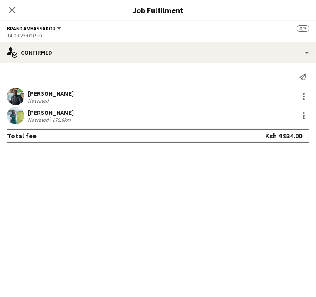
click at [123, 74] on div "Send notification" at bounding box center [158, 77] width 302 height 14
click at [13, 10] on icon at bounding box center [12, 10] width 8 height 8
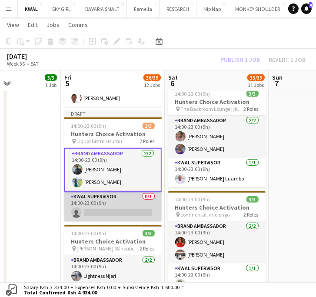
click at [102, 213] on app-card-role "KWAL SUPERVISOR 0/1 14:00-23:00 (9h) single-neutral-actions" at bounding box center [112, 206] width 97 height 30
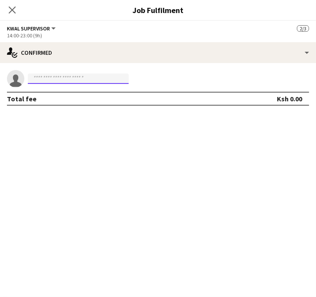
click at [89, 79] on input at bounding box center [78, 78] width 101 height 10
paste input "**********"
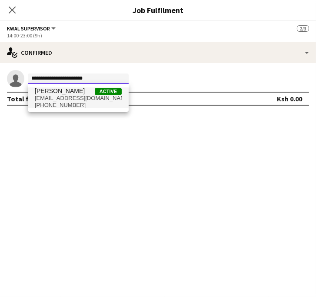
type input "**********"
click at [61, 101] on span "michangare2019@gmail.com" at bounding box center [78, 98] width 87 height 7
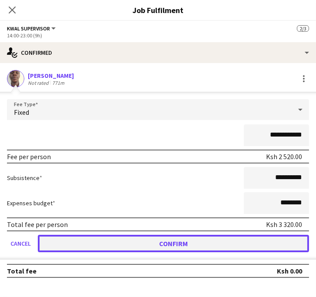
click at [199, 245] on button "Confirm" at bounding box center [173, 242] width 271 height 17
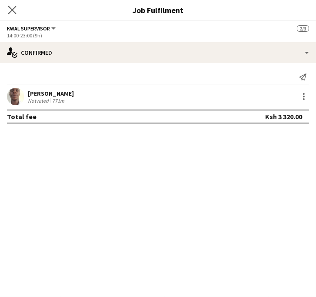
click at [13, 14] on icon "Close pop-in" at bounding box center [12, 10] width 8 height 8
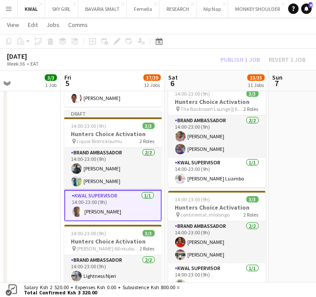
click at [234, 58] on div "Publish 1 job Revert 1 job" at bounding box center [263, 60] width 106 height 10
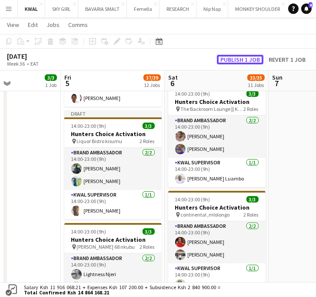
click at [234, 58] on button "Publish 1 job" at bounding box center [240, 60] width 46 height 10
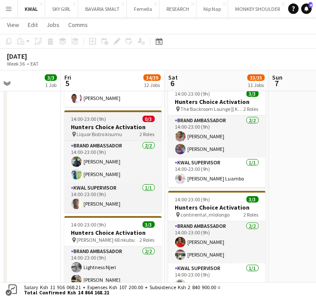
click at [94, 124] on h3 "Hunters Choice Activation" at bounding box center [112, 127] width 97 height 8
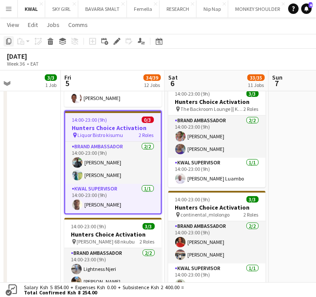
click at [10, 41] on icon "Copy" at bounding box center [8, 41] width 7 height 7
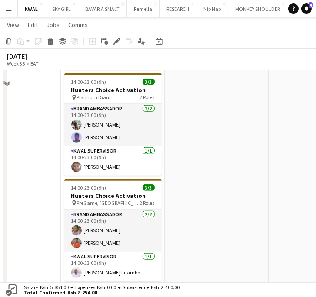
scroll to position [627, 0]
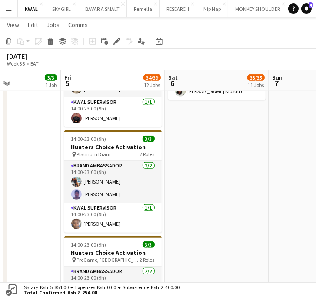
click at [214, 169] on app-date-cell "14:00-23:00 (9h) 3/3 Hunters Choice Activation pin BVB lounge Meru 2 Roles Bran…" at bounding box center [217, 41] width 104 height 726
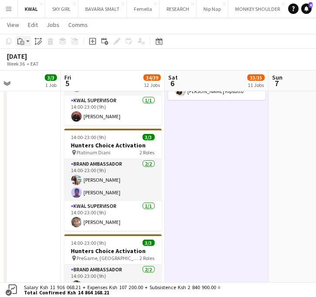
click at [25, 43] on div "Paste" at bounding box center [21, 41] width 10 height 10
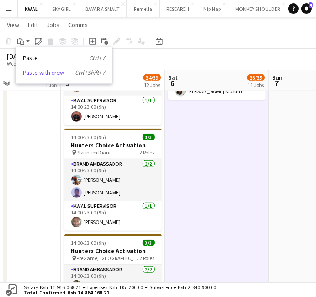
click at [36, 72] on link "Paste with crew Ctrl+Shift+V" at bounding box center [64, 73] width 82 height 8
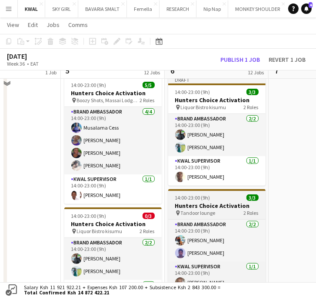
scroll to position [289, 0]
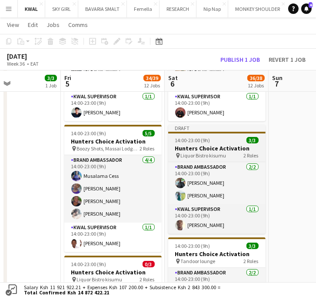
click at [206, 148] on h3 "Hunters Choice Activation" at bounding box center [216, 148] width 97 height 8
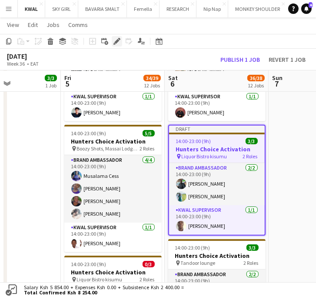
click at [117, 43] on icon "Edit" at bounding box center [116, 41] width 7 height 7
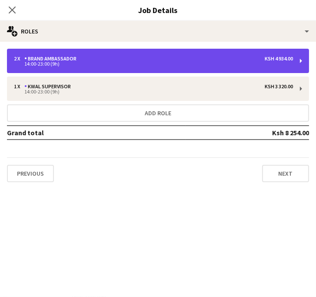
click at [157, 58] on div "2 x Brand Ambassador Ksh 4 934.00" at bounding box center [153, 59] width 279 height 6
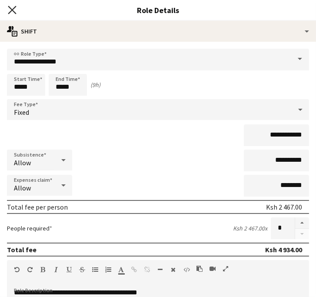
click at [13, 12] on icon "Close pop-in" at bounding box center [12, 10] width 8 height 8
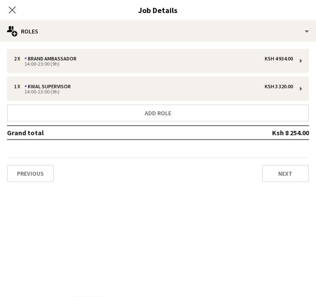
click at [59, 8] on h3 "Job Details" at bounding box center [158, 9] width 316 height 11
click at [13, 10] on icon at bounding box center [12, 10] width 8 height 8
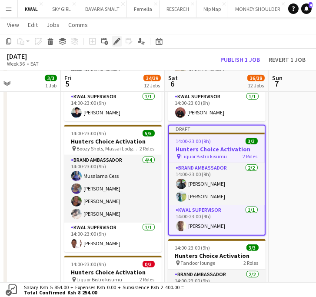
click at [116, 41] on icon at bounding box center [116, 41] width 5 height 5
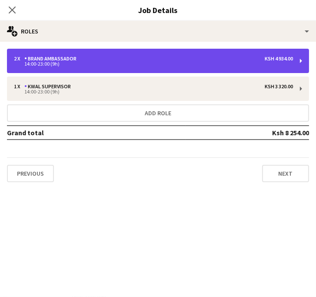
click at [218, 63] on div "14:00-23:00 (9h)" at bounding box center [153, 64] width 279 height 4
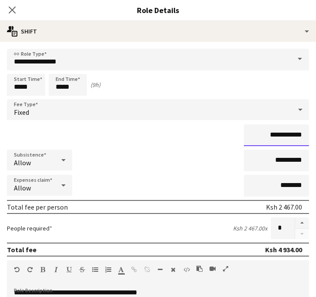
drag, startPoint x: 295, startPoint y: 136, endPoint x: 271, endPoint y: 137, distance: 24.3
click at [271, 137] on input "**********" at bounding box center [276, 135] width 65 height 22
type input "*********"
click at [11, 8] on icon at bounding box center [12, 10] width 8 height 8
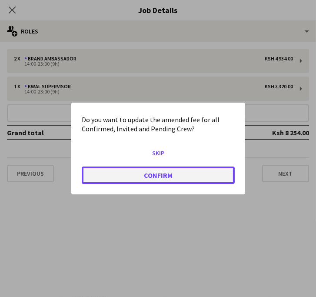
click at [198, 171] on button "Confirm" at bounding box center [158, 174] width 153 height 17
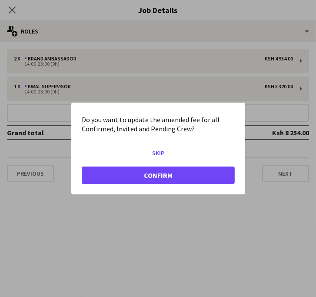
scroll to position [289, 0]
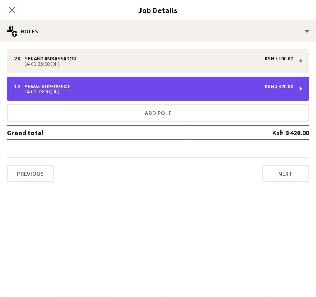
click at [207, 94] on div "1 x KWAL SUPERVISOR Ksh 3 320.00 14:00-23:00 (9h)" at bounding box center [158, 88] width 302 height 24
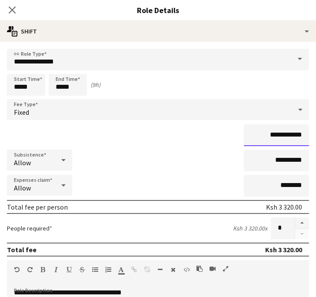
click at [295, 138] on input "**********" at bounding box center [276, 135] width 65 height 22
click at [13, 10] on icon at bounding box center [12, 10] width 8 height 8
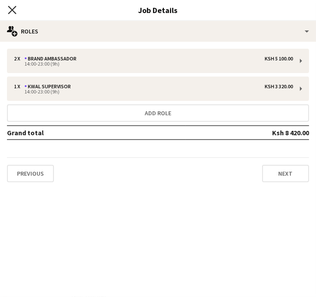
click at [10, 12] on icon at bounding box center [12, 10] width 8 height 8
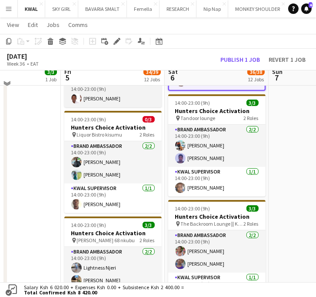
scroll to position [434, 0]
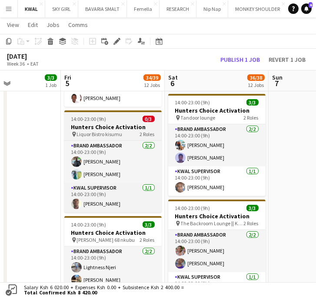
click at [104, 125] on h3 "Hunters Choice Activation" at bounding box center [112, 127] width 97 height 8
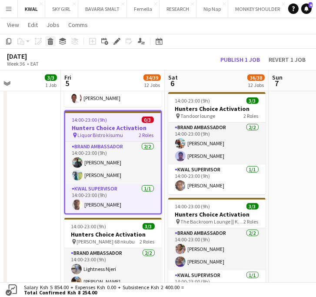
click at [53, 43] on icon "Delete" at bounding box center [50, 41] width 7 height 7
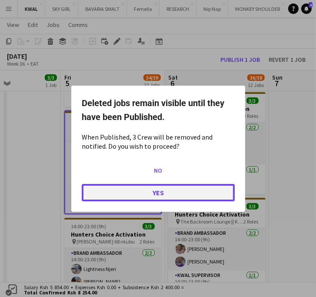
click at [156, 194] on button "Yes" at bounding box center [158, 191] width 153 height 17
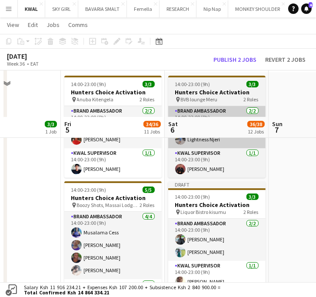
scroll to position [289, 0]
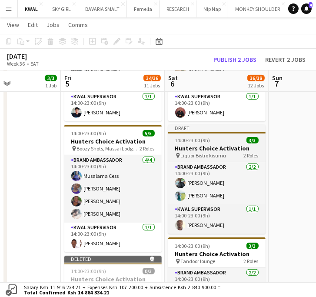
click at [215, 144] on h3 "Hunters Choice Activation" at bounding box center [216, 148] width 97 height 8
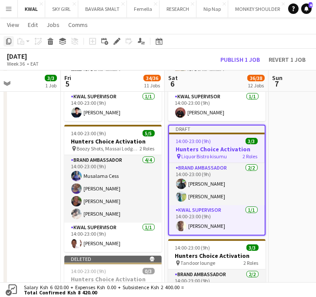
click at [9, 40] on icon "Copy" at bounding box center [8, 41] width 7 height 7
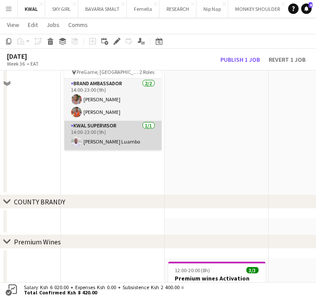
scroll to position [771, 0]
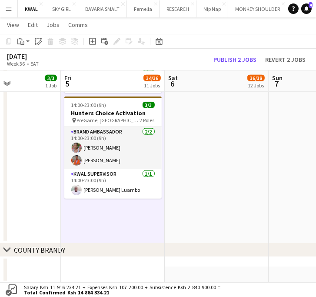
scroll to position [0, 250]
drag, startPoint x: 92, startPoint y: 225, endPoint x: 90, endPoint y: 216, distance: 9.3
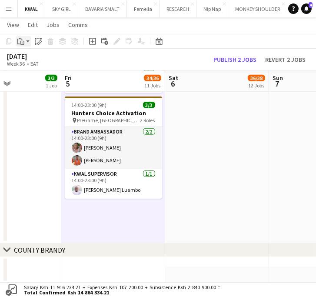
click at [29, 41] on app-action-btn "Paste" at bounding box center [24, 41] width 16 height 10
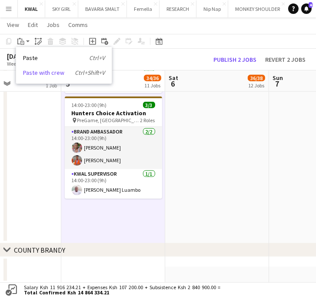
click at [38, 70] on link "Paste with crew Ctrl+Shift+V" at bounding box center [64, 73] width 82 height 8
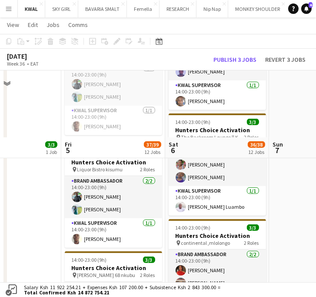
scroll to position [386, 0]
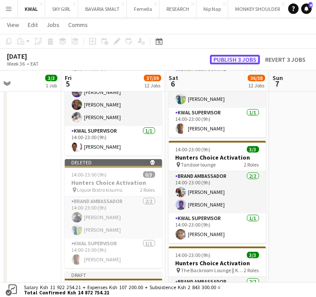
click at [239, 62] on button "Publish 3 jobs" at bounding box center [235, 60] width 50 height 10
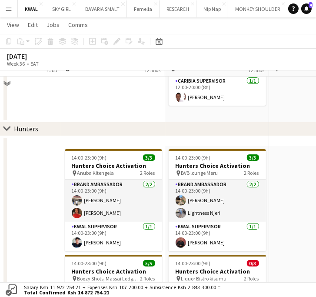
scroll to position [145, 0]
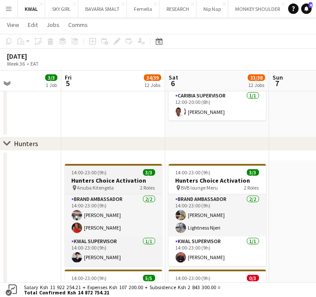
click at [112, 181] on h3 "Hunters Choice Activation" at bounding box center [113, 180] width 97 height 8
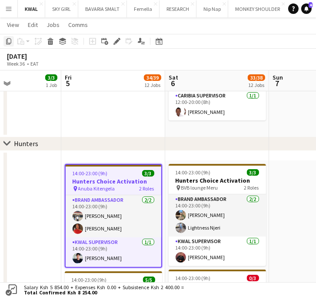
click at [7, 42] on icon "Copy" at bounding box center [8, 41] width 7 height 7
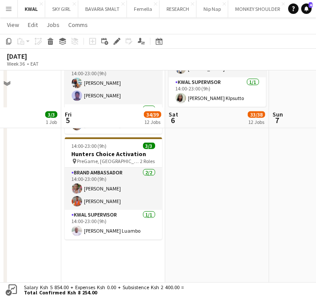
scroll to position [771, 0]
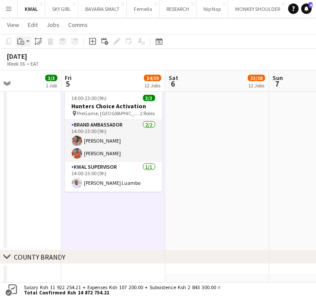
click at [28, 41] on app-action-btn "Paste" at bounding box center [24, 41] width 16 height 10
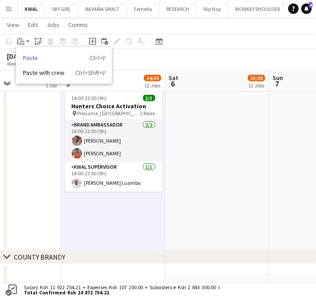
click at [29, 60] on link "Paste Ctrl+V" at bounding box center [64, 58] width 82 height 8
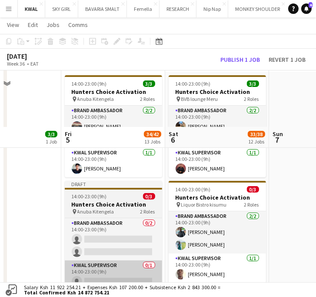
scroll to position [289, 0]
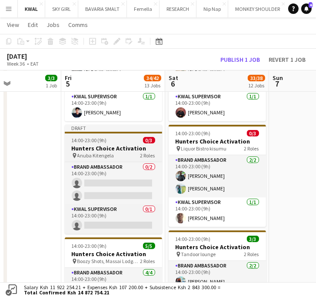
click at [99, 148] on h3 "Hunters Choice Activation" at bounding box center [113, 148] width 97 height 8
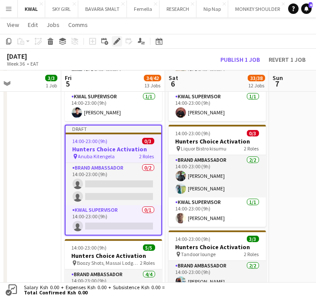
click at [117, 39] on icon "Edit" at bounding box center [116, 41] width 7 height 7
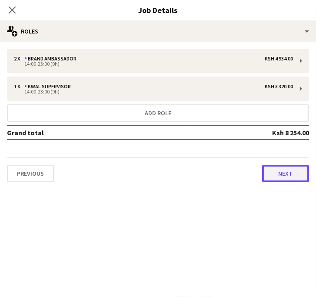
click at [281, 169] on button "Next" at bounding box center [285, 173] width 47 height 17
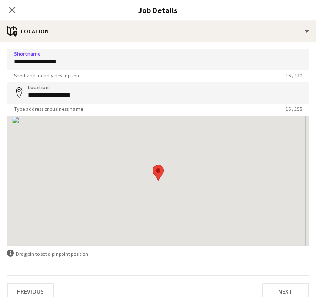
drag, startPoint x: 108, startPoint y: 63, endPoint x: -40, endPoint y: 60, distance: 147.6
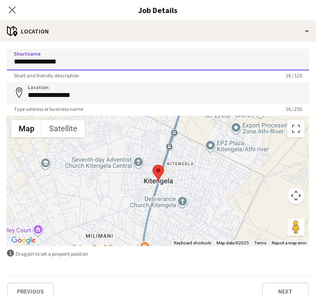
paste input "*******"
type input "**********"
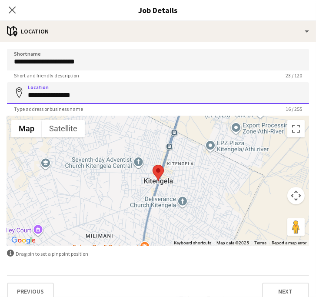
drag, startPoint x: 94, startPoint y: 96, endPoint x: -27, endPoint y: 90, distance: 121.7
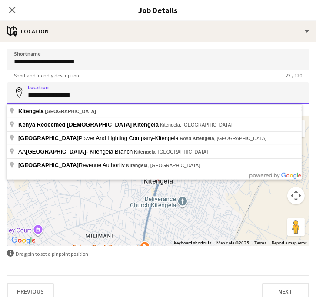
paste input "******"
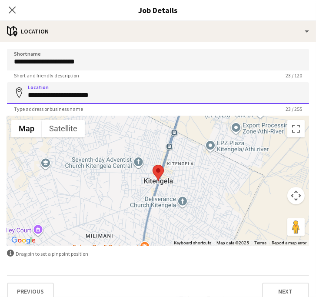
drag, startPoint x: 109, startPoint y: 92, endPoint x: 20, endPoint y: 93, distance: 89.0
click at [20, 93] on div "**********" at bounding box center [158, 93] width 302 height 22
paste input "*****"
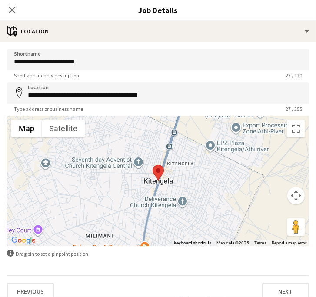
type input "**********"
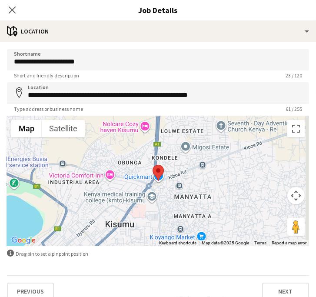
click at [197, 48] on div "**********" at bounding box center [158, 174] width 316 height 265
click at [11, 13] on icon "Close pop-in" at bounding box center [12, 10] width 8 height 8
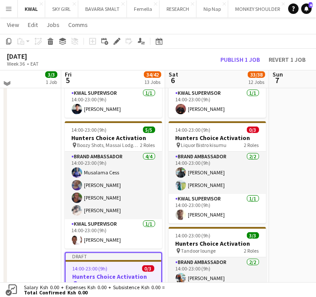
scroll to position [386, 0]
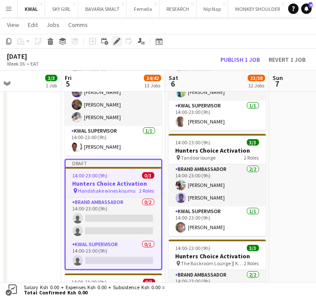
click at [118, 39] on icon at bounding box center [119, 39] width 2 height 2
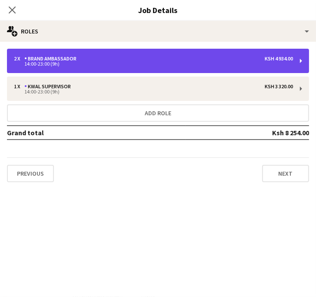
click at [128, 69] on div "2 x Brand Ambassador Ksh 4 934.00 14:00-23:00 (9h)" at bounding box center [158, 61] width 302 height 24
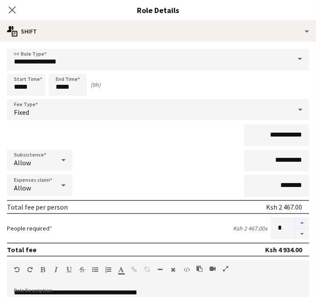
click at [295, 222] on button "button" at bounding box center [302, 222] width 14 height 11
type input "*"
click at [280, 162] on input "**********" at bounding box center [276, 160] width 65 height 22
type input "**********"
click at [14, 10] on icon "Close pop-in" at bounding box center [12, 10] width 8 height 8
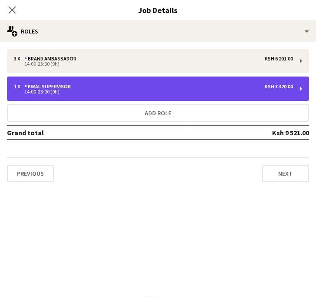
click at [143, 92] on div "14:00-23:00 (9h)" at bounding box center [153, 91] width 279 height 4
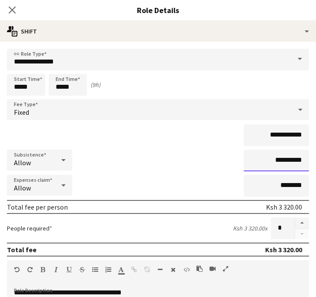
click at [278, 160] on input "**********" at bounding box center [276, 160] width 65 height 22
type input "**********"
click at [14, 11] on icon "Close pop-in" at bounding box center [12, 10] width 8 height 8
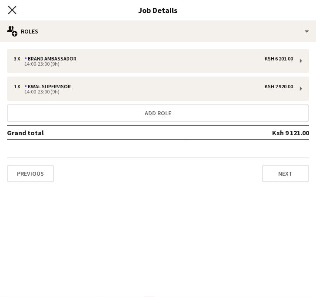
click at [11, 8] on icon "Close pop-in" at bounding box center [12, 10] width 8 height 8
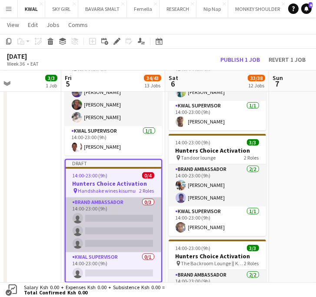
click at [114, 221] on app-card-role "Brand Ambassador 0/3 14:00-23:00 (9h) single-neutral-actions single-neutral-act…" at bounding box center [114, 224] width 96 height 55
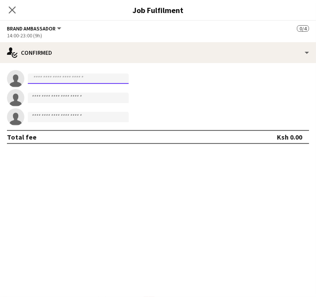
paste input "**********"
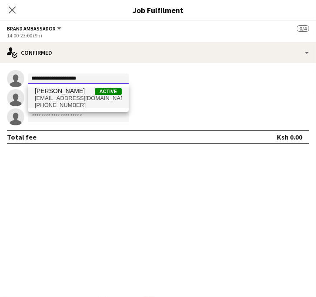
type input "**********"
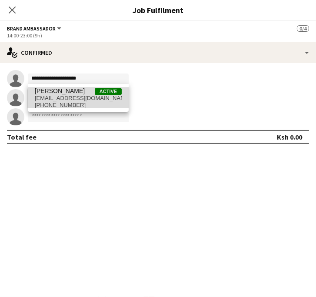
click at [83, 100] on span "essyallysah@gmail.com" at bounding box center [78, 98] width 87 height 7
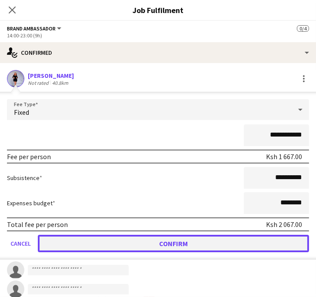
click at [162, 241] on button "Confirm" at bounding box center [173, 242] width 271 height 17
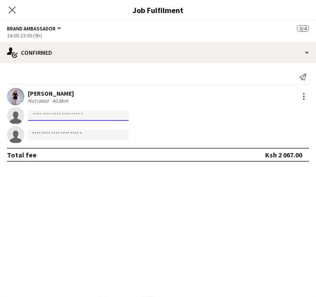
click at [59, 117] on input at bounding box center [78, 115] width 101 height 10
paste input "**********"
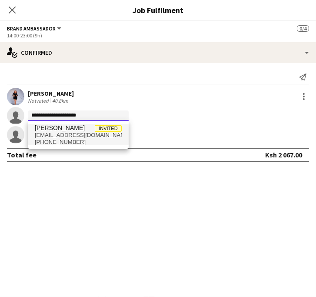
type input "**********"
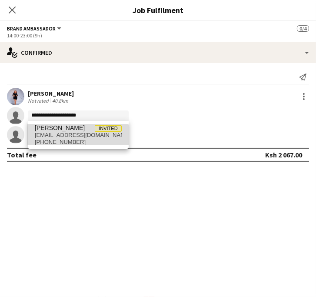
click at [63, 138] on span "+2540725375713" at bounding box center [78, 141] width 87 height 7
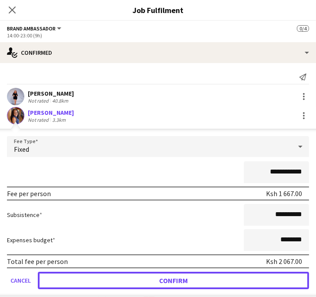
drag, startPoint x: 181, startPoint y: 279, endPoint x: 4, endPoint y: 231, distance: 184.1
click at [177, 271] on button "Confirm" at bounding box center [173, 279] width 271 height 17
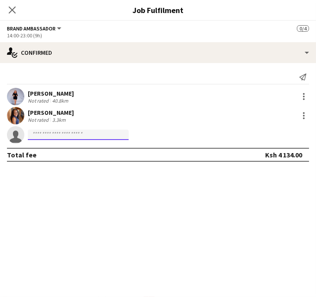
click at [53, 133] on input at bounding box center [78, 134] width 101 height 10
paste input "**********"
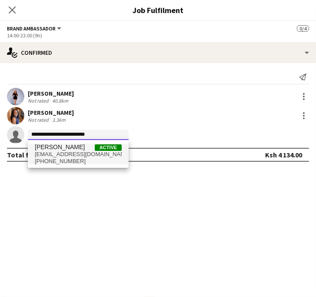
type input "**********"
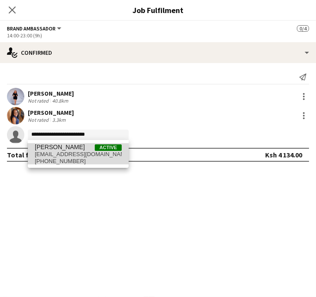
click at [70, 150] on span "[PERSON_NAME]" at bounding box center [60, 146] width 50 height 7
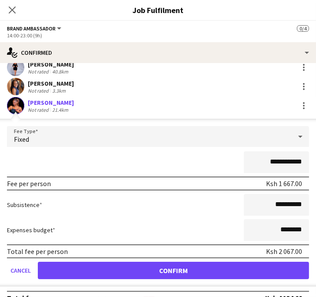
scroll to position [43, 0]
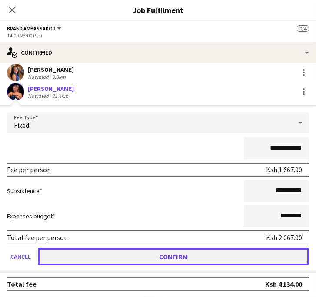
click at [190, 255] on button "Confirm" at bounding box center [173, 255] width 271 height 17
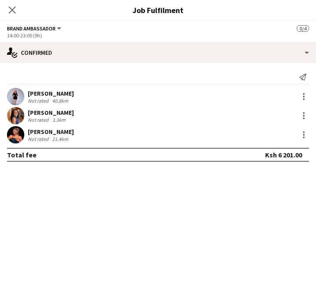
scroll to position [289, 0]
click at [16, 96] on app-user-avatar at bounding box center [15, 96] width 17 height 17
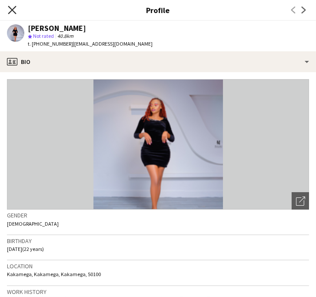
click at [14, 10] on icon "Close pop-in" at bounding box center [12, 10] width 8 height 8
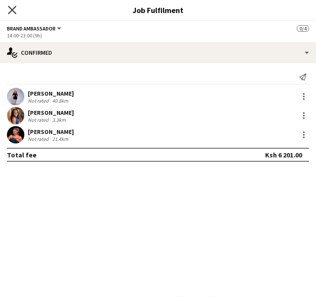
click at [10, 9] on icon at bounding box center [12, 10] width 8 height 8
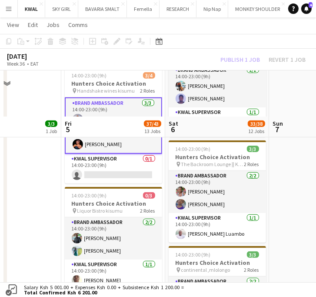
scroll to position [434, 0]
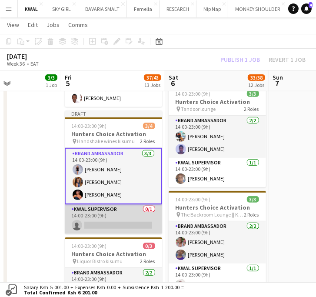
click at [113, 224] on app-card-role "KWAL SUPERVISOR 0/1 14:00-23:00 (9h) single-neutral-actions" at bounding box center [113, 219] width 97 height 30
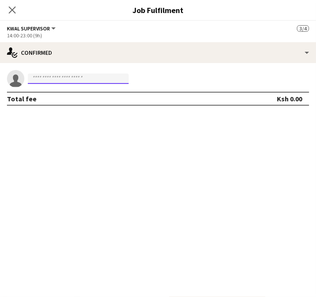
click at [52, 77] on input at bounding box center [78, 78] width 101 height 10
paste input "**********"
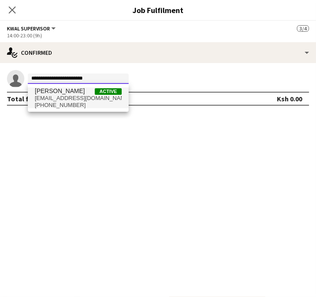
type input "**********"
click at [59, 108] on span "+254746466971" at bounding box center [78, 105] width 87 height 7
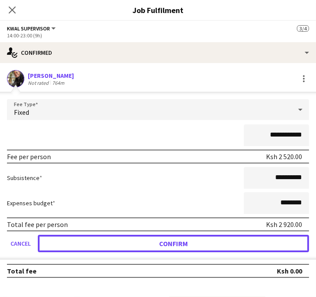
click at [172, 249] on button "Confirm" at bounding box center [173, 242] width 271 height 17
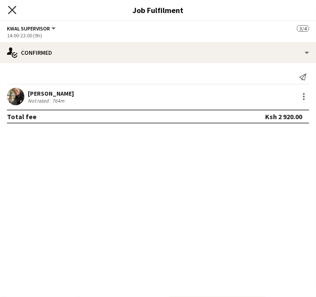
click at [10, 7] on icon at bounding box center [12, 10] width 8 height 8
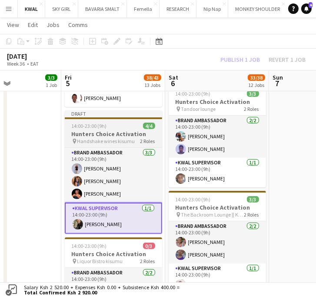
click at [112, 132] on h3 "Hunters Choice Activation" at bounding box center [113, 134] width 97 height 8
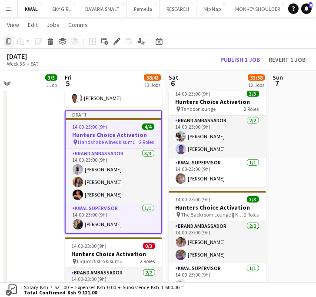
click at [7, 40] on icon at bounding box center [8, 41] width 5 height 6
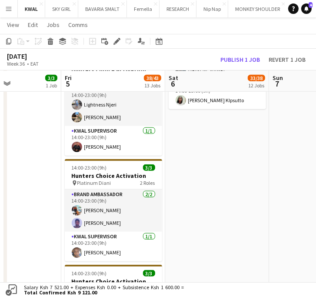
scroll to position [0, 250]
click at [225, 166] on app-date-cell "14:00-23:00 (9h) 3/3 Hunters Choice Activation pin BVB lounge Meru 2 Roles Bran…" at bounding box center [217, 7] width 104 height 851
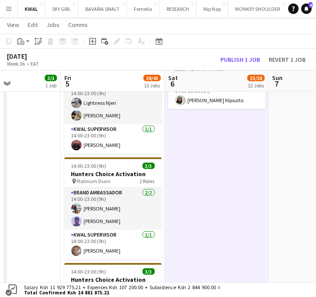
click at [31, 40] on div "Copy Paste Paste Ctrl+V Paste with crew Ctrl+Shift+V Paste linked Job Delete Gr…" at bounding box center [41, 41] width 76 height 10
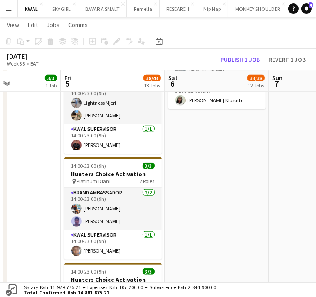
click at [225, 172] on app-date-cell "14:00-23:00 (9h) 3/3 Hunters Choice Activation pin BVB lounge Meru 2 Roles Bran…" at bounding box center [217, 7] width 104 height 851
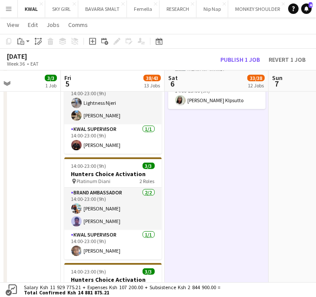
scroll to position [0, 251]
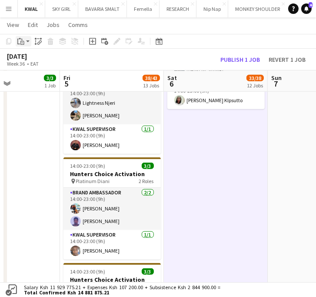
click at [29, 42] on app-action-btn "Paste" at bounding box center [24, 41] width 16 height 10
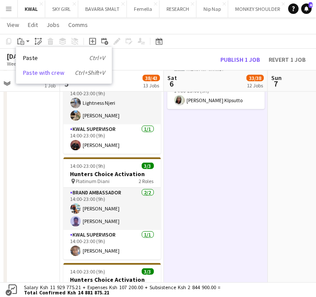
click at [30, 73] on link "Paste with crew Ctrl+Shift+V" at bounding box center [64, 73] width 82 height 8
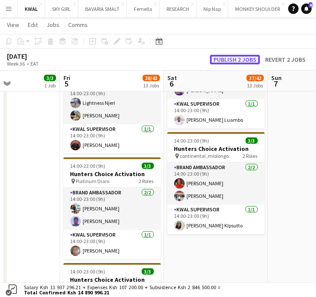
click at [242, 55] on button "Publish 2 jobs" at bounding box center [235, 60] width 50 height 10
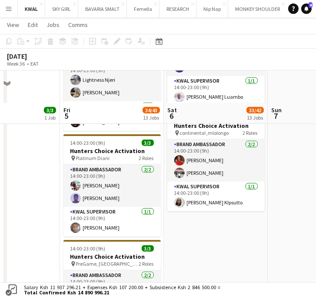
scroll to position [771, 0]
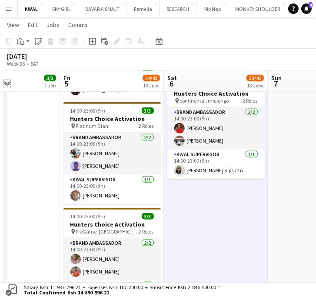
click at [7, 82] on app-icon "Expand/collapse" at bounding box center [6, 83] width 7 height 8
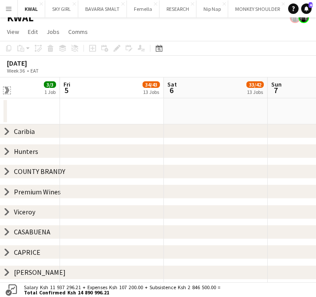
scroll to position [9, 0]
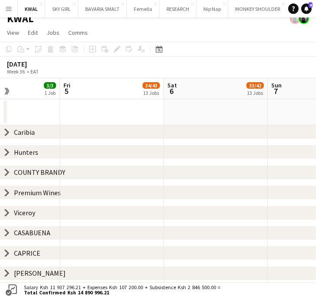
click at [4, 215] on icon "chevron-right" at bounding box center [6, 212] width 7 height 7
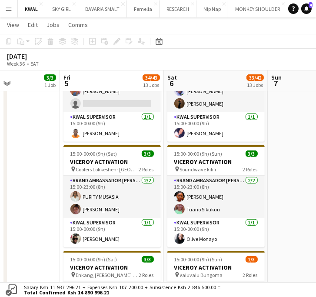
scroll to position [0, 218]
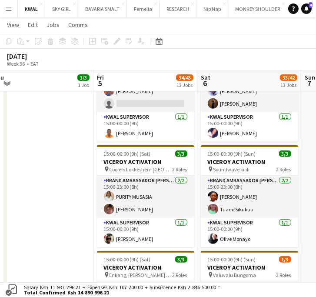
drag, startPoint x: 278, startPoint y: 228, endPoint x: 321, endPoint y: 227, distance: 43.0
click at [315, 227] on html "Menu Boards Boards Boards All jobs Status Workforce Workforce My Workforce Recr…" at bounding box center [158, 175] width 316 height 946
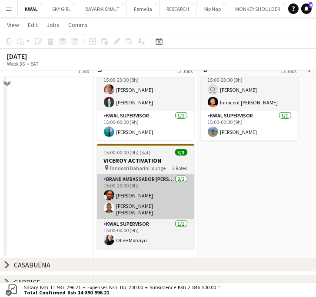
scroll to position [602, 0]
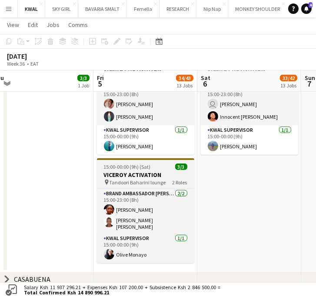
click at [125, 180] on span "Tandoori Baharini lounge" at bounding box center [137, 182] width 56 height 7
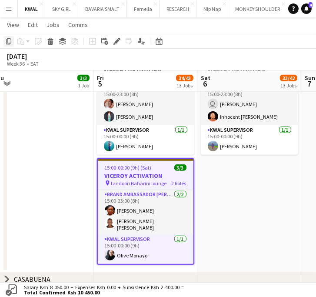
click at [9, 40] on icon "Copy" at bounding box center [8, 41] width 7 height 7
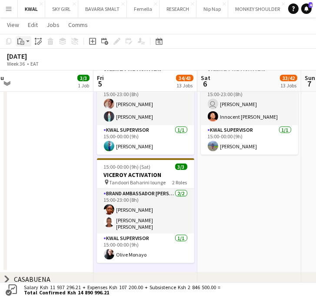
click at [26, 41] on app-action-btn "Paste" at bounding box center [24, 41] width 16 height 10
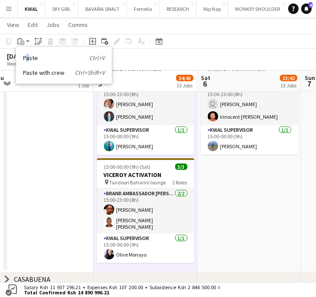
click at [28, 59] on link "Paste Ctrl+V" at bounding box center [64, 58] width 82 height 8
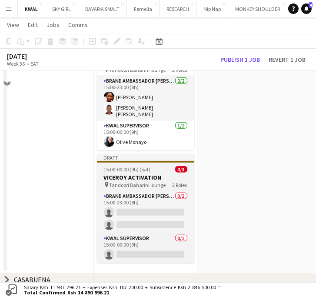
scroll to position [747, 0]
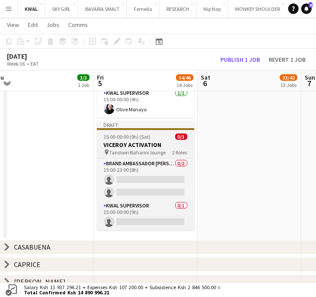
click at [139, 142] on h3 "VICEROY ACTIVATION" at bounding box center [145, 145] width 97 height 8
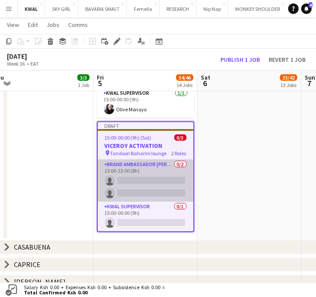
click at [174, 179] on app-card-role "Brand Ambassador kwal 0/2 15:00-23:00 (8h) single-neutral-actions single-neutra…" at bounding box center [146, 180] width 96 height 42
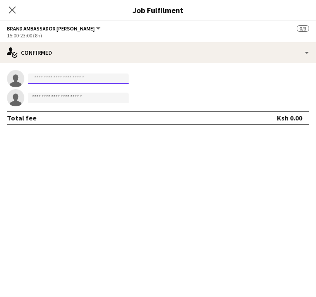
click at [58, 76] on input at bounding box center [78, 78] width 101 height 10
paste input "**********"
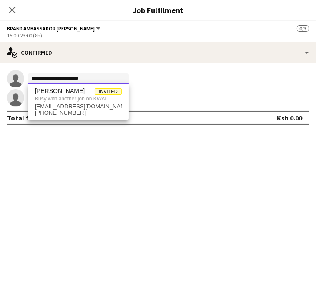
type input "**********"
click at [81, 261] on mat-expansion-panel "**********" at bounding box center [158, 180] width 316 height 234
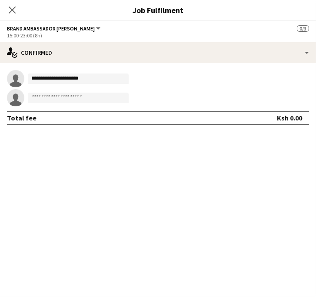
click at [10, 2] on div "Close pop-in" at bounding box center [12, 10] width 24 height 20
click at [11, 11] on icon at bounding box center [12, 10] width 8 height 8
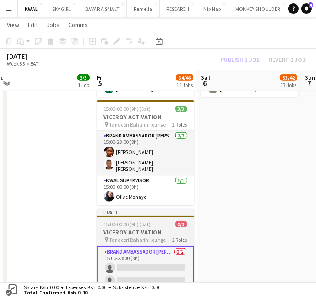
scroll to position [650, 0]
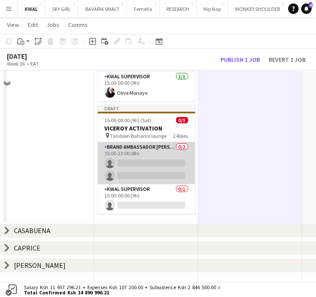
scroll to position [667, 0]
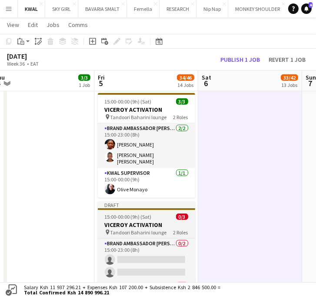
click at [136, 224] on h3 "VICEROY ACTIVATION" at bounding box center [146, 225] width 97 height 8
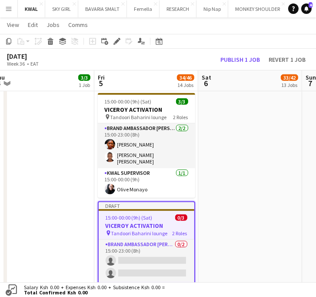
scroll to position [0, 217]
click at [49, 39] on icon "Delete" at bounding box center [50, 41] width 7 height 7
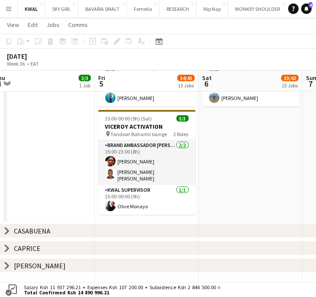
scroll to position [650, 0]
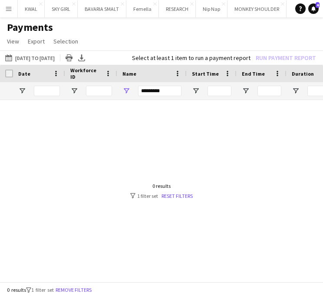
click at [8, 15] on button "Menu" at bounding box center [8, 8] width 17 height 17
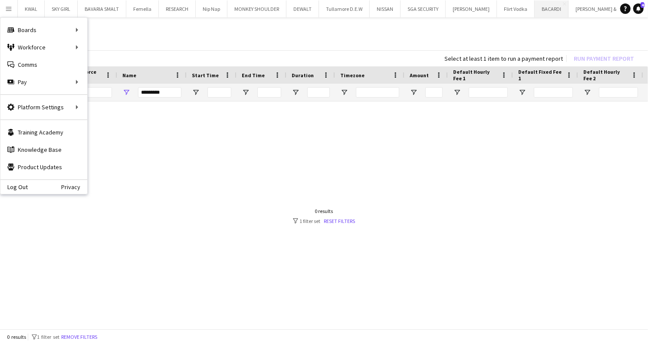
click at [323, 7] on button "BACARDI Close" at bounding box center [552, 8] width 34 height 17
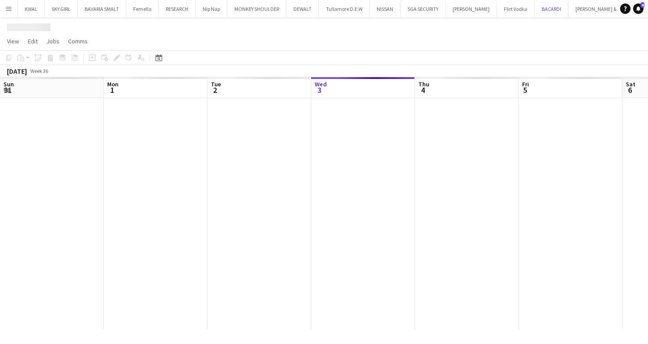
scroll to position [0, 208]
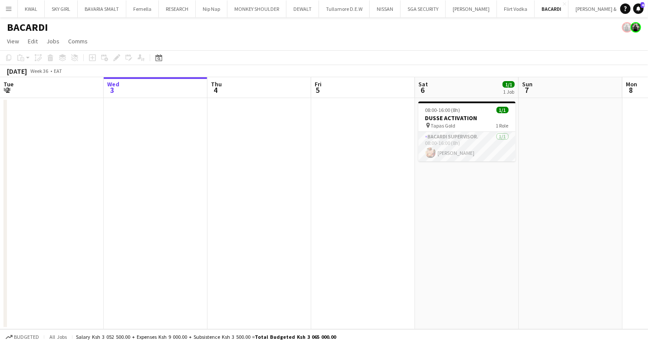
click at [323, 192] on app-date-cell "08:00-16:00 (8h) 1/1 DUSSE ACTIVATION pin Tapas Gold 1 Role BACARDI SUPERVISOR.…" at bounding box center [467, 213] width 104 height 231
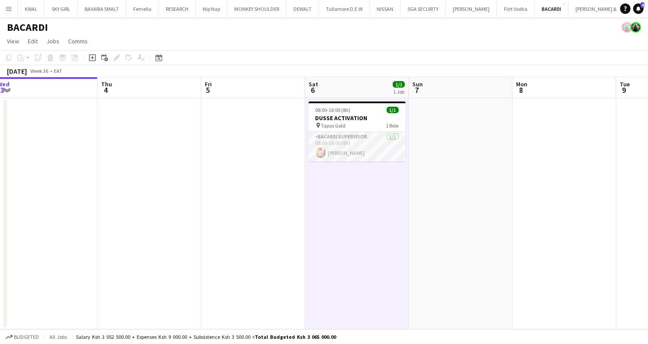
drag, startPoint x: 508, startPoint y: 209, endPoint x: 399, endPoint y: 204, distance: 109.1
click at [323, 204] on app-calendar-viewport "Sun 31 Mon 1 Tue 2 Wed 3 Thu 4 Fri 5 Sat 6 1/1 1 Job Sun 7 Mon 8 Tue 9 Wed 10 T…" at bounding box center [324, 203] width 648 height 252
click at [323, 110] on span "08:00-16:00 (8h)" at bounding box center [334, 110] width 35 height 7
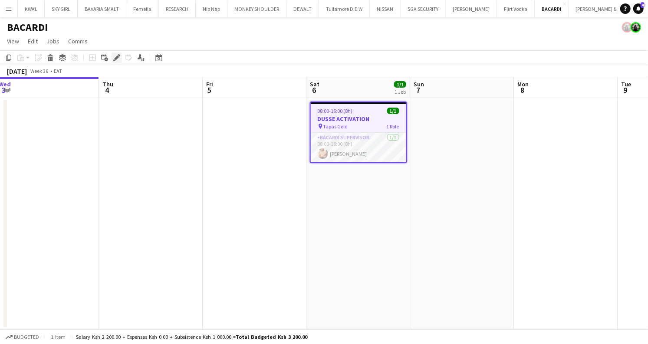
click at [118, 56] on icon at bounding box center [116, 58] width 5 height 5
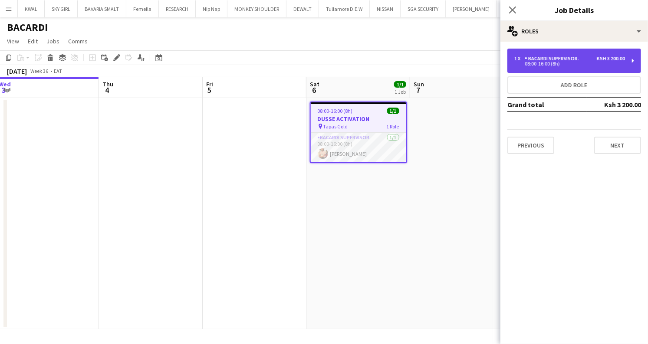
click at [323, 60] on div "BACARDI SUPERVISOR." at bounding box center [554, 59] width 58 height 6
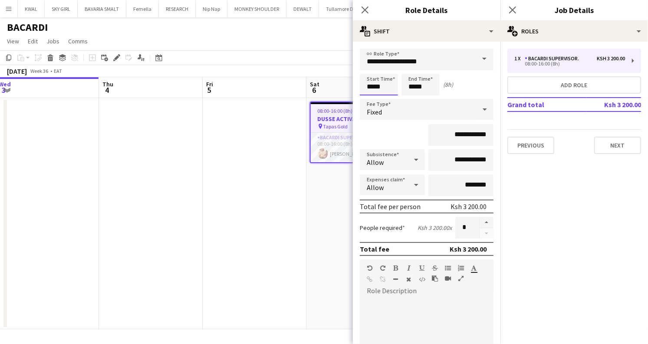
click at [323, 84] on input "*****" at bounding box center [379, 85] width 38 height 22
click at [323, 66] on div at bounding box center [370, 69] width 17 height 9
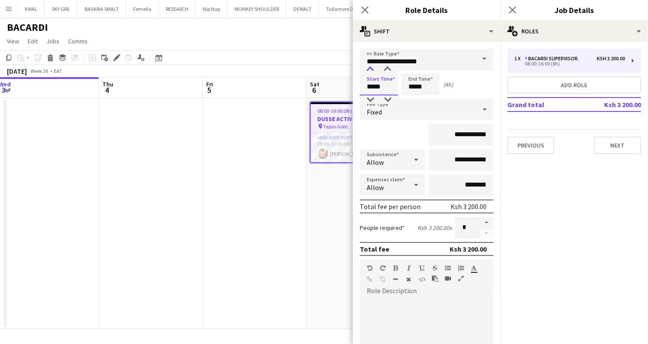
click at [323, 66] on div at bounding box center [370, 69] width 17 height 9
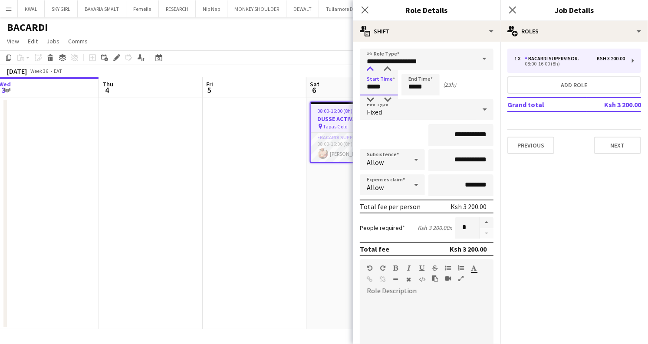
click at [323, 66] on div at bounding box center [370, 69] width 17 height 9
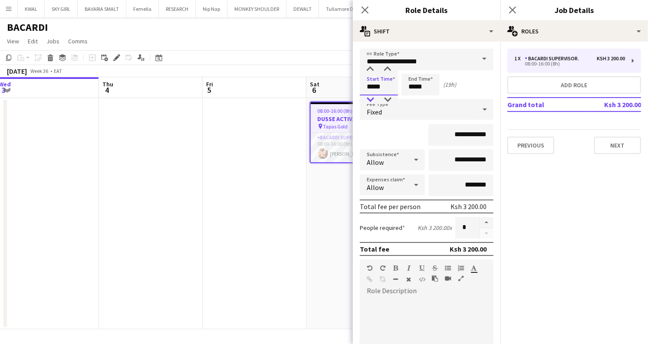
click at [323, 101] on div at bounding box center [370, 100] width 17 height 9
click at [323, 100] on div at bounding box center [370, 100] width 17 height 9
type input "*****"
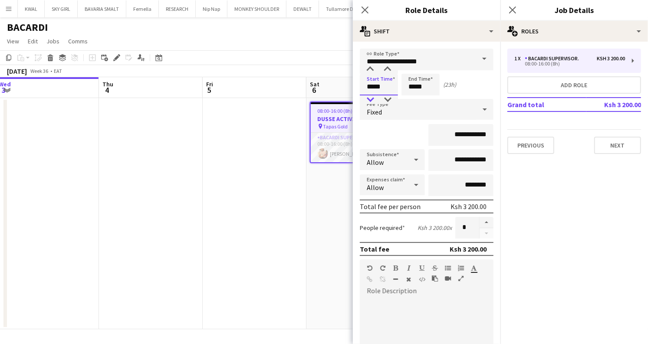
click at [323, 100] on div at bounding box center [370, 100] width 17 height 9
click at [323, 86] on input "*****" at bounding box center [421, 85] width 38 height 22
click at [323, 68] on div at bounding box center [411, 69] width 17 height 9
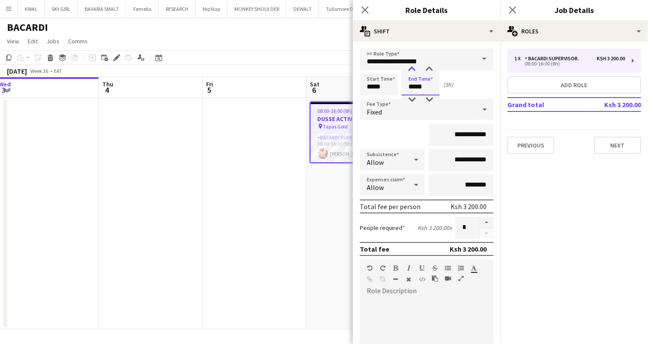
click at [323, 68] on div at bounding box center [411, 69] width 17 height 9
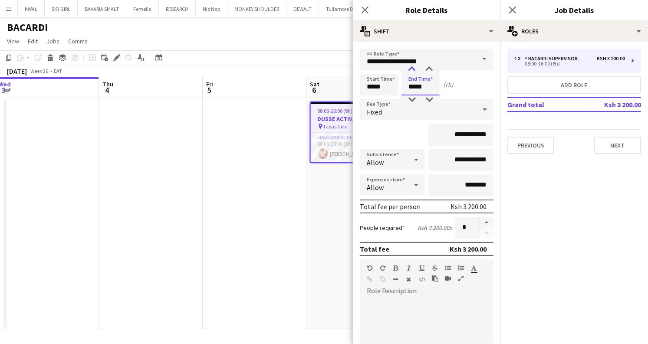
type input "*****"
click at [323, 68] on div at bounding box center [411, 69] width 17 height 9
click at [323, 88] on input "*****" at bounding box center [379, 85] width 38 height 22
type input "*****"
click at [323, 98] on div at bounding box center [370, 100] width 17 height 9
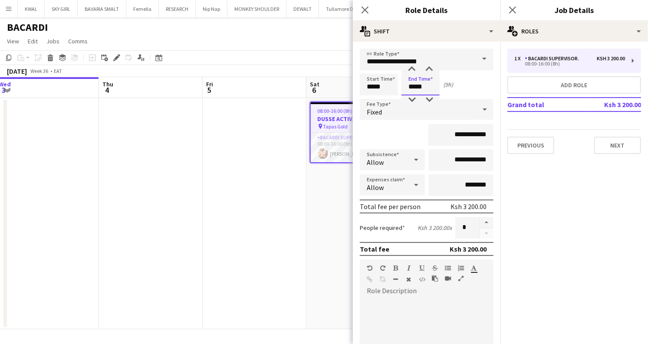
click at [323, 83] on input "*****" at bounding box center [421, 85] width 38 height 22
type input "*****"
click at [323, 100] on div at bounding box center [411, 100] width 17 height 9
click at [323, 67] on div "[DATE] Week 36 • EAT" at bounding box center [324, 71] width 648 height 12
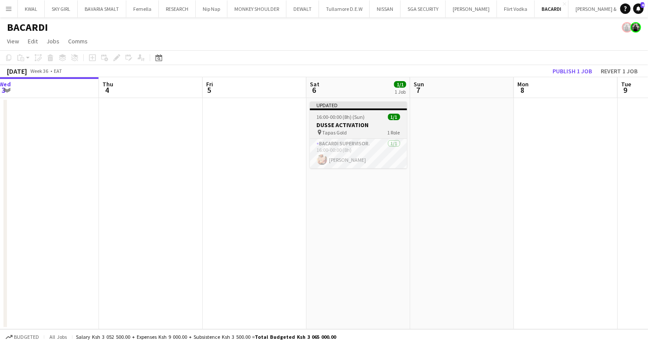
click at [323, 122] on h3 "DUSSE ACTIVATION" at bounding box center [358, 125] width 97 height 8
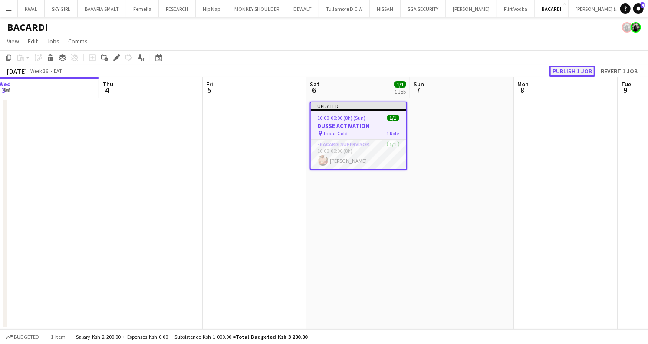
click at [323, 72] on button "Publish 1 job" at bounding box center [572, 71] width 46 height 11
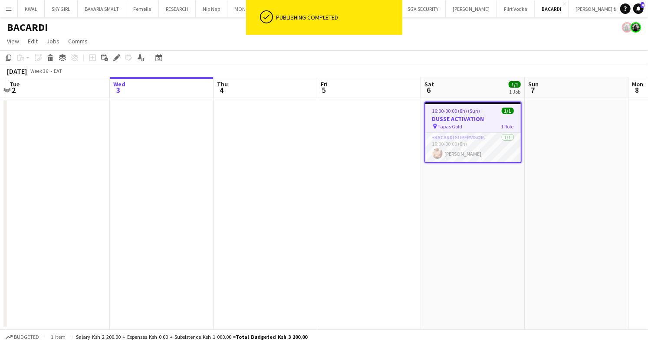
drag, startPoint x: 338, startPoint y: 218, endPoint x: 447, endPoint y: 220, distance: 109.0
click at [323, 223] on app-calendar-viewport "Sun 31 Mon 1 Tue 2 Wed 3 Thu 4 Fri 5 Sat 6 1/1 1 Job Sun 7 Mon 8 Tue 9 Wed 10 T…" at bounding box center [324, 203] width 648 height 252
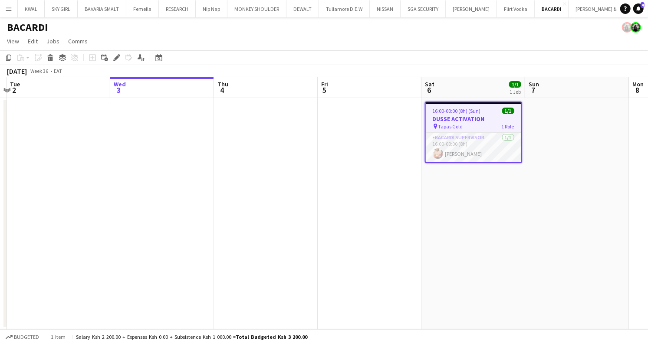
scroll to position [0, 201]
click at [323, 141] on app-date-cell at bounding box center [370, 213] width 104 height 231
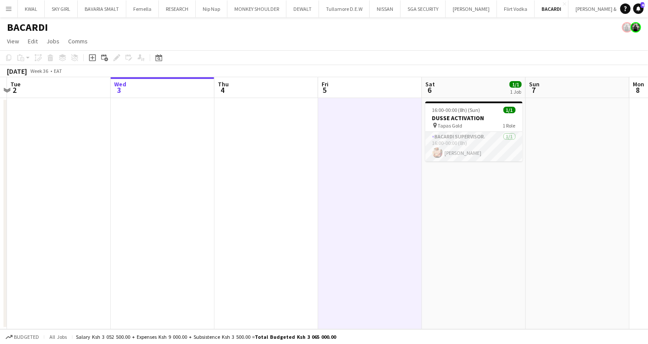
click at [5, 7] on app-icon "Menu" at bounding box center [8, 8] width 7 height 7
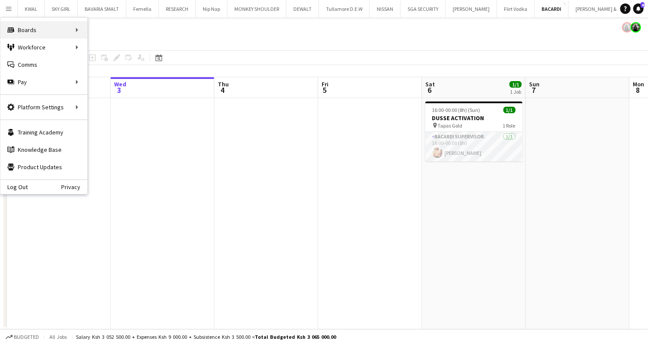
click at [66, 33] on div "Boards Boards" at bounding box center [43, 29] width 87 height 17
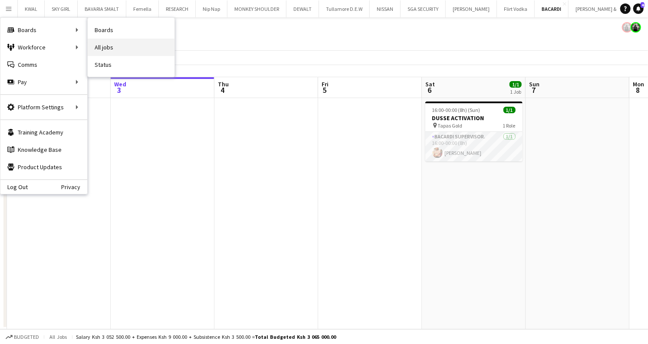
click at [117, 49] on link "All jobs" at bounding box center [131, 47] width 87 height 17
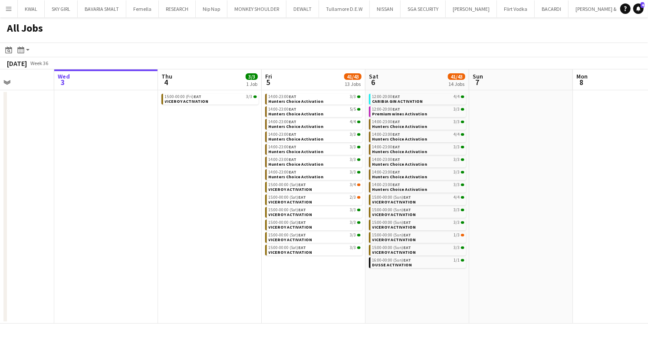
scroll to position [0, 257]
drag, startPoint x: 530, startPoint y: 302, endPoint x: 483, endPoint y: 305, distance: 46.6
click at [323, 296] on app-calendar-viewport "Sun 31 9/9 2 Jobs Mon 1 3/3 1 Job Tue 2 Wed 3 Thu 4 3/3 1 Job Fri 5 41/43 13 Jo…" at bounding box center [324, 196] width 648 height 254
click at [323, 188] on link "15:00-00:00 (Sat) EAT 3/4 VICEROY ACTIVATION" at bounding box center [315, 187] width 92 height 10
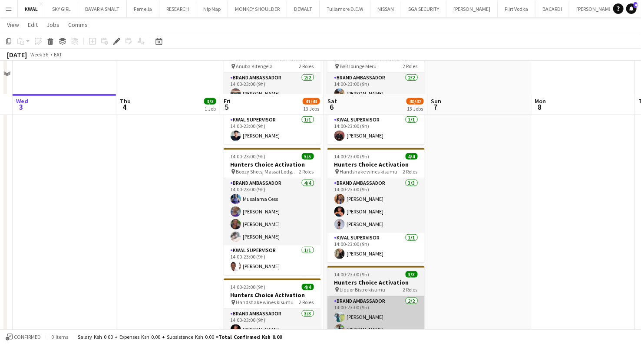
scroll to position [241, 0]
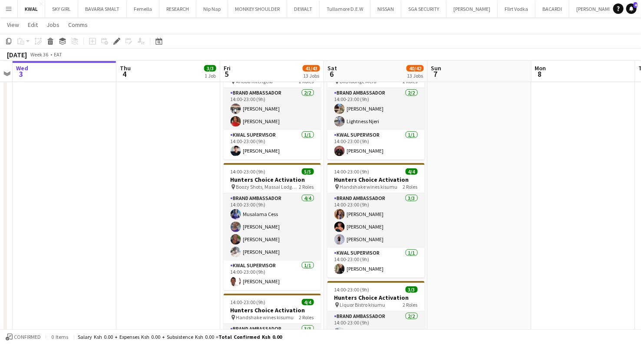
drag, startPoint x: 115, startPoint y: 160, endPoint x: 122, endPoint y: 157, distance: 8.0
